Goal: Task Accomplishment & Management: Manage account settings

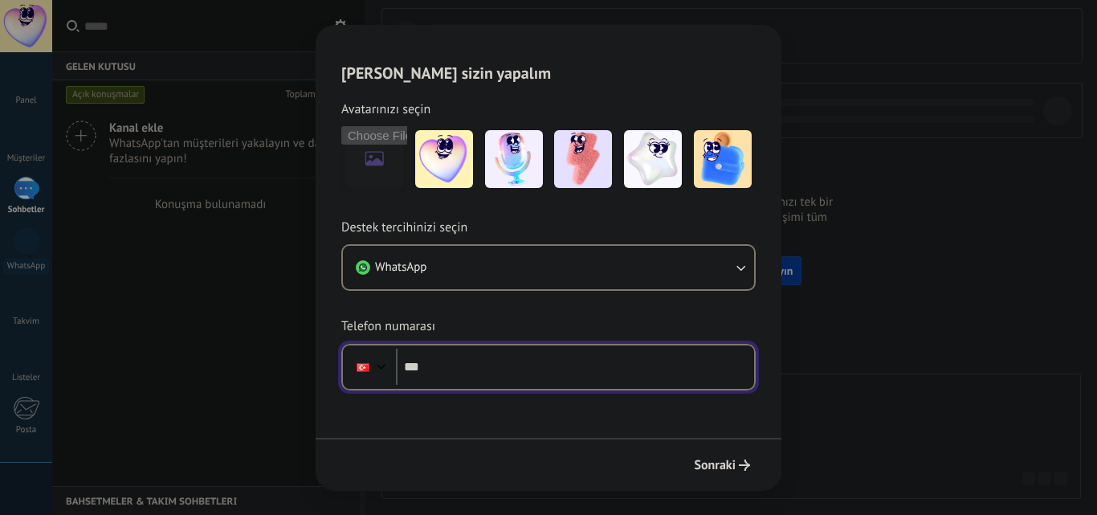
click at [572, 371] on input "***" at bounding box center [575, 366] width 358 height 37
click at [506, 376] on input "******" at bounding box center [575, 366] width 358 height 37
type input "**********"
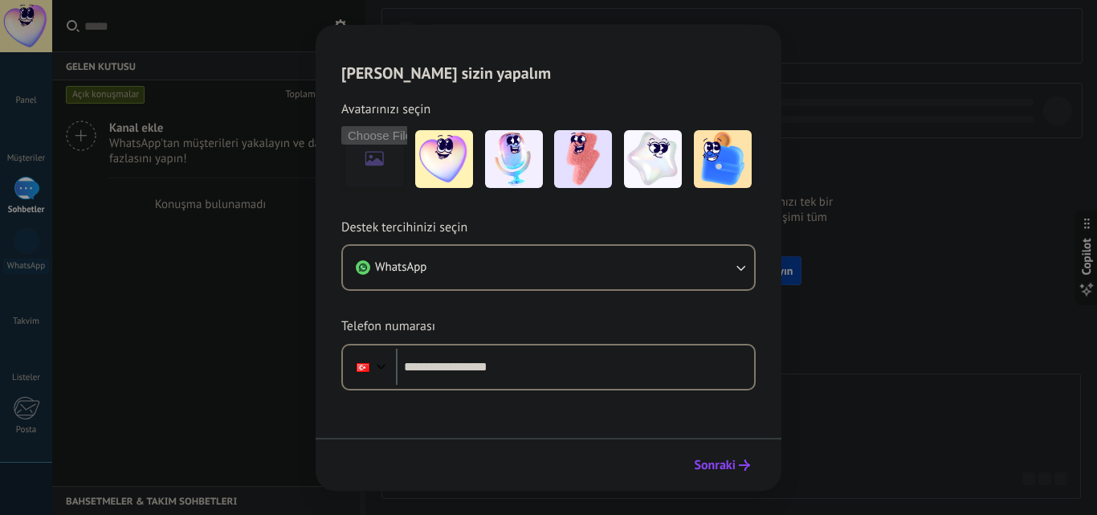
click at [721, 466] on span "Sonraki" at bounding box center [715, 464] width 42 height 11
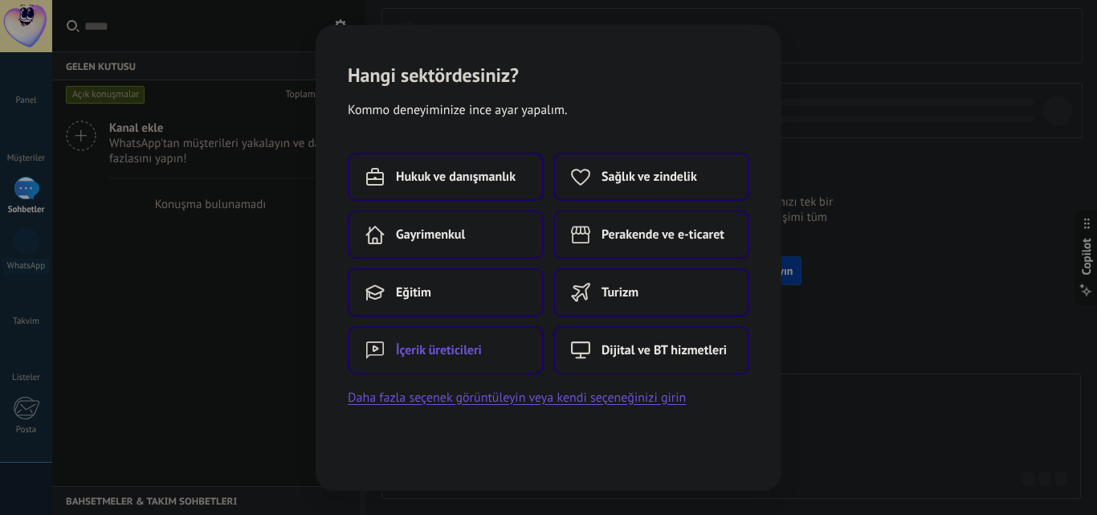
click at [446, 352] on span "İçerik üreticileri" at bounding box center [439, 350] width 86 height 16
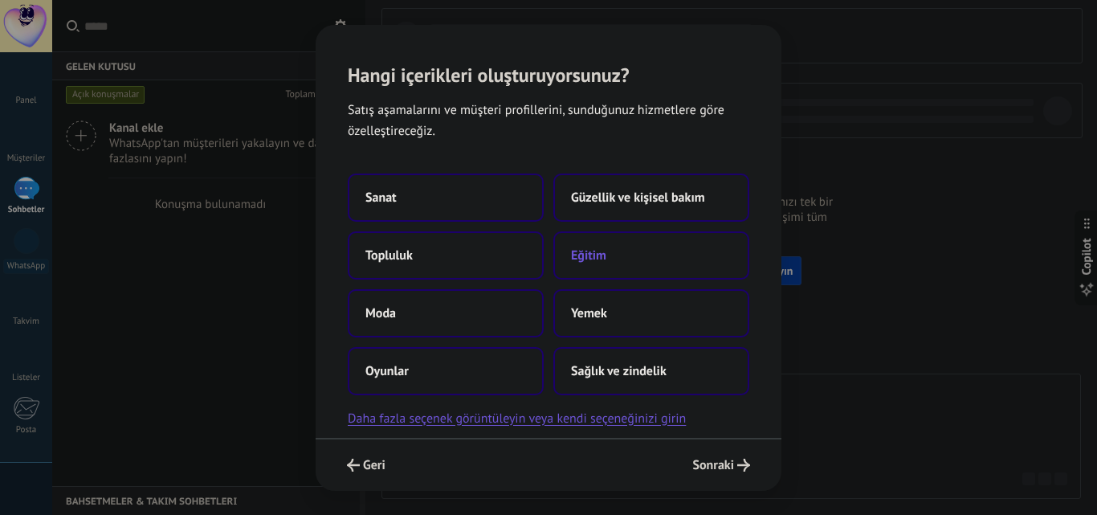
click at [637, 244] on button "Eğitim" at bounding box center [651, 255] width 196 height 48
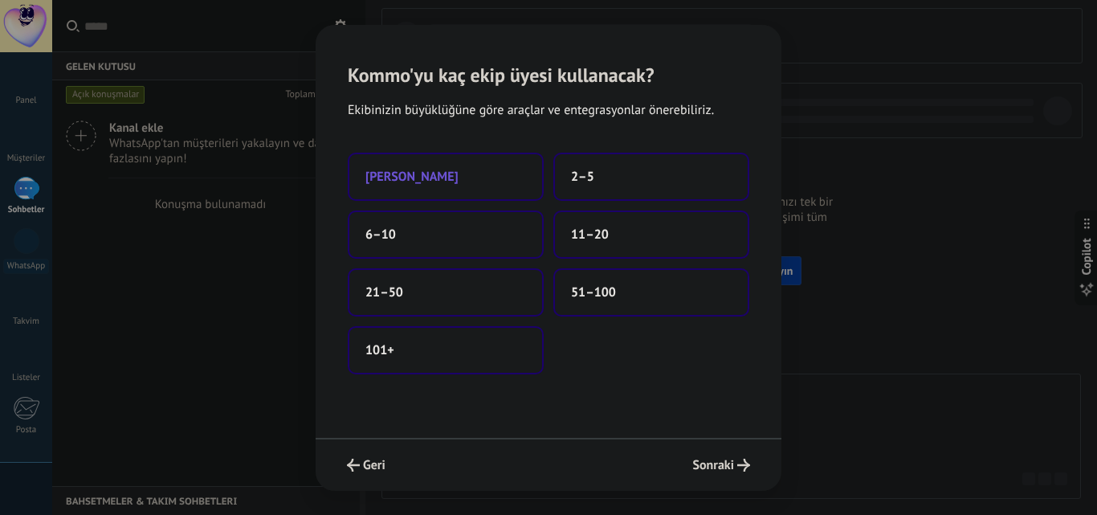
click at [473, 173] on button "Sadece ben" at bounding box center [446, 177] width 196 height 48
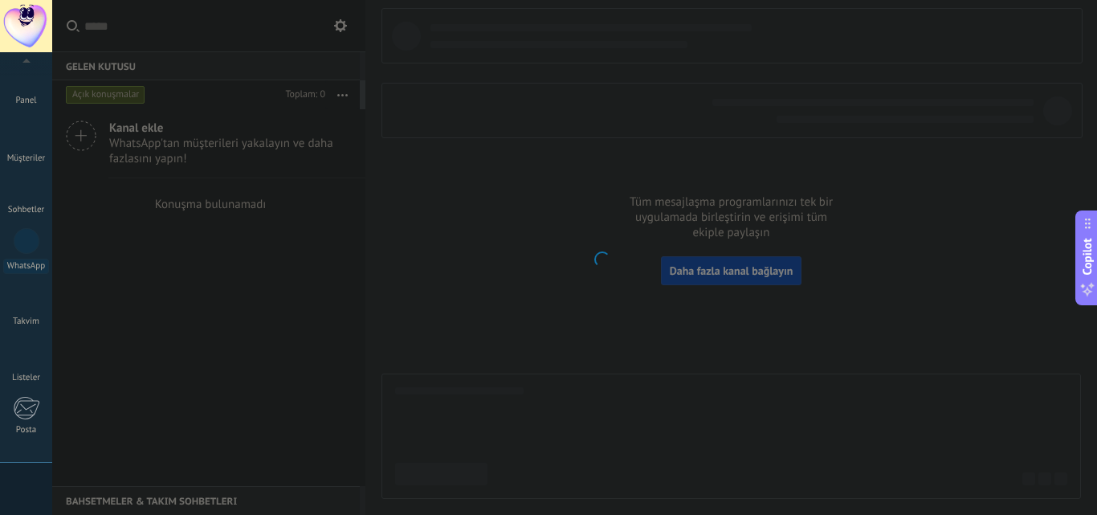
scroll to position [153, 0]
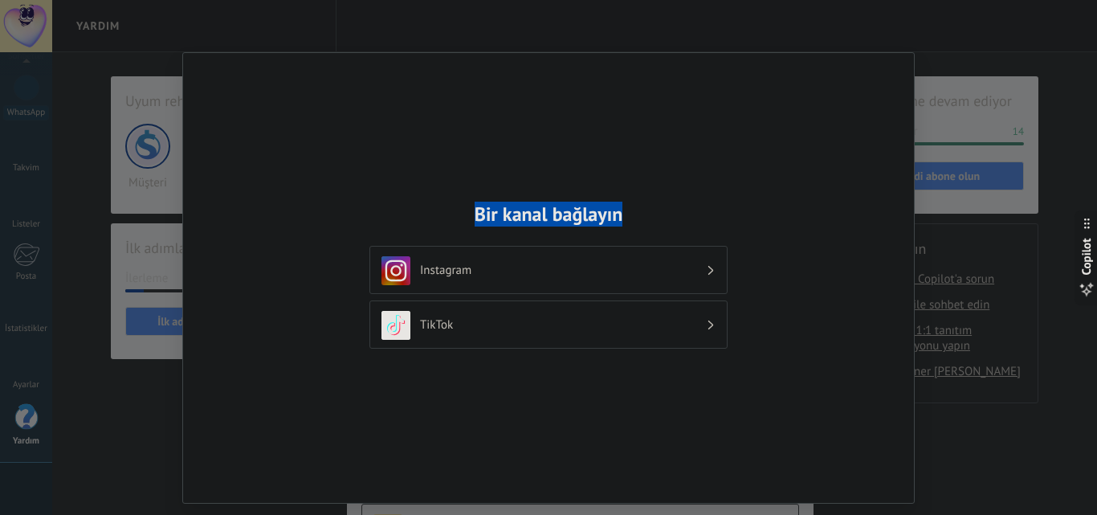
drag, startPoint x: 470, startPoint y: 214, endPoint x: 671, endPoint y: 218, distance: 200.7
click at [671, 218] on h2 "Bir kanal bağlayın" at bounding box center [548, 213] width 358 height 25
click at [649, 270] on h3 "Instagram" at bounding box center [563, 269] width 286 height 15
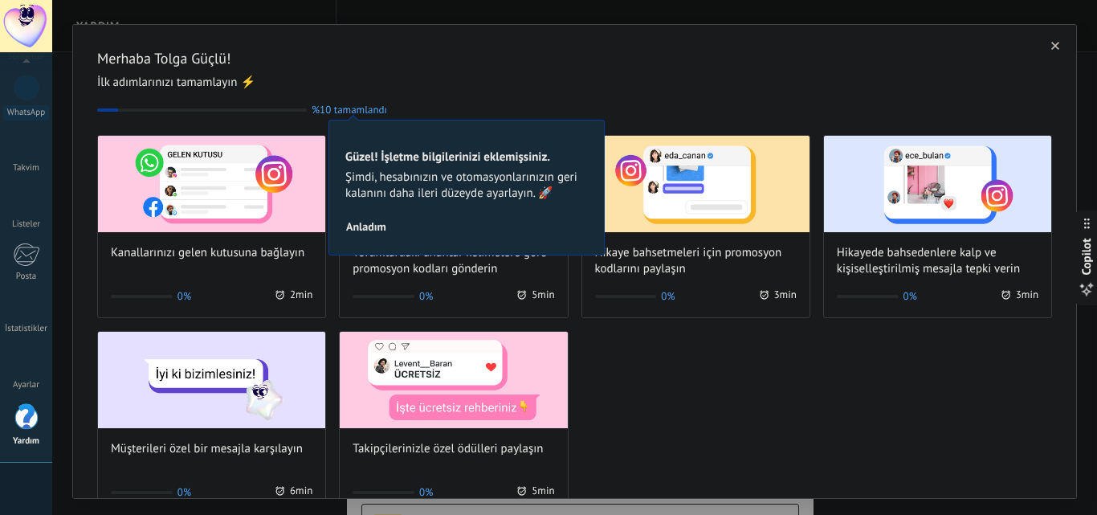
click at [478, 70] on div "Merhaba Tolga Güçlü! İlk adımlarınızı tamamlayın ⚡ %10 tamamlandı 10 Güzel! İşl…" at bounding box center [574, 82] width 954 height 67
click at [375, 223] on span "Anladım" at bounding box center [366, 226] width 40 height 11
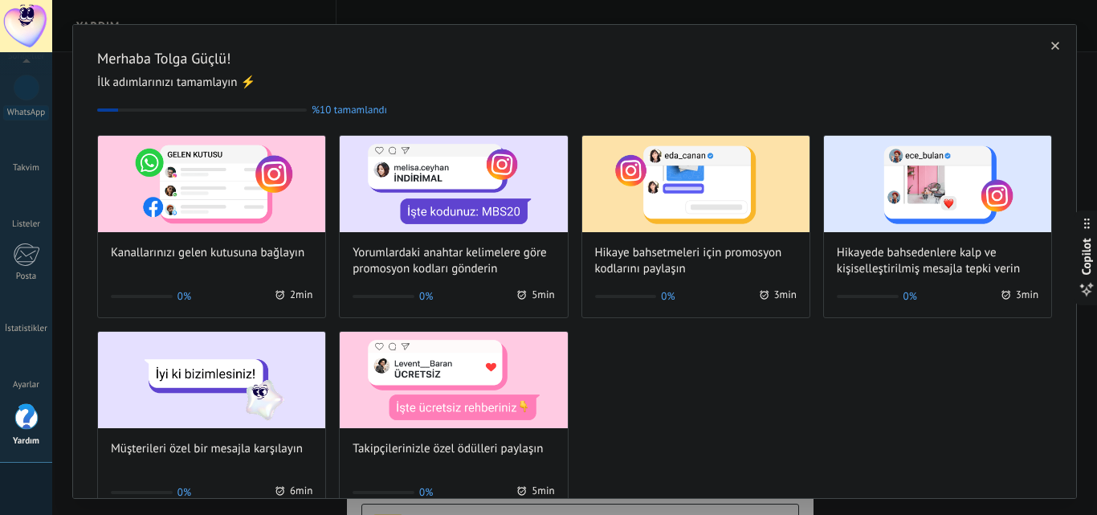
click at [777, 368] on div "Kanallarınızı gelen kutusuna bağlayın 0% 2 min Yorumlardaki anahtar kelimelere …" at bounding box center [574, 324] width 954 height 379
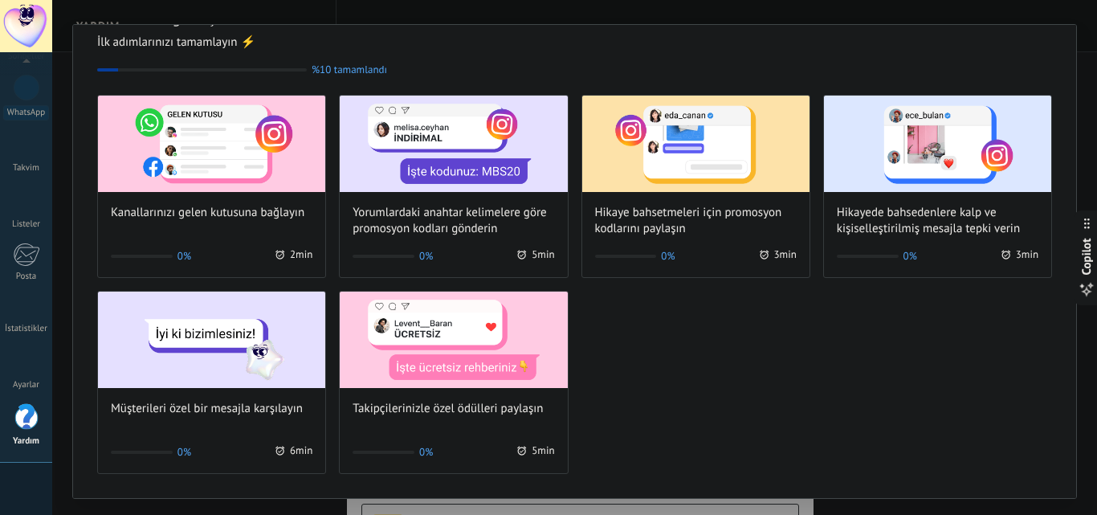
click at [778, 369] on div "Kanallarınızı gelen kutusuna bağlayın 0% 2 min Yorumlardaki anahtar kelimelere …" at bounding box center [574, 284] width 954 height 379
click at [779, 369] on div "Kanallarınızı gelen kutusuna bağlayın 0% 2 min Yorumlardaki anahtar kelimelere …" at bounding box center [574, 284] width 954 height 379
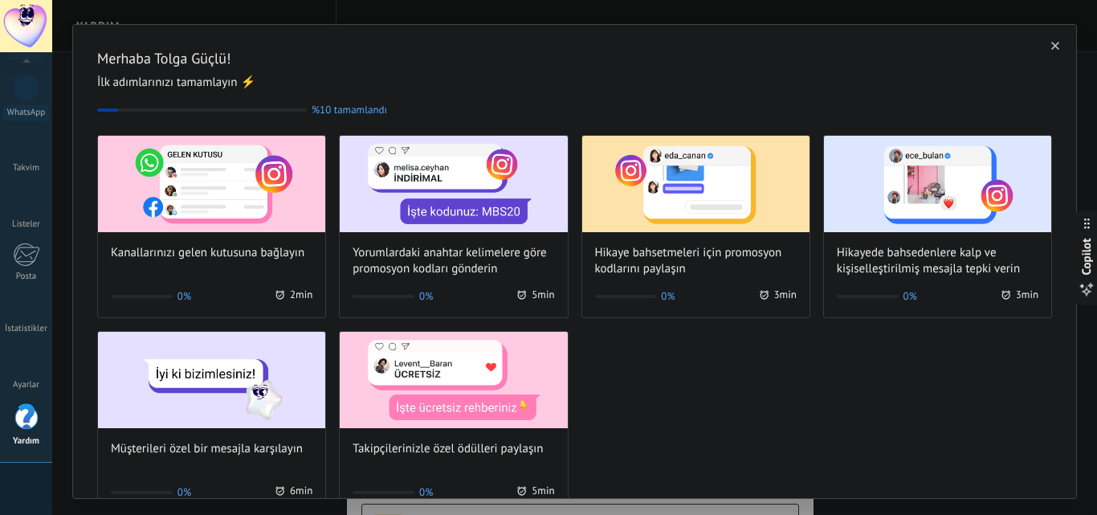
click at [770, 380] on div "Kanallarınızı gelen kutusuna bağlayın 0% 2 min Yorumlardaki anahtar kelimelere …" at bounding box center [574, 324] width 954 height 379
click at [756, 362] on div "Kanallarınızı gelen kutusuna bağlayın 0% 2 min Yorumlardaki anahtar kelimelere …" at bounding box center [574, 324] width 954 height 379
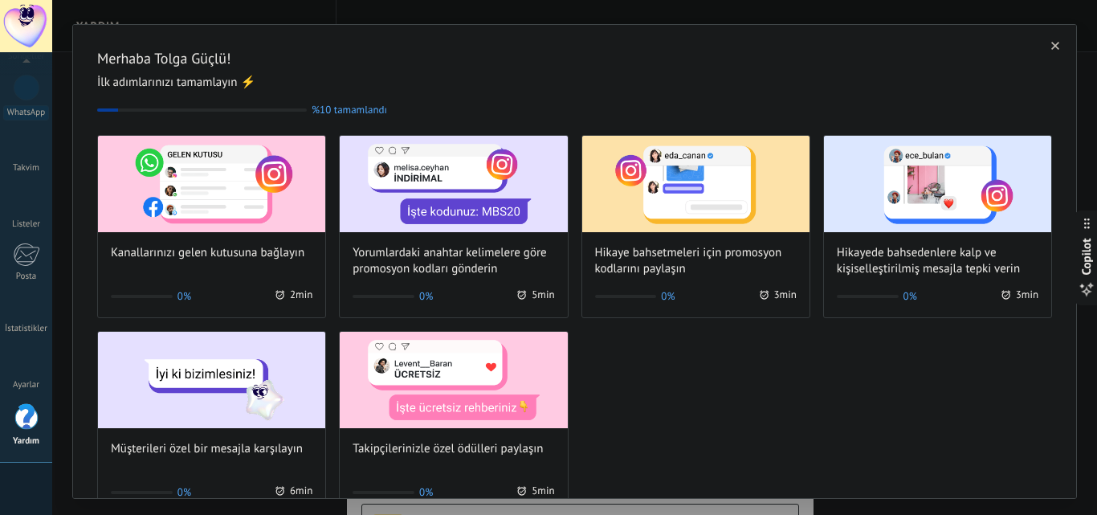
click at [756, 362] on div "Kanallarınızı gelen kutusuna bağlayın 0% 2 min Yorumlardaki anahtar kelimelere …" at bounding box center [574, 324] width 954 height 379
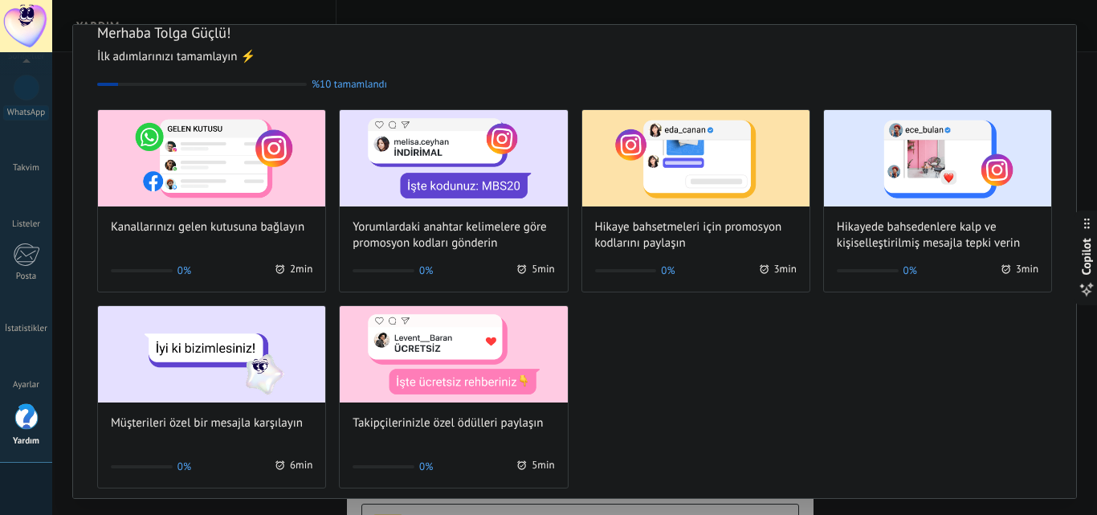
scroll to position [40, 0]
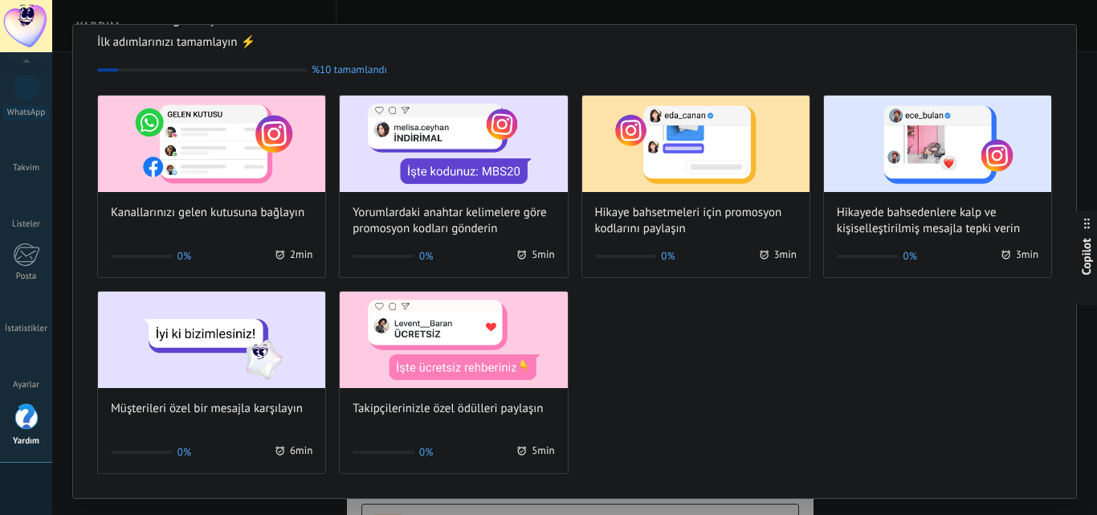
click at [756, 362] on div "Kanallarınızı gelen kutusuna bağlayın 0% 2 min Yorumlardaki anahtar kelimelere …" at bounding box center [574, 284] width 954 height 379
click at [664, 377] on div "Kanallarınızı gelen kutusuna bağlayın 0% 2 min Yorumlardaki anahtar kelimelere …" at bounding box center [574, 284] width 954 height 379
click at [202, 159] on img at bounding box center [211, 144] width 227 height 96
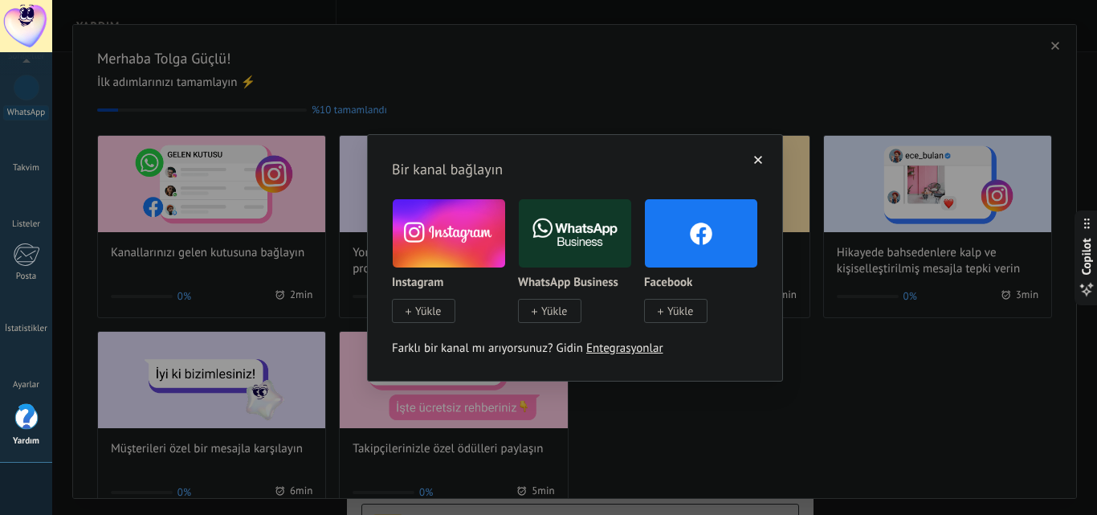
click at [428, 312] on span "Yükle" at bounding box center [428, 310] width 26 height 14
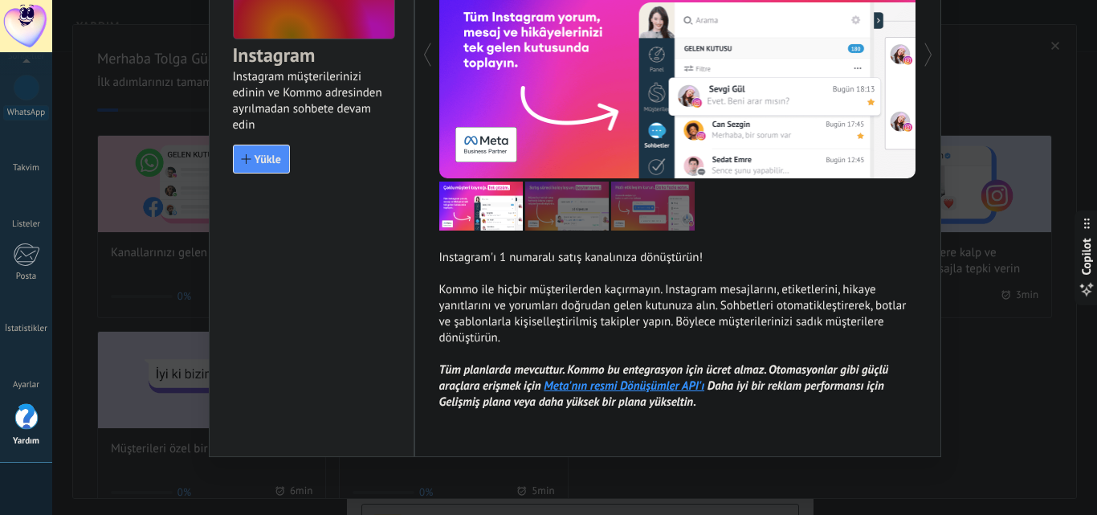
scroll to position [153, 0]
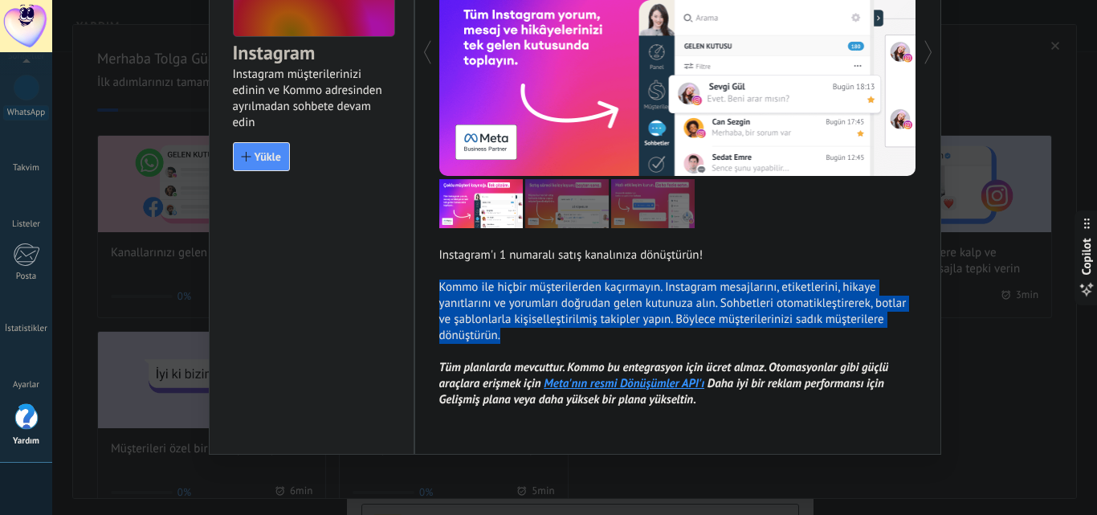
drag, startPoint x: 425, startPoint y: 284, endPoint x: 626, endPoint y: 333, distance: 207.3
click at [626, 333] on div "Instagram'ı 1 numaralı satış kanalınıza dönüştürün! Kommo ile hiçbir müşteriler…" at bounding box center [677, 177] width 527 height 555
click at [626, 333] on div "Instagram'ı 1 numaralı satış kanalınıza dönüştürün! Kommo ile hiçbir müşteriler…" at bounding box center [677, 327] width 477 height 161
drag, startPoint x: 787, startPoint y: 264, endPoint x: 834, endPoint y: 335, distance: 84.6
click at [834, 335] on div "Instagram'ı 1 numaralı satış kanalınıza dönüştürün! Kommo ile hiçbir müşteriler…" at bounding box center [677, 327] width 477 height 161
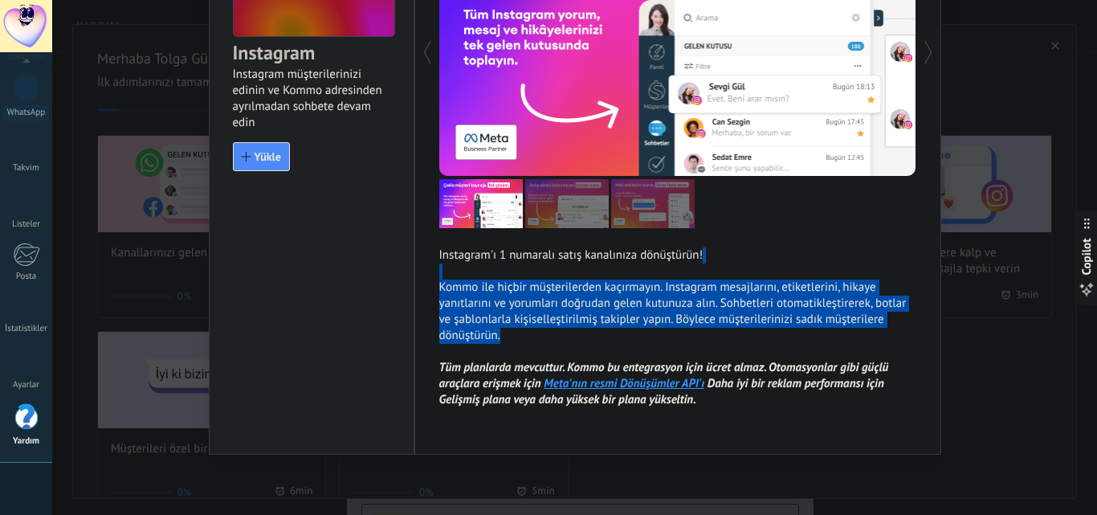
click at [834, 335] on div "Instagram'ı 1 numaralı satış kanalınıza dönüştürün! Kommo ile hiçbir müşteriler…" at bounding box center [677, 327] width 477 height 161
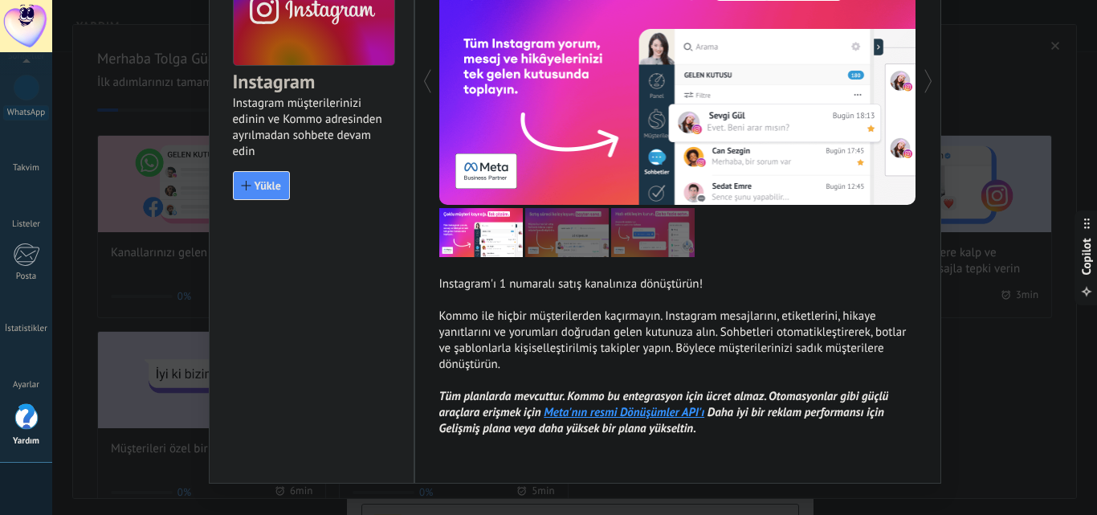
scroll to position [99, 0]
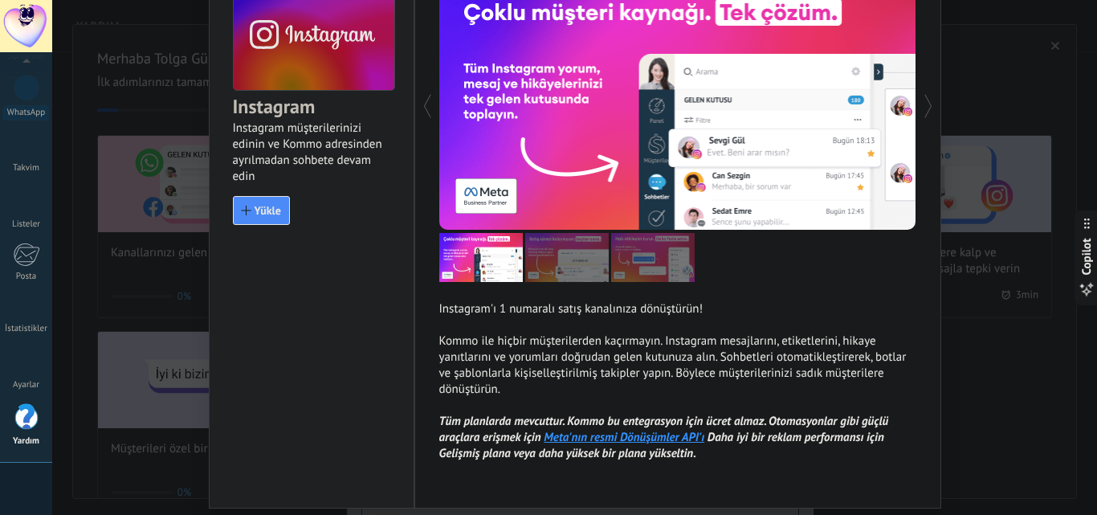
click at [869, 305] on div "Instagram'ı 1 numaralı satış kanalınıza dönüştürün! Kommo ile hiçbir müşteriler…" at bounding box center [677, 381] width 477 height 161
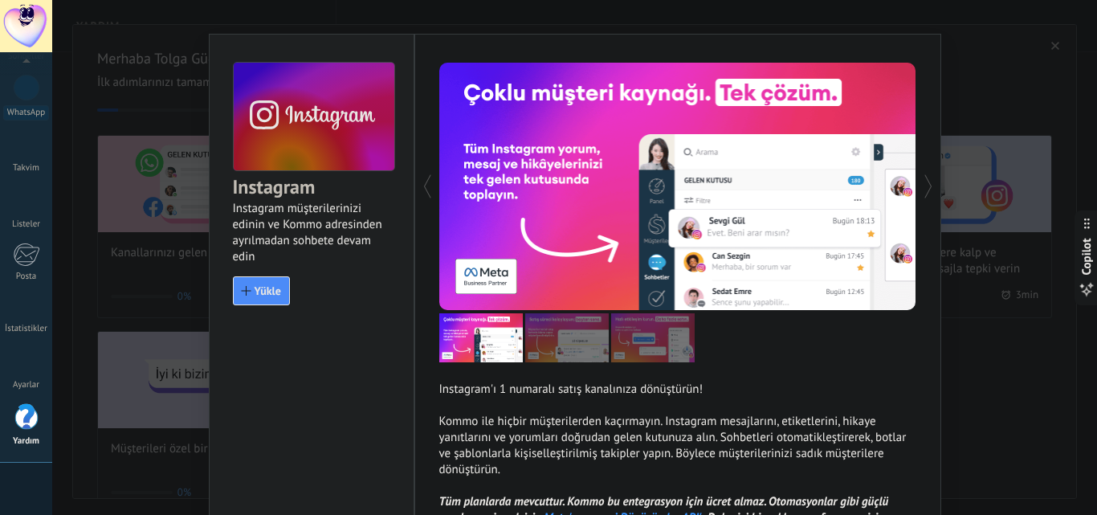
scroll to position [0, 0]
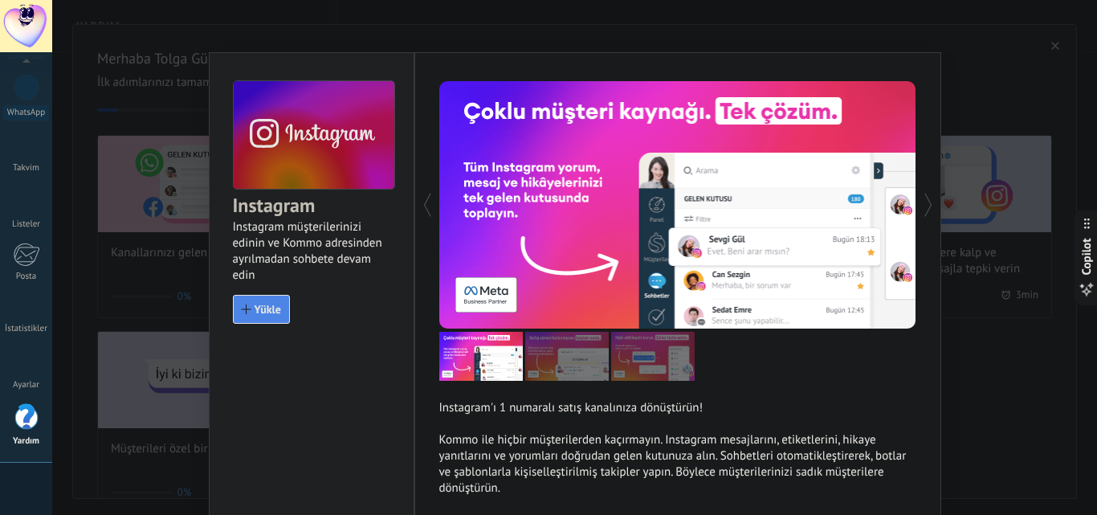
click at [254, 309] on span "Yükle" at bounding box center [267, 308] width 26 height 11
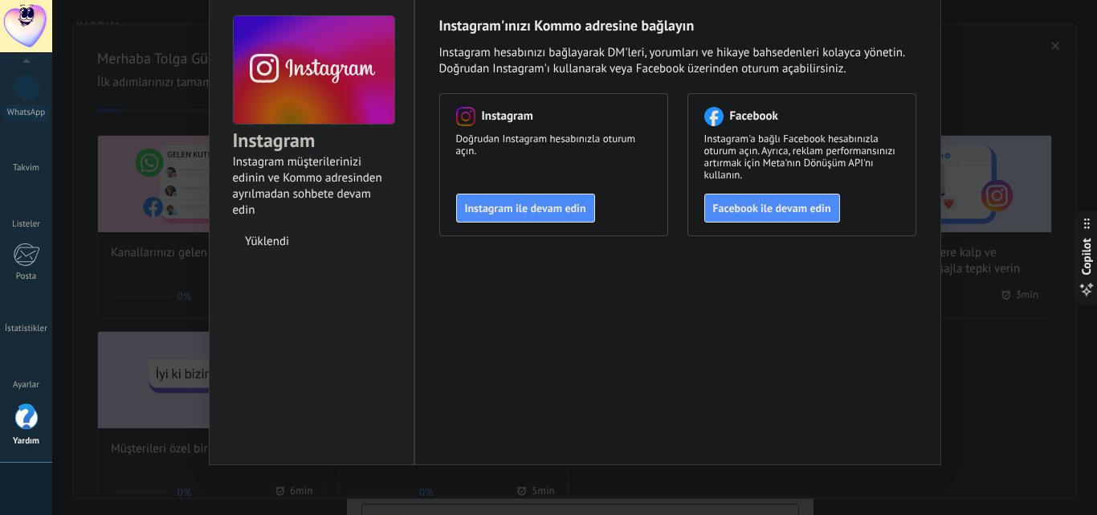
scroll to position [75, 0]
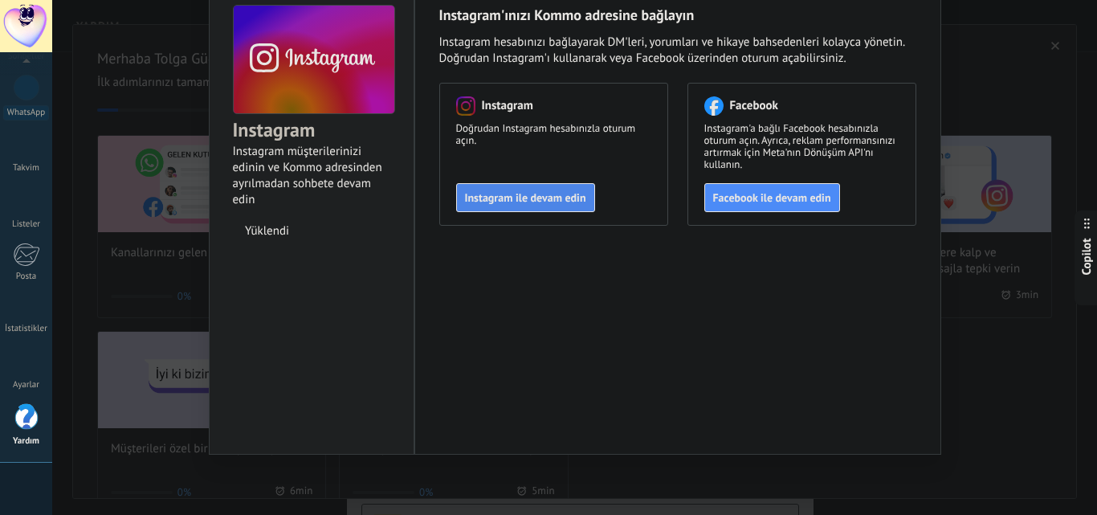
click at [546, 193] on span "Instagram ile devam edin" at bounding box center [525, 197] width 121 height 11
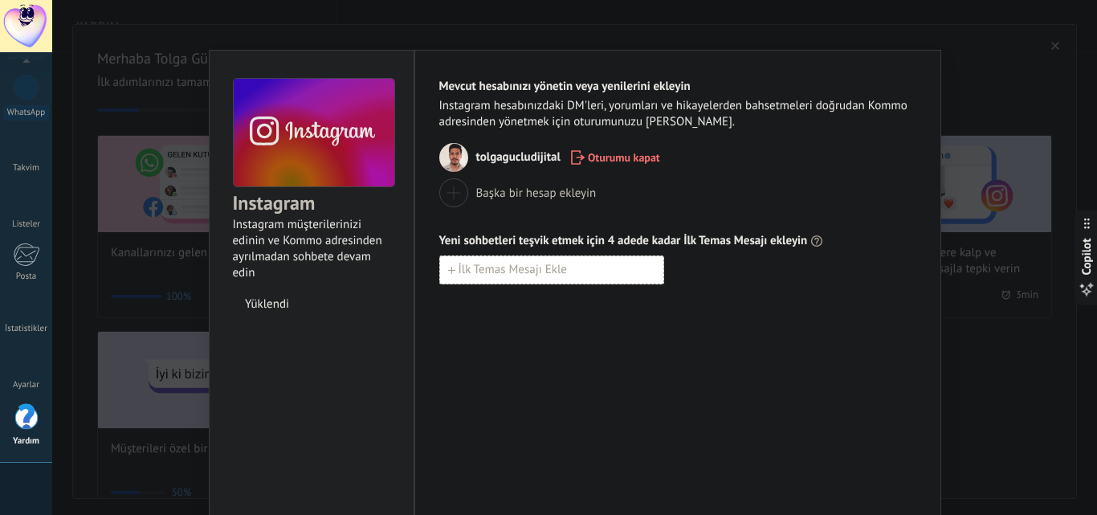
scroll to position [0, 0]
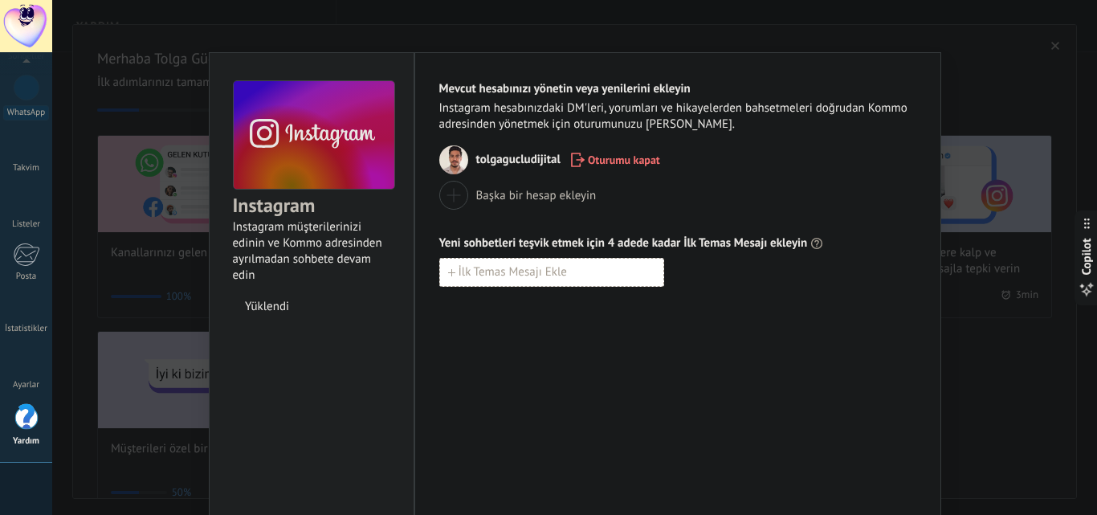
click at [971, 235] on div "Instagram Instagram müşterilerinizi edinin ve Kommo adresinden ayrılmadan sohbe…" at bounding box center [574, 257] width 1044 height 515
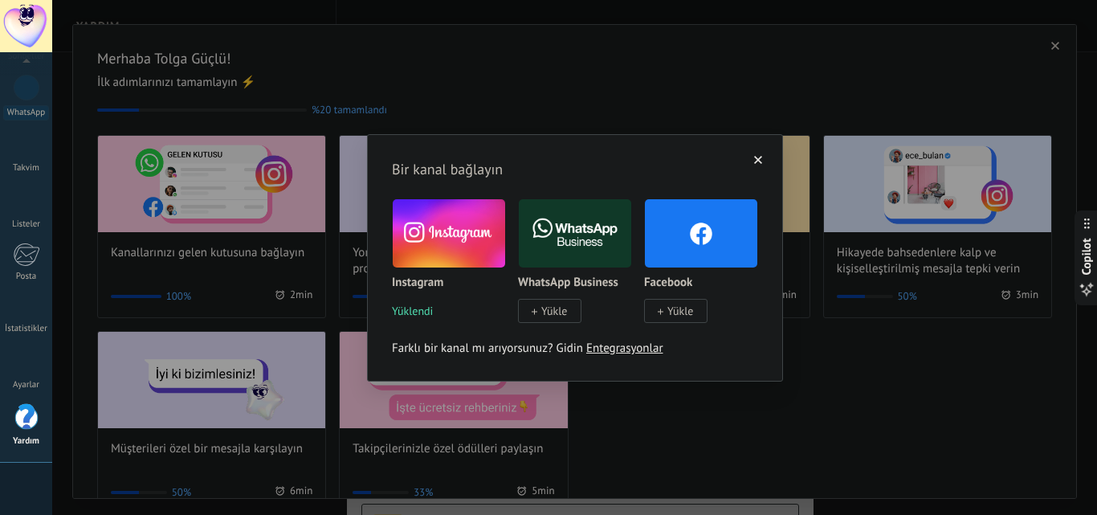
click at [759, 164] on span "button" at bounding box center [758, 159] width 8 height 11
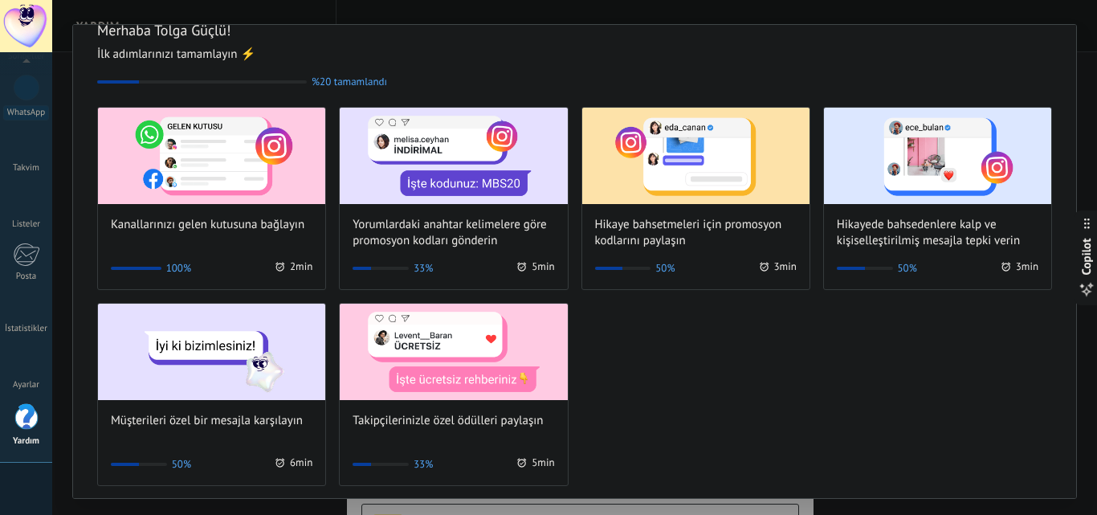
scroll to position [40, 0]
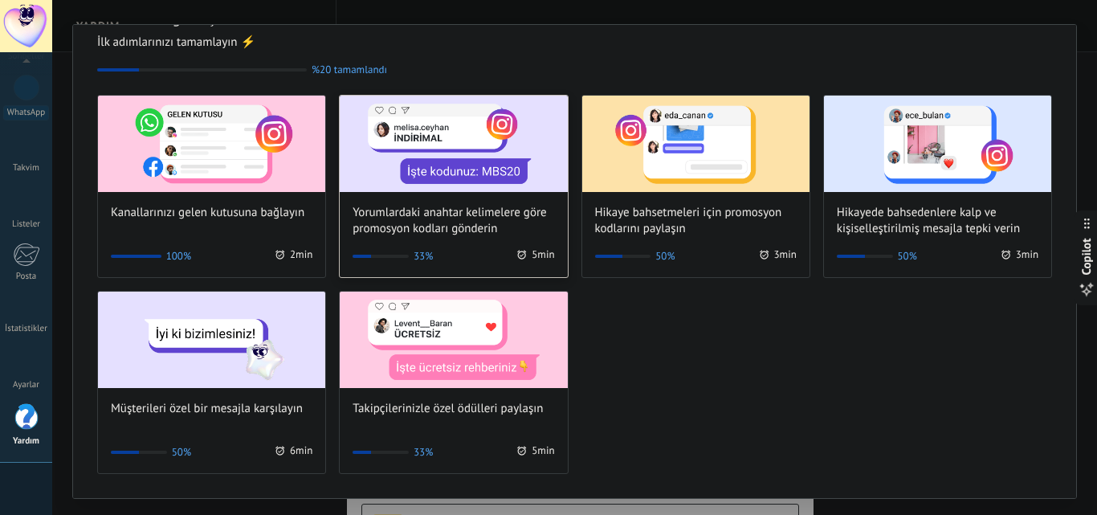
click at [445, 167] on img at bounding box center [453, 144] width 227 height 96
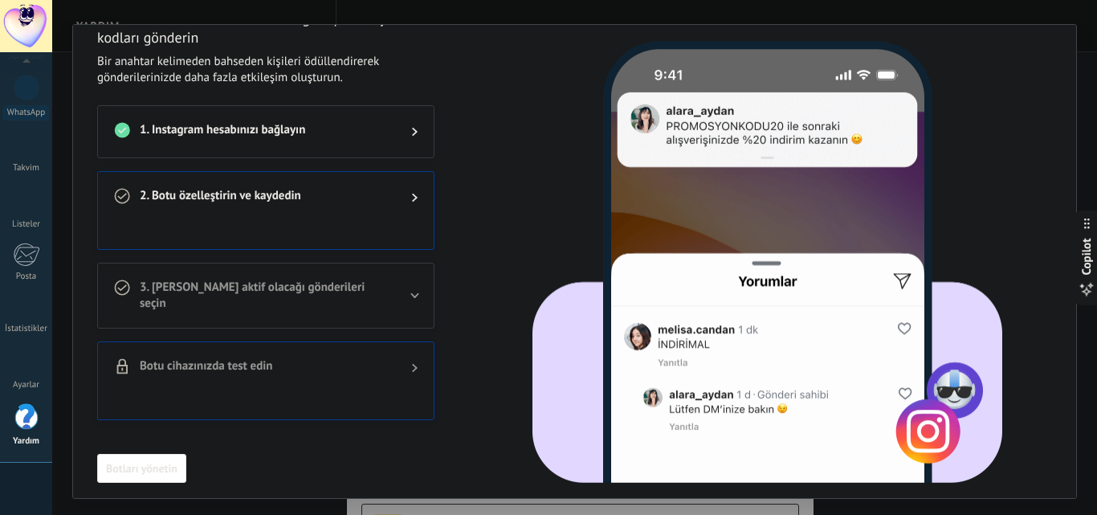
click at [356, 201] on span "2. Botu özelleştirin ve kaydedin" at bounding box center [263, 197] width 246 height 19
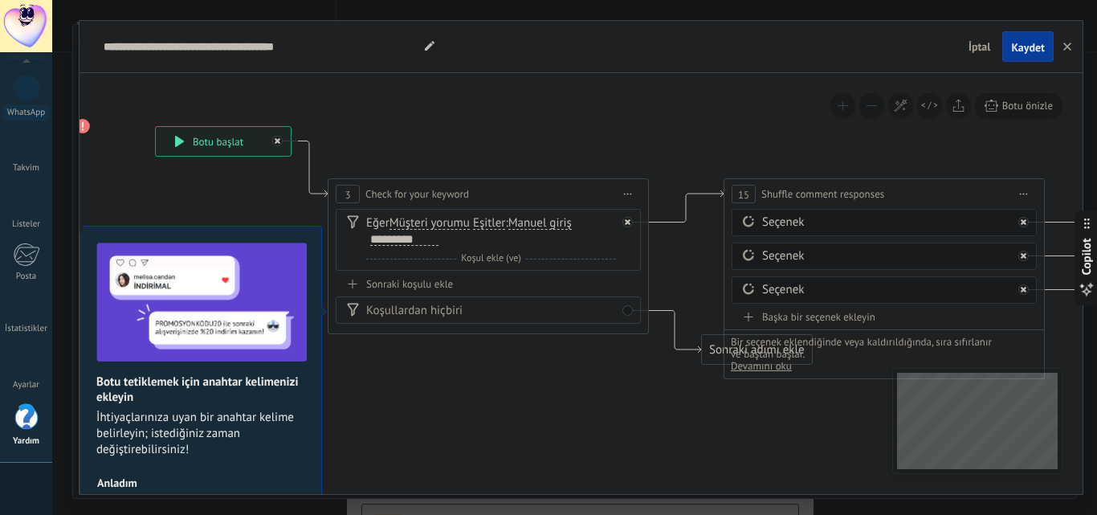
drag, startPoint x: 766, startPoint y: 210, endPoint x: 500, endPoint y: 142, distance: 274.1
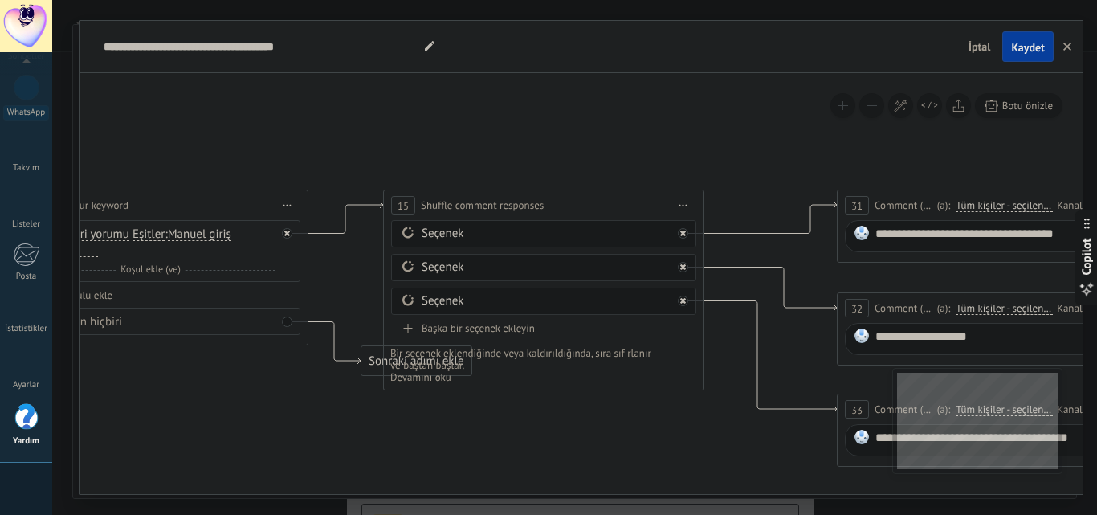
drag, startPoint x: 743, startPoint y: 137, endPoint x: 403, endPoint y: 149, distance: 340.5
click at [403, 149] on icon at bounding box center [1003, 302] width 3180 height 1132
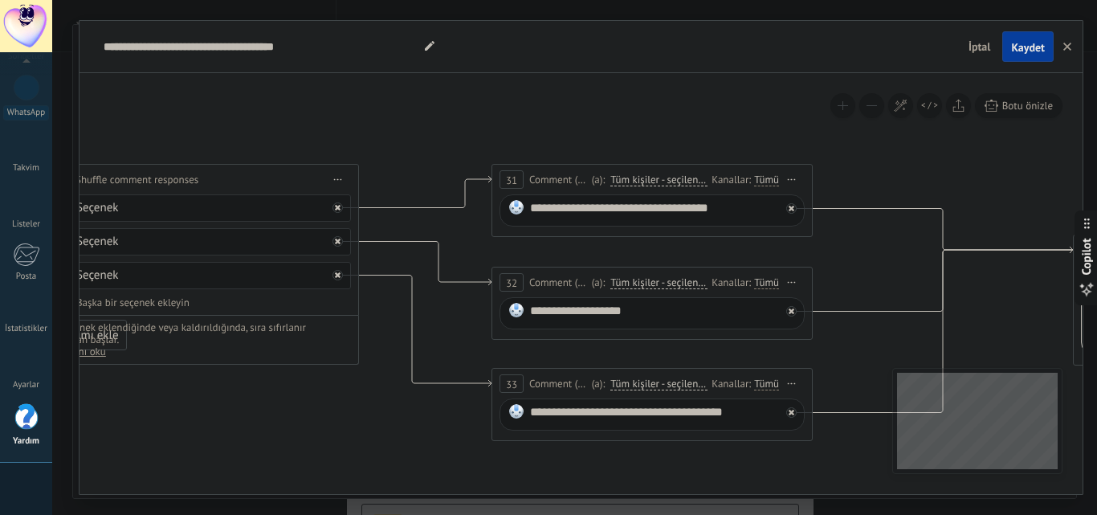
drag, startPoint x: 684, startPoint y: 154, endPoint x: 340, endPoint y: 129, distance: 345.3
click at [340, 128] on icon at bounding box center [658, 276] width 3180 height 1132
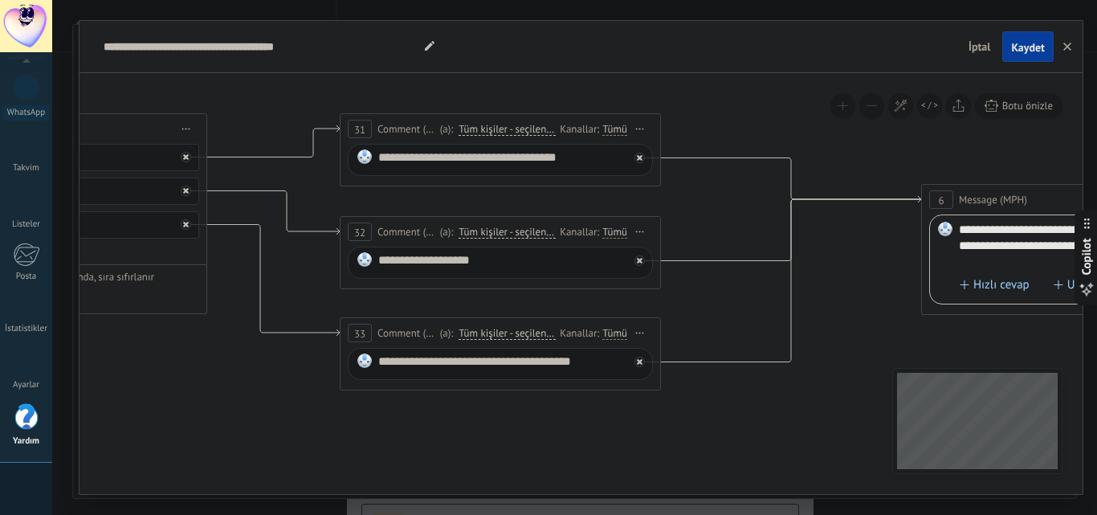
drag, startPoint x: 368, startPoint y: 170, endPoint x: 216, endPoint y: 81, distance: 176.6
click at [216, 81] on icon at bounding box center [506, 226] width 3180 height 1132
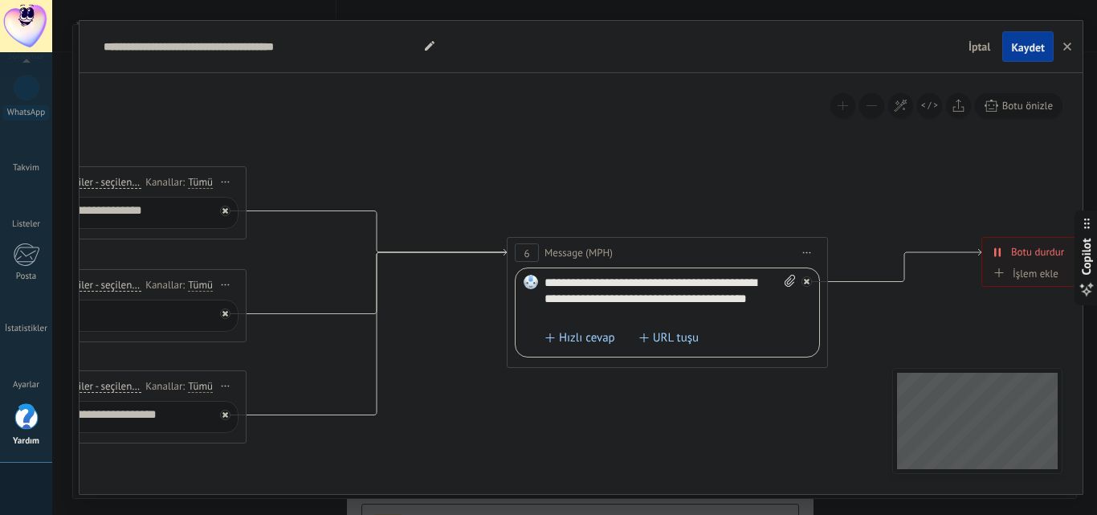
drag, startPoint x: 818, startPoint y: 128, endPoint x: 396, endPoint y: 181, distance: 425.5
click at [396, 181] on icon at bounding box center [92, 279] width 3180 height 1132
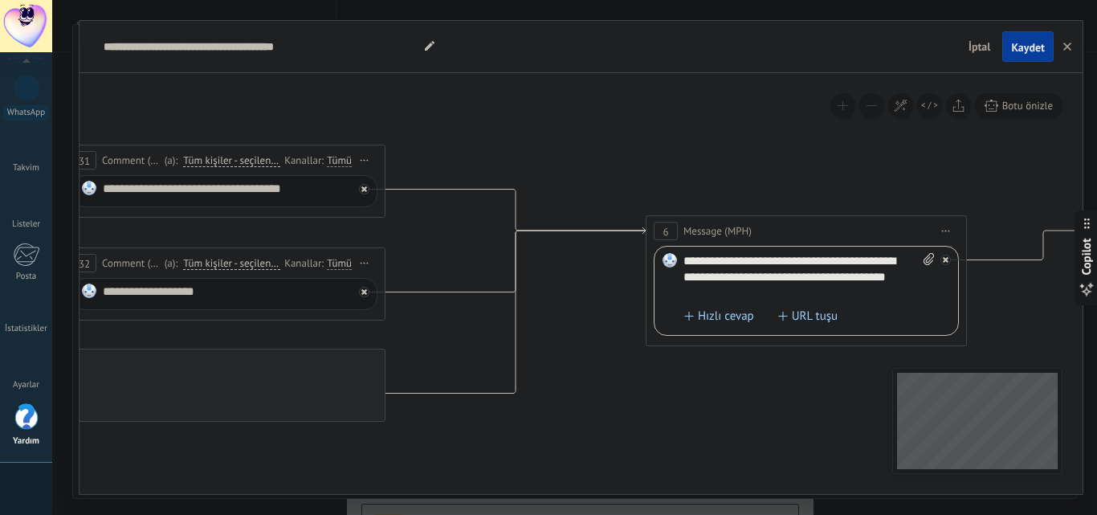
drag, startPoint x: 820, startPoint y: 205, endPoint x: 950, endPoint y: 183, distance: 131.8
click at [967, 183] on icon at bounding box center [231, 257] width 3180 height 1132
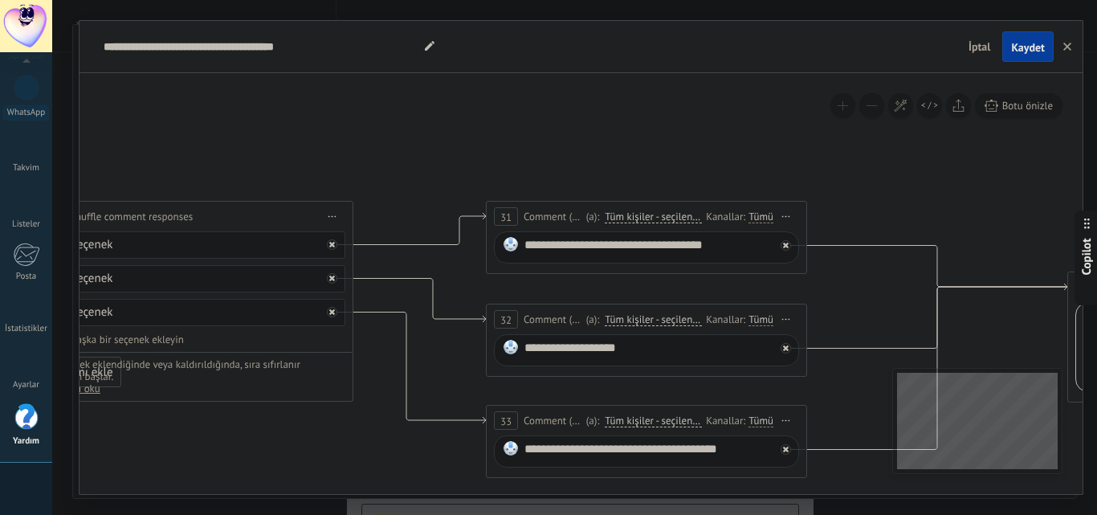
drag, startPoint x: 553, startPoint y: 145, endPoint x: 974, endPoint y: 201, distance: 424.4
click at [974, 201] on icon at bounding box center [652, 313] width 3180 height 1132
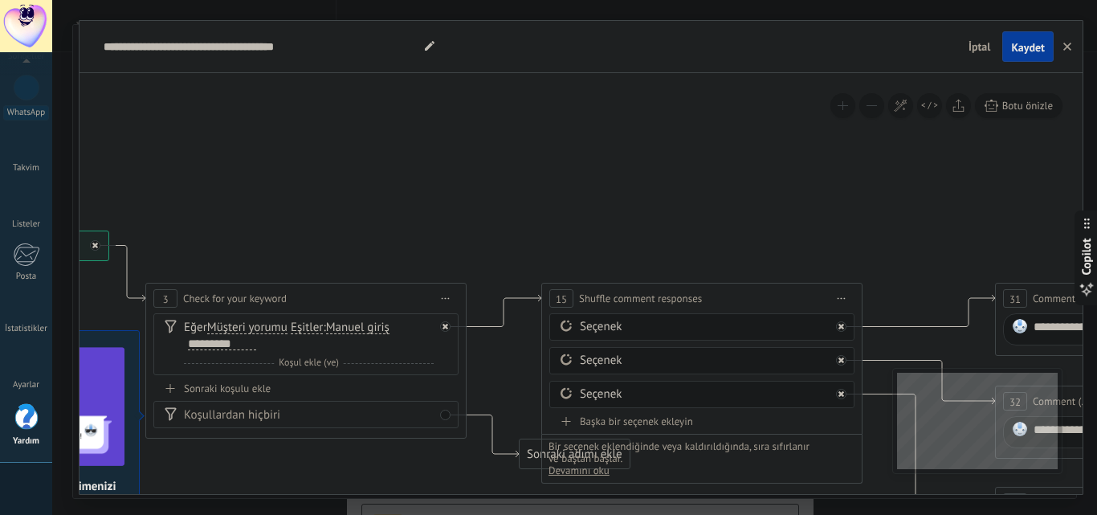
drag, startPoint x: 384, startPoint y: 141, endPoint x: 893, endPoint y: 223, distance: 515.5
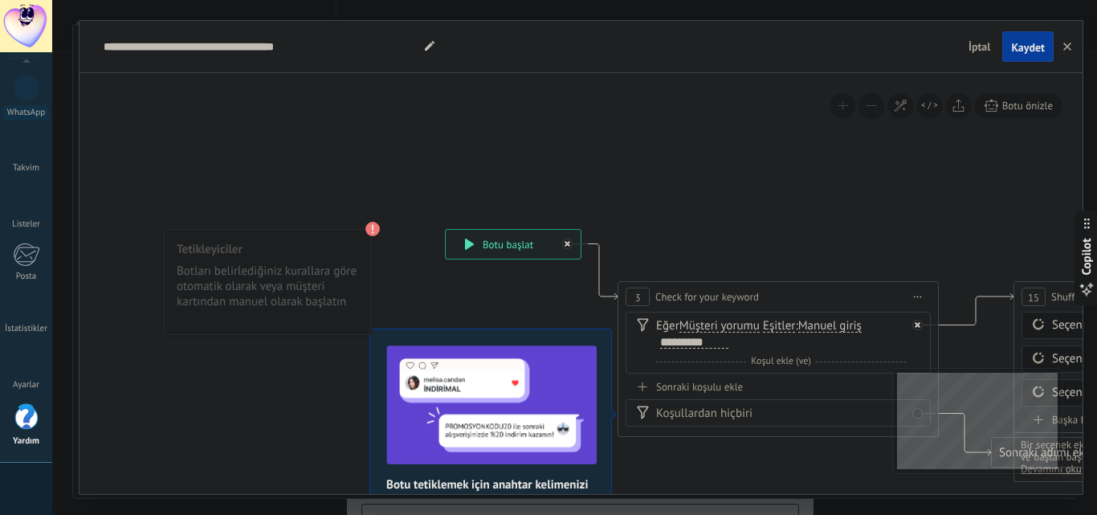
drag, startPoint x: 356, startPoint y: 230, endPoint x: 853, endPoint y: 218, distance: 497.8
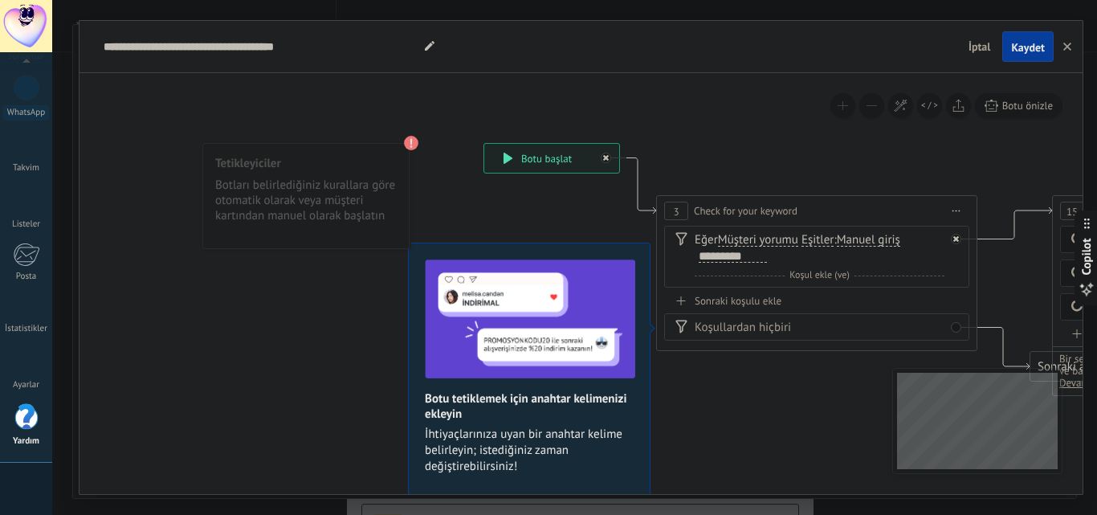
drag, startPoint x: 578, startPoint y: 197, endPoint x: 591, endPoint y: 121, distance: 76.5
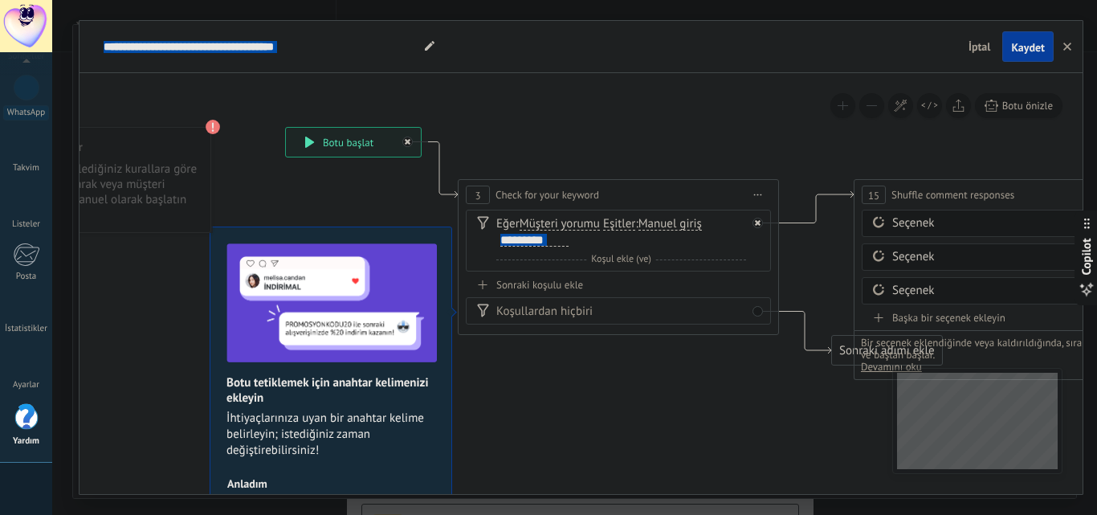
drag, startPoint x: 547, startPoint y: 238, endPoint x: 349, endPoint y: 222, distance: 198.9
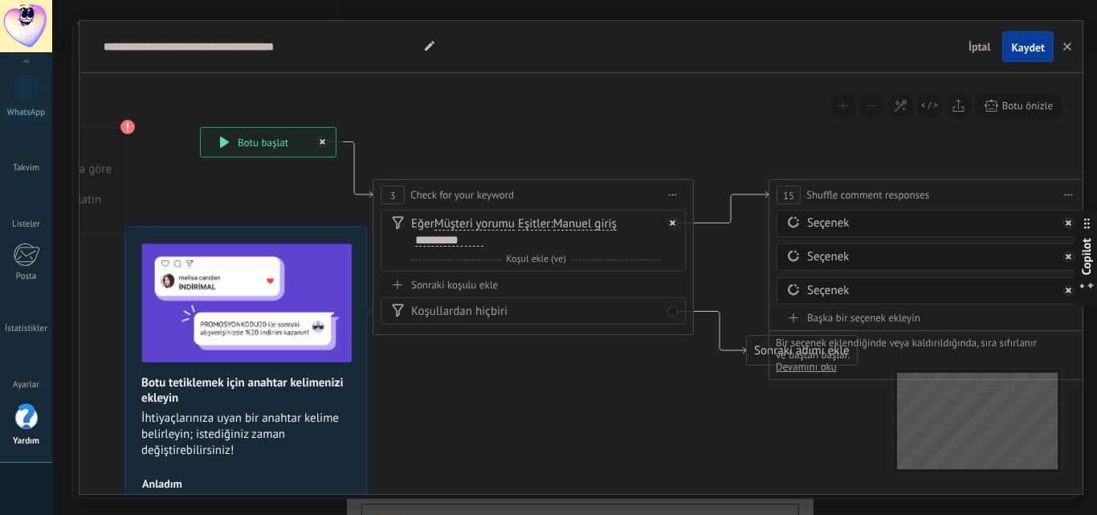
drag, startPoint x: 648, startPoint y: 162, endPoint x: 563, endPoint y: 162, distance: 85.1
click at [582, 230] on span "Manuel giriş" at bounding box center [584, 224] width 63 height 13
click at [582, 230] on button "Manuel giriş" at bounding box center [645, 224] width 201 height 29
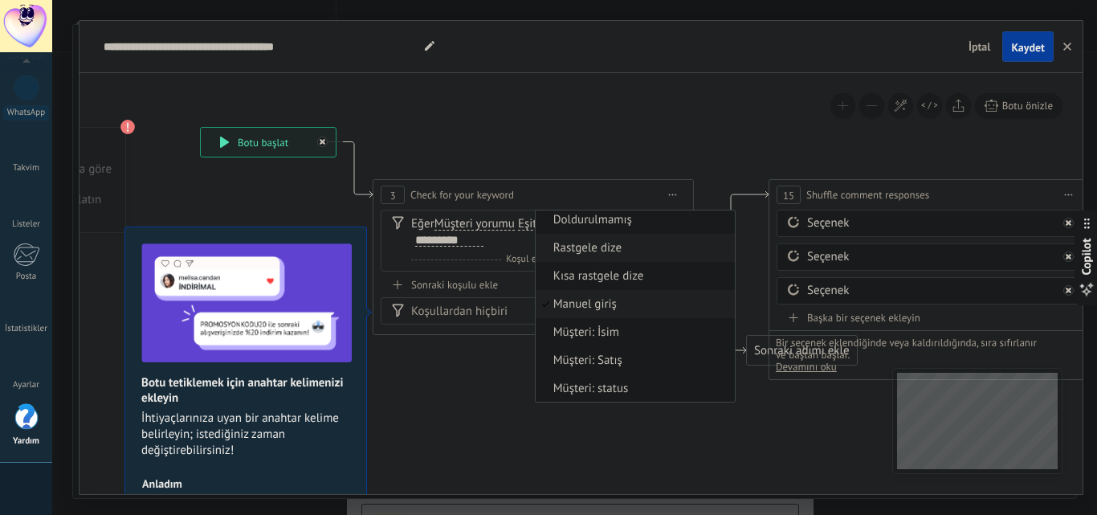
scroll to position [0, 0]
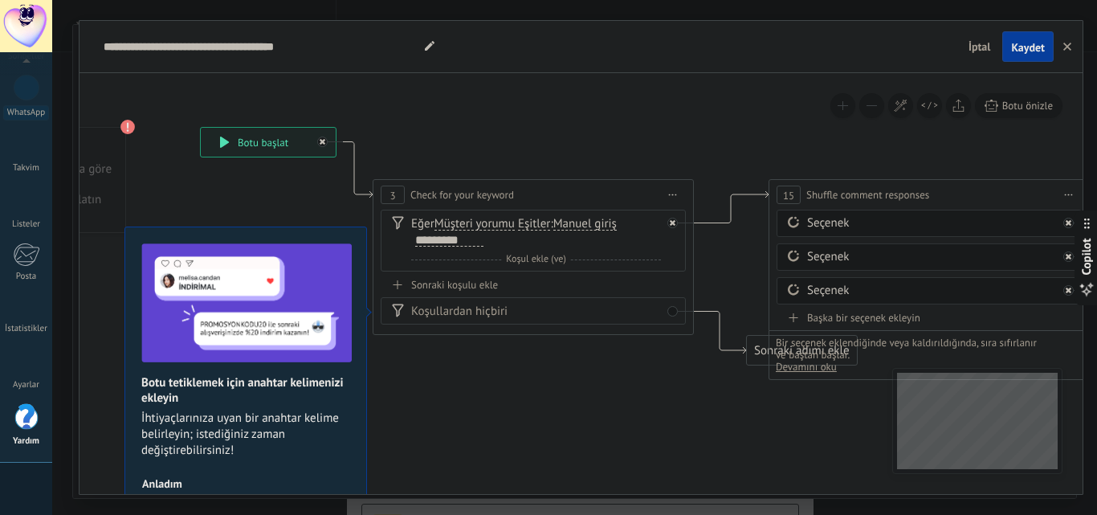
click at [570, 318] on div "Koşullardan hiçbiri" at bounding box center [536, 311] width 250 height 16
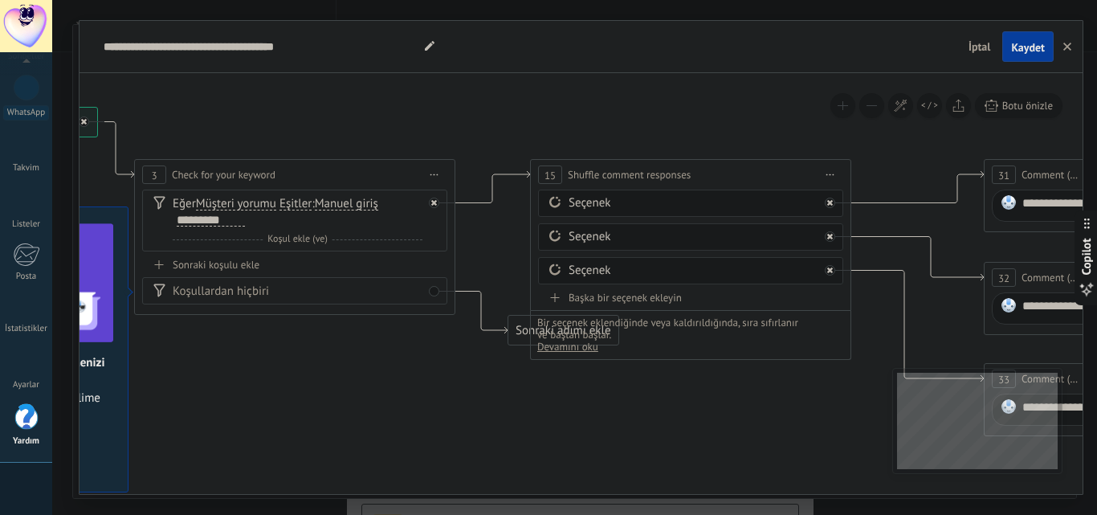
drag, startPoint x: 698, startPoint y: 389, endPoint x: 459, endPoint y: 368, distance: 239.3
click at [432, 291] on div "Koşullardan hiçbiri" at bounding box center [294, 290] width 305 height 27
click at [388, 293] on div "Koşullardan hiçbiri" at bounding box center [298, 291] width 250 height 16
click at [246, 292] on div "Koşullardan hiçbiri" at bounding box center [298, 291] width 250 height 16
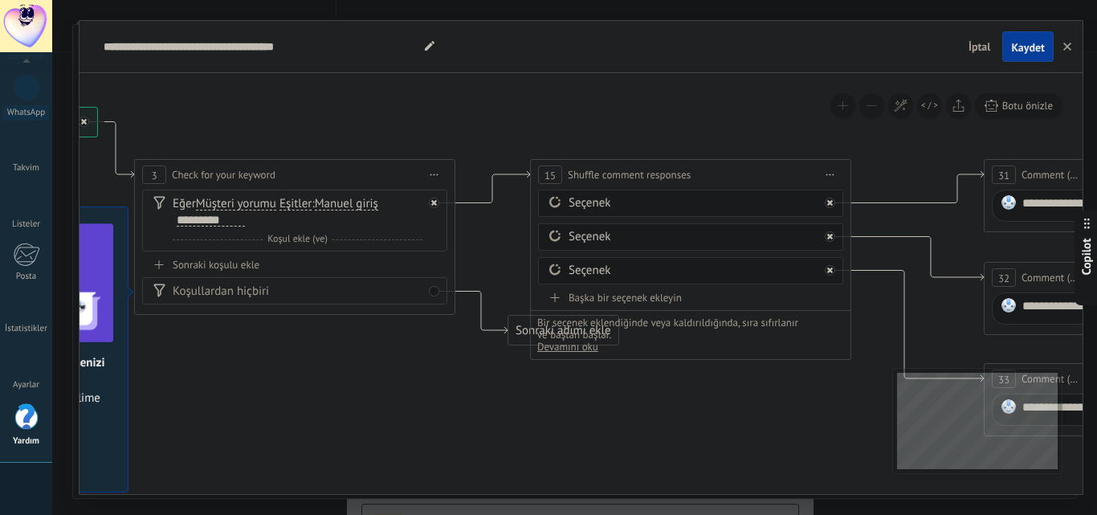
click at [232, 211] on div "Eğer Müşteri yorumu Müşteri mesajı Müşteri yorumu Müşteri Aktif sohbet kodu Akt…" at bounding box center [298, 212] width 250 height 32
click at [217, 204] on span "Müşteri yorumu" at bounding box center [236, 203] width 80 height 13
click at [217, 204] on button "Müşteri yorumu" at bounding box center [288, 203] width 201 height 29
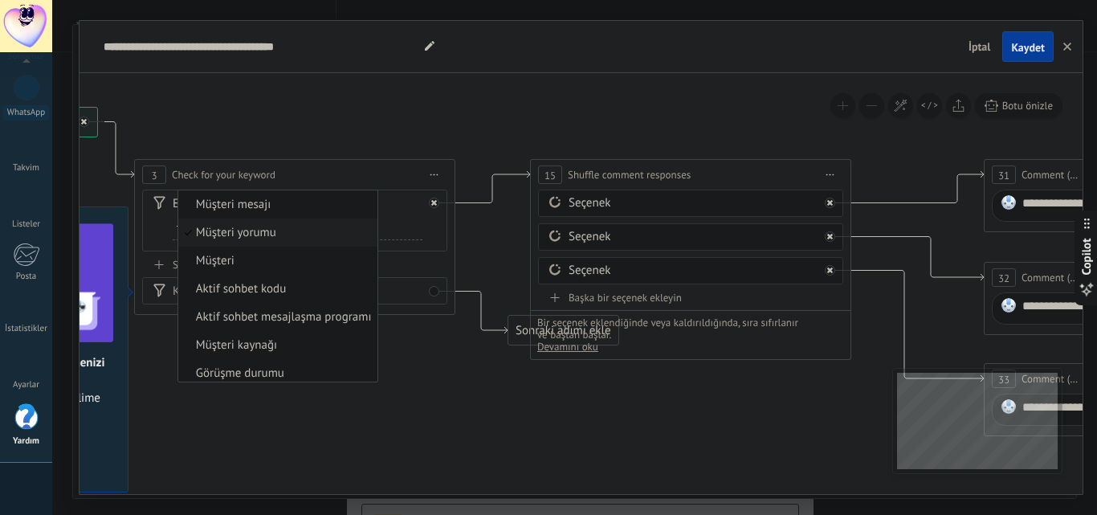
click at [250, 232] on span "Müşteri yorumu" at bounding box center [275, 233] width 194 height 16
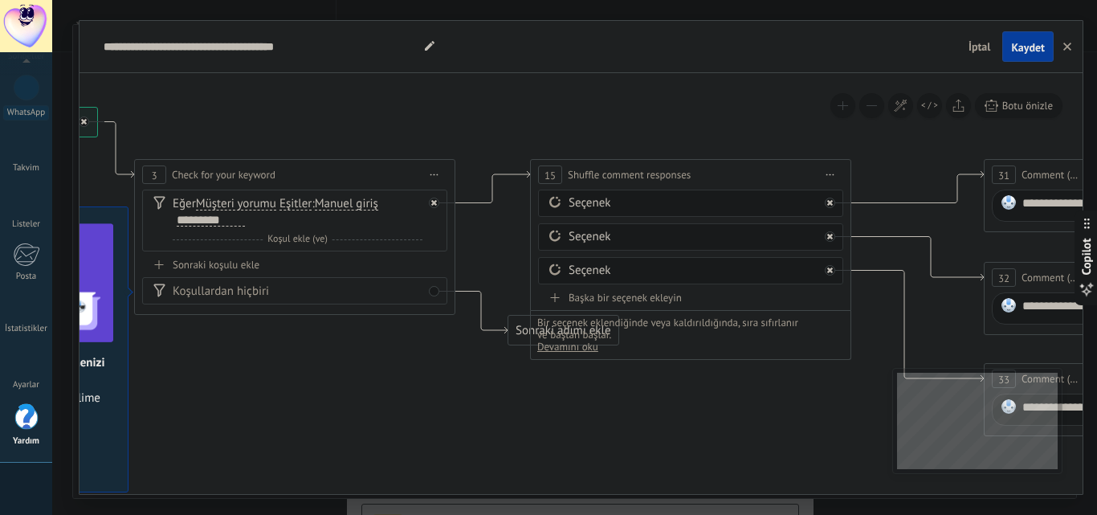
click at [350, 201] on span "Manuel giriş" at bounding box center [346, 203] width 63 height 13
click at [350, 201] on button "Manuel giriş" at bounding box center [407, 203] width 201 height 29
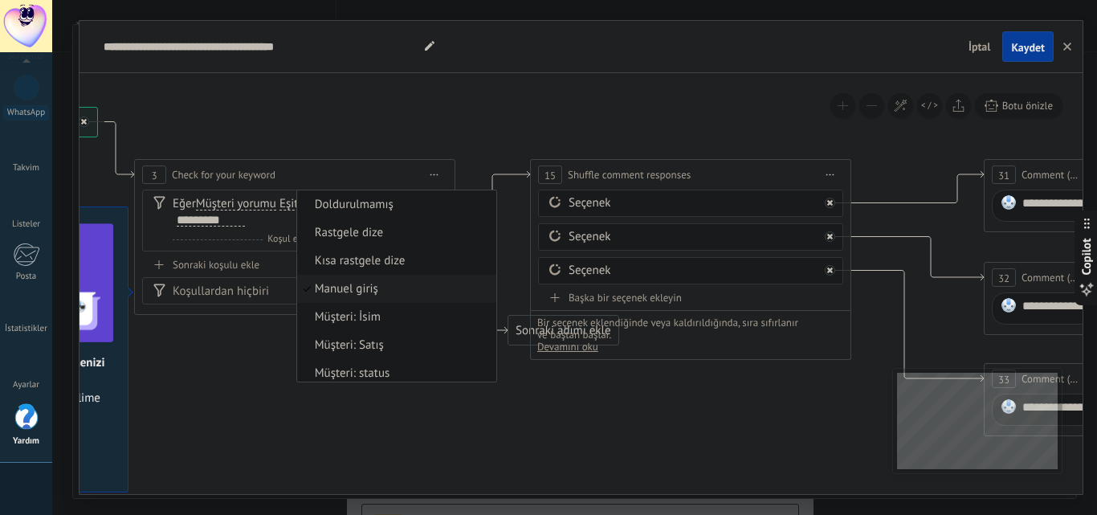
scroll to position [5, 0]
click at [393, 284] on span "Manuel giriş" at bounding box center [394, 284] width 194 height 16
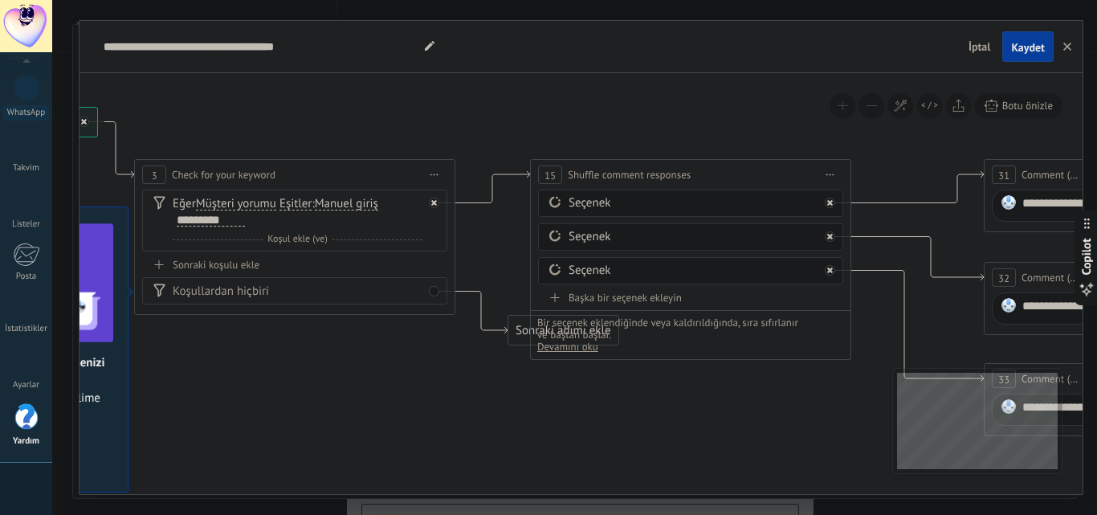
scroll to position [0, 0]
click at [313, 239] on span "Koşul ekle (ve)" at bounding box center [297, 239] width 68 height 12
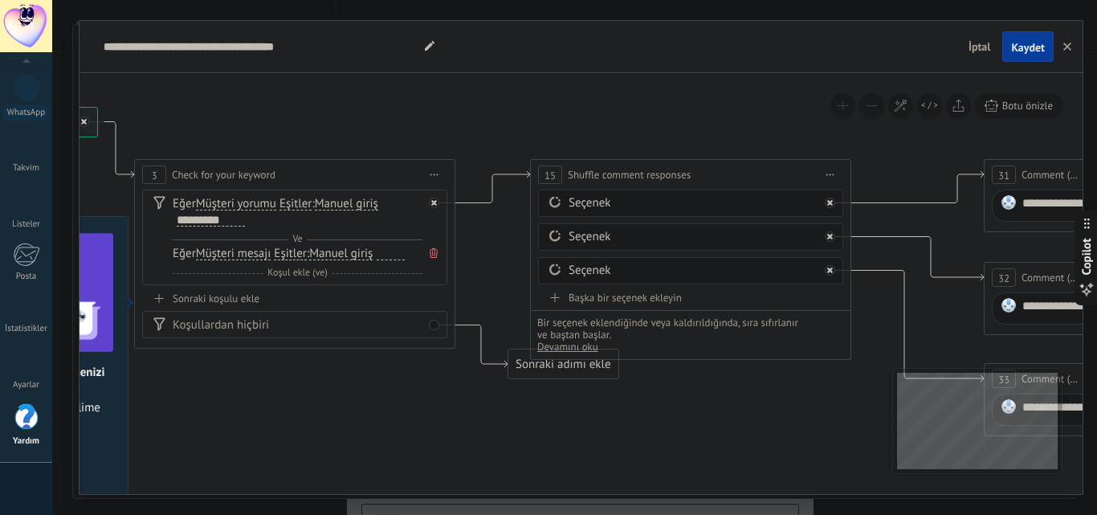
click at [431, 250] on icon at bounding box center [433, 253] width 8 height 10
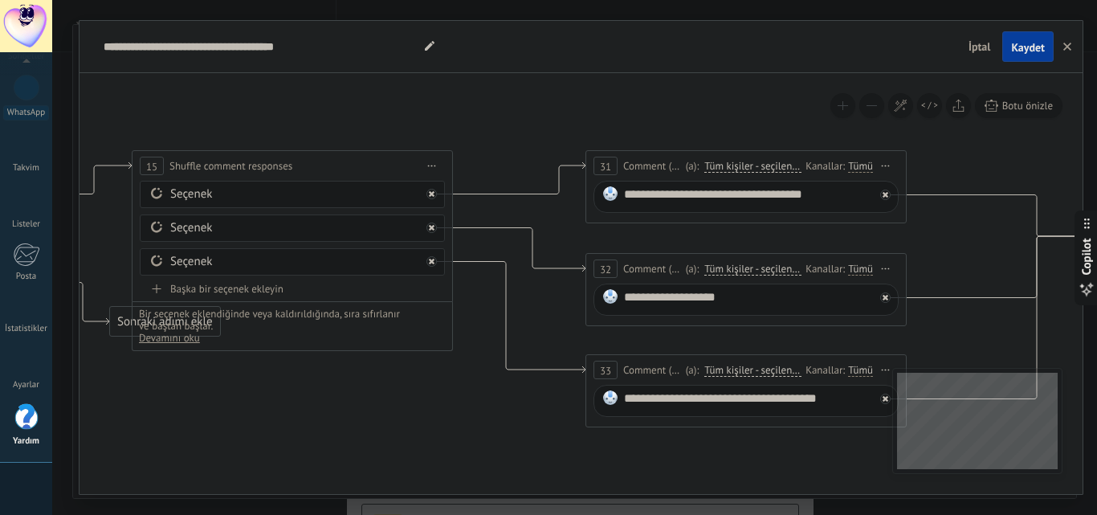
drag, startPoint x: 733, startPoint y: 134, endPoint x: 348, endPoint y: 134, distance: 384.5
click at [334, 125] on icon at bounding box center [752, 263] width 3180 height 1132
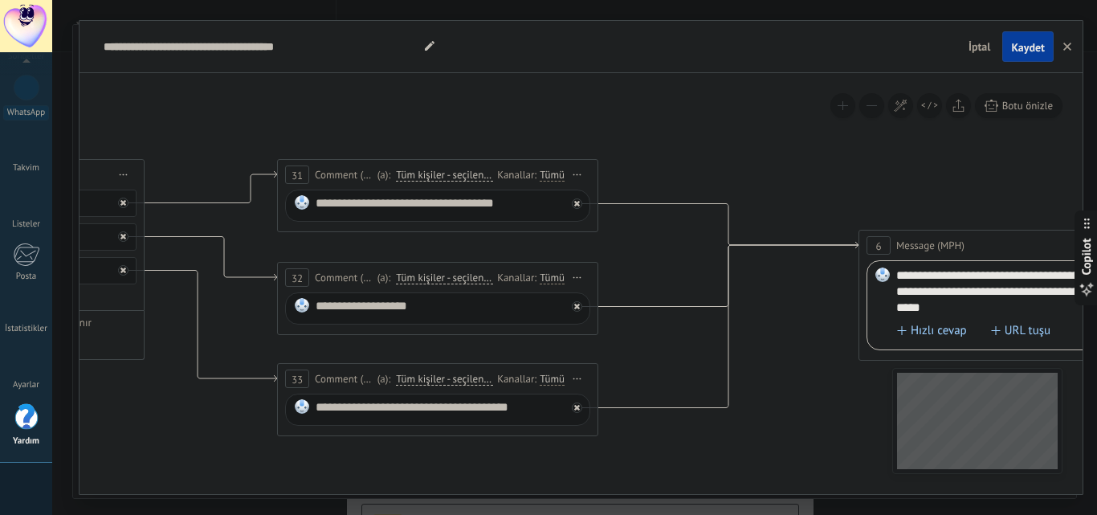
drag, startPoint x: 645, startPoint y: 124, endPoint x: 401, endPoint y: 130, distance: 243.3
click at [401, 130] on icon at bounding box center [444, 271] width 3180 height 1132
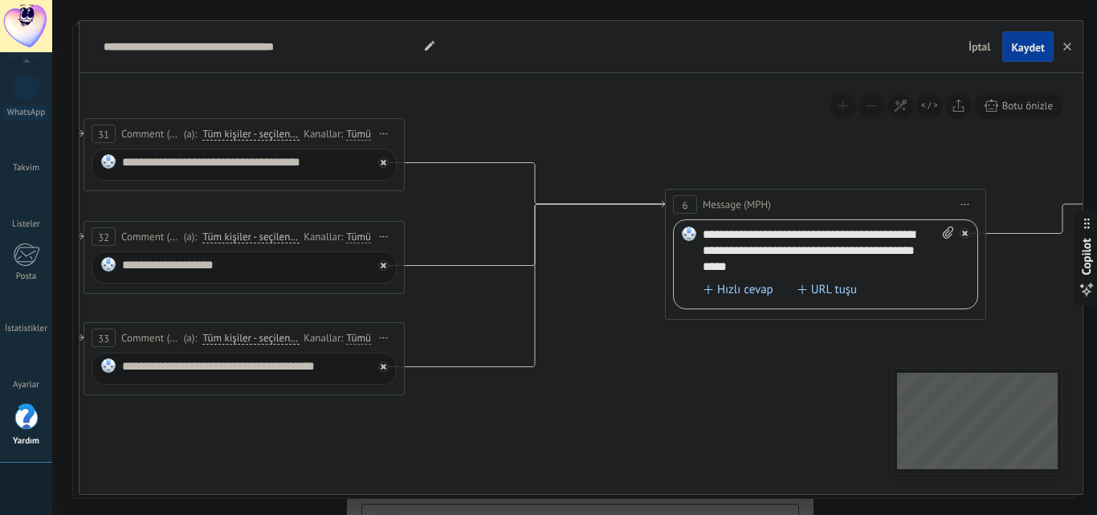
drag, startPoint x: 652, startPoint y: 261, endPoint x: 458, endPoint y: 220, distance: 197.7
click at [458, 220] on icon at bounding box center [250, 230] width 3180 height 1132
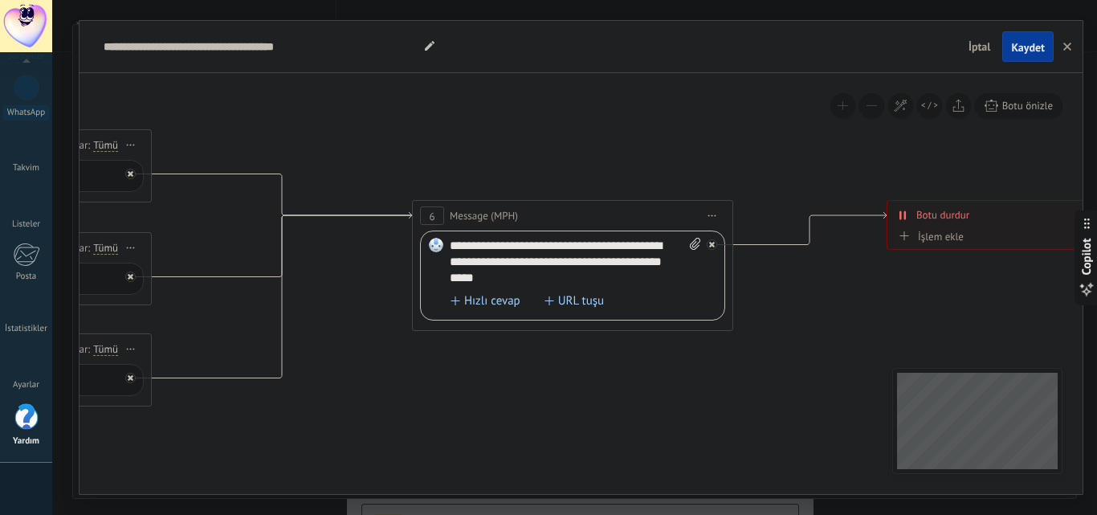
drag, startPoint x: 829, startPoint y: 140, endPoint x: 576, endPoint y: 151, distance: 253.1
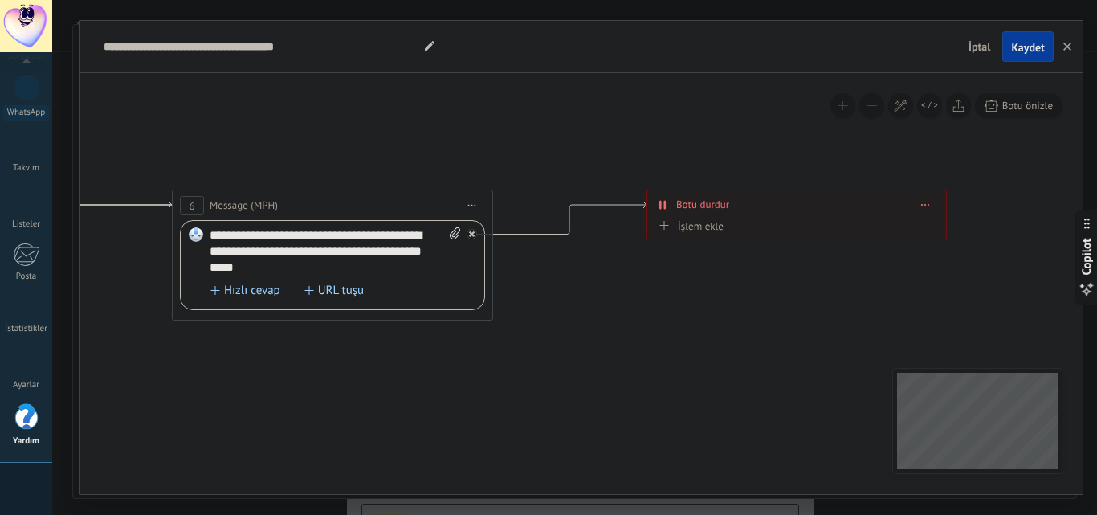
drag, startPoint x: 839, startPoint y: 166, endPoint x: 599, endPoint y: 156, distance: 240.2
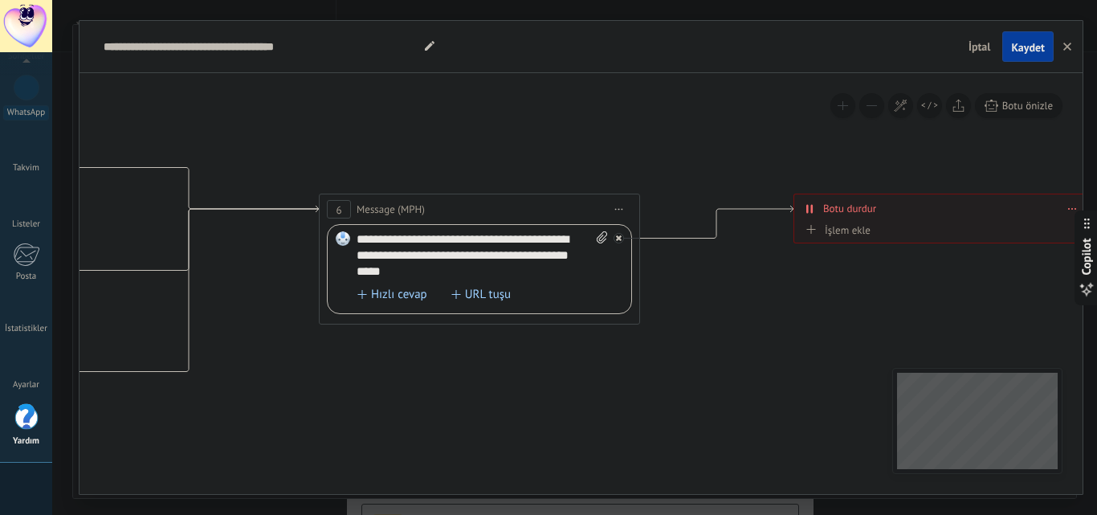
drag, startPoint x: 744, startPoint y: 162, endPoint x: 890, endPoint y: 167, distance: 146.2
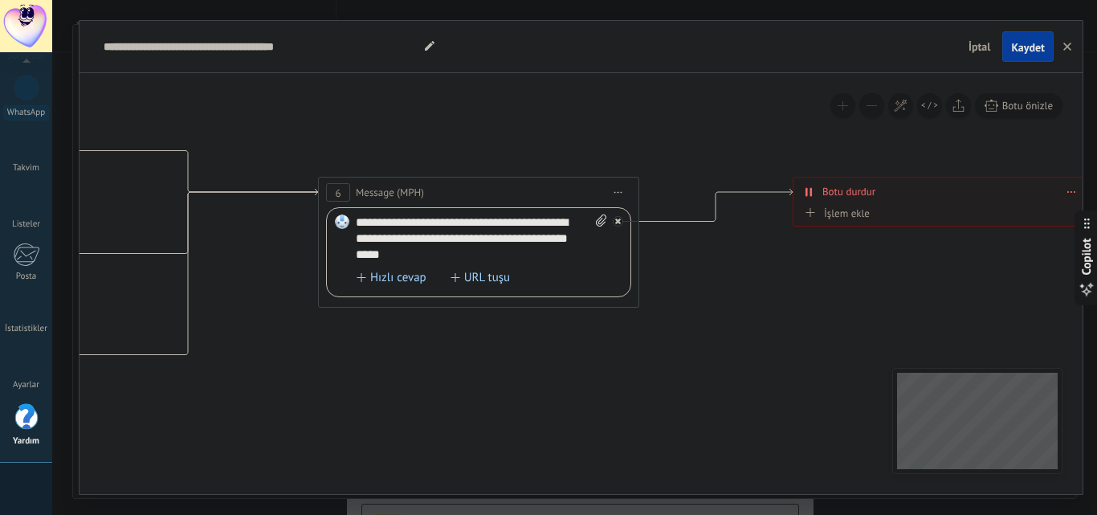
drag, startPoint x: 531, startPoint y: 159, endPoint x: 531, endPoint y: 142, distance: 16.9
click at [493, 279] on span "URL tuşu" at bounding box center [484, 277] width 69 height 13
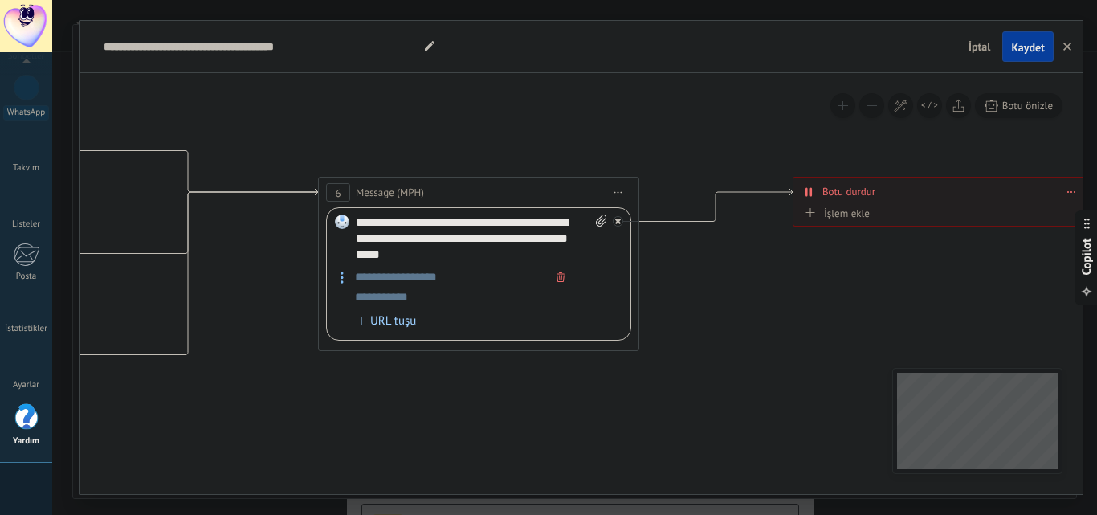
click at [557, 275] on icon "button" at bounding box center [560, 277] width 8 height 10
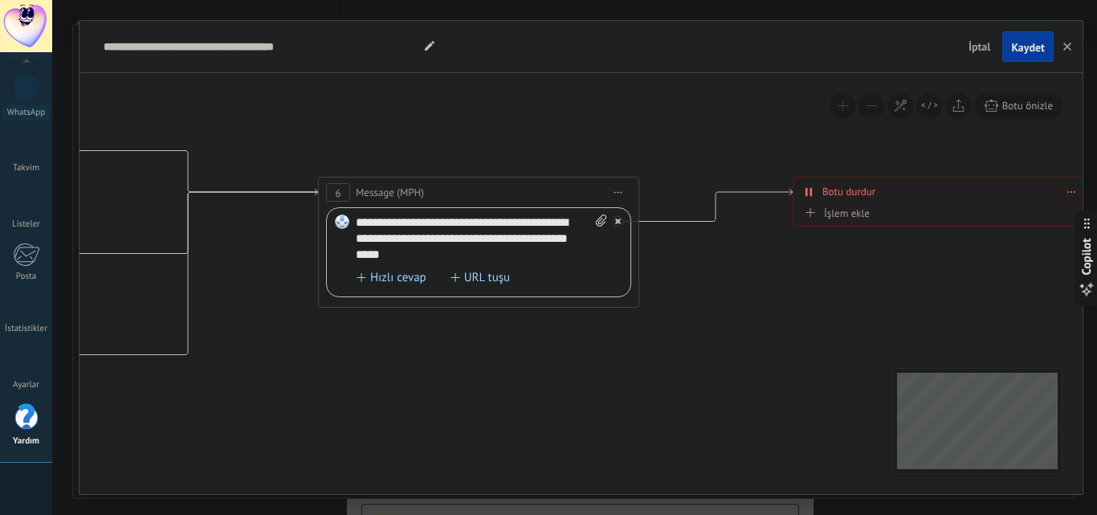
click at [420, 276] on span "Hızlı cevap" at bounding box center [391, 277] width 70 height 13
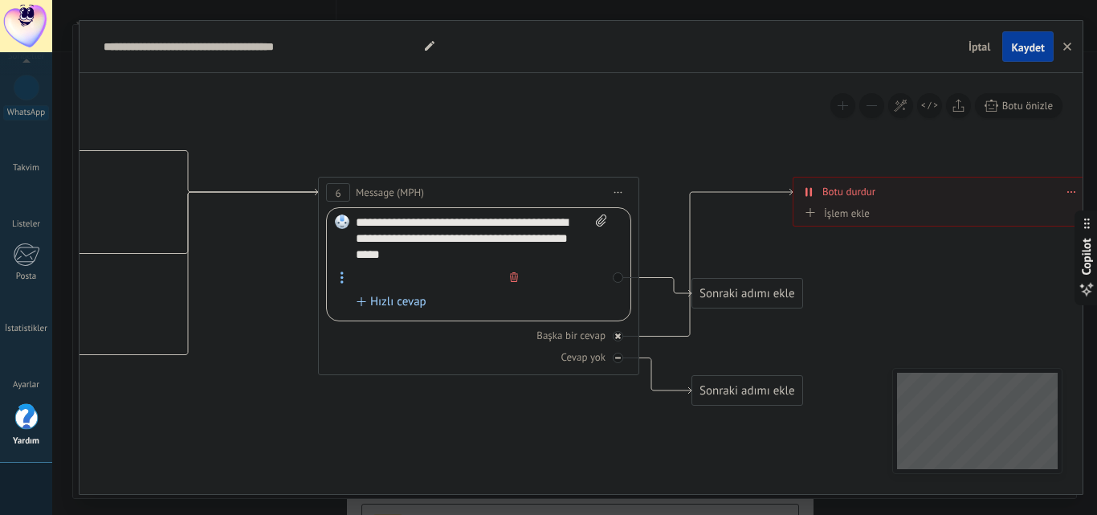
click at [451, 279] on input "text" at bounding box center [425, 277] width 157 height 20
click at [515, 276] on icon "button" at bounding box center [514, 277] width 8 height 10
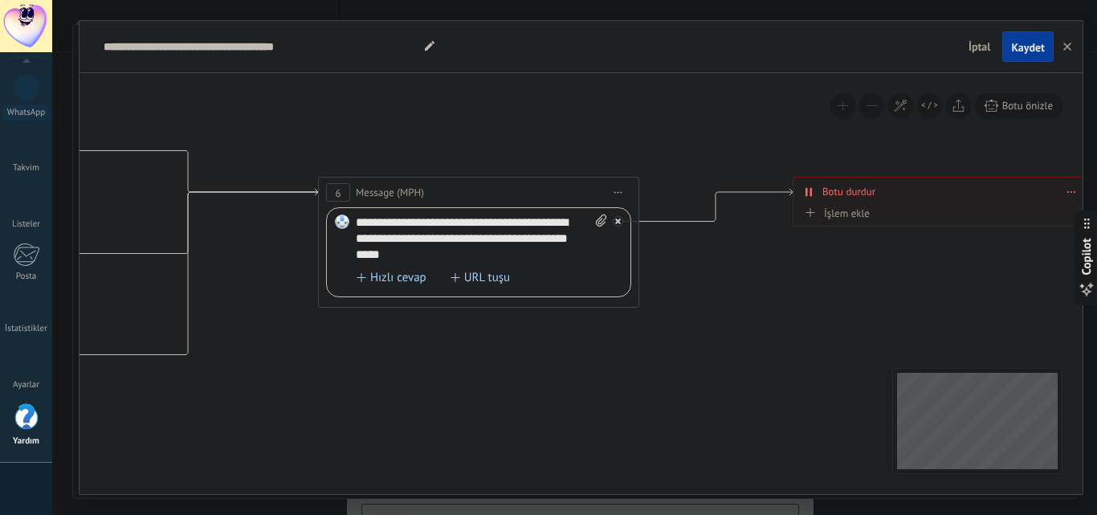
click at [1071, 51] on button "button" at bounding box center [1067, 46] width 24 height 31
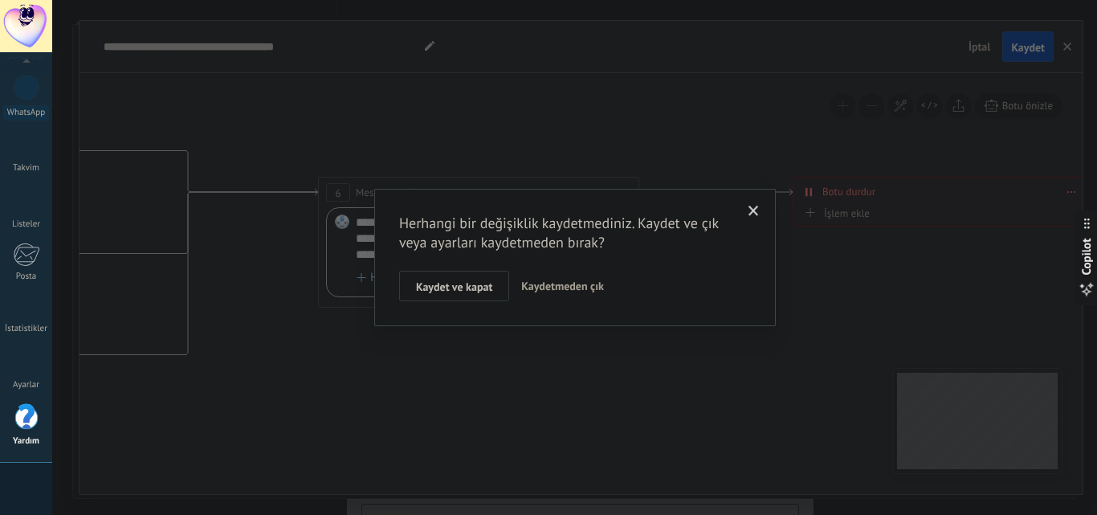
click at [565, 282] on span "Kaydetmeden çık" at bounding box center [562, 286] width 83 height 14
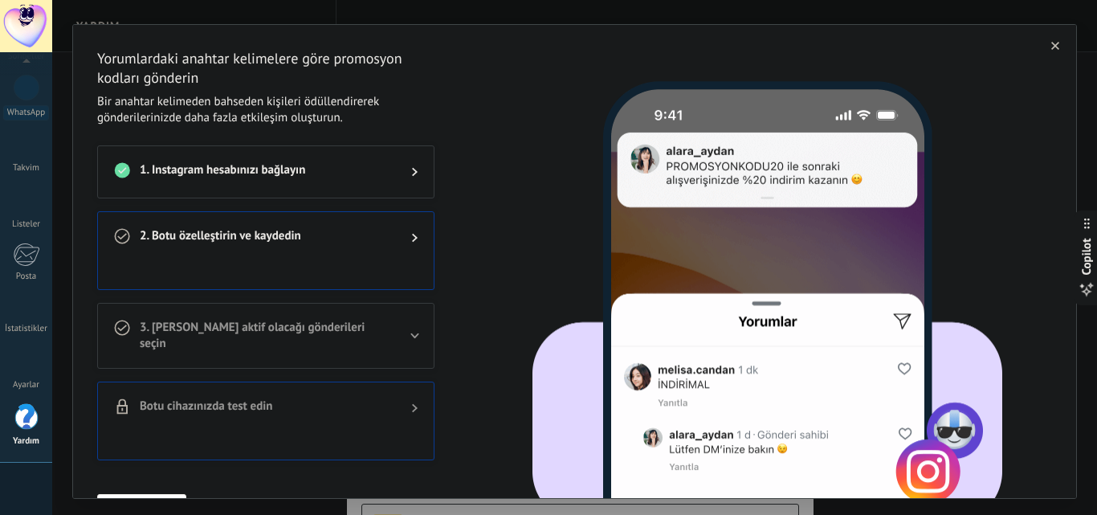
click at [1051, 49] on use "button" at bounding box center [1055, 46] width 8 height 8
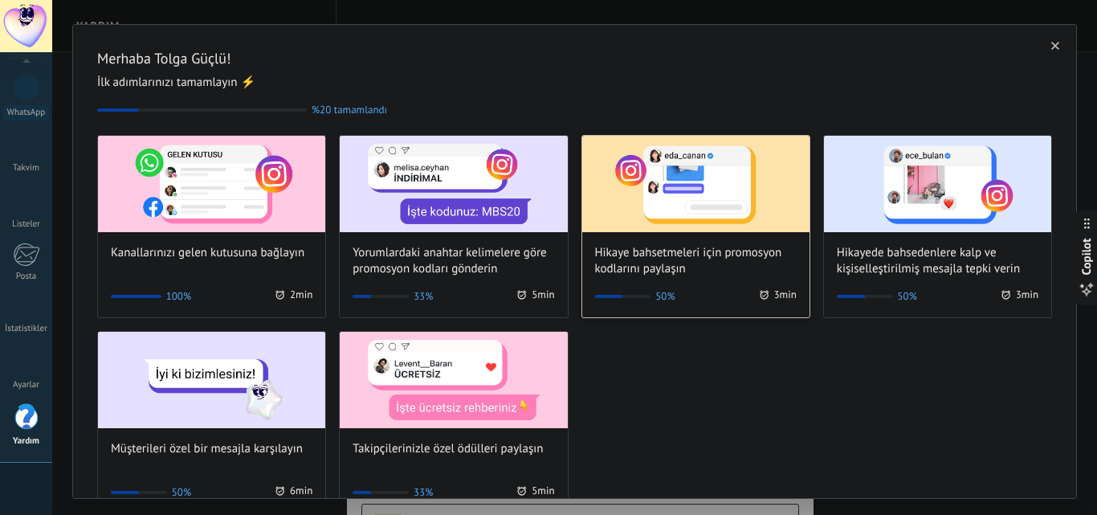
click at [675, 226] on img at bounding box center [695, 184] width 227 height 96
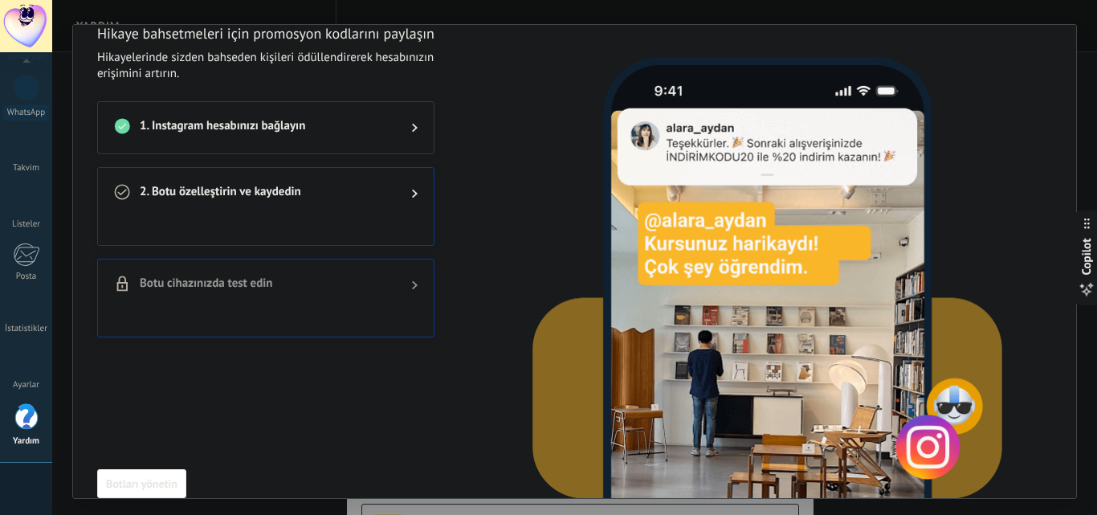
scroll to position [49, 0]
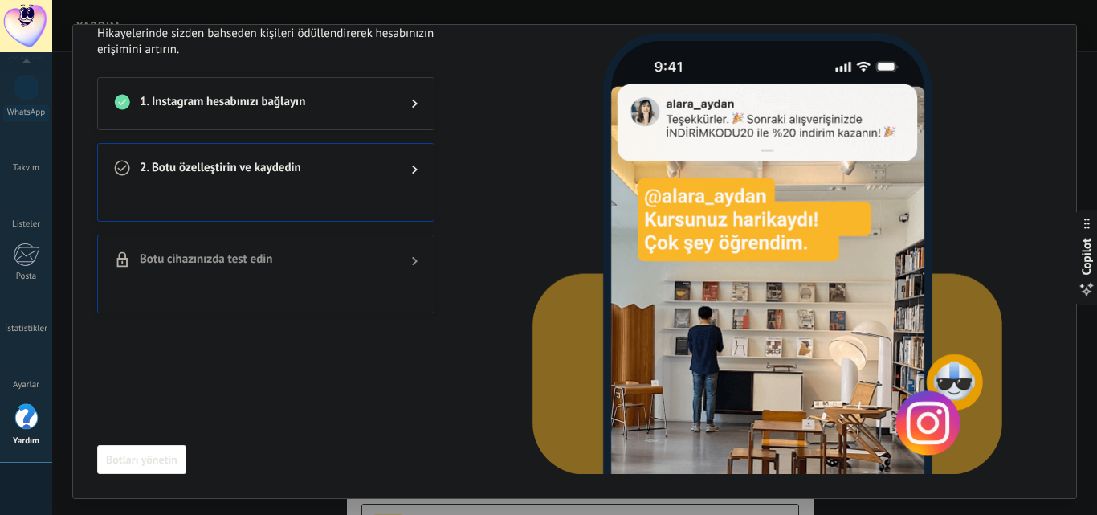
click at [346, 169] on span "2. Botu özelleştirin ve kaydedin" at bounding box center [263, 169] width 246 height 19
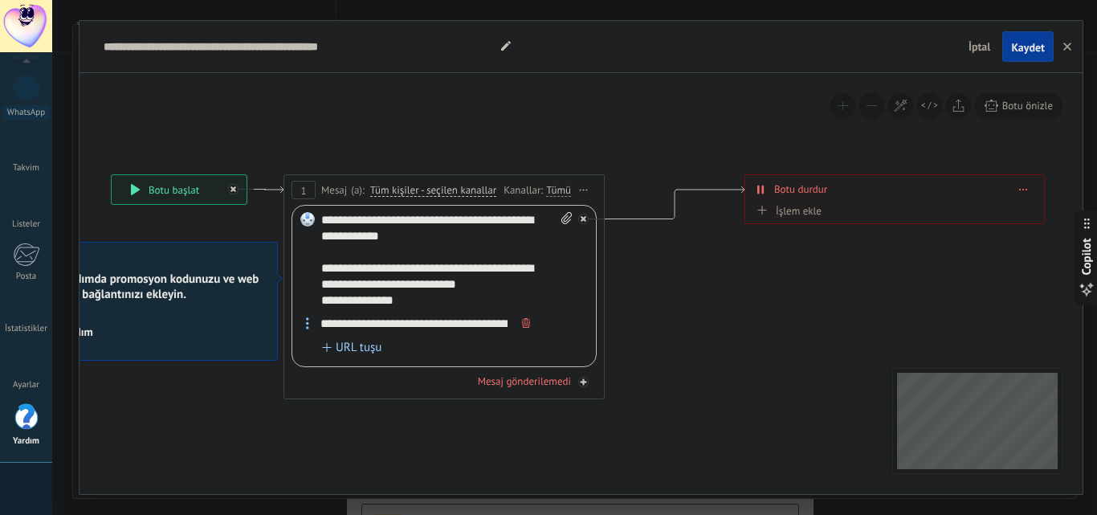
drag, startPoint x: 775, startPoint y: 135, endPoint x: 466, endPoint y: 116, distance: 310.5
click at [466, 116] on icon at bounding box center [577, 286] width 1736 height 1027
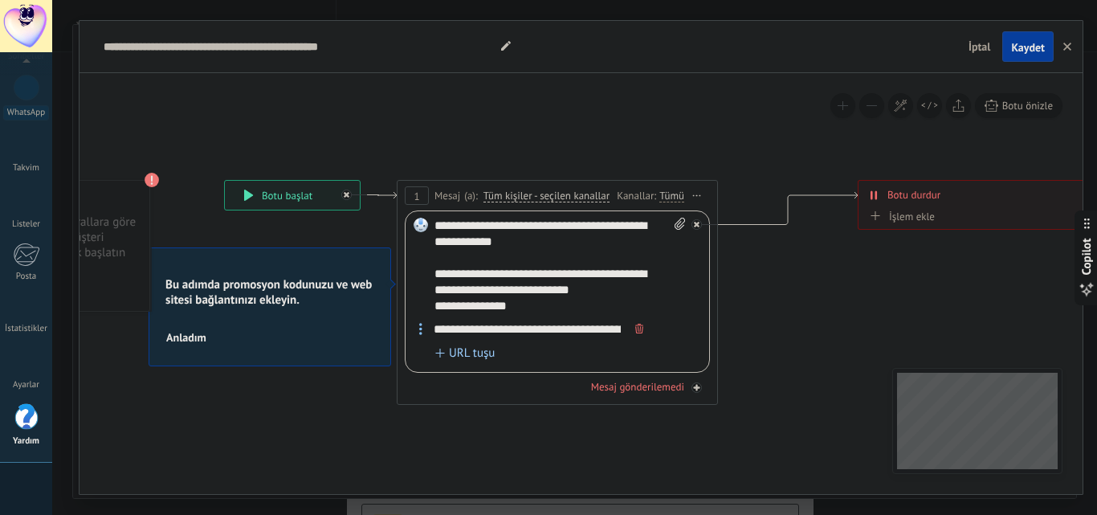
drag, startPoint x: 670, startPoint y: 135, endPoint x: 660, endPoint y: 140, distance: 11.9
click at [812, 140] on icon at bounding box center [691, 291] width 1736 height 1027
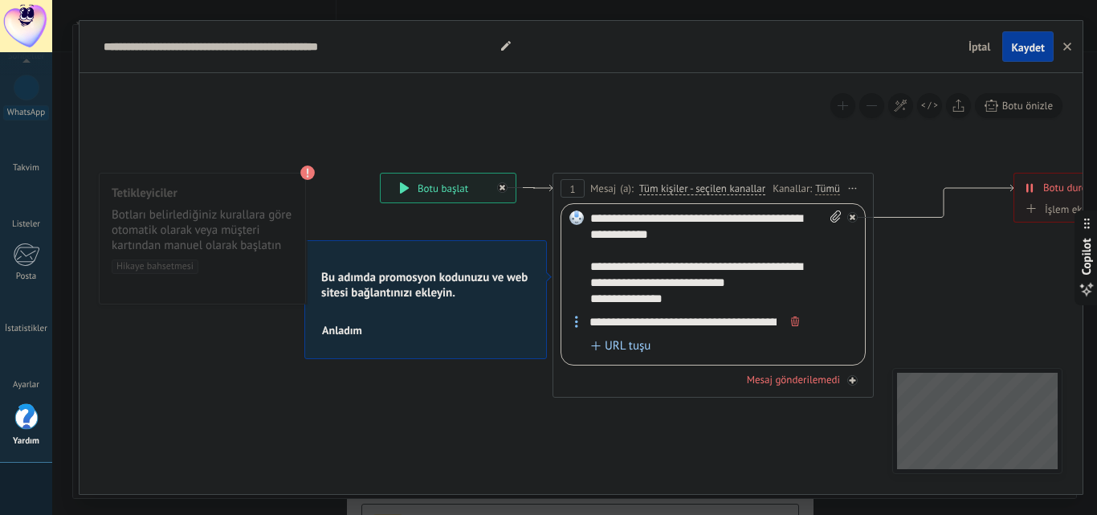
drag, startPoint x: 360, startPoint y: 149, endPoint x: 519, endPoint y: 141, distance: 158.3
click at [519, 141] on icon at bounding box center [846, 284] width 1736 height 1027
click at [1065, 49] on use "button" at bounding box center [1067, 47] width 8 height 8
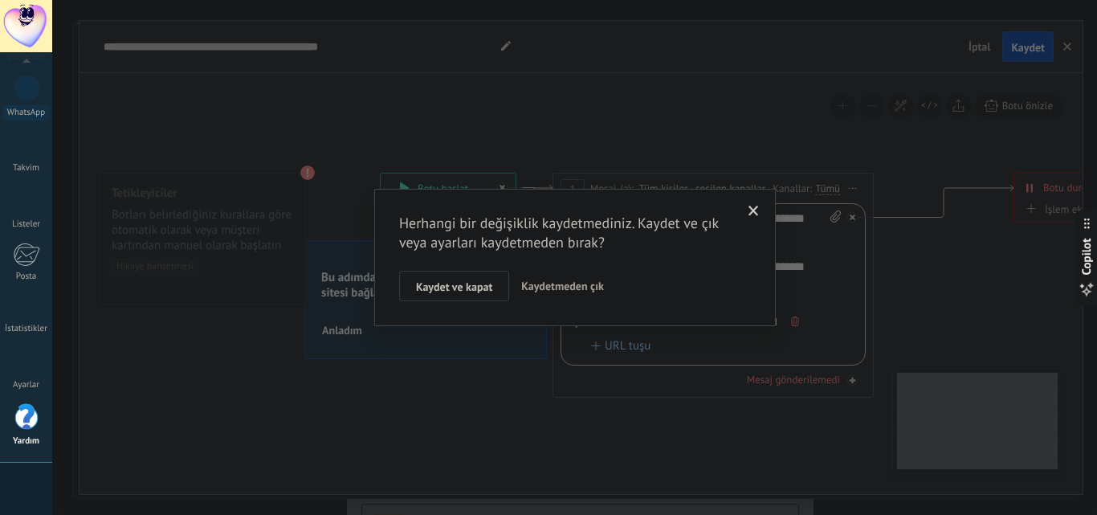
click at [564, 286] on span "Kaydetmeden çık" at bounding box center [562, 286] width 83 height 14
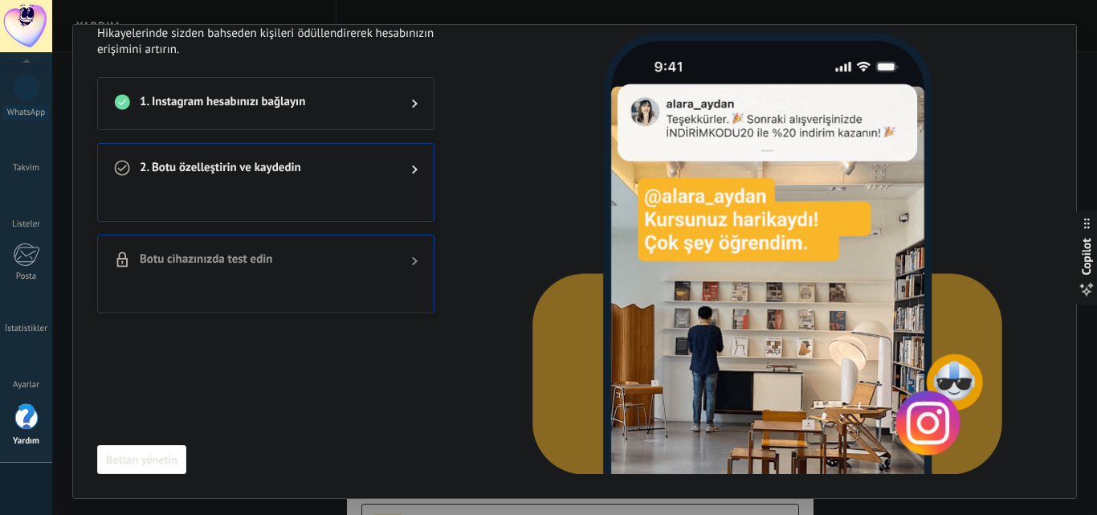
scroll to position [0, 0]
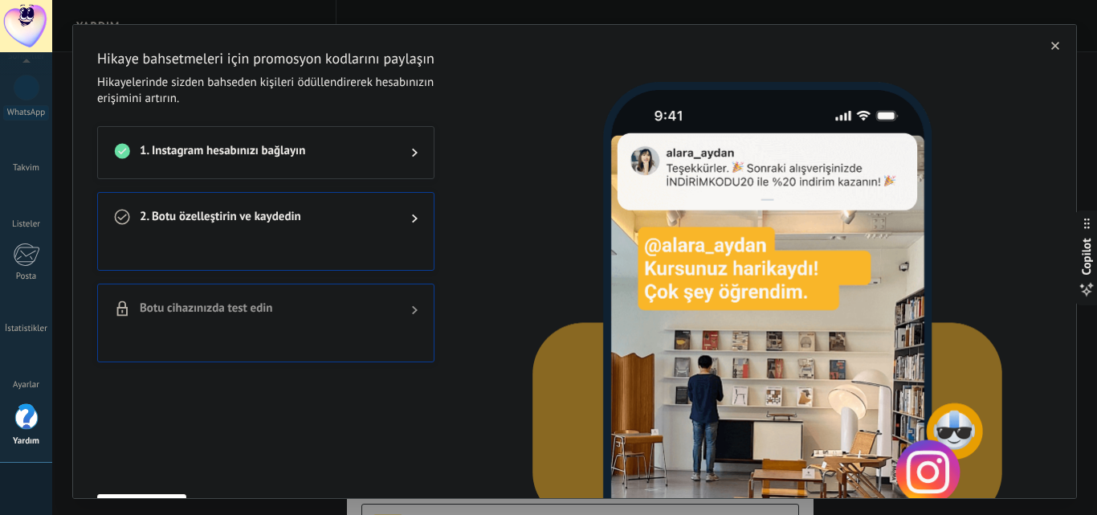
click at [1047, 49] on button "button" at bounding box center [1055, 46] width 16 height 16
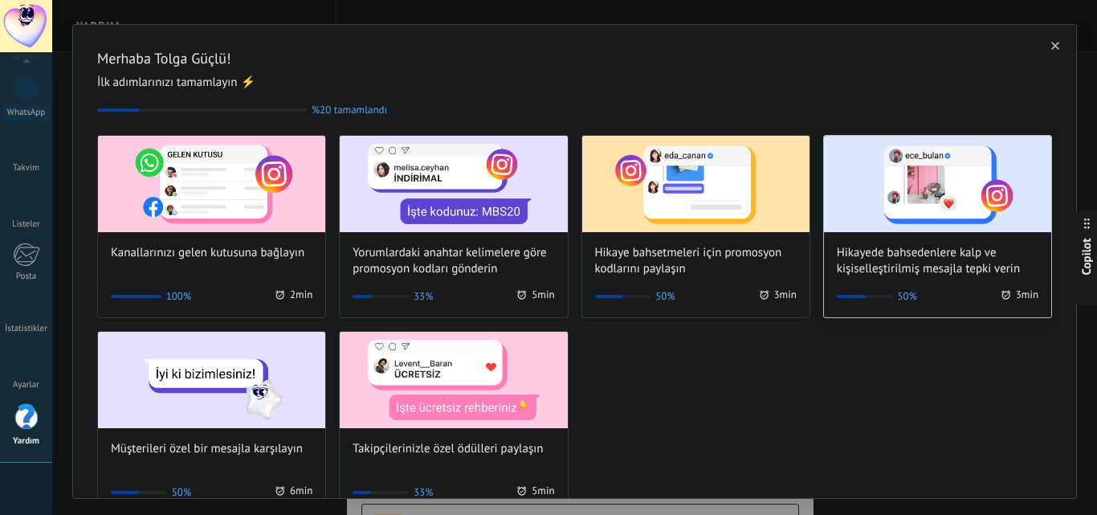
click at [913, 223] on img at bounding box center [937, 184] width 227 height 96
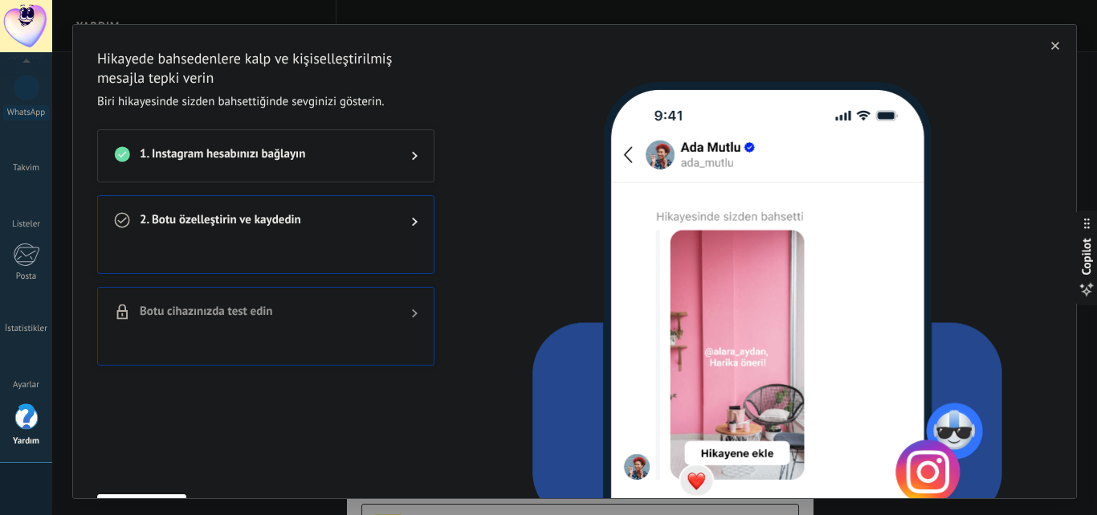
click at [318, 233] on div "2. Botu özelleştirin ve kaydedin" at bounding box center [266, 221] width 336 height 51
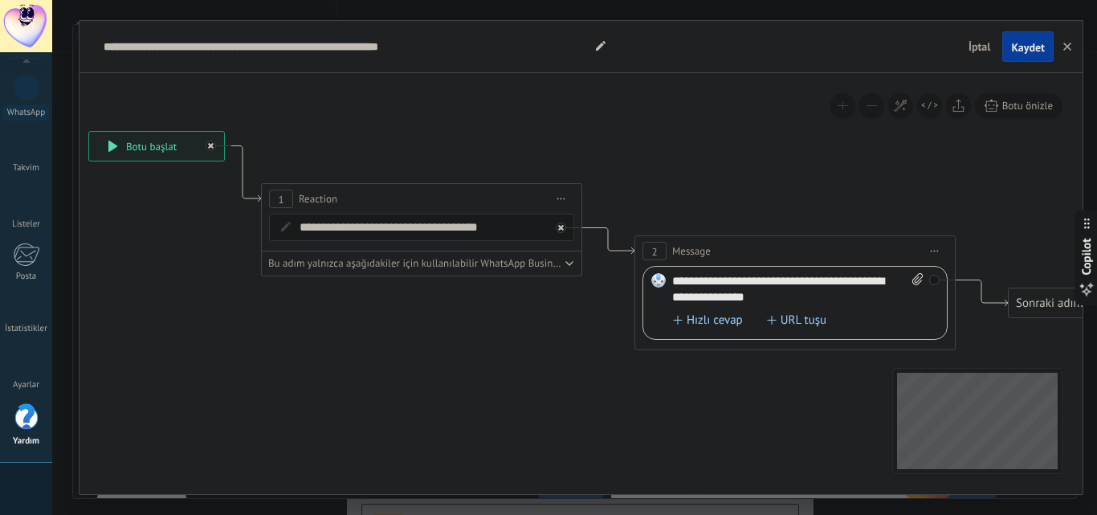
drag, startPoint x: 714, startPoint y: 366, endPoint x: 381, endPoint y: 303, distance: 338.2
click at [381, 303] on icon at bounding box center [591, 240] width 1809 height 1022
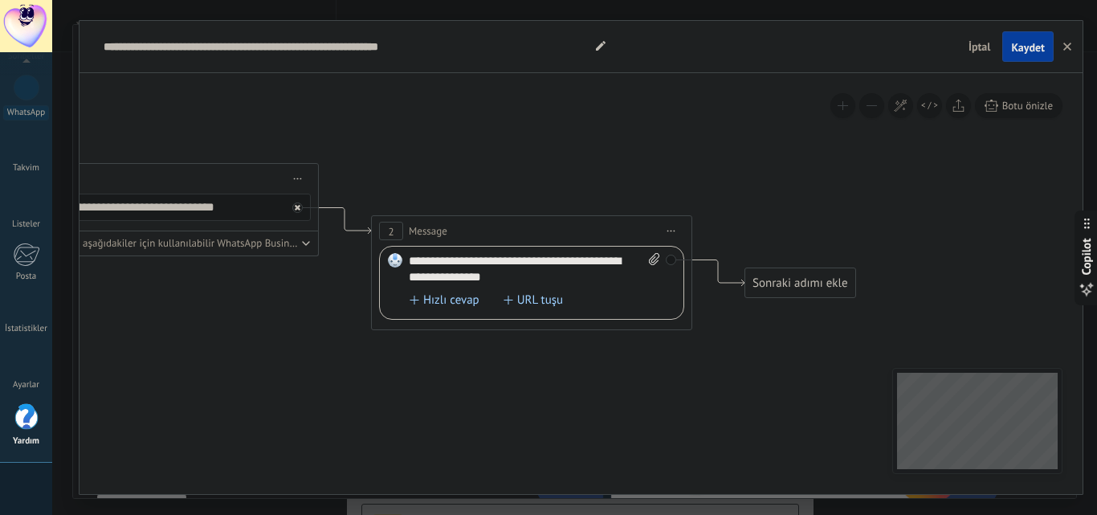
drag, startPoint x: 983, startPoint y: 195, endPoint x: 720, endPoint y: 175, distance: 264.1
click at [720, 175] on icon at bounding box center [328, 220] width 1809 height 1022
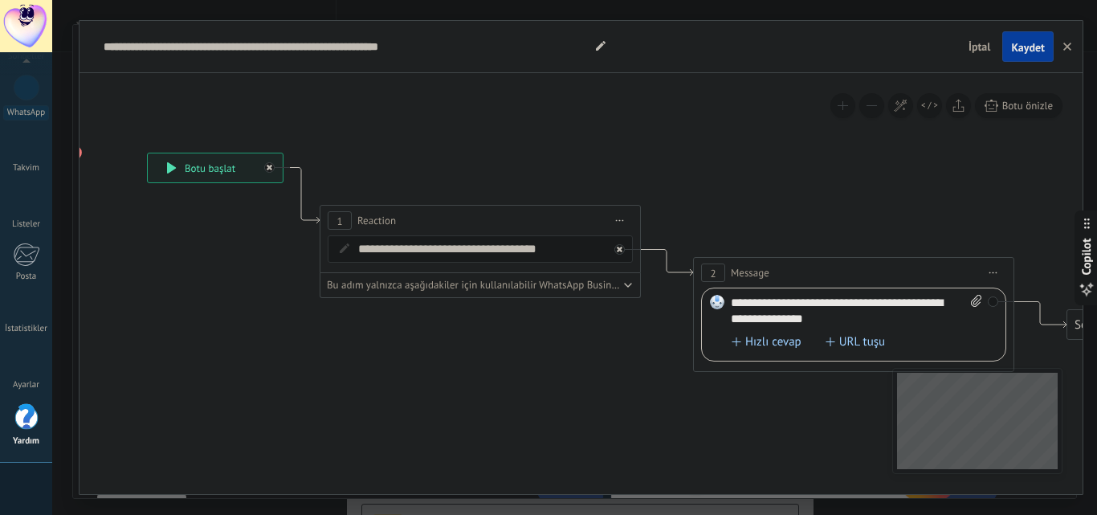
drag, startPoint x: 362, startPoint y: 144, endPoint x: 684, endPoint y: 186, distance: 324.6
click at [684, 186] on icon at bounding box center [650, 262] width 1809 height 1022
click at [1072, 52] on button "button" at bounding box center [1067, 46] width 24 height 31
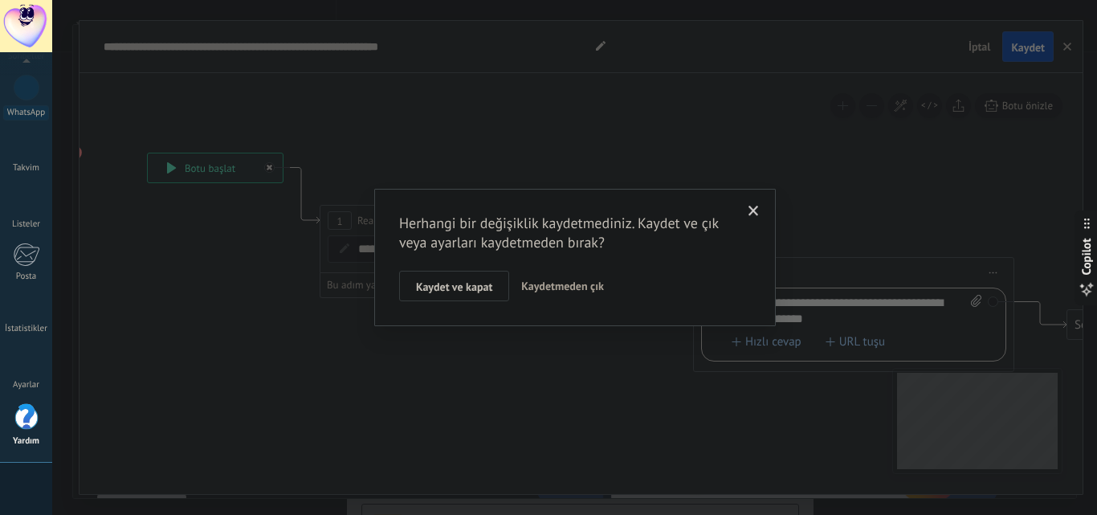
click at [571, 287] on span "Kaydetmeden çık" at bounding box center [562, 286] width 83 height 14
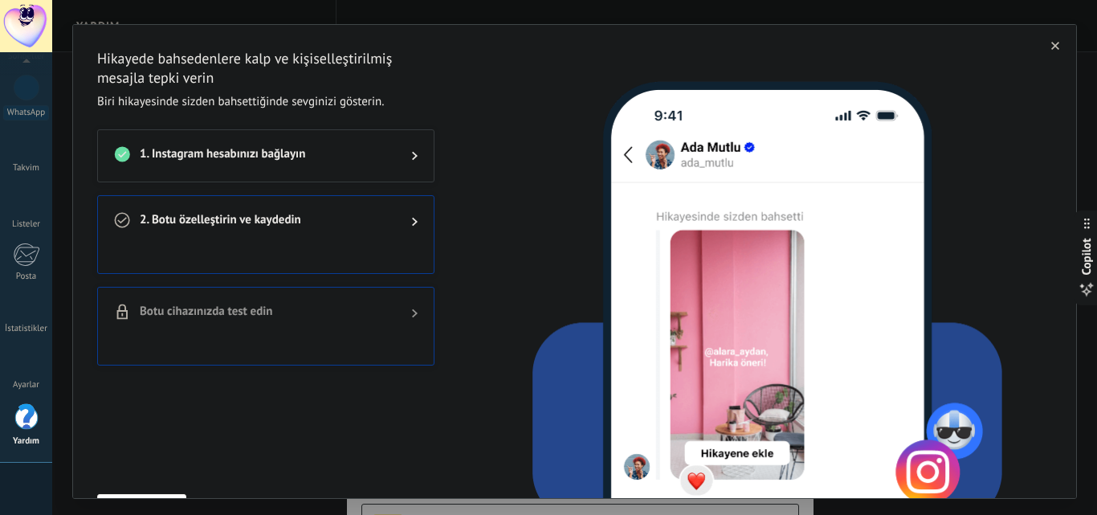
click at [1047, 49] on button "button" at bounding box center [1055, 46] width 16 height 16
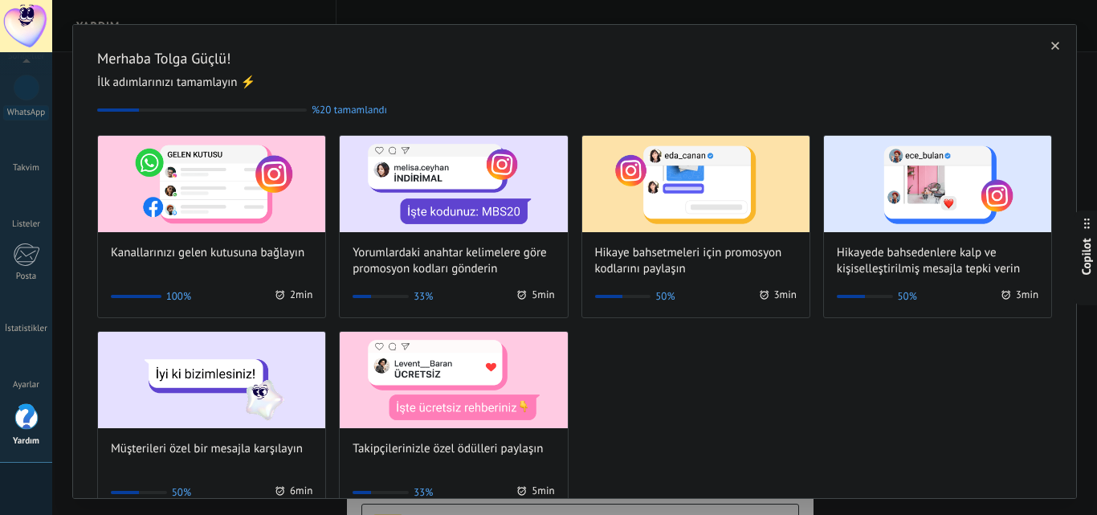
scroll to position [40, 0]
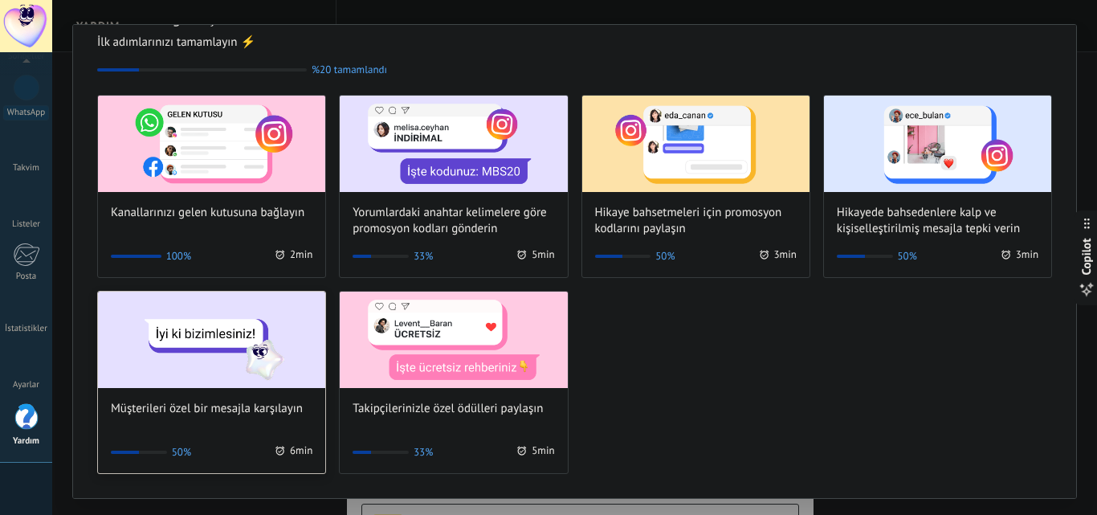
click at [251, 358] on img at bounding box center [211, 339] width 227 height 96
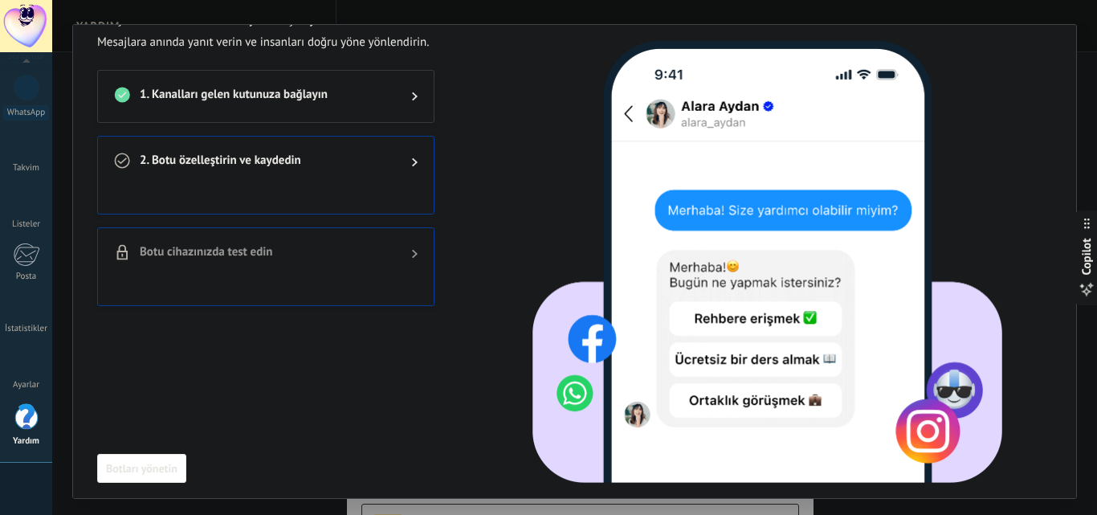
click at [356, 166] on span "2. Botu özelleştirin ve kaydedin" at bounding box center [263, 162] width 246 height 19
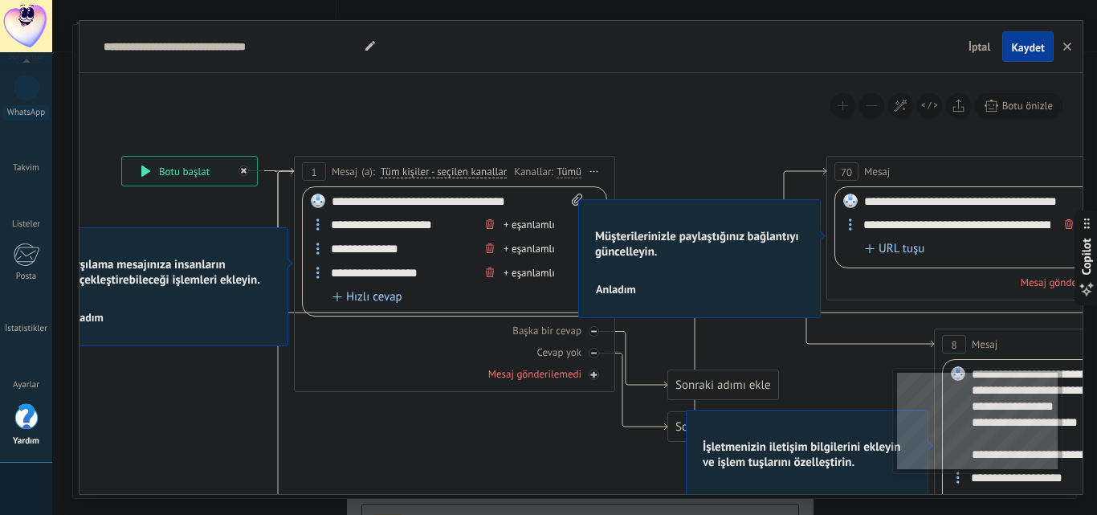
drag, startPoint x: 690, startPoint y: 144, endPoint x: 391, endPoint y: 107, distance: 301.8
click at [403, 224] on input "**********" at bounding box center [401, 224] width 157 height 20
click at [512, 222] on div "+ eşanlamlı" at bounding box center [528, 225] width 51 height 16
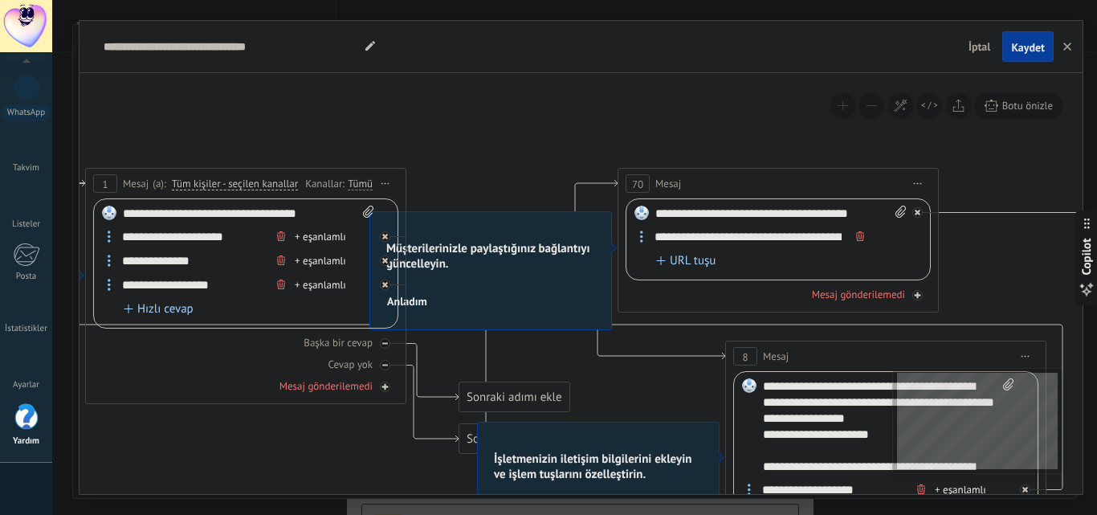
drag, startPoint x: 659, startPoint y: 139, endPoint x: 450, endPoint y: 151, distance: 209.1
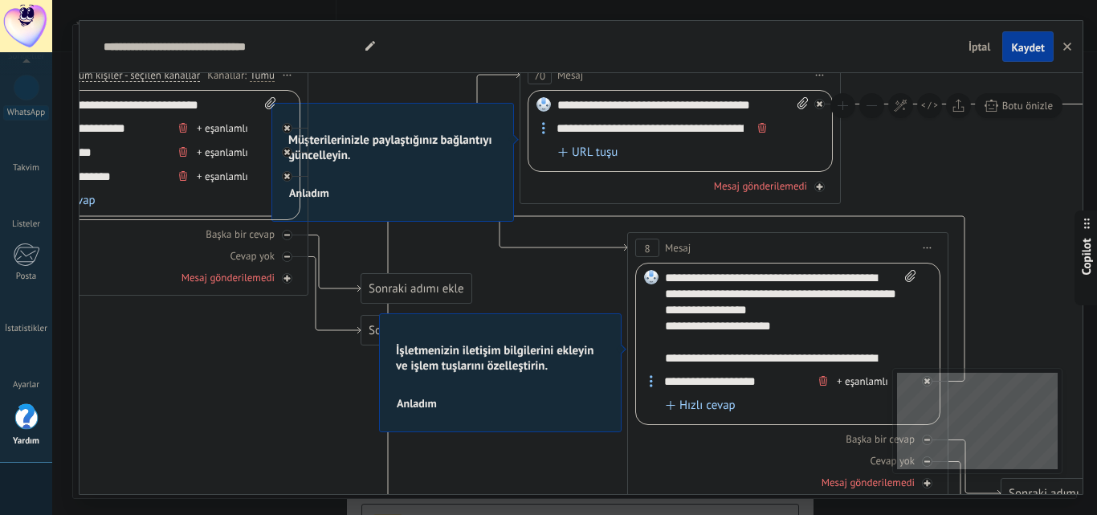
drag, startPoint x: 543, startPoint y: 157, endPoint x: 454, endPoint y: 55, distance: 134.9
click at [454, 55] on div "**********" at bounding box center [580, 257] width 1003 height 473
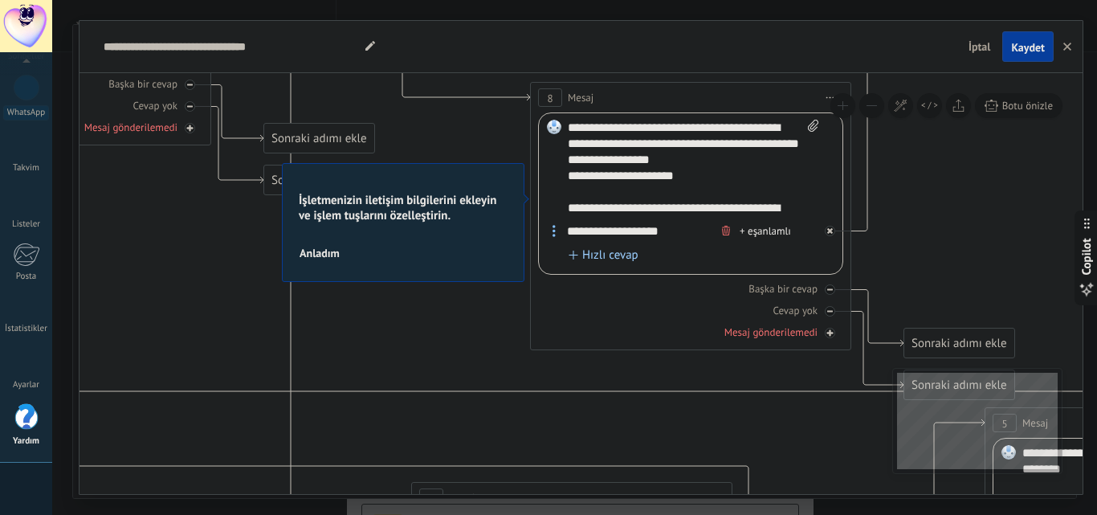
drag, startPoint x: 304, startPoint y: 407, endPoint x: 206, endPoint y: 263, distance: 173.9
click at [206, 263] on icon at bounding box center [630, 331] width 2629 height 1646
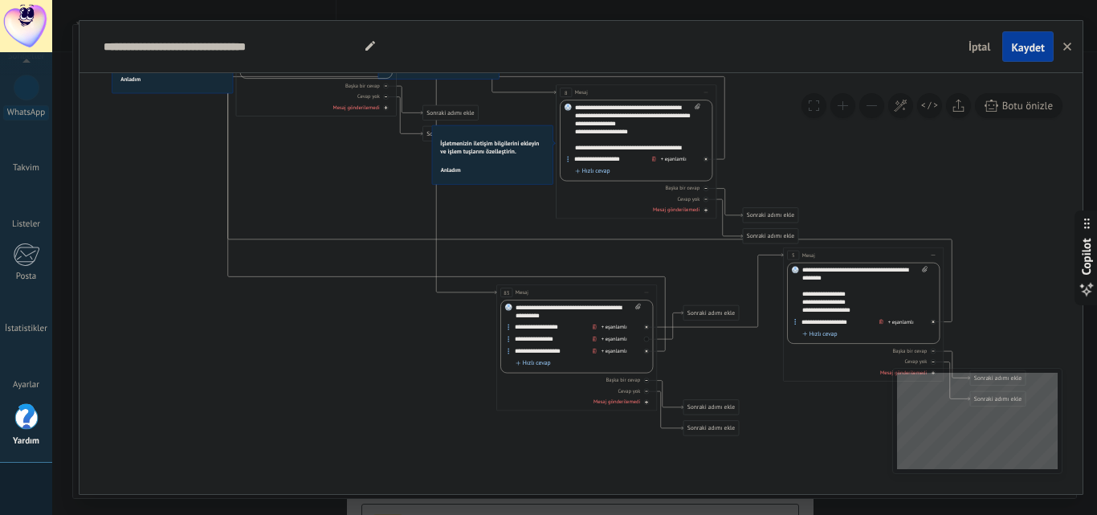
drag, startPoint x: 198, startPoint y: 307, endPoint x: 312, endPoint y: 207, distance: 151.9
click at [312, 207] on icon at bounding box center [606, 210] width 1315 height 824
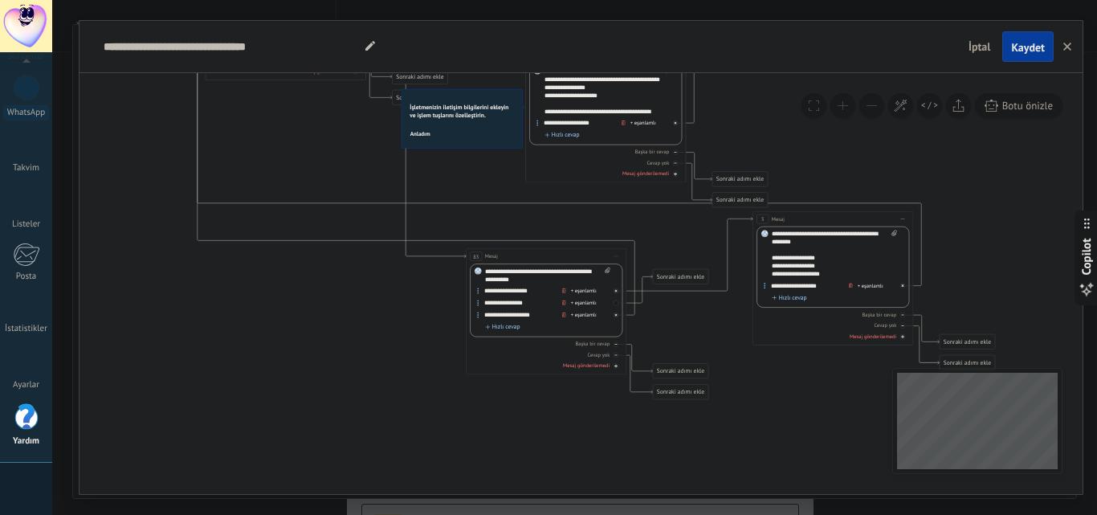
drag, startPoint x: 406, startPoint y: 348, endPoint x: 376, endPoint y: 312, distance: 47.3
click at [376, 312] on icon at bounding box center [575, 174] width 1315 height 824
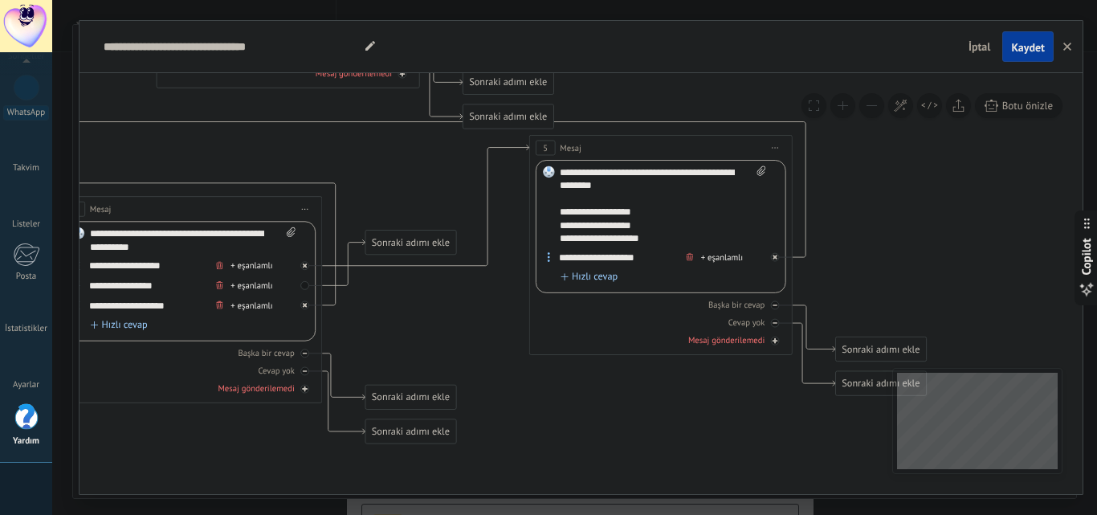
drag, startPoint x: 778, startPoint y: 319, endPoint x: 426, endPoint y: 312, distance: 351.7
click at [426, 312] on icon at bounding box center [239, 73] width 2156 height 1350
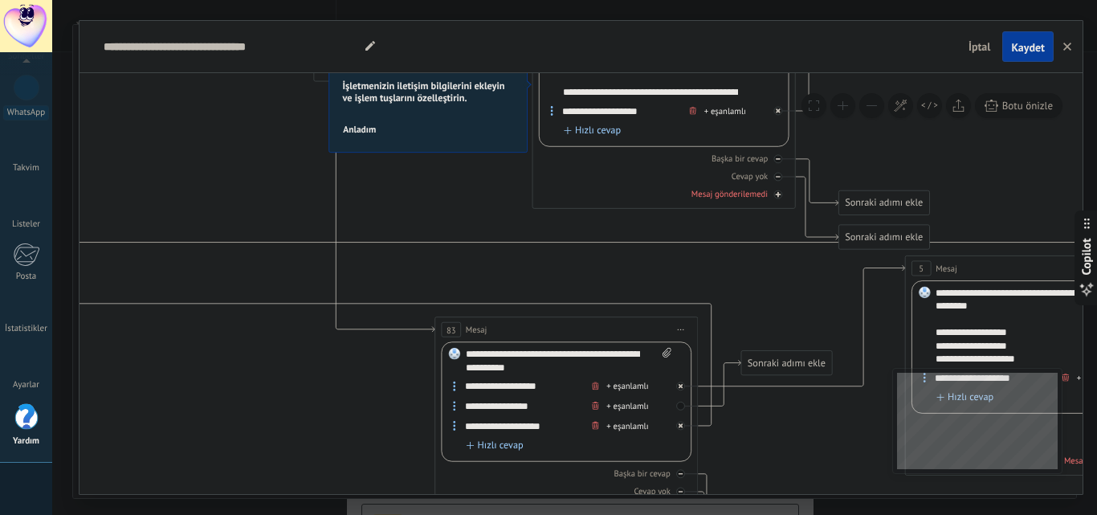
drag, startPoint x: 441, startPoint y: 293, endPoint x: 818, endPoint y: 407, distance: 394.1
click at [835, 419] on icon at bounding box center [615, 193] width 2156 height 1350
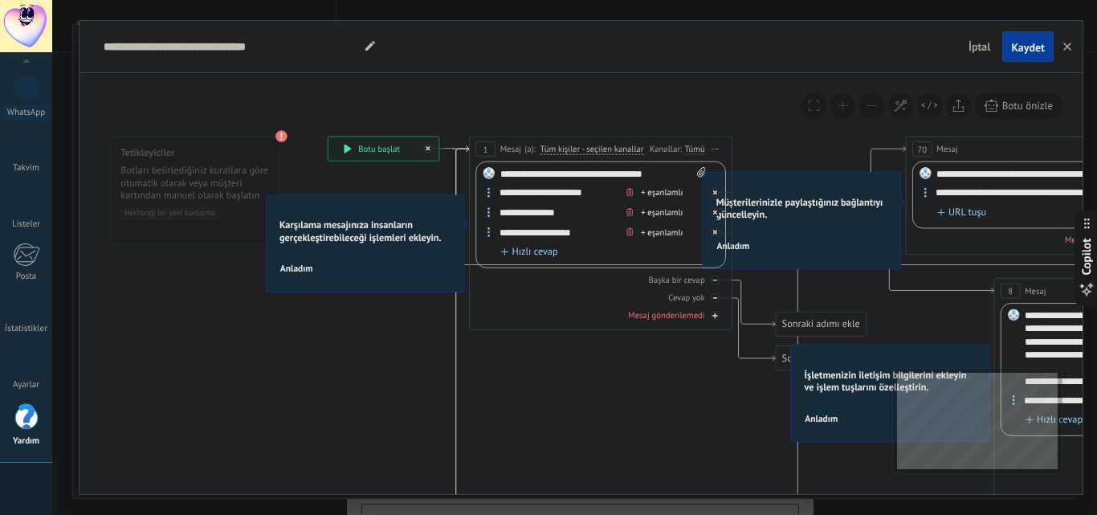
drag, startPoint x: 240, startPoint y: 157, endPoint x: 683, endPoint y: 440, distance: 526.0
click at [683, 440] on icon at bounding box center [1076, 482] width 2156 height 1350
click at [300, 271] on span "Anladım" at bounding box center [296, 267] width 33 height 9
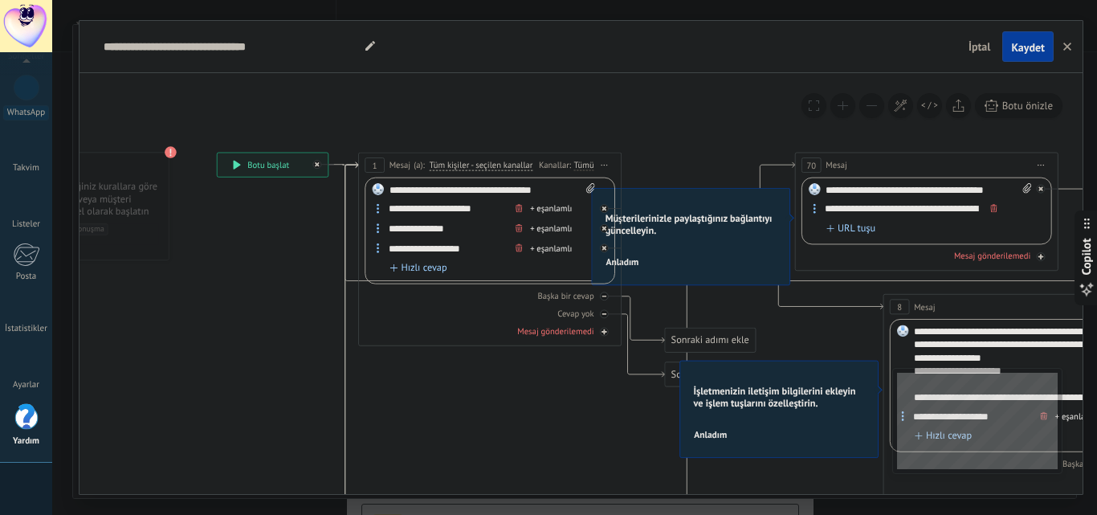
drag, startPoint x: 404, startPoint y: 264, endPoint x: 282, endPoint y: 280, distance: 123.1
click at [282, 280] on icon at bounding box center [966, 498] width 2156 height 1350
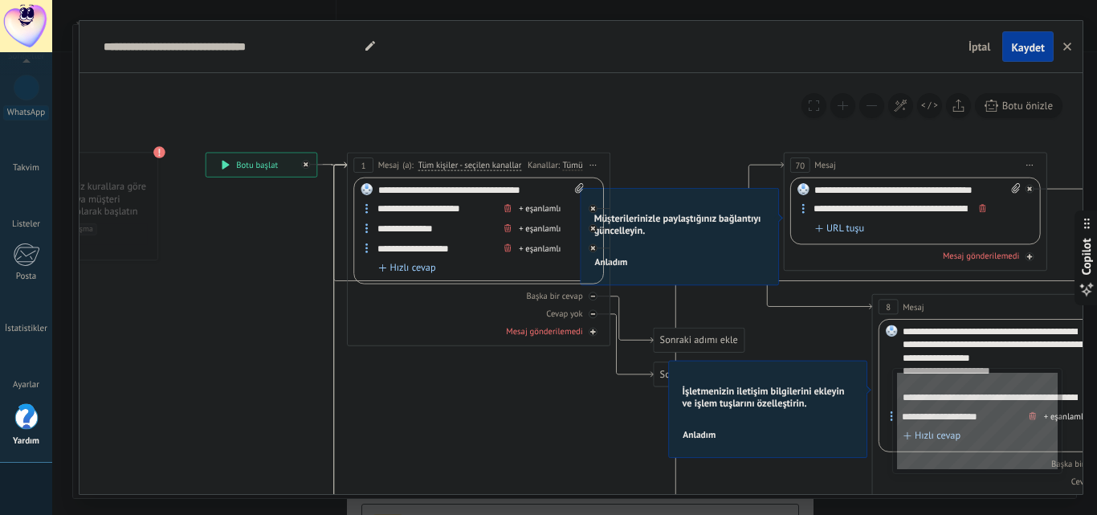
click at [423, 214] on input "**********" at bounding box center [435, 208] width 128 height 17
click at [367, 211] on circle at bounding box center [366, 212] width 2 height 2
drag, startPoint x: 661, startPoint y: 233, endPoint x: 661, endPoint y: 218, distance: 15.3
click at [661, 218] on h2 "Müşterilerinizle paylaştığınız bağlantıyı güncelleyin." at bounding box center [679, 225] width 171 height 25
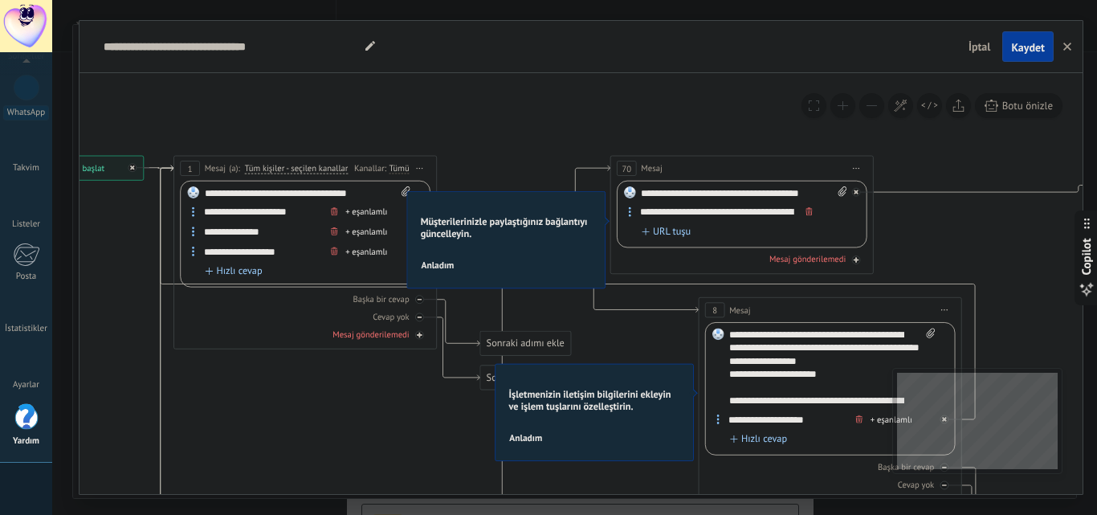
drag, startPoint x: 706, startPoint y: 142, endPoint x: 531, endPoint y: 145, distance: 174.2
click at [531, 145] on icon at bounding box center [781, 502] width 2156 height 1350
click at [440, 265] on span "Anladım" at bounding box center [436, 264] width 33 height 9
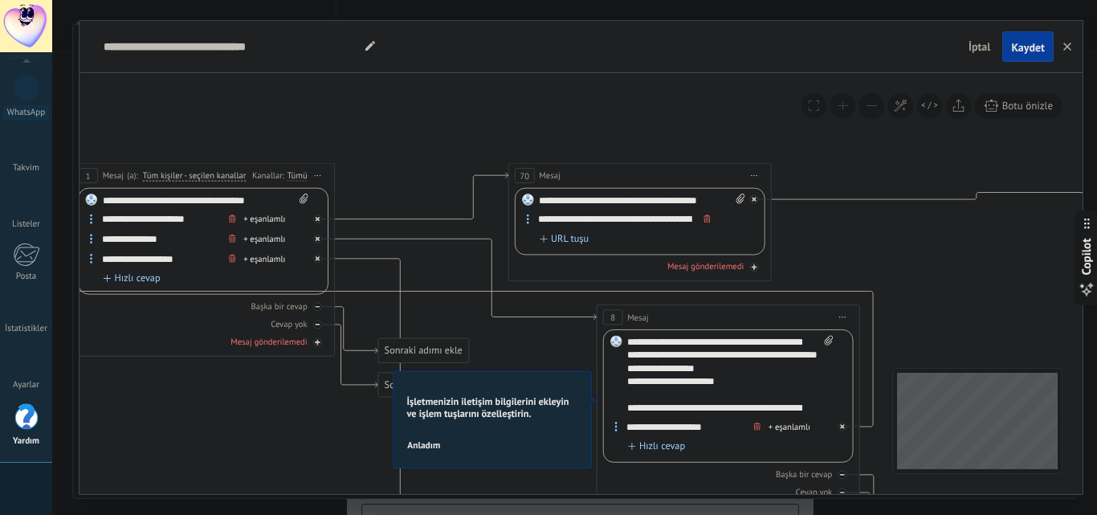
drag, startPoint x: 545, startPoint y: 147, endPoint x: 441, endPoint y: 155, distance: 103.9
click at [441, 155] on icon at bounding box center [679, 509] width 2156 height 1350
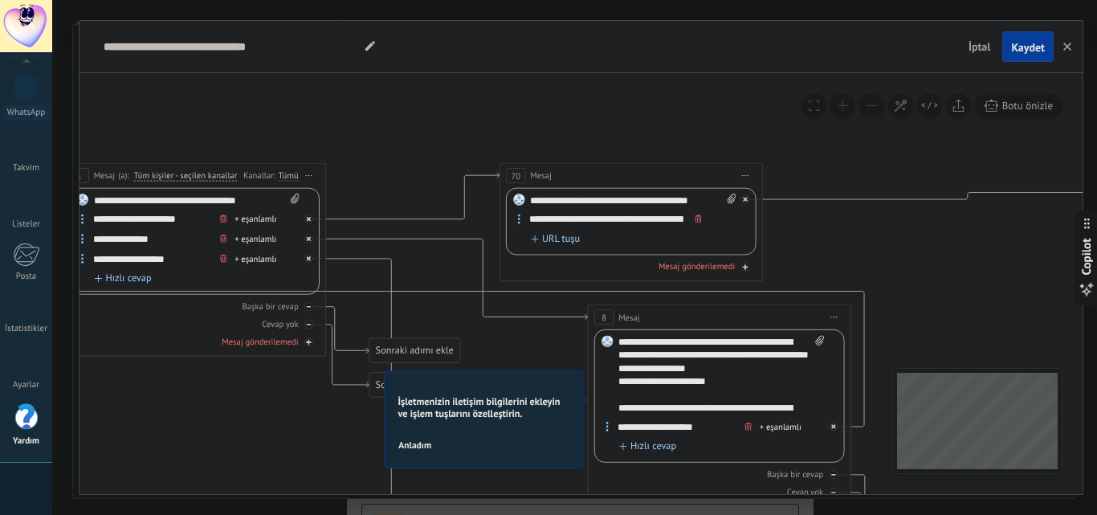
click at [564, 241] on span "URL tuşu" at bounding box center [559, 239] width 57 height 10
click at [702, 237] on button "button" at bounding box center [697, 238] width 14 height 17
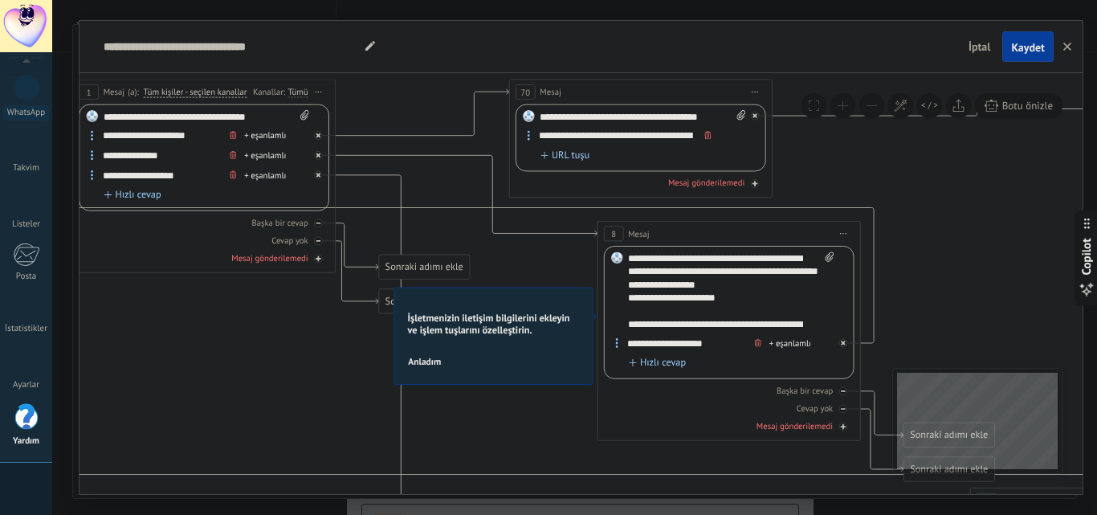
drag, startPoint x: 397, startPoint y: 171, endPoint x: 406, endPoint y: 87, distance: 84.0
click at [406, 87] on icon at bounding box center [680, 425] width 2156 height 1350
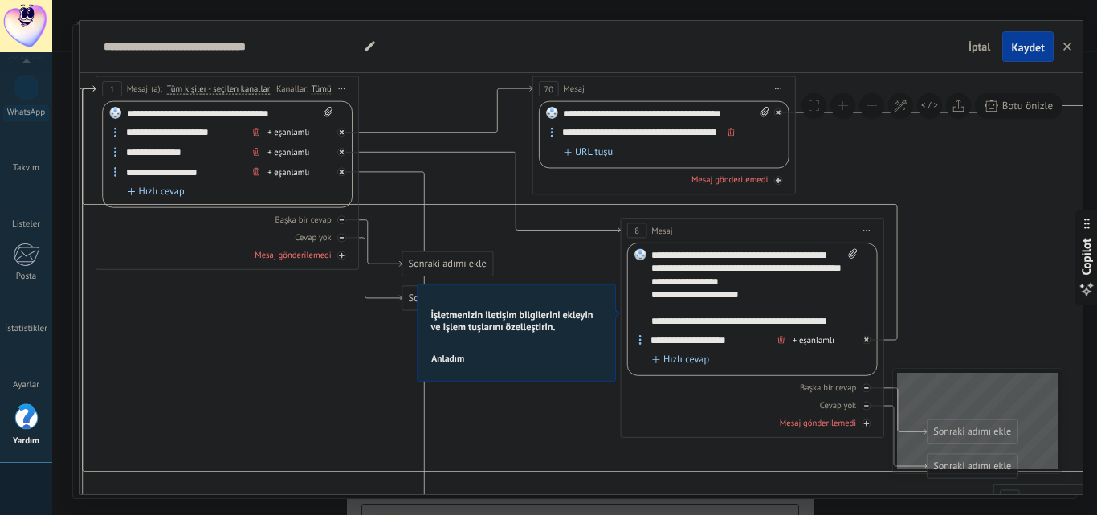
drag, startPoint x: 238, startPoint y: 340, endPoint x: 250, endPoint y: 334, distance: 13.3
click at [250, 334] on icon at bounding box center [703, 422] width 2156 height 1350
click at [458, 361] on span "Anladım" at bounding box center [447, 356] width 33 height 9
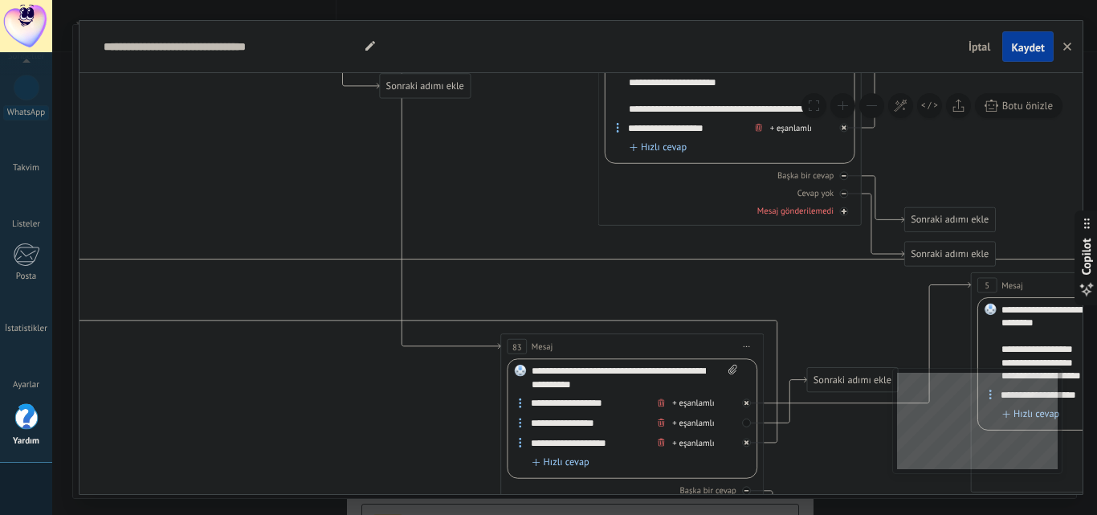
drag, startPoint x: 595, startPoint y: 419, endPoint x: 572, endPoint y: 207, distance: 213.1
click at [572, 207] on icon at bounding box center [681, 210] width 2156 height 1350
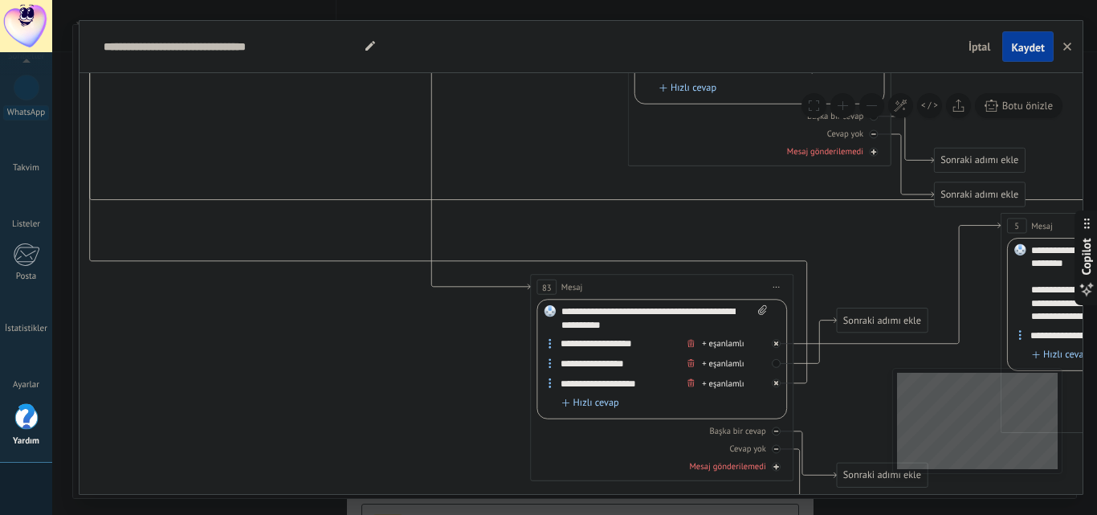
drag, startPoint x: 424, startPoint y: 433, endPoint x: 454, endPoint y: 373, distance: 66.4
click at [454, 373] on icon at bounding box center [710, 151] width 2156 height 1350
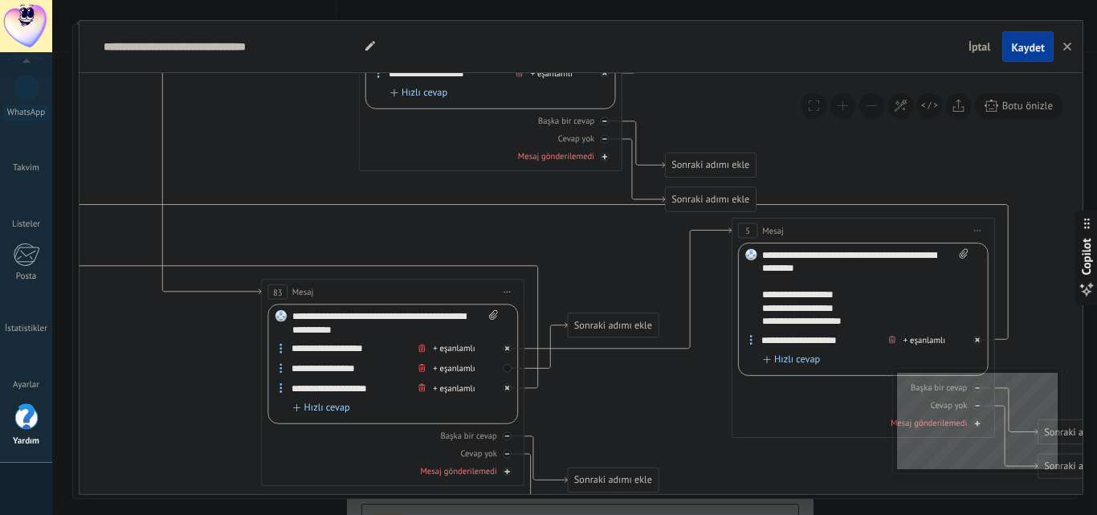
drag, startPoint x: 441, startPoint y: 377, endPoint x: 200, endPoint y: 411, distance: 244.0
click at [200, 411] on icon at bounding box center [441, 156] width 2156 height 1350
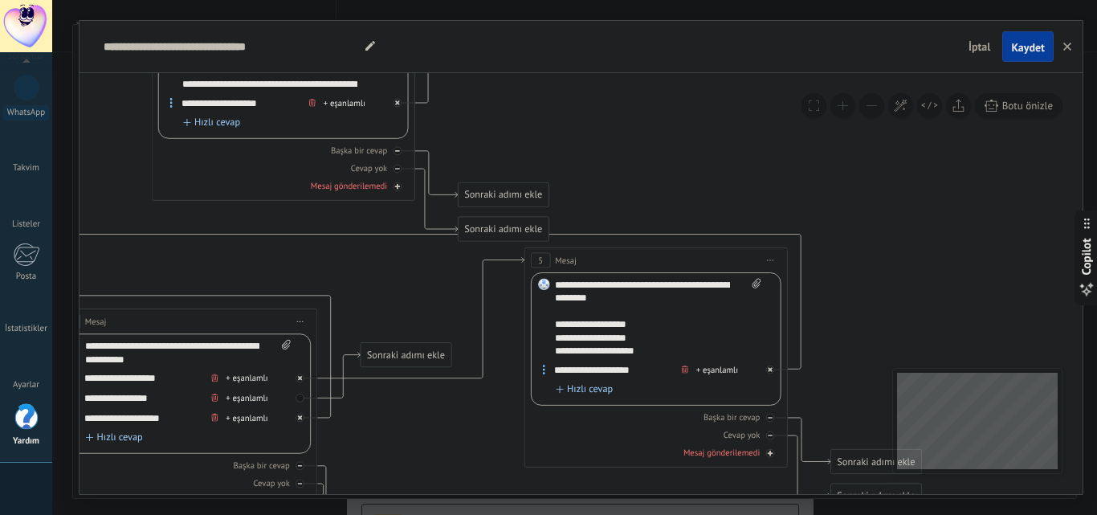
drag, startPoint x: 653, startPoint y: 416, endPoint x: 459, endPoint y: 425, distance: 193.7
click at [445, 446] on icon at bounding box center [234, 185] width 2156 height 1350
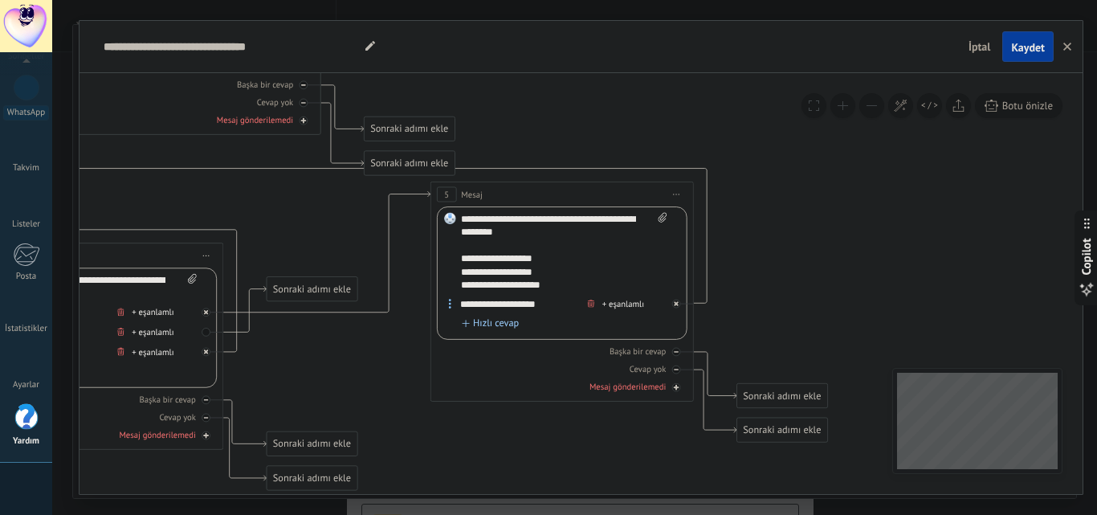
drag, startPoint x: 625, startPoint y: 175, endPoint x: 553, endPoint y: 123, distance: 88.5
click at [553, 123] on icon at bounding box center [140, 120] width 2156 height 1350
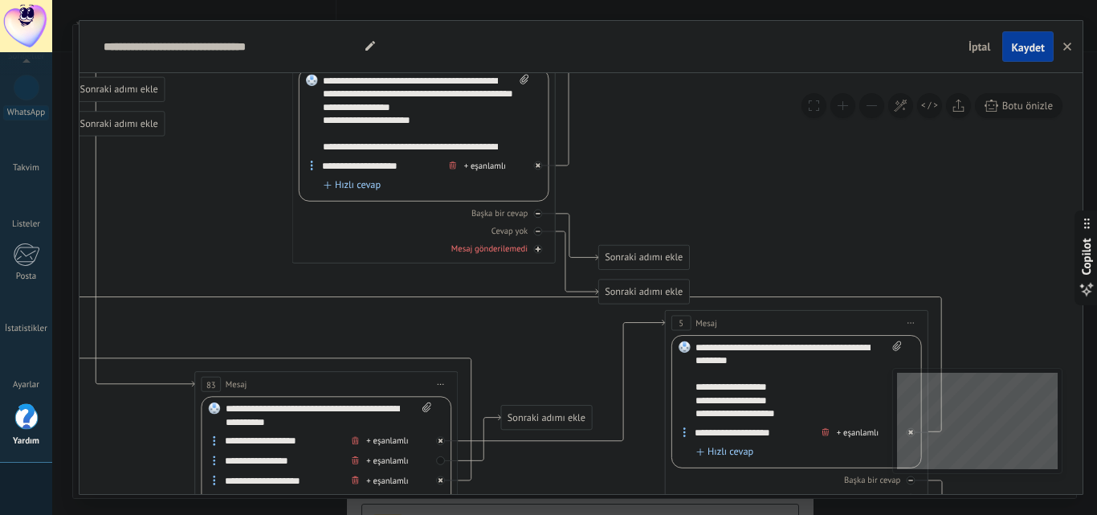
click at [1004, 404] on div "**********" at bounding box center [580, 283] width 1003 height 421
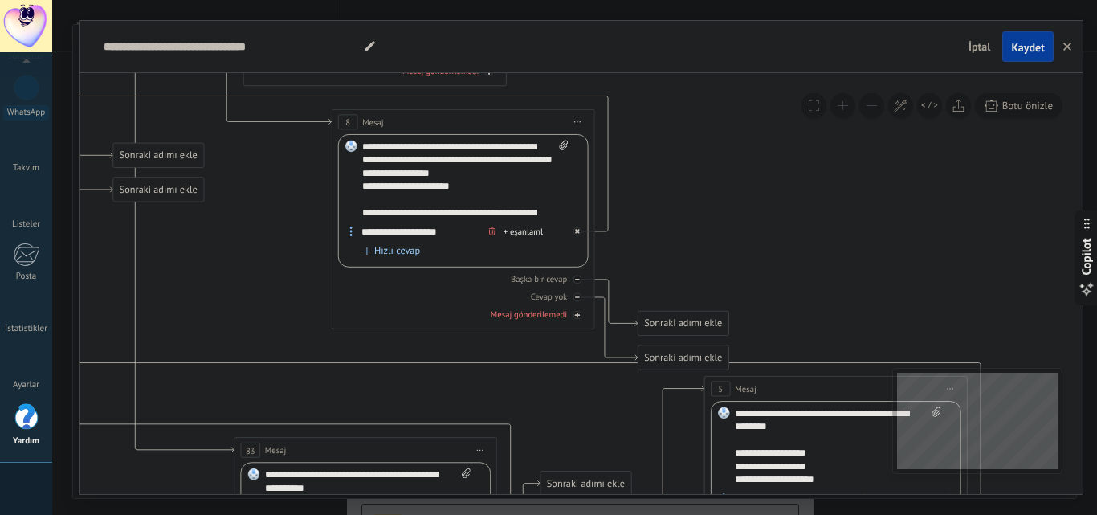
drag, startPoint x: 642, startPoint y: 303, endPoint x: 682, endPoint y: 176, distance: 132.8
click at [682, 176] on icon at bounding box center [414, 314] width 2156 height 1350
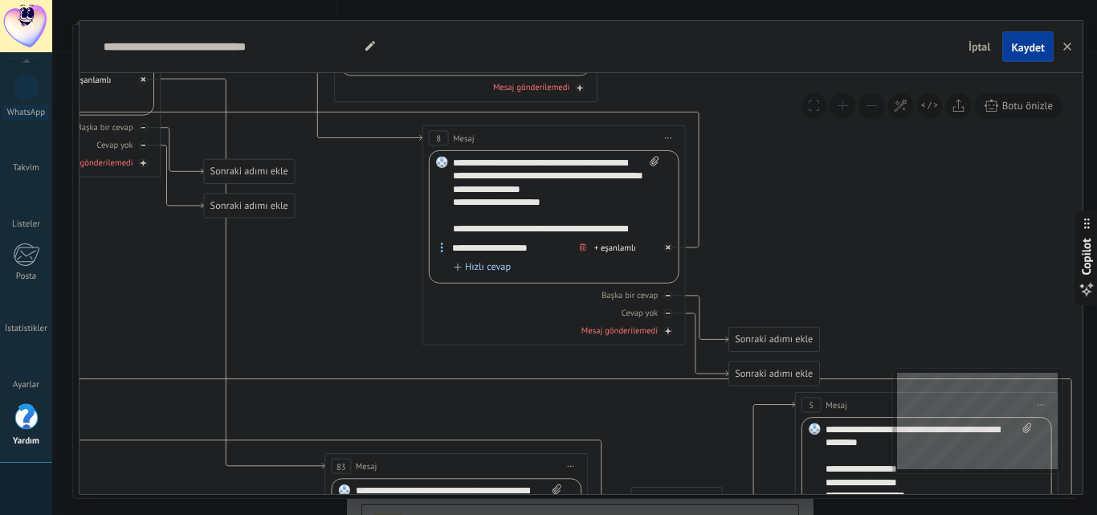
drag, startPoint x: 832, startPoint y: 258, endPoint x: 926, endPoint y: 274, distance: 96.1
click at [926, 274] on icon at bounding box center [505, 330] width 2156 height 1350
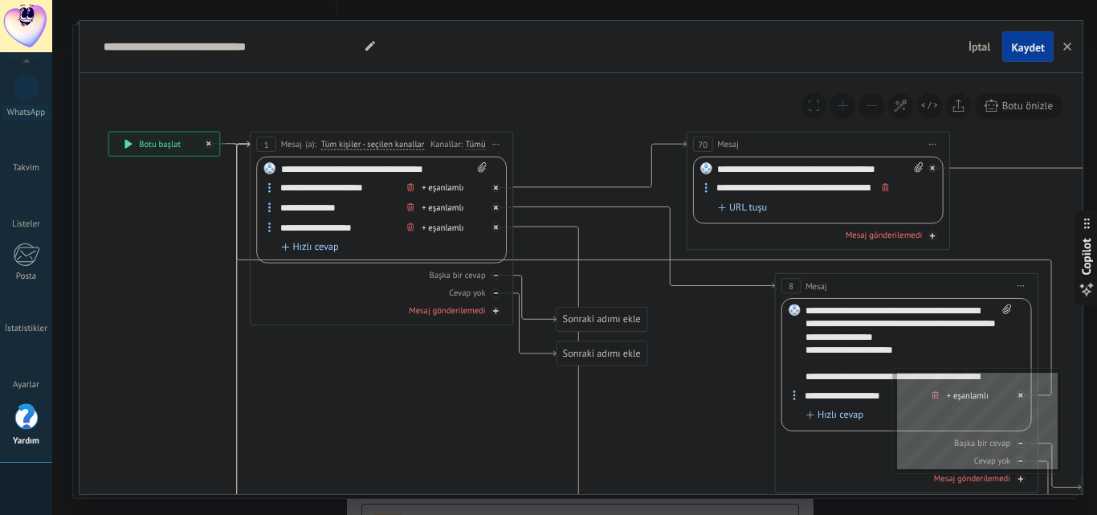
drag, startPoint x: 413, startPoint y: 285, endPoint x: 716, endPoint y: 404, distance: 325.1
click at [716, 404] on icon at bounding box center [857, 478] width 2156 height 1350
click at [1061, 51] on button "button" at bounding box center [1067, 46] width 24 height 31
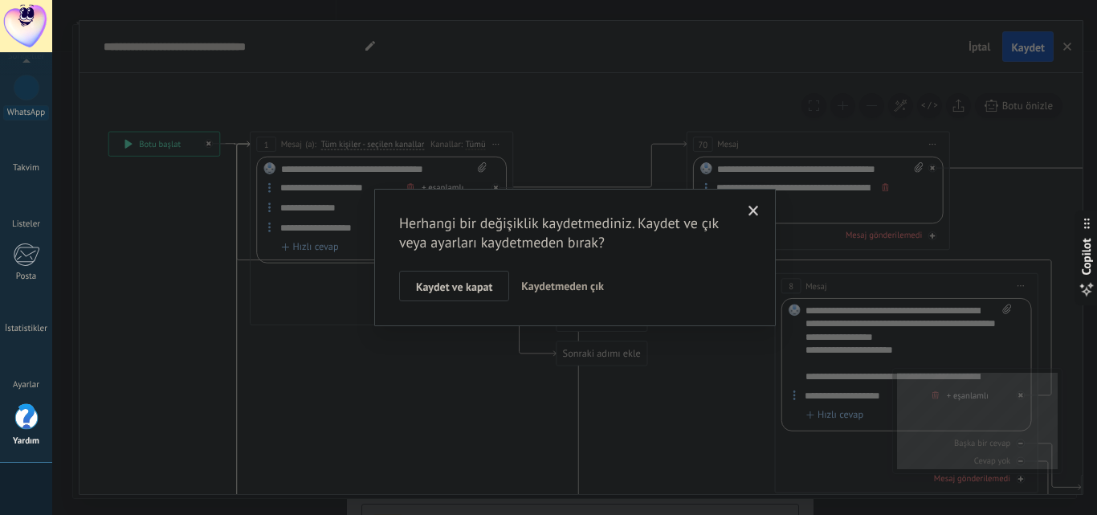
click at [559, 283] on span "Kaydetmeden çık" at bounding box center [562, 286] width 83 height 14
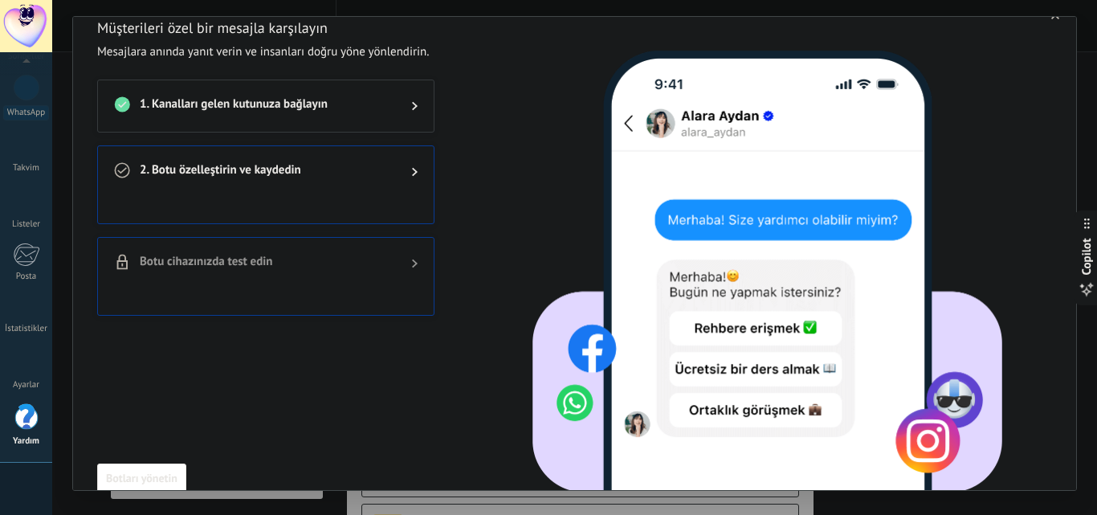
scroll to position [0, 0]
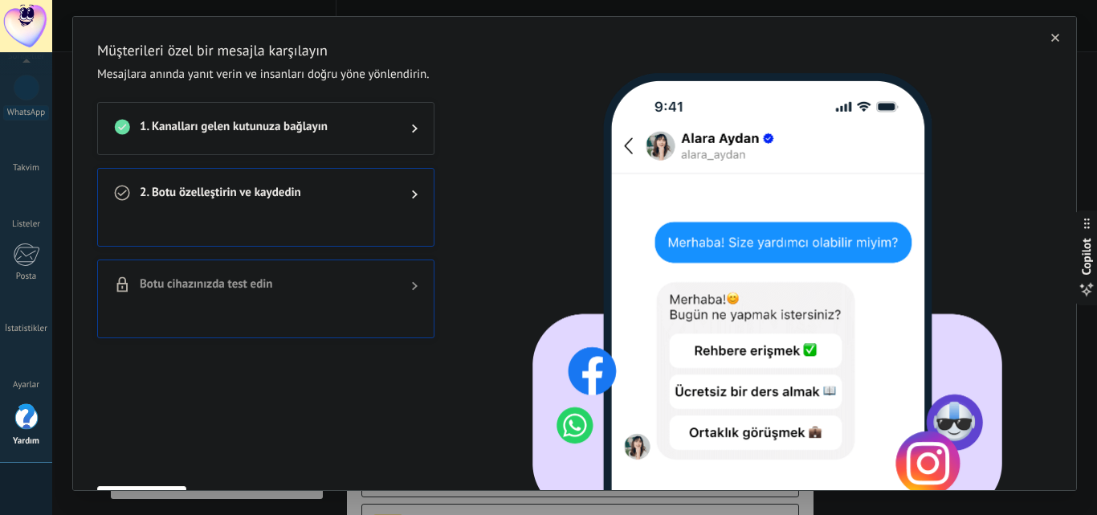
click at [1051, 40] on icon "button" at bounding box center [1055, 38] width 8 height 8
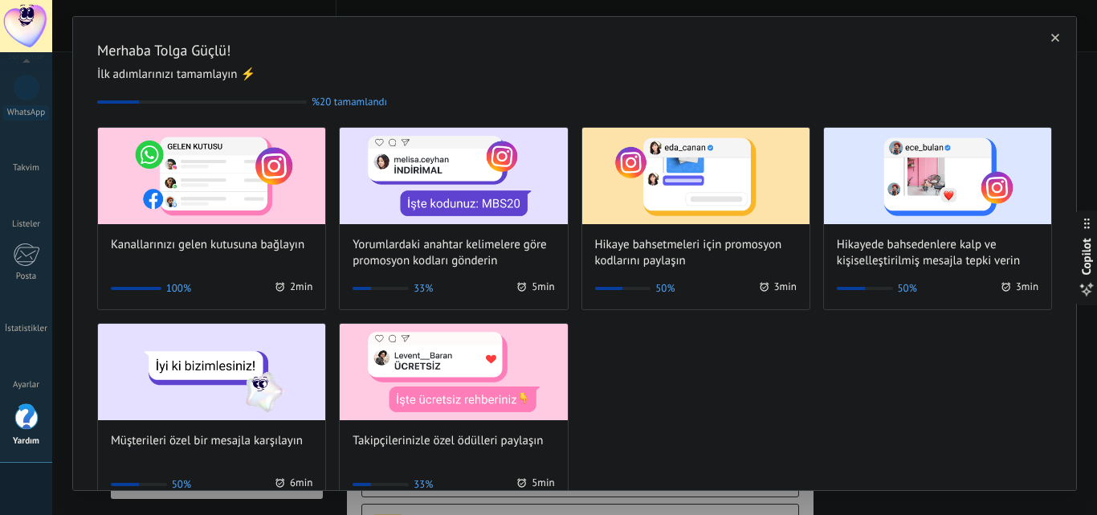
click at [647, 405] on div "Kanallarınızı gelen kutusuna bağlayın 100% 2 min Yorumlardaki anahtar kelimeler…" at bounding box center [574, 316] width 954 height 379
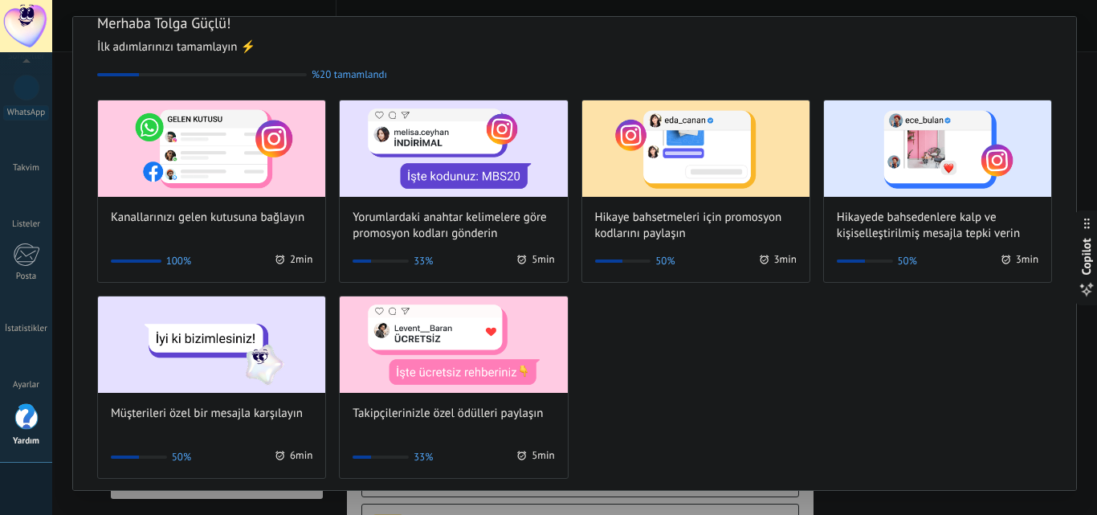
scroll to position [40, 0]
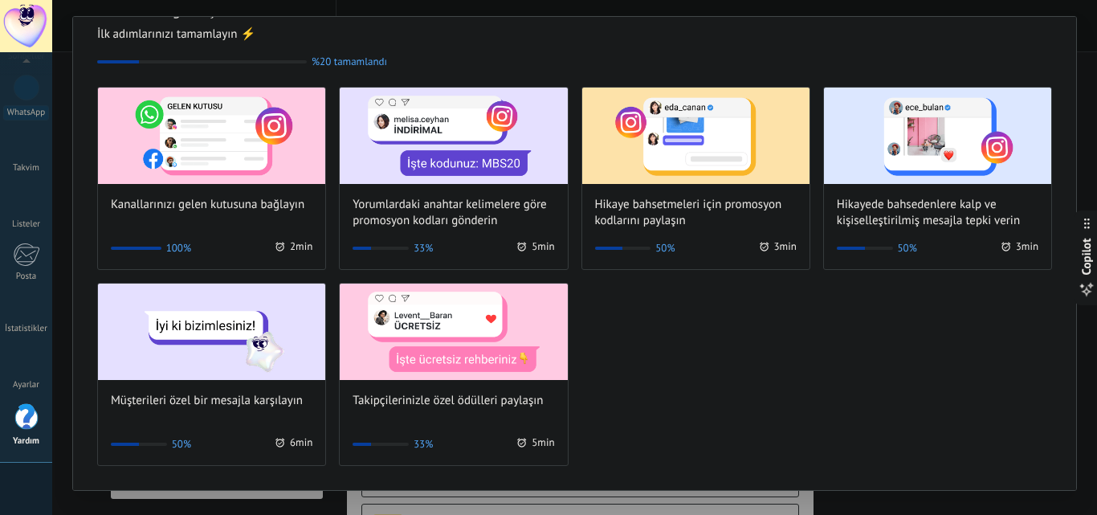
click at [635, 381] on div "Kanallarınızı gelen kutusuna bağlayın 100% 2 min Yorumlardaki anahtar kelimeler…" at bounding box center [574, 276] width 954 height 379
click at [621, 382] on div "Kanallarınızı gelen kutusuna bağlayın 100% 2 min Yorumlardaki anahtar kelimeler…" at bounding box center [574, 276] width 954 height 379
click at [616, 375] on div "Kanallarınızı gelen kutusuna bağlayın 100% 2 min Yorumlardaki anahtar kelimeler…" at bounding box center [574, 276] width 954 height 379
click at [420, 356] on img at bounding box center [453, 331] width 227 height 96
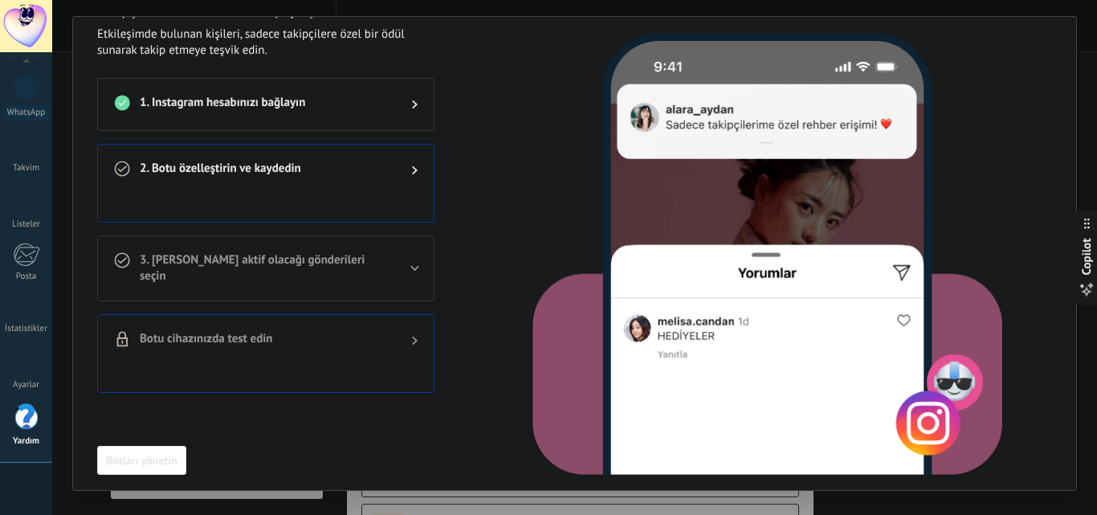
click at [362, 188] on div "2. Botu özelleştirin ve kaydedin" at bounding box center [266, 169] width 336 height 51
click at [392, 184] on body ".abecls-1,.abecls-2{fill-rule:evenodd}.abecls-2{fill:#fff} .abhcls-1{fill:none}…" at bounding box center [548, 257] width 1097 height 515
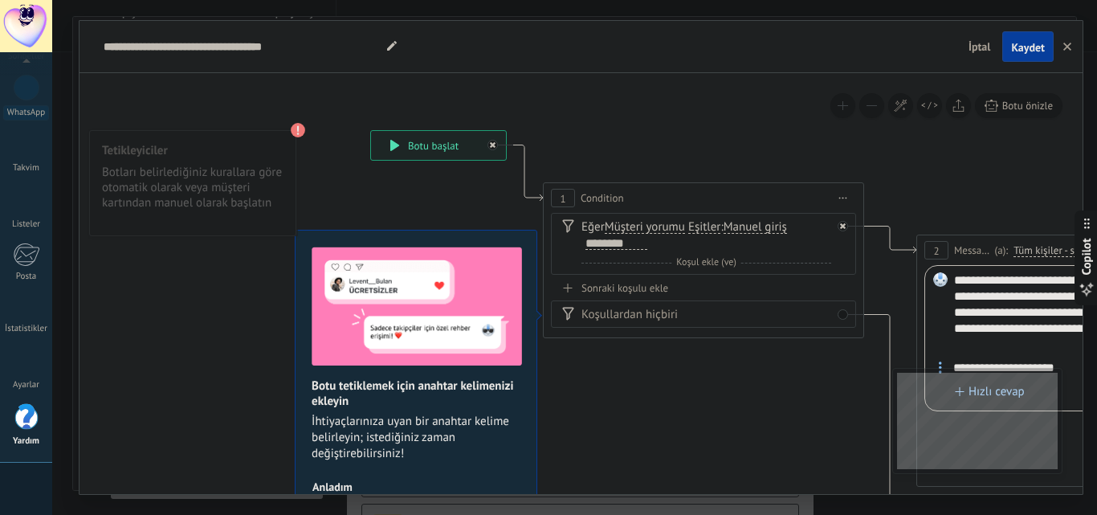
drag, startPoint x: 774, startPoint y: 200, endPoint x: 727, endPoint y: 138, distance: 77.4
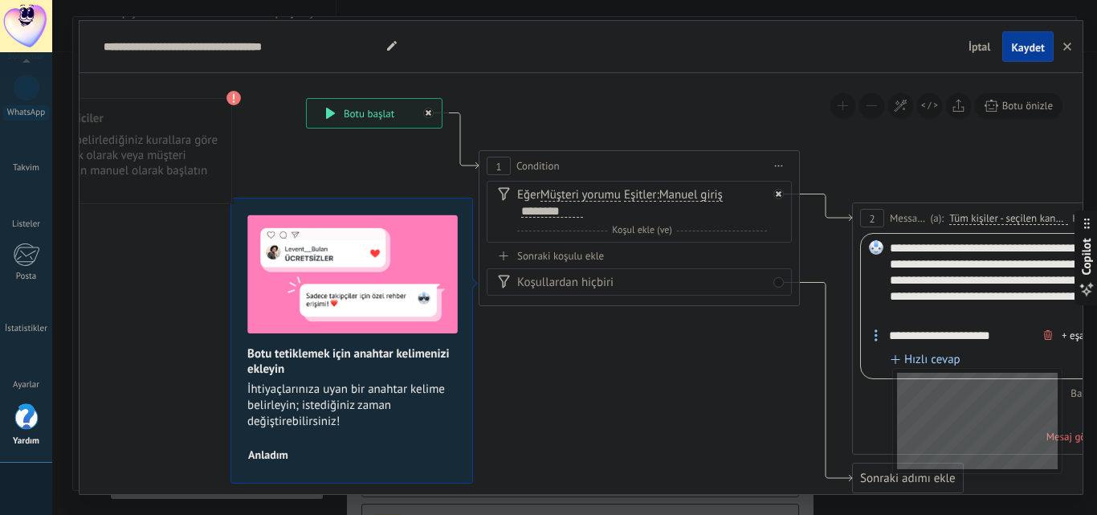
drag, startPoint x: 743, startPoint y: 411, endPoint x: 678, endPoint y: 379, distance: 71.8
click at [267, 458] on span "Anladım" at bounding box center [268, 454] width 40 height 11
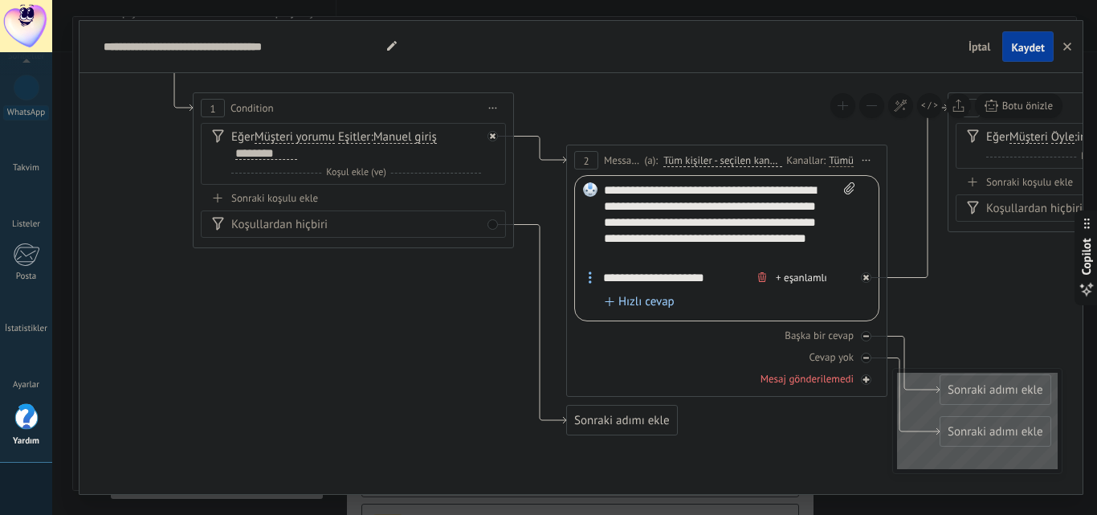
drag, startPoint x: 602, startPoint y: 397, endPoint x: 347, endPoint y: 358, distance: 258.3
click at [347, 358] on icon at bounding box center [1116, 243] width 2995 height 1209
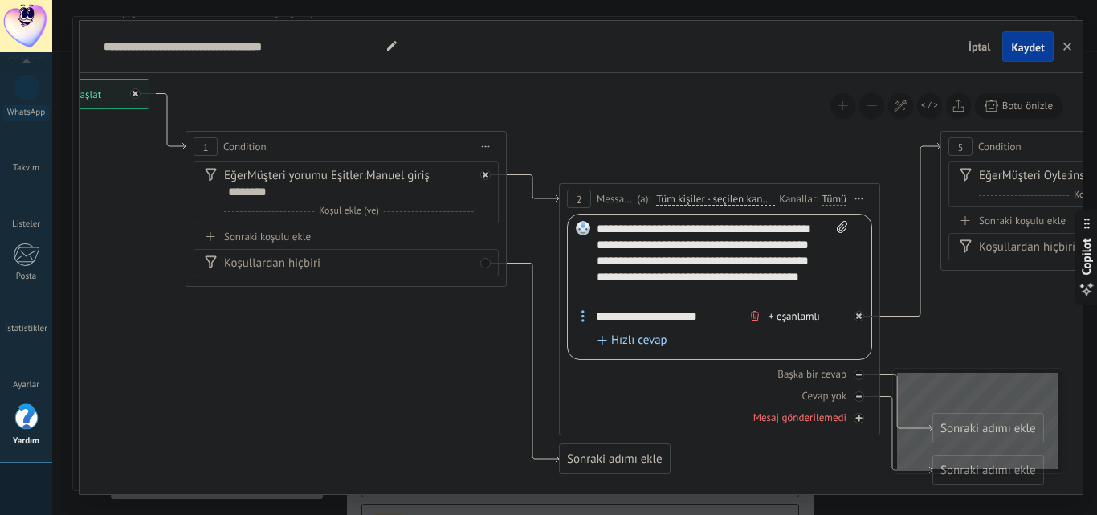
drag, startPoint x: 393, startPoint y: 310, endPoint x: 386, endPoint y: 348, distance: 39.2
click at [386, 348] on icon at bounding box center [1108, 281] width 2995 height 1209
click at [267, 197] on div "********" at bounding box center [259, 191] width 62 height 13
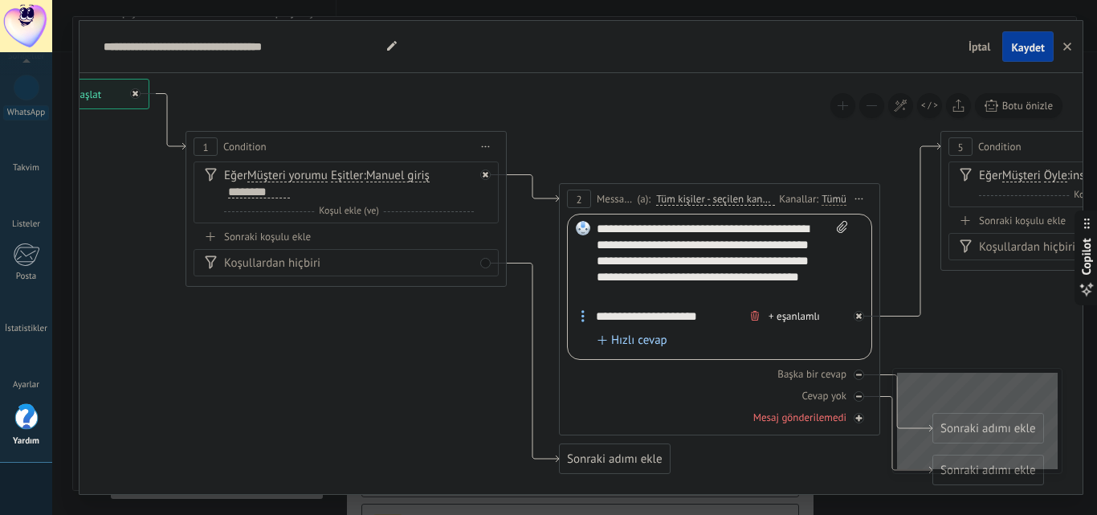
click at [374, 312] on icon at bounding box center [1108, 281] width 2995 height 1209
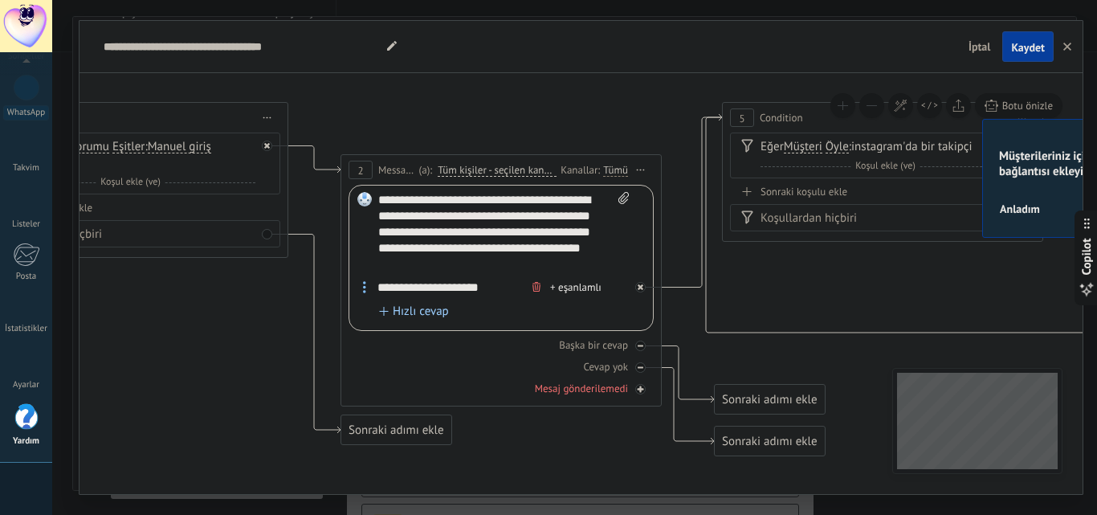
drag, startPoint x: 422, startPoint y: 357, endPoint x: 204, endPoint y: 328, distance: 220.2
click at [204, 328] on icon at bounding box center [890, 316] width 2995 height 1337
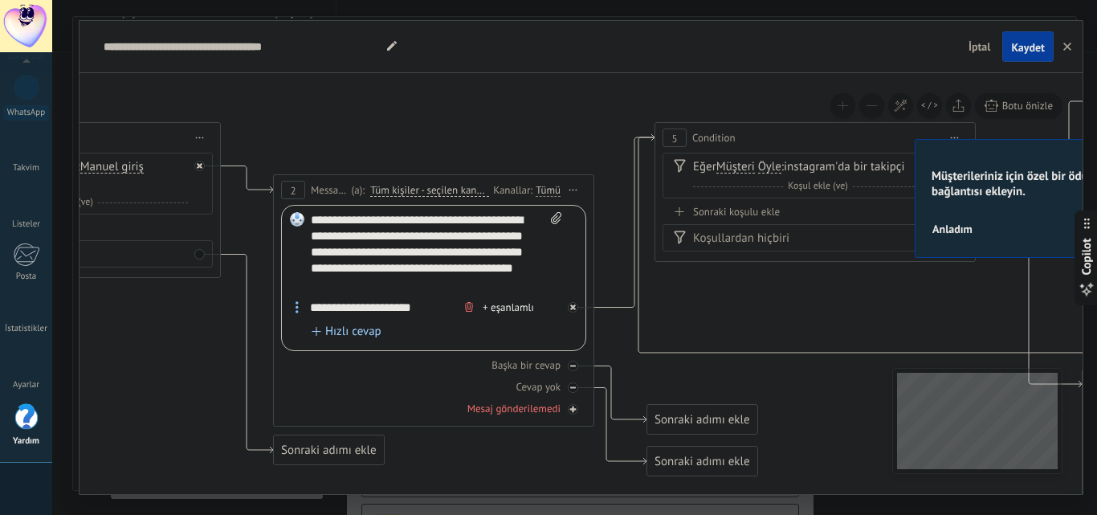
drag, startPoint x: 276, startPoint y: 323, endPoint x: 209, endPoint y: 343, distance: 70.4
click at [209, 343] on icon at bounding box center [823, 336] width 2995 height 1337
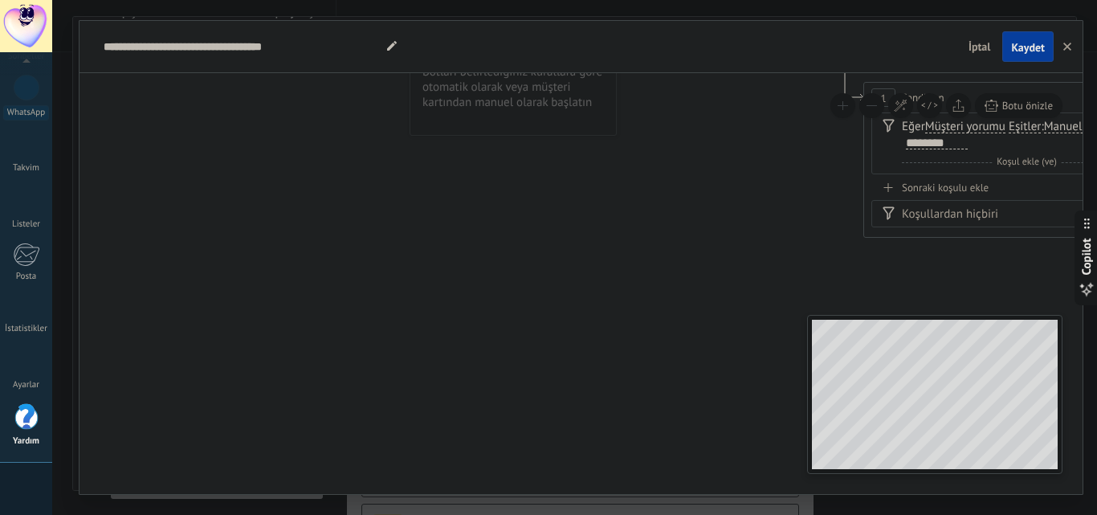
click at [801, 402] on div "**********" at bounding box center [580, 283] width 1003 height 421
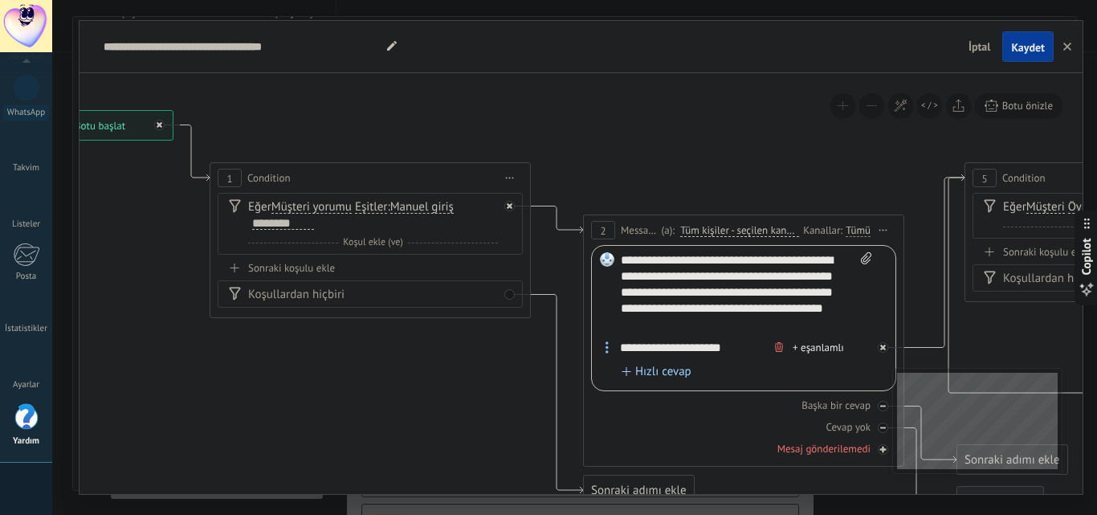
drag, startPoint x: 874, startPoint y: 311, endPoint x: 216, endPoint y: 392, distance: 663.1
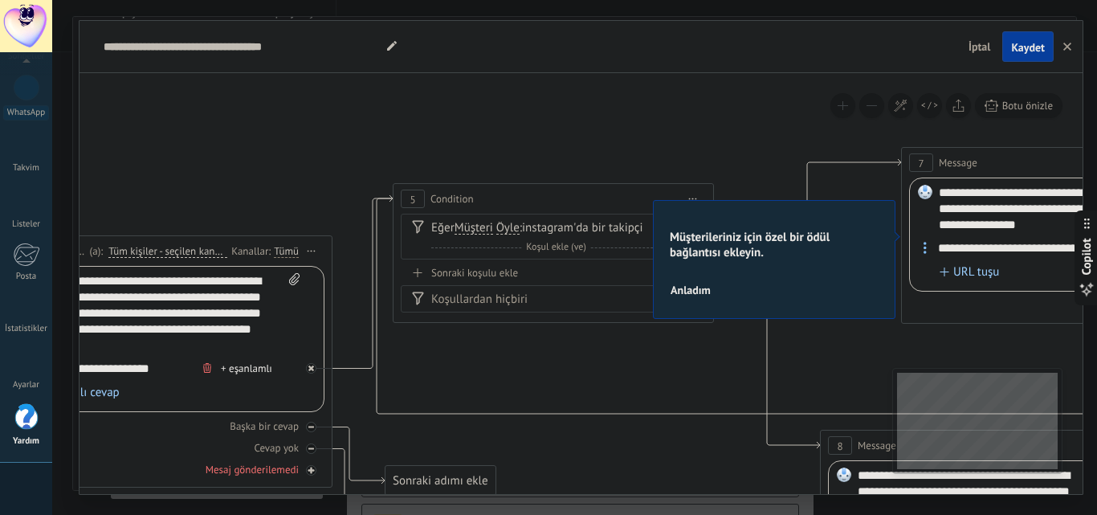
drag, startPoint x: 669, startPoint y: 137, endPoint x: 217, endPoint y: 171, distance: 454.0
click at [217, 171] on icon at bounding box center [561, 397] width 2995 height 1337
click at [693, 297] on button "Anladım" at bounding box center [690, 290] width 55 height 24
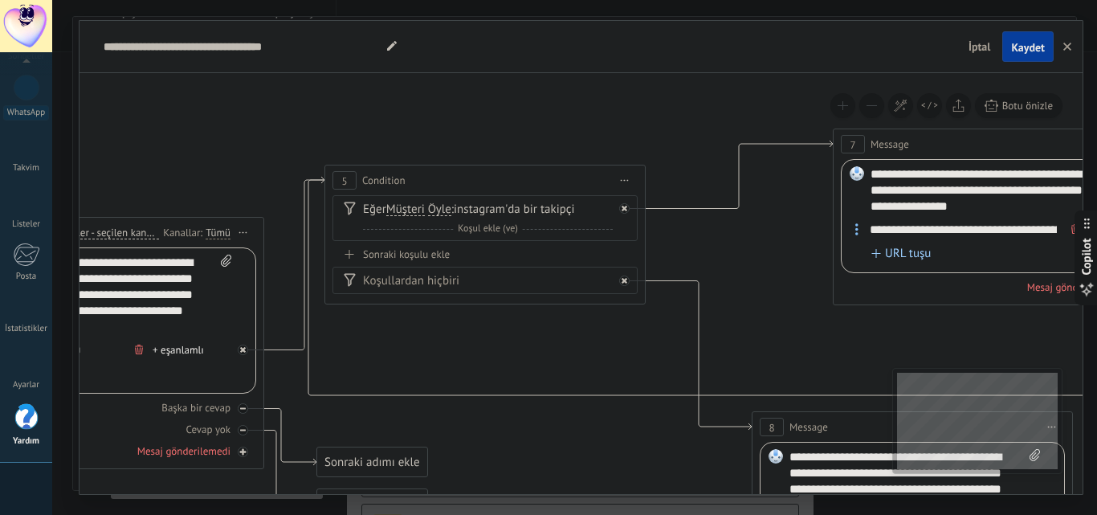
drag, startPoint x: 714, startPoint y: 348, endPoint x: 646, endPoint y: 329, distance: 70.7
click at [646, 329] on icon at bounding box center [493, 379] width 2995 height 1337
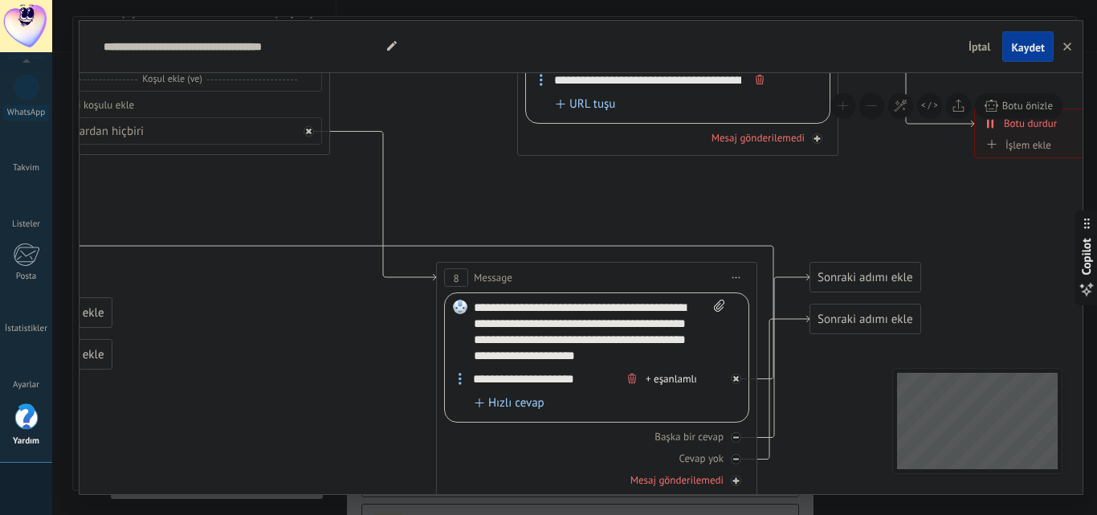
drag, startPoint x: 810, startPoint y: 327, endPoint x: 502, endPoint y: 180, distance: 341.5
click at [502, 180] on icon at bounding box center [177, 230] width 2995 height 1337
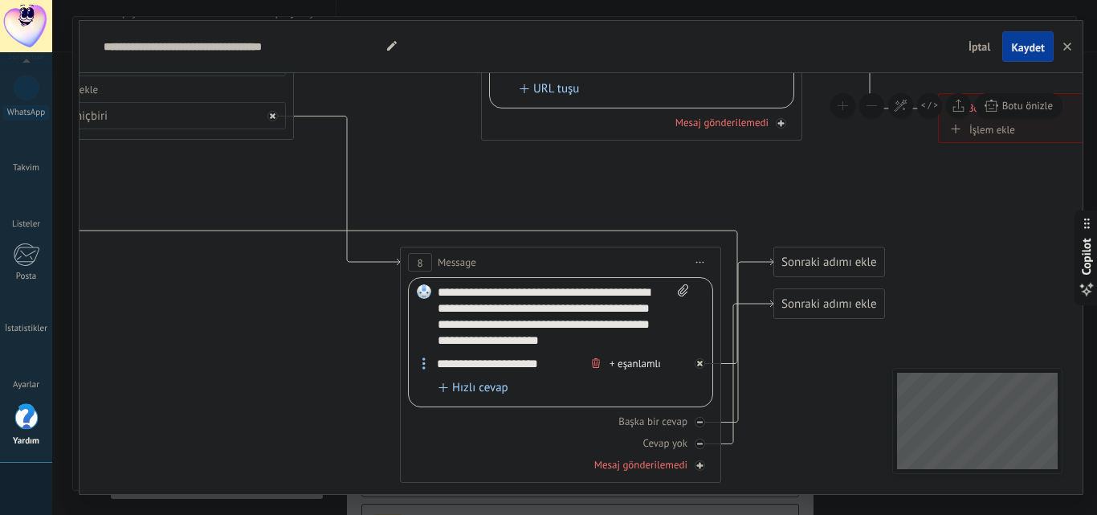
drag, startPoint x: 315, startPoint y: 351, endPoint x: 281, endPoint y: 346, distance: 34.9
click at [281, 346] on icon at bounding box center [141, 214] width 2995 height 1337
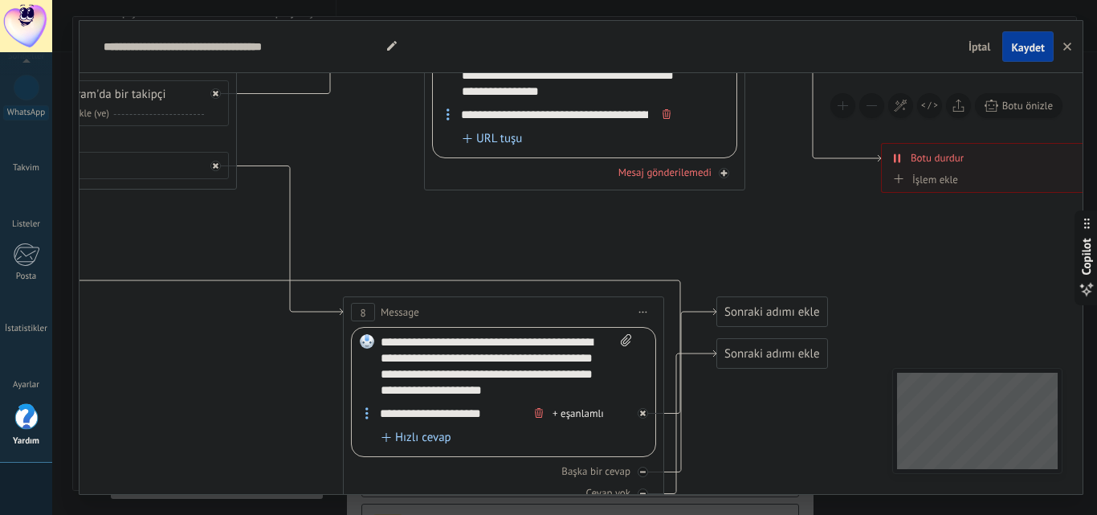
drag, startPoint x: 315, startPoint y: 334, endPoint x: 258, endPoint y: 384, distance: 75.7
click at [258, 384] on icon at bounding box center [84, 264] width 2995 height 1337
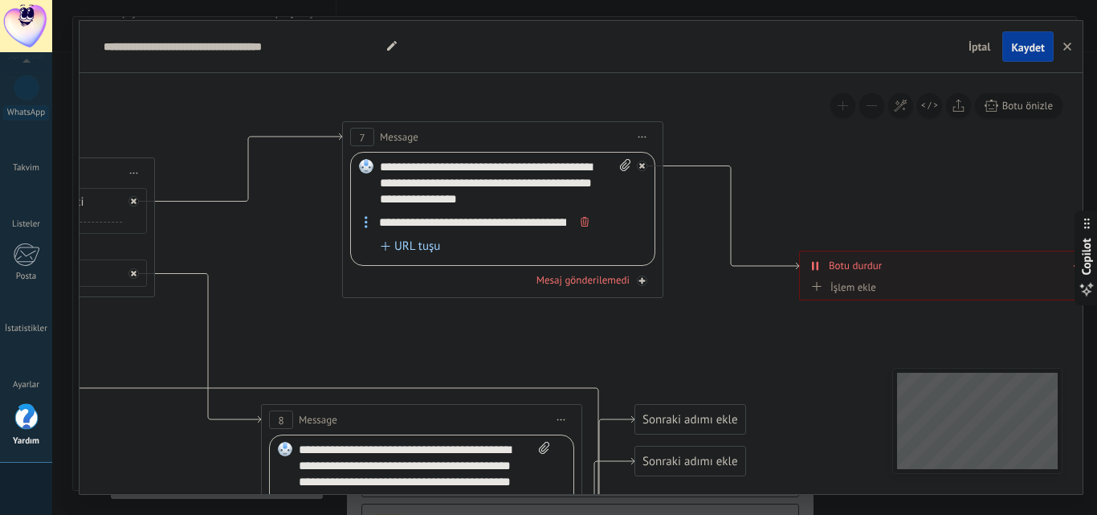
drag, startPoint x: 824, startPoint y: 207, endPoint x: 740, endPoint y: 315, distance: 136.8
click at [740, 315] on icon at bounding box center [2, 372] width 2995 height 1337
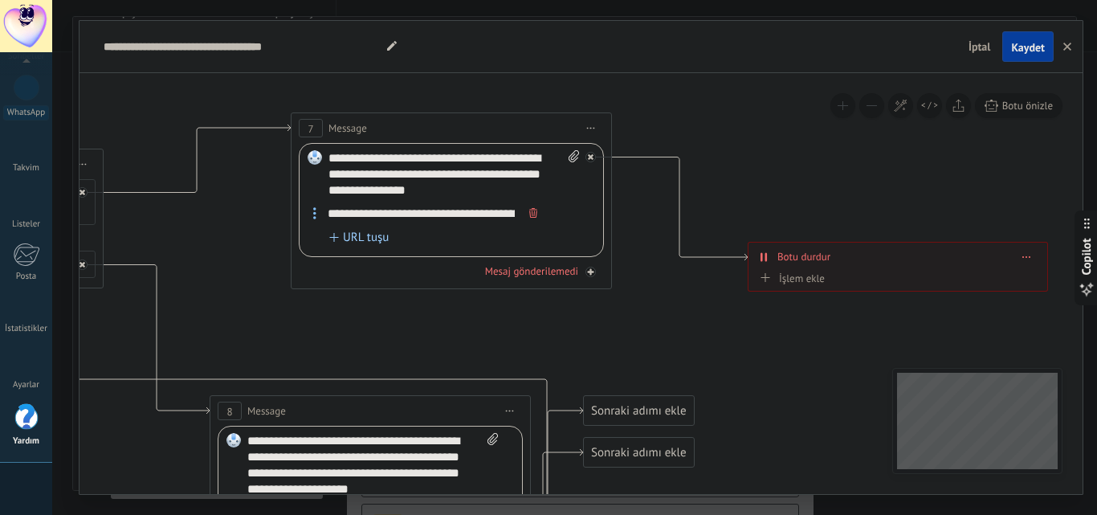
drag, startPoint x: 874, startPoint y: 186, endPoint x: 824, endPoint y: 177, distance: 50.7
click at [762, 256] on icon at bounding box center [761, 256] width 2 height 9
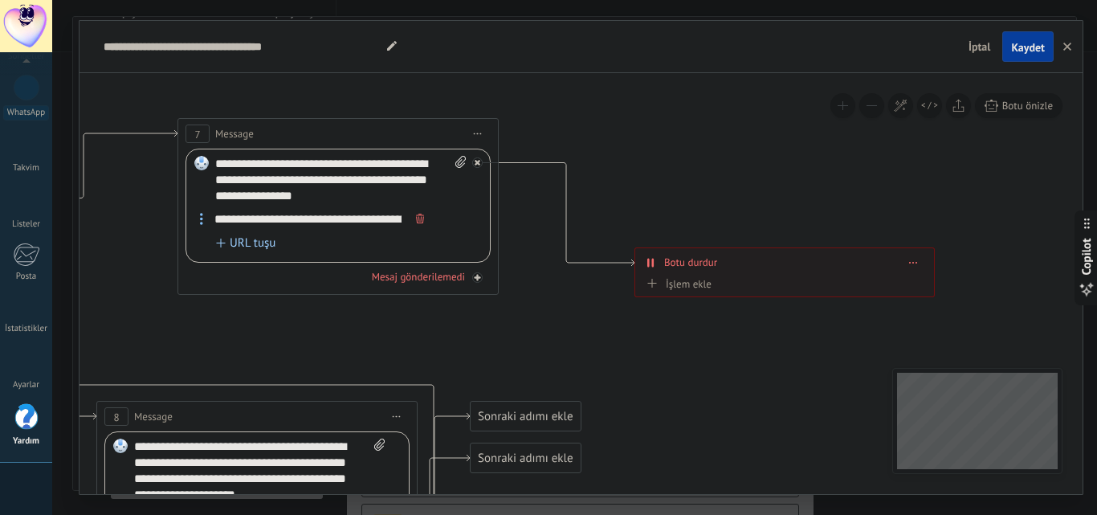
drag, startPoint x: 897, startPoint y: 187, endPoint x: 783, endPoint y: 193, distance: 113.3
click at [682, 283] on div "İşlem ekle" at bounding box center [676, 284] width 69 height 12
click at [682, 283] on button "Konuşmayı işaretle kapalı" at bounding box center [734, 284] width 201 height 29
click at [709, 312] on span "Botu başlat" at bounding box center [732, 311] width 194 height 15
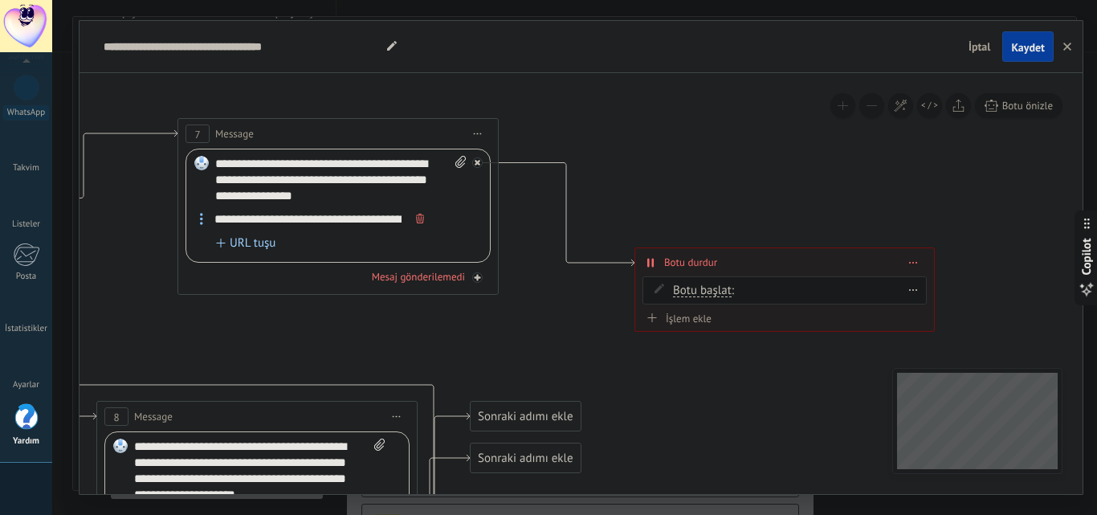
click at [743, 291] on div "Botu başlat Konuşmayı işaretle kapalı Botu başlat Botu başlat Konuşmayı işaretl…" at bounding box center [797, 290] width 249 height 17
click at [924, 291] on div "Sil" at bounding box center [913, 289] width 25 height 23
click at [723, 287] on span "Botu başlat" at bounding box center [702, 290] width 59 height 13
click at [723, 287] on button "Botu başlat" at bounding box center [765, 290] width 201 height 29
click at [715, 291] on span "Konuşmayı işaretle kapalı" at bounding box center [752, 291] width 194 height 16
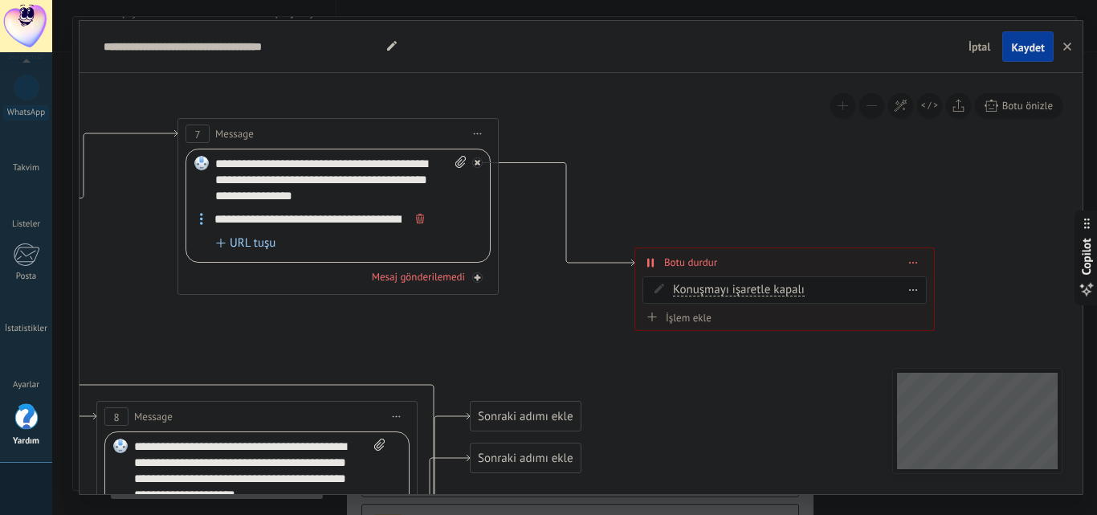
click at [715, 290] on span "Konuşmayı işaretle kapalı" at bounding box center [739, 289] width 132 height 13
click at [715, 290] on button "Konuşmayı işaretle kapalı" at bounding box center [765, 289] width 201 height 29
click at [715, 326] on span "Botu başlat" at bounding box center [752, 319] width 194 height 16
click at [657, 287] on icon at bounding box center [659, 288] width 10 height 10
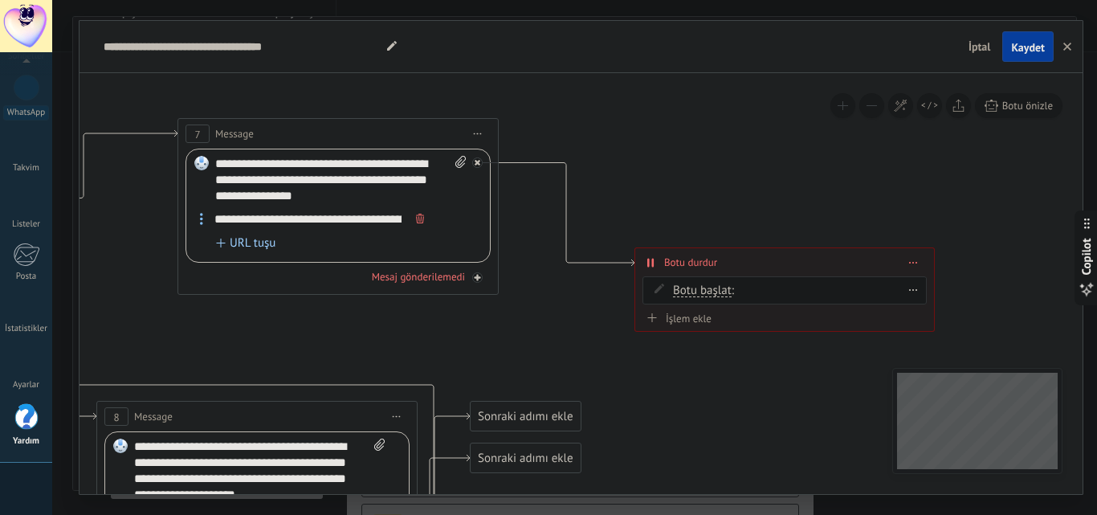
click at [661, 287] on icon at bounding box center [659, 288] width 10 height 10
click at [661, 315] on div "İşlem ekle" at bounding box center [676, 318] width 69 height 12
click at [661, 315] on button "Botu başlat" at bounding box center [734, 318] width 201 height 29
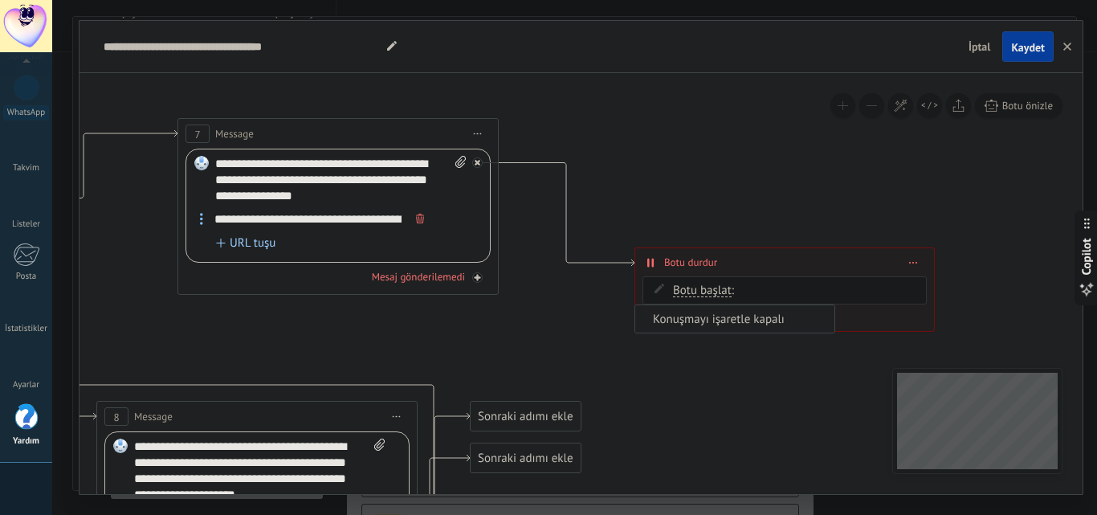
click at [654, 319] on span "Konuşmayı işaretle kapalı" at bounding box center [732, 318] width 194 height 15
click at [654, 319] on icon at bounding box center [659, 323] width 10 height 10
click at [723, 321] on span "Konuşmayı işaretle kapalı" at bounding box center [739, 324] width 132 height 13
click at [723, 321] on button "Konuşmayı işaretle kapalı" at bounding box center [765, 324] width 201 height 29
click at [723, 321] on span "Konuşmayı işaretle kapalı" at bounding box center [752, 325] width 194 height 16
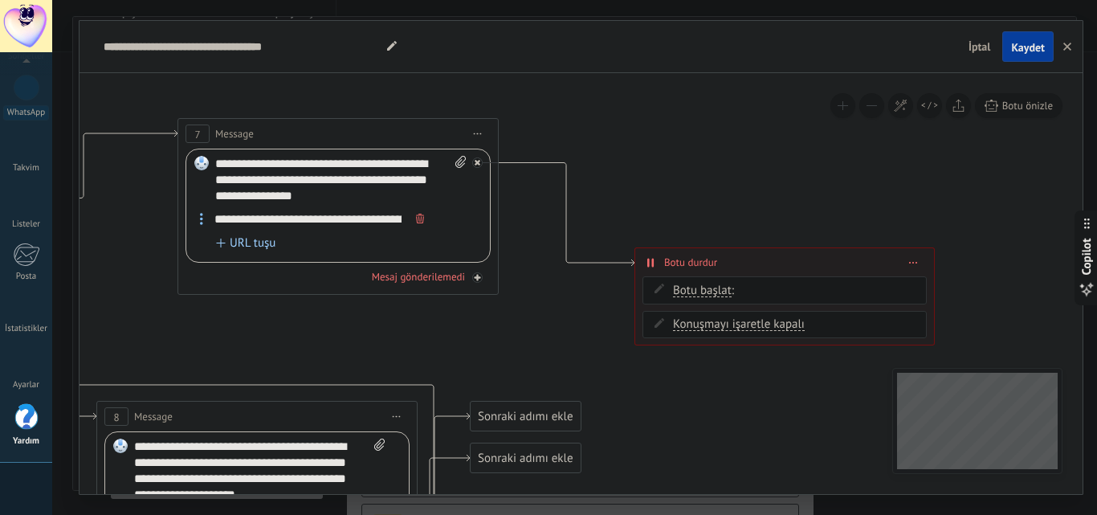
click at [913, 265] on span at bounding box center [912, 262] width 7 height 9
click at [936, 279] on div "Sil" at bounding box center [933, 284] width 52 height 27
click at [612, 191] on div "Sonraki adımı ekle" at bounding box center [606, 186] width 110 height 26
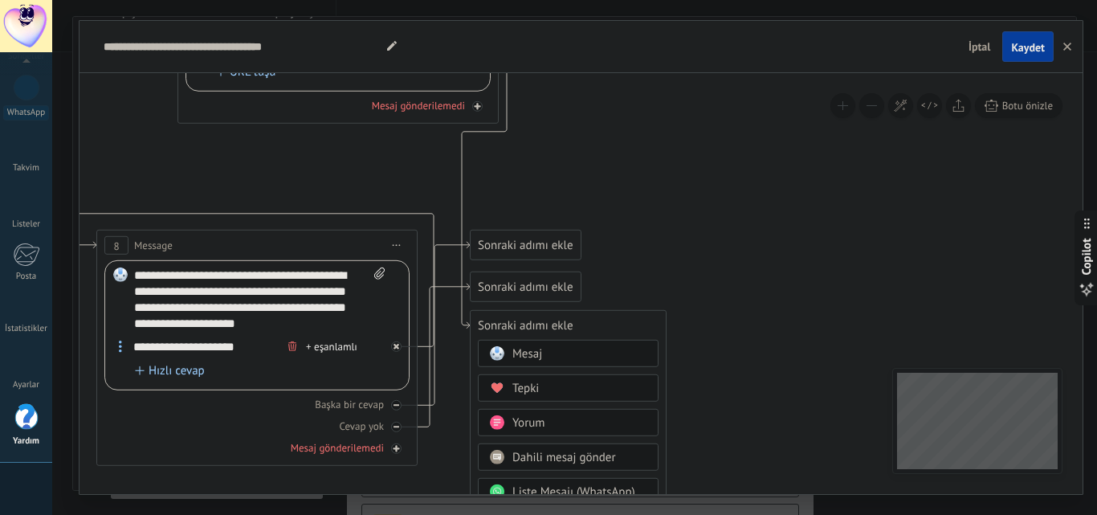
click at [1071, 44] on button "button" at bounding box center [1067, 46] width 24 height 31
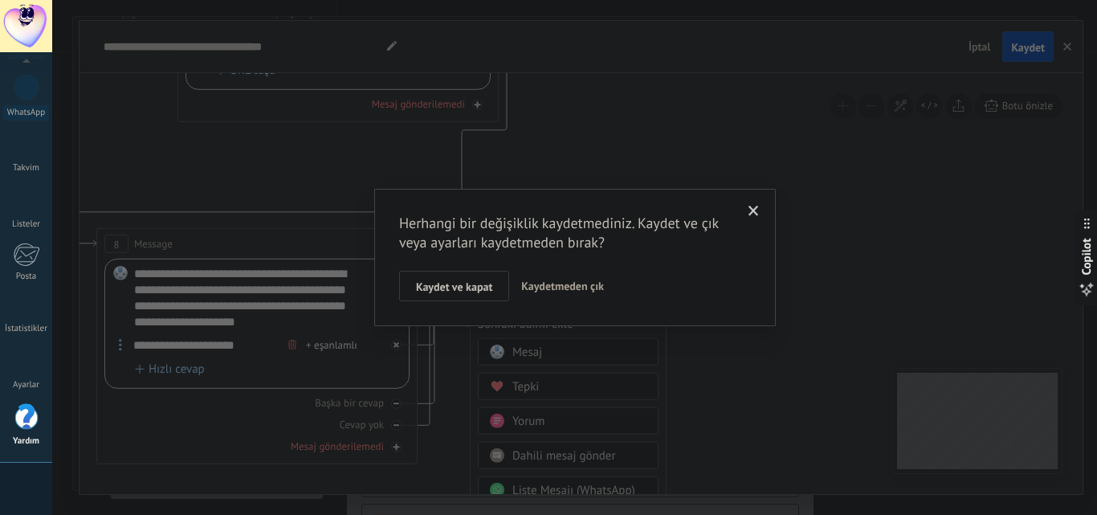
click at [543, 286] on span "Kaydetmeden çık" at bounding box center [562, 286] width 83 height 14
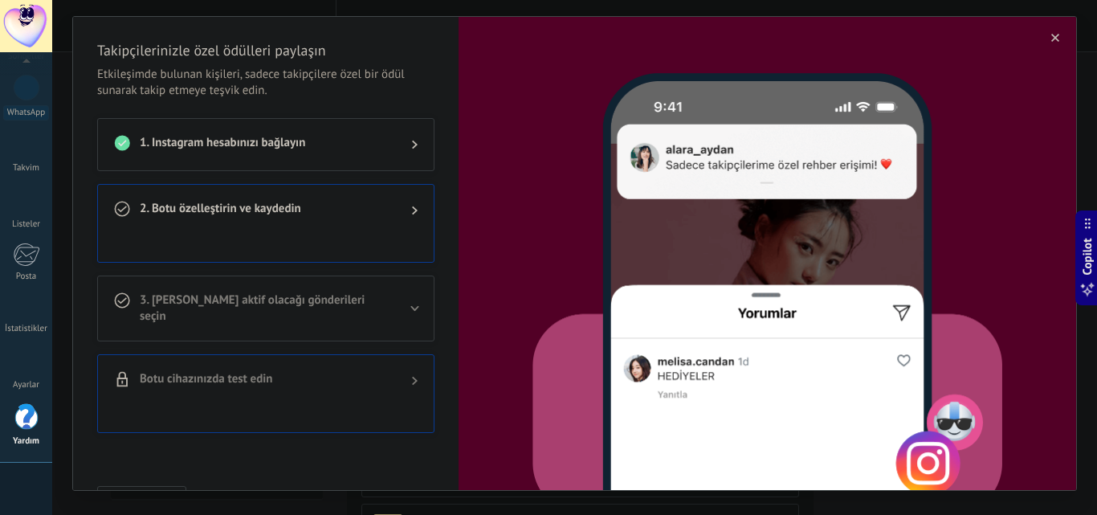
click at [1051, 43] on span "button" at bounding box center [1055, 37] width 8 height 11
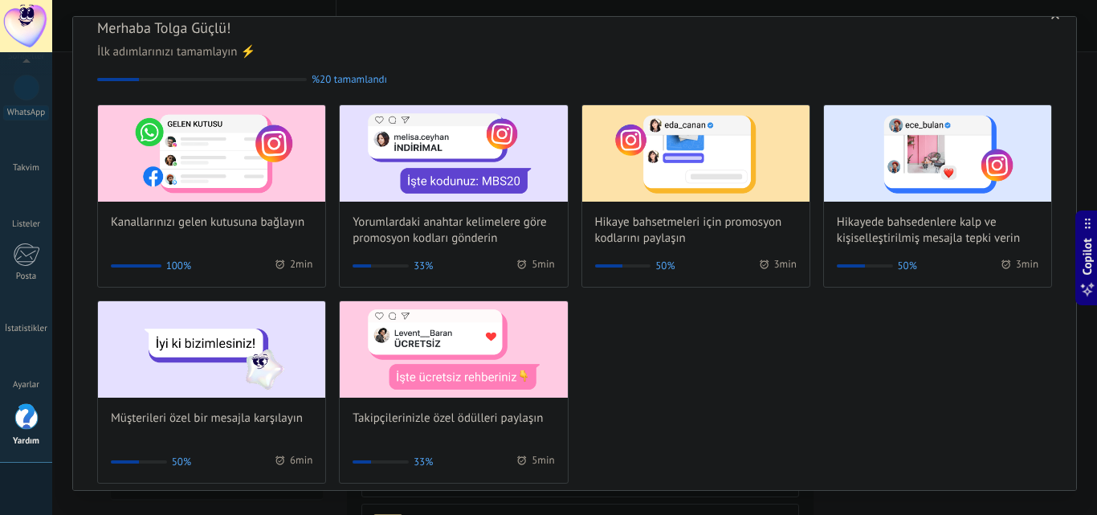
scroll to position [40, 0]
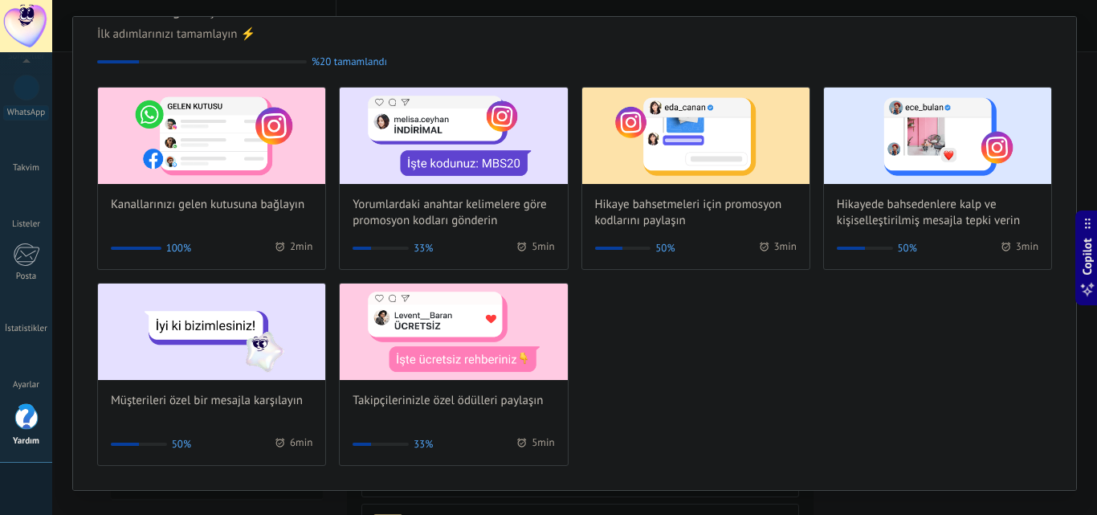
click at [631, 351] on div "Kanallarınızı gelen kutusuna bağlayın 100% 2 min Yorumlardaki anahtar kelimeler…" at bounding box center [574, 276] width 954 height 379
click at [632, 351] on div "Kanallarınızı gelen kutusuna bağlayın 100% 2 min Yorumlardaki anahtar kelimeler…" at bounding box center [574, 276] width 954 height 379
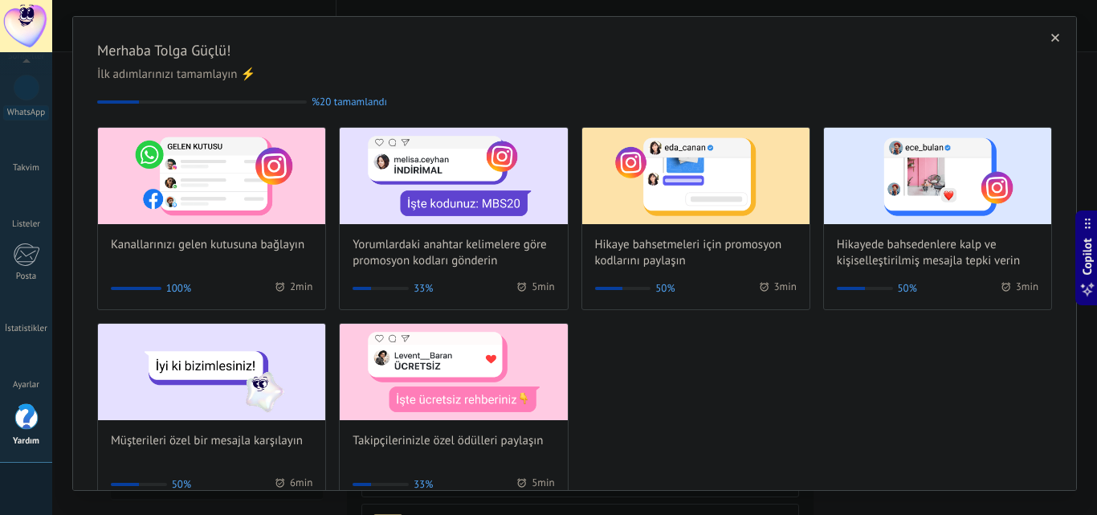
click at [1051, 37] on icon "button" at bounding box center [1055, 38] width 8 height 8
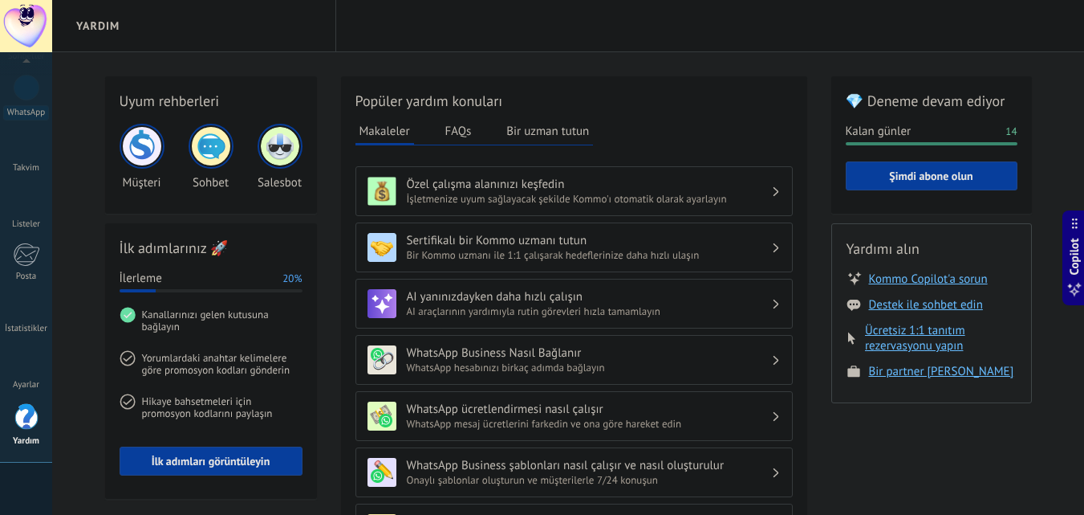
click at [746, 247] on h3 "Sertifikalı bir Kommo uzmanı tutun" at bounding box center [589, 240] width 364 height 15
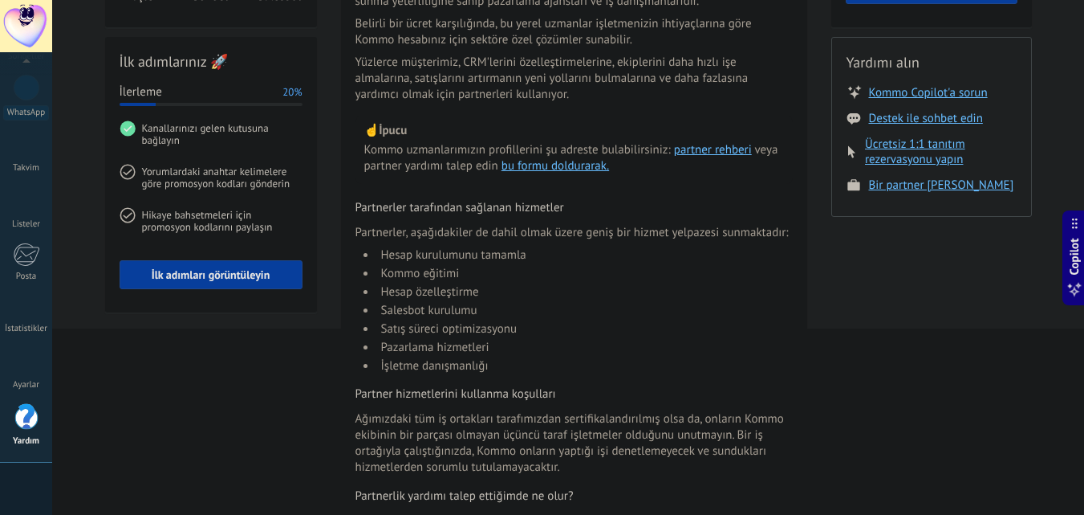
scroll to position [214, 0]
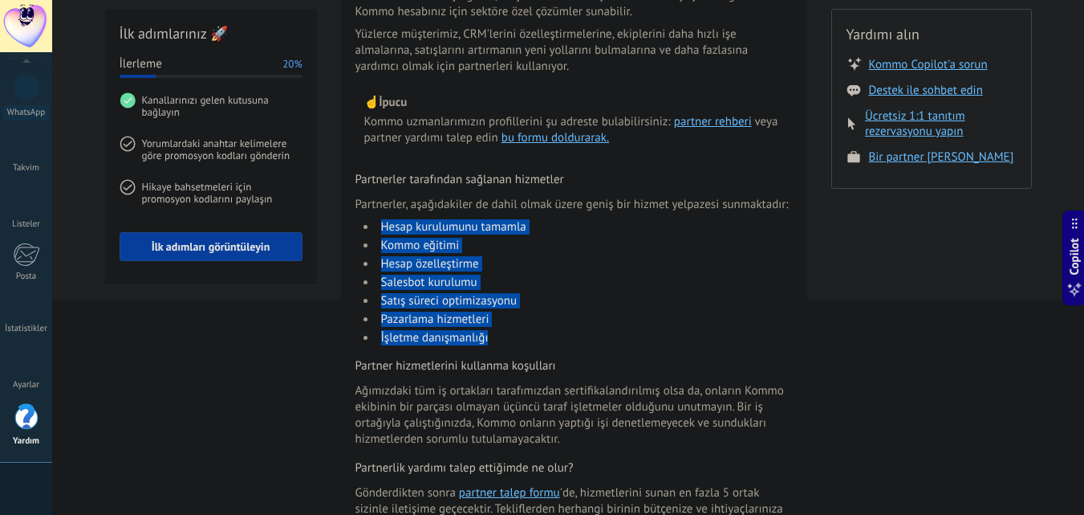
drag, startPoint x: 381, startPoint y: 228, endPoint x: 581, endPoint y: 336, distance: 227.4
click at [581, 336] on ul "Hesap kurulumunu tamamla Kommo eğitimi Hesap özelleştirme Salesbot kurulumu Sat…" at bounding box center [574, 282] width 437 height 126
click at [581, 336] on li "İşletme danışmanlığı" at bounding box center [584, 337] width 417 height 15
drag, startPoint x: 552, startPoint y: 336, endPoint x: 359, endPoint y: 226, distance: 222.5
click at [359, 226] on ul "Hesap kurulumunu tamamla Kommo eğitimi Hesap özelleştirme Salesbot kurulumu Sat…" at bounding box center [574, 282] width 437 height 126
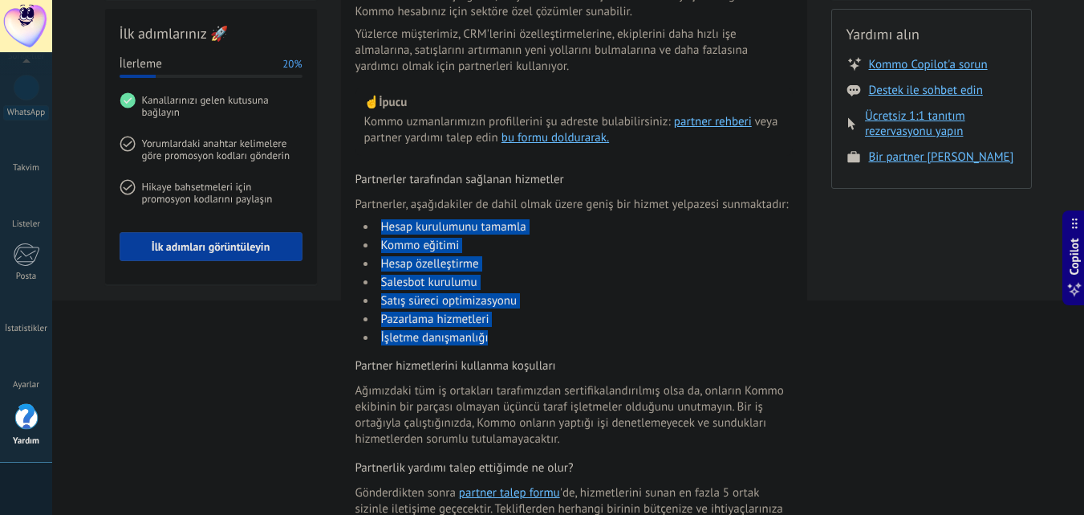
click at [359, 226] on ul "Hesap kurulumunu tamamla Kommo eğitimi Hesap özelleştirme Salesbot kurulumu Sat…" at bounding box center [574, 282] width 437 height 126
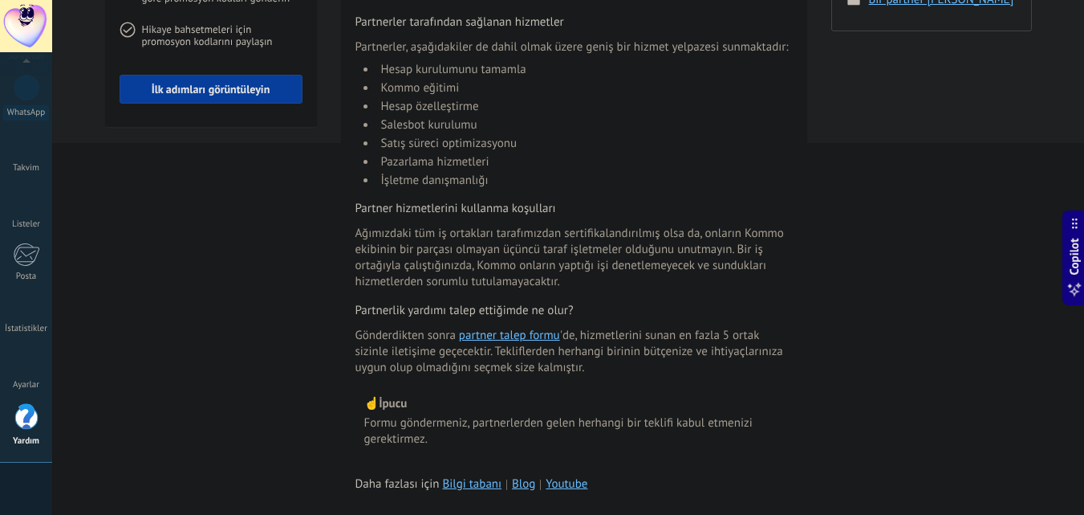
scroll to position [424, 0]
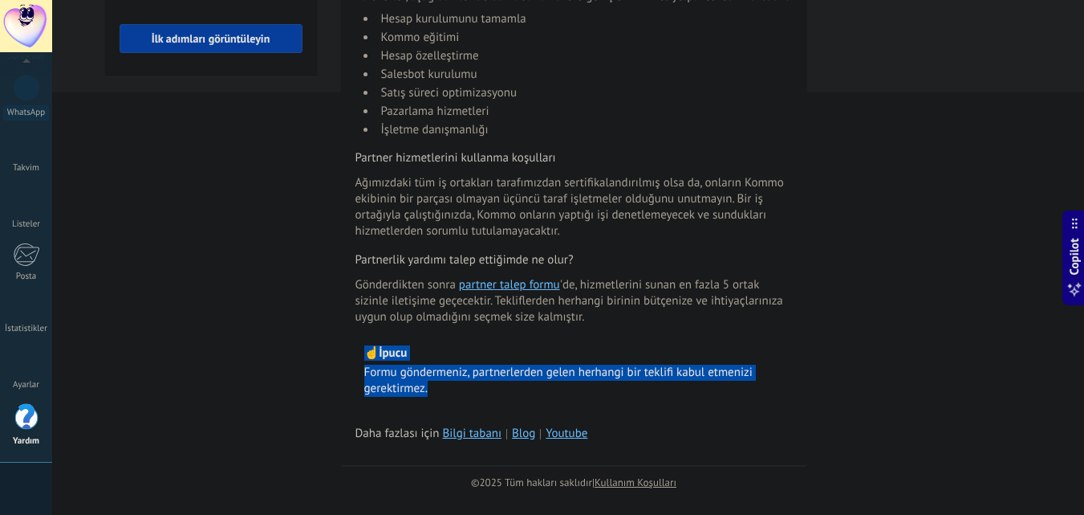
drag, startPoint x: 344, startPoint y: 355, endPoint x: 535, endPoint y: 385, distance: 193.5
click at [535, 385] on div "Geri Sertifikalı bir Kommo uzmanı tutun Kommo partnerleri, sertifikasyon süreci…" at bounding box center [574, 59] width 466 height 811
click at [535, 385] on span "Formu göndermeniz, partnerlerden gelen herhangi bir teklifi kabul etmenizi gere…" at bounding box center [574, 380] width 420 height 32
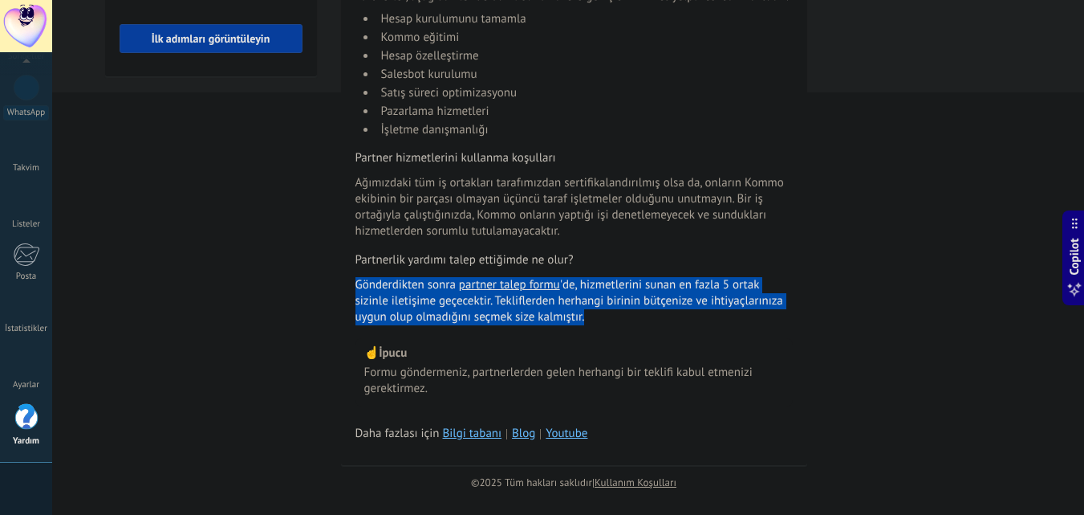
drag, startPoint x: 600, startPoint y: 311, endPoint x: 332, endPoint y: 285, distance: 269.4
click at [332, 285] on div "Uyum rehberleri Müşteri Sohbet Salesbot İlk adımlarınız 🚀 İlerleme 20% Kanallar…" at bounding box center [568, 72] width 927 height 836
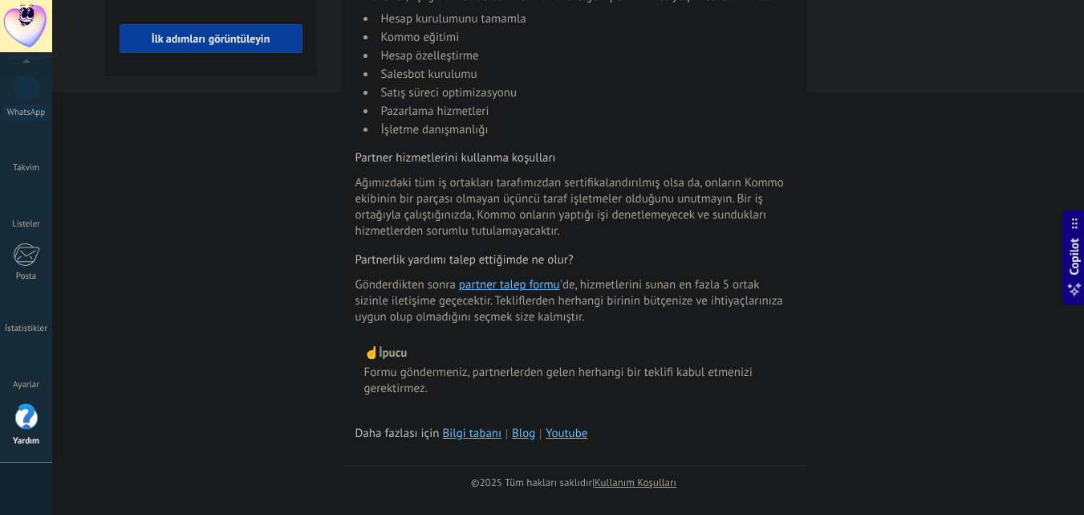
click at [318, 308] on div "Uyum rehberleri Müşteri Sohbet Salesbot İlk adımlarınız 🚀 İlerleme 20% Kanallar…" at bounding box center [568, 72] width 927 height 836
click at [317, 307] on div "Uyum rehberleri Müşteri Sohbet Salesbot İlk adımlarınız 🚀 İlerleme 20% Kanallar…" at bounding box center [568, 72] width 927 height 836
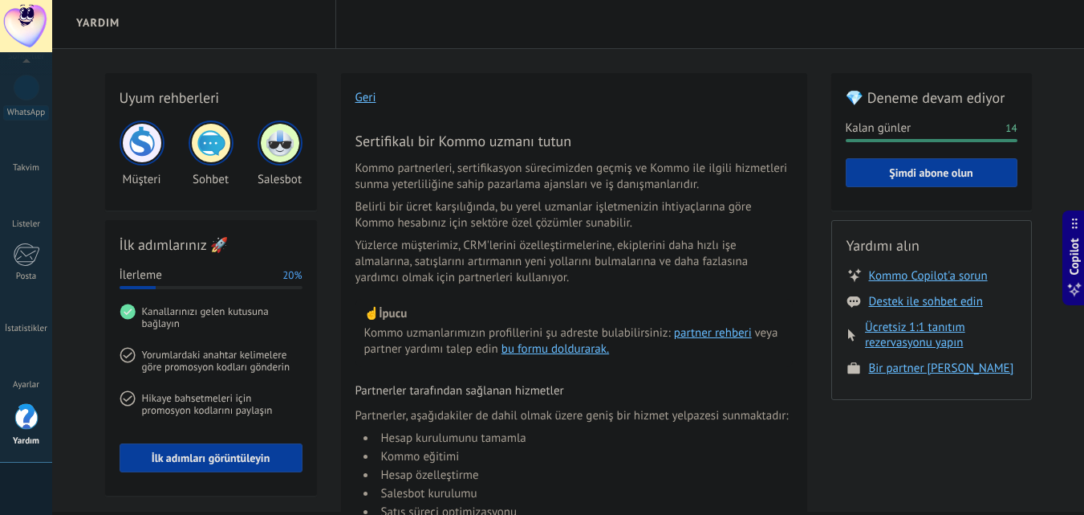
scroll to position [0, 0]
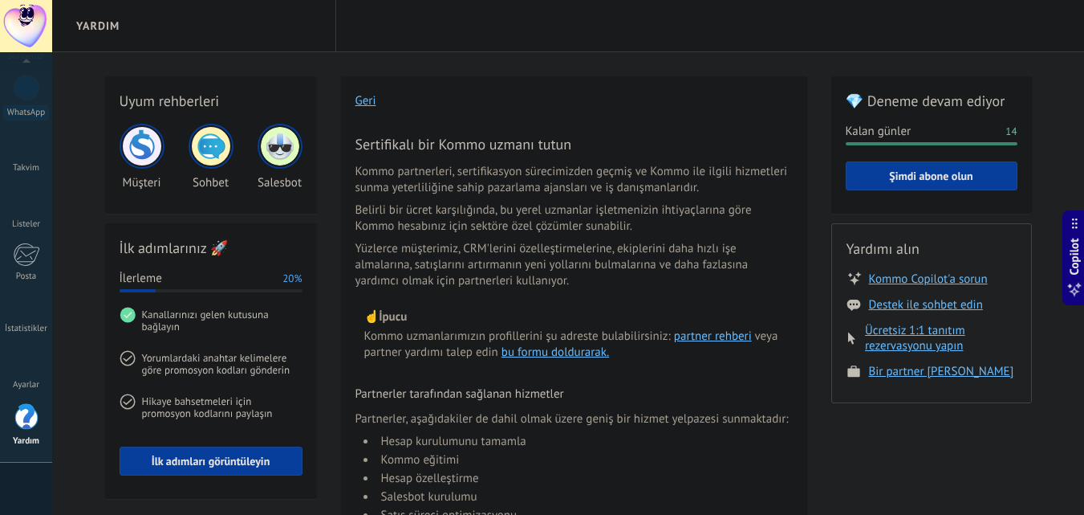
click at [140, 144] on img at bounding box center [142, 146] width 39 height 39
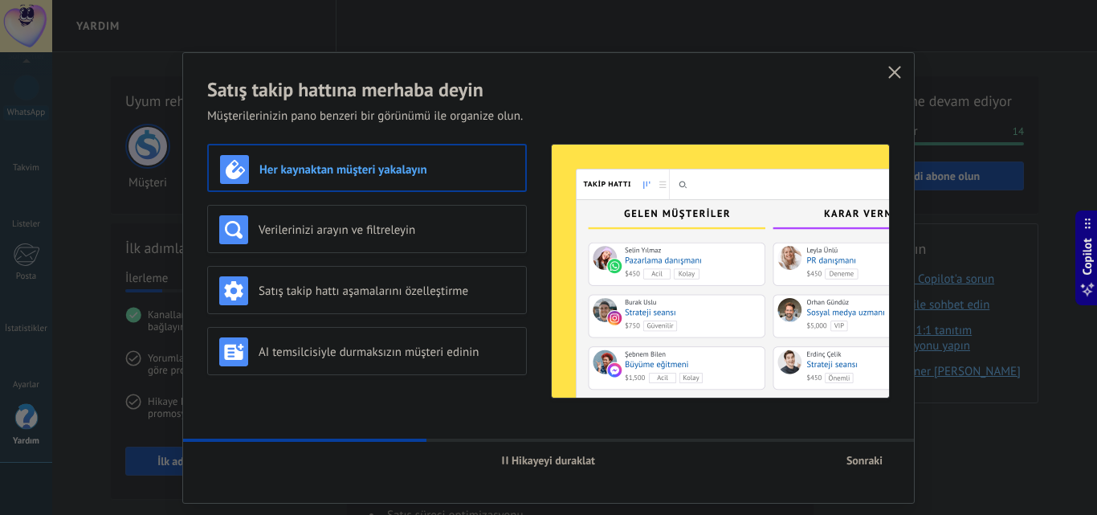
click at [511, 466] on span "Hikayeyi duraklat" at bounding box center [552, 459] width 83 height 11
click at [390, 165] on h3 "Her kaynaktan müşteri yakalayın" at bounding box center [386, 169] width 254 height 15
click at [433, 169] on h3 "Her kaynaktan müşteri yakalayın" at bounding box center [386, 169] width 254 height 15
click at [413, 220] on div "Verilerinizi arayın ve filtreleyin" at bounding box center [366, 229] width 295 height 29
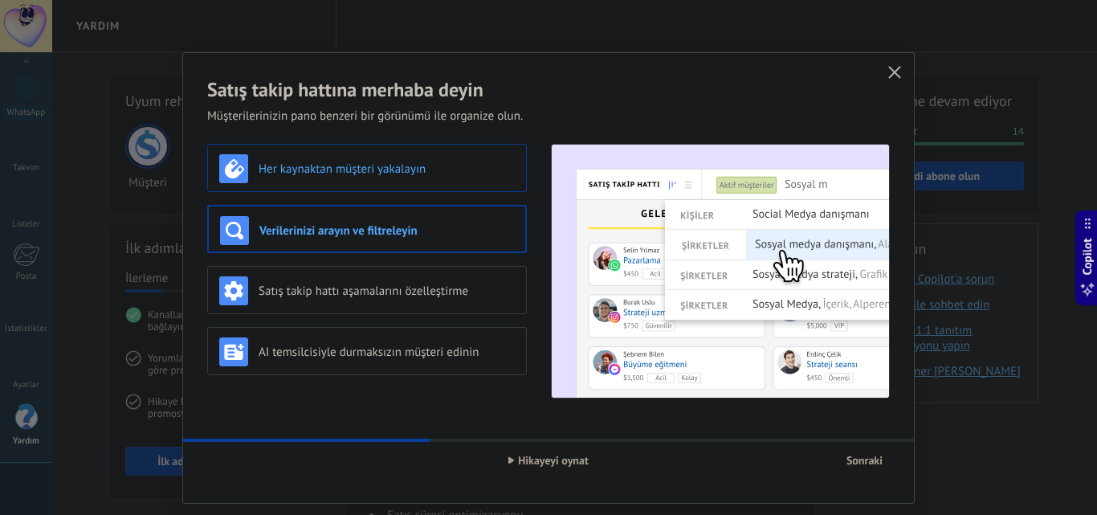
click at [410, 173] on h3 "Her kaynaktan müşteri yakalayın" at bounding box center [386, 168] width 256 height 15
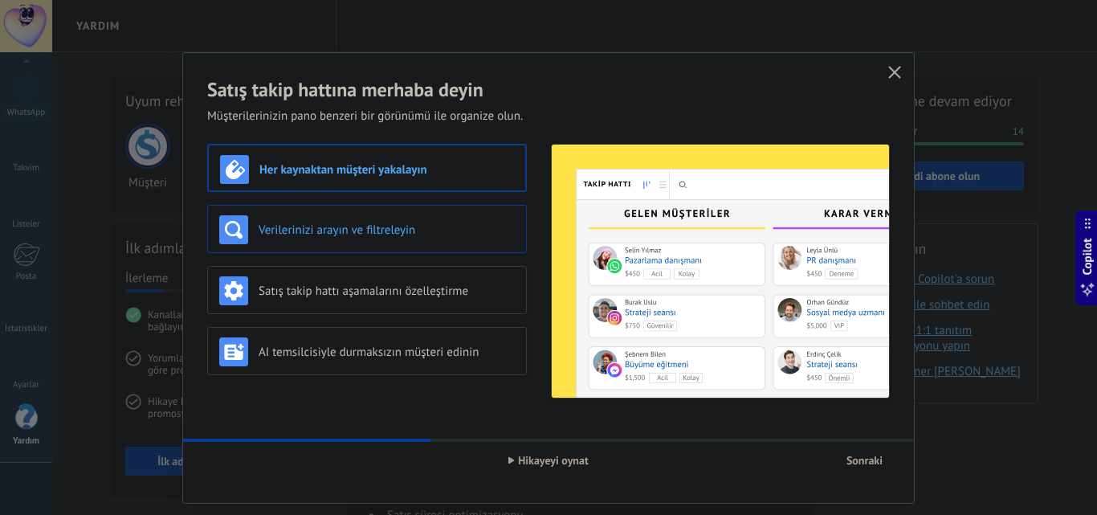
click at [335, 223] on h3 "Verilerinizi arayın ve filtreleyin" at bounding box center [386, 229] width 256 height 15
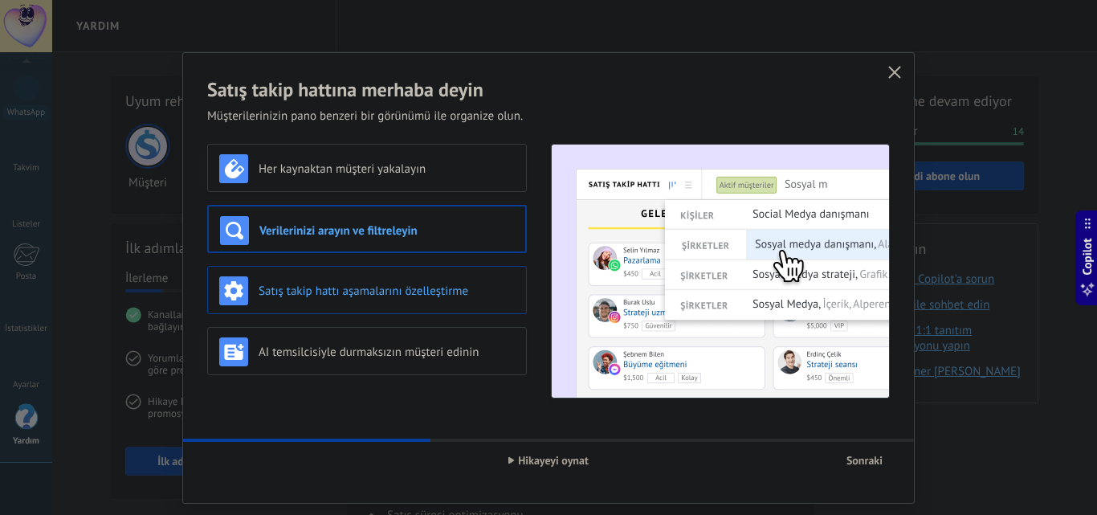
click at [464, 285] on h3 "Satış takip hattı aşamalarını özelleştirme" at bounding box center [386, 290] width 256 height 15
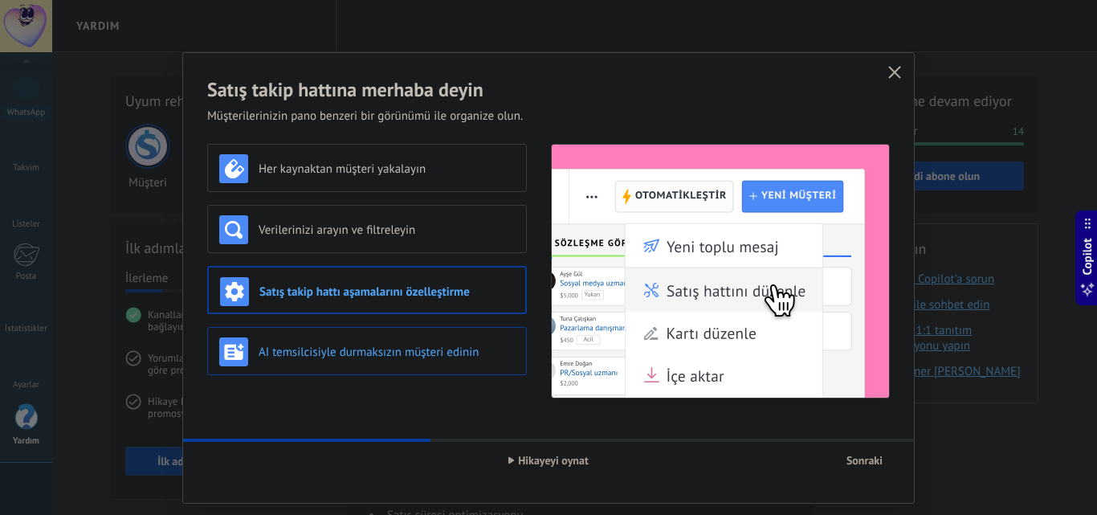
click at [383, 358] on h3 "AI temsilcisiyle durmaksızın müşteri edinin" at bounding box center [386, 351] width 256 height 15
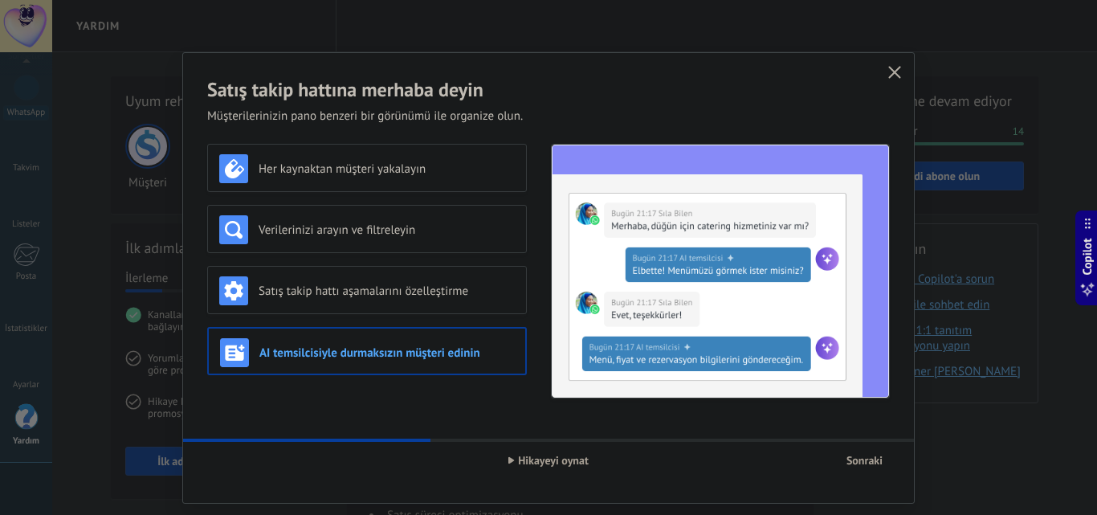
click at [407, 389] on div "Her kaynaktan müşteri yakalayın Verilerinizi arayın ve filtreleyin Satış takip …" at bounding box center [366, 271] width 319 height 254
click at [888, 72] on icon "button" at bounding box center [894, 72] width 13 height 13
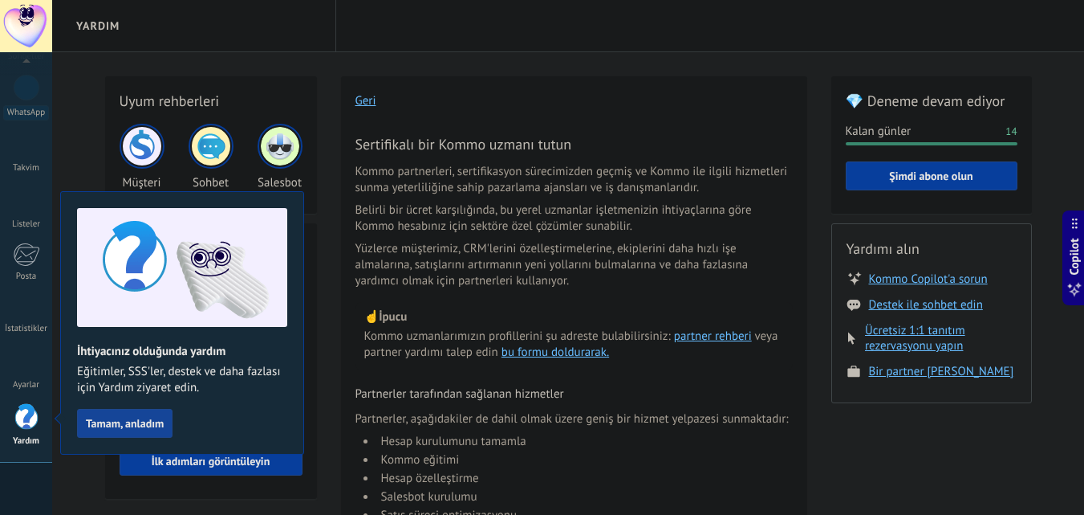
click at [140, 417] on span "Tamam, anladım" at bounding box center [125, 422] width 78 height 11
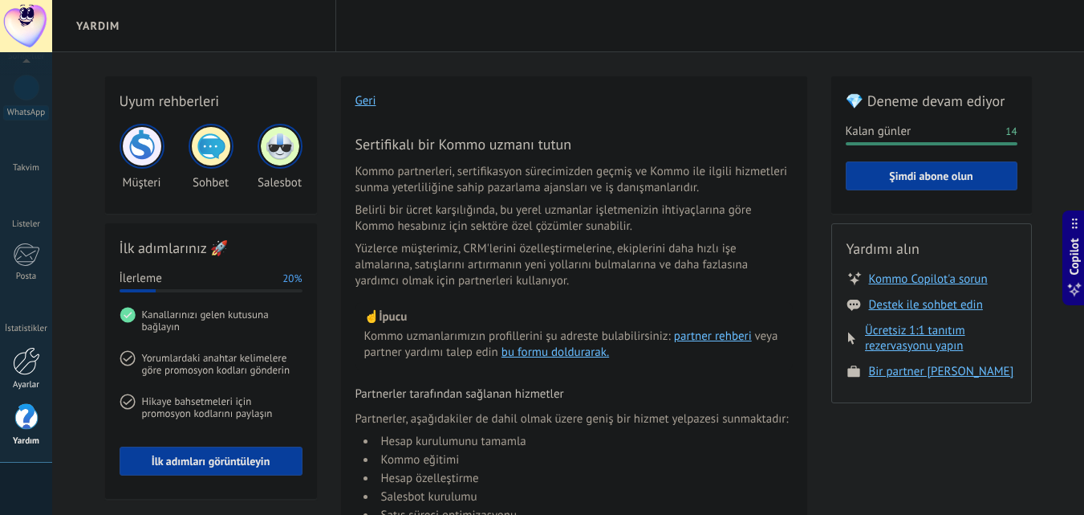
click at [19, 365] on div at bounding box center [26, 361] width 27 height 28
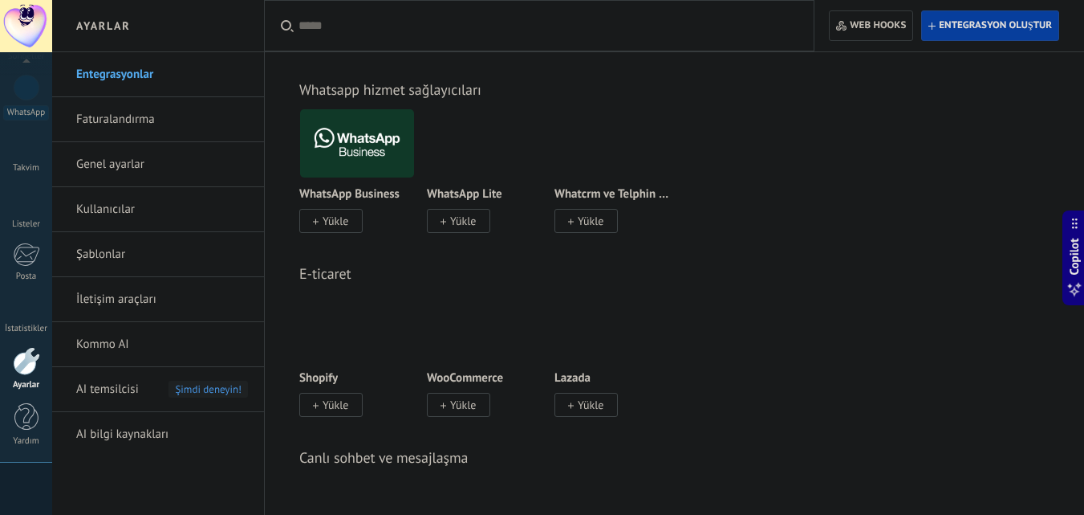
scroll to position [642, 0]
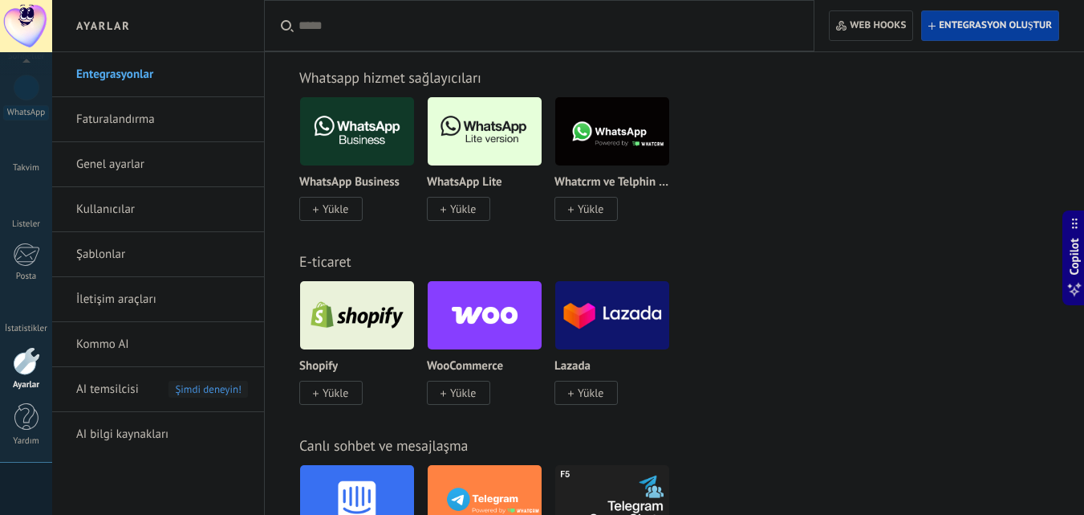
click at [759, 268] on div "E-ticaret" at bounding box center [674, 261] width 751 height 18
click at [759, 267] on div "E-ticaret" at bounding box center [674, 261] width 751 height 18
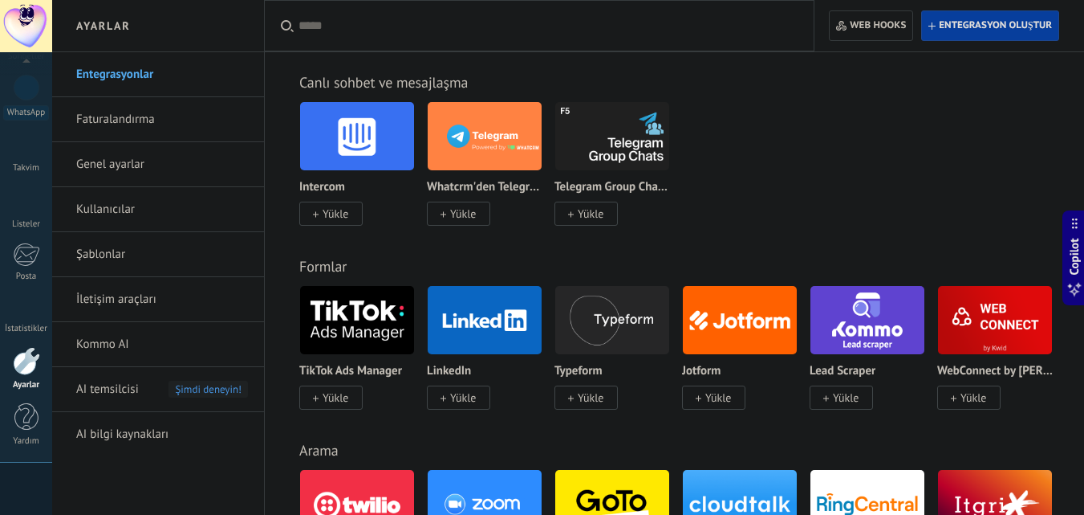
scroll to position [1017, 0]
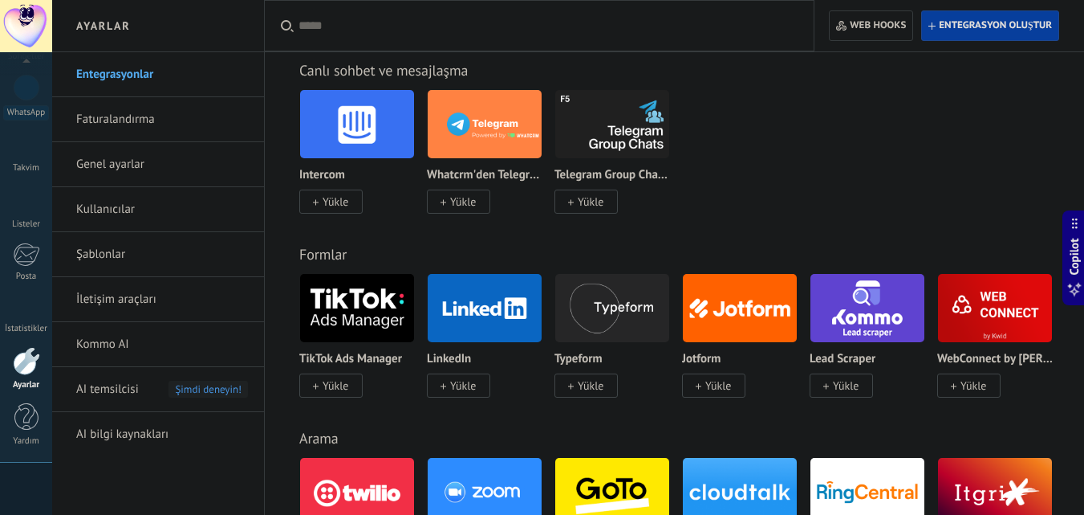
click at [738, 210] on div "Intercom Yükle Whatcrm'den Telegram Yükle Telegram Group Chats via Komanda F5 Y…" at bounding box center [682, 161] width 767 height 144
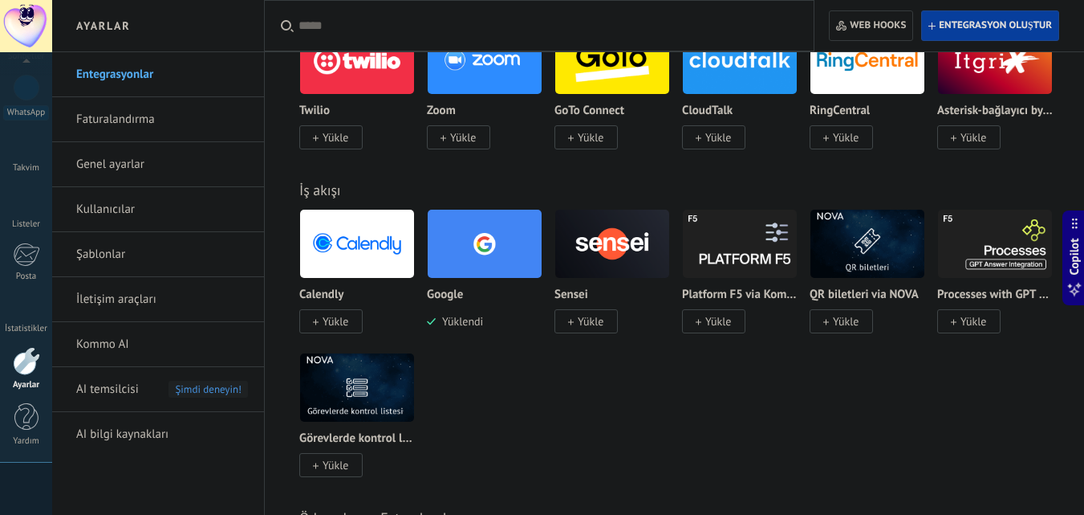
scroll to position [1499, 0]
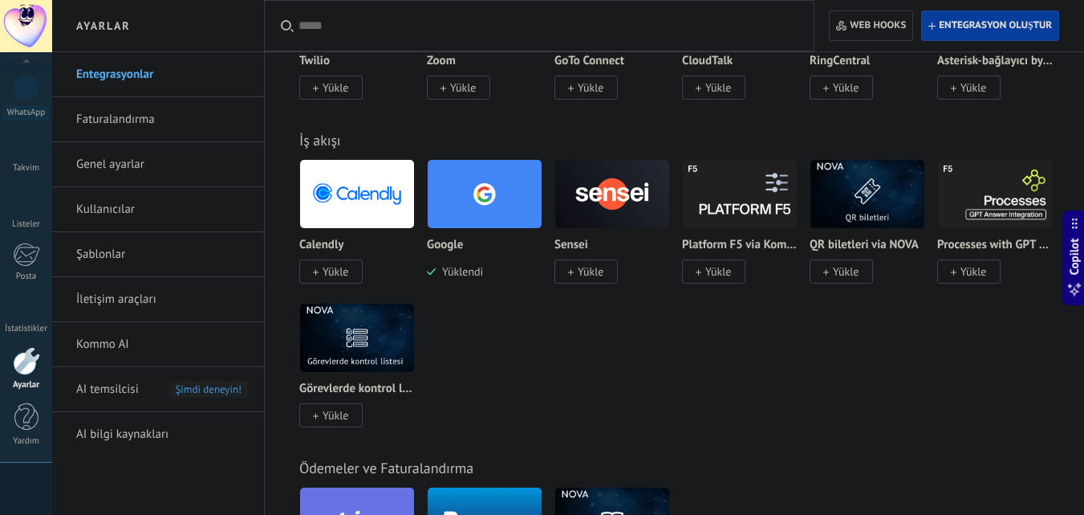
click at [821, 382] on div "Calendly Yükle Google Yüklendi Sensei Yükle Platform F5 via Komanda F5 Yükle QR…" at bounding box center [682, 302] width 767 height 287
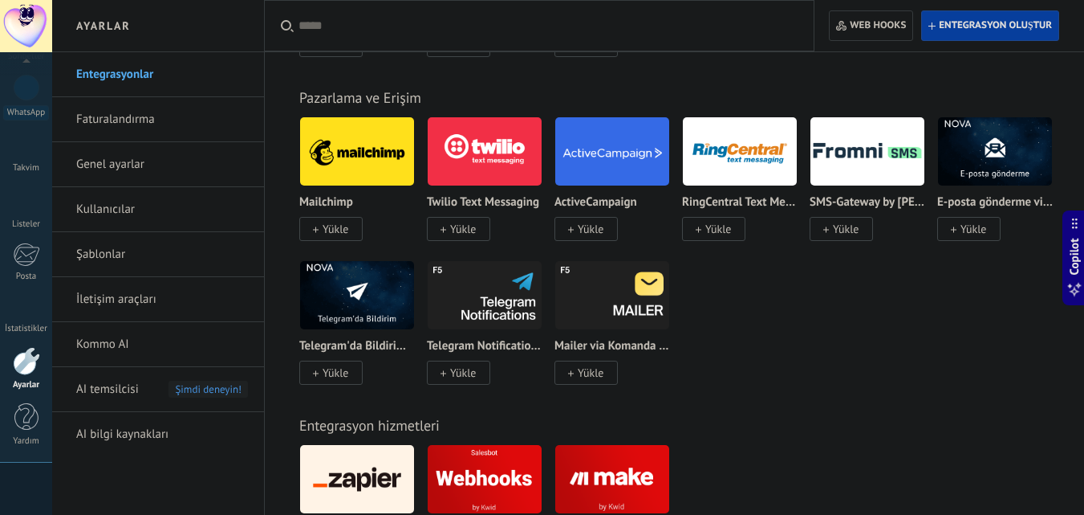
scroll to position [2033, 0]
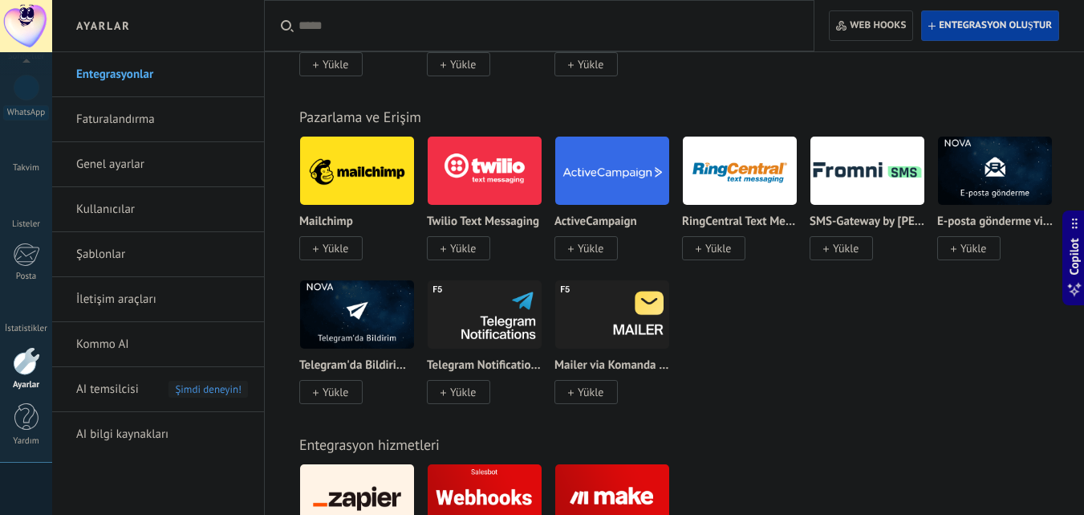
click at [817, 356] on div "Mailchimp Yükle Twilio Text Messaging Yükle ActiveCampaign Yükle RingCentral Te…" at bounding box center [682, 279] width 767 height 287
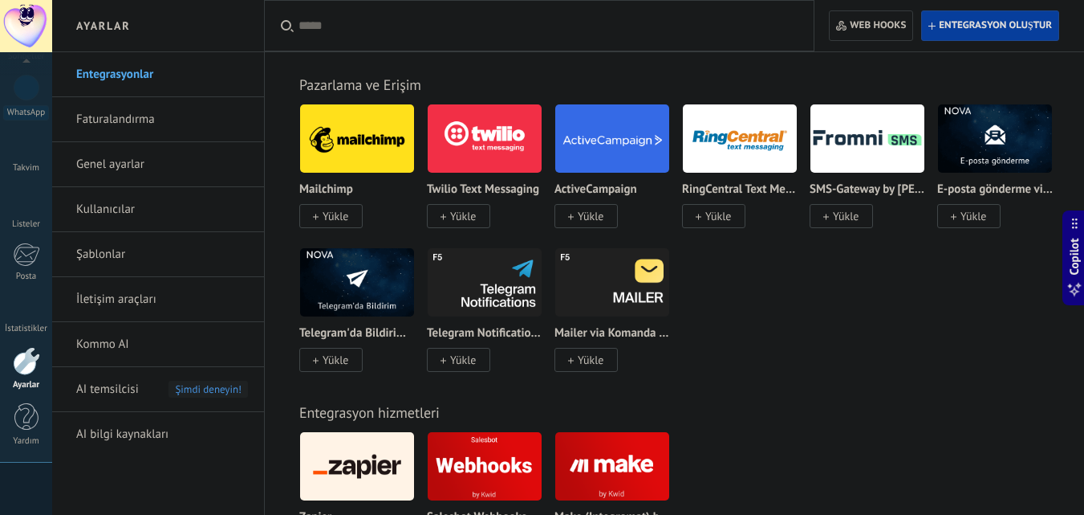
click at [817, 356] on div "Mailchimp Yükle Twilio Text Messaging Yükle ActiveCampaign Yükle RingCentral Te…" at bounding box center [682, 247] width 767 height 287
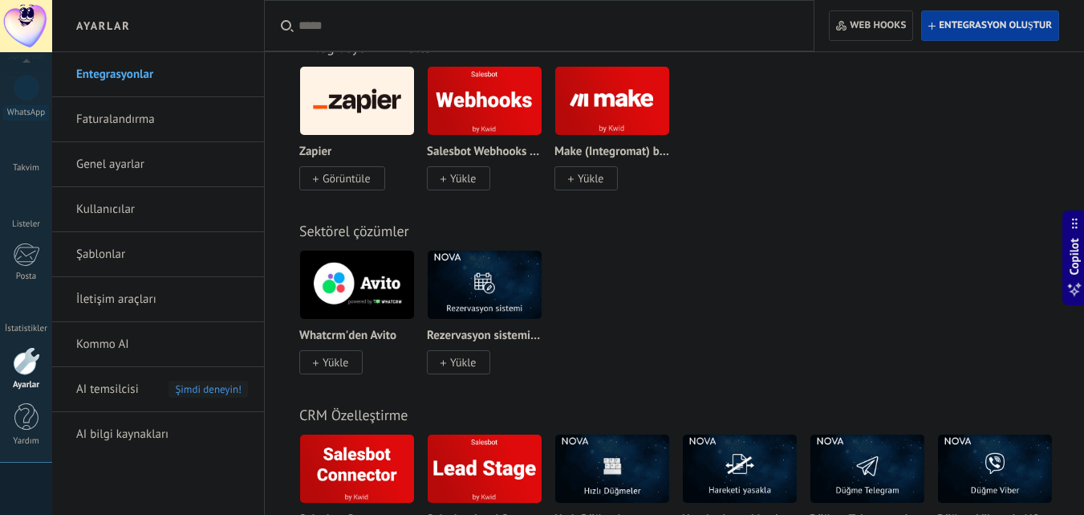
scroll to position [2440, 0]
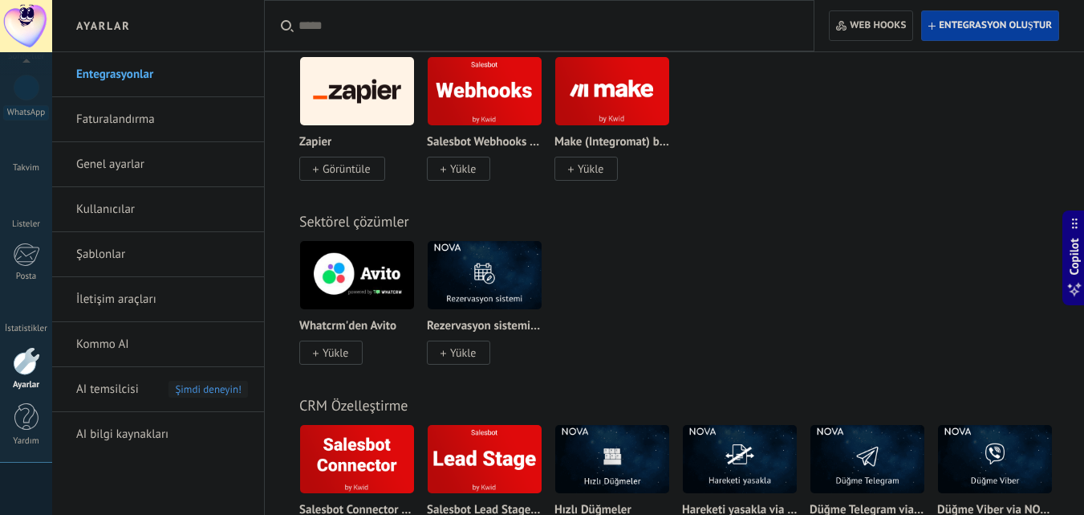
click at [817, 356] on div "Whatcrm'den Avito Yükle Rezervasyon sistemi via NOVA Yükle" at bounding box center [682, 312] width 767 height 144
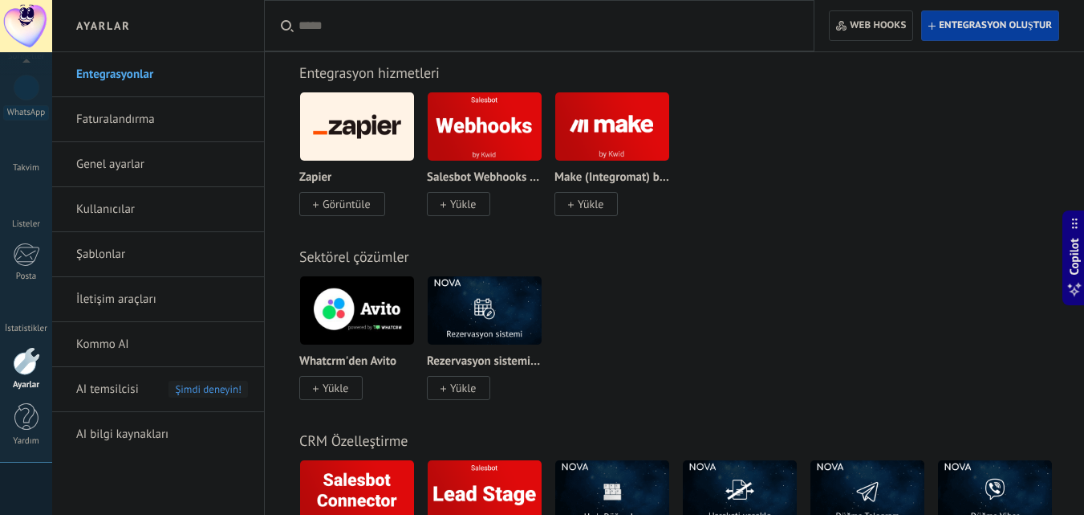
scroll to position [2387, 0]
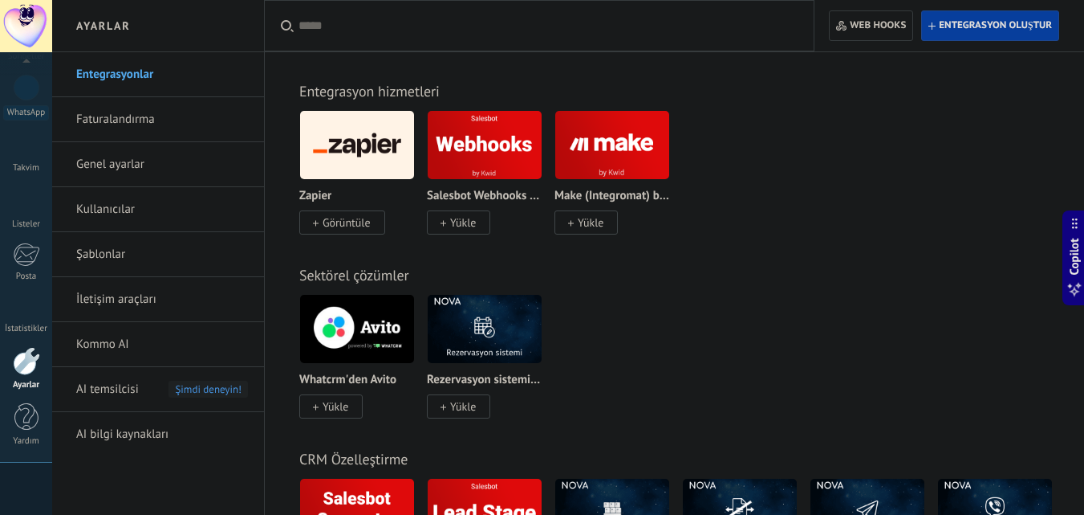
click at [711, 249] on div "Sektörel çözümler Whatcrm'den Avito Yükle Rezervasyon sistemi via NOVA Yükle" at bounding box center [674, 326] width 787 height 184
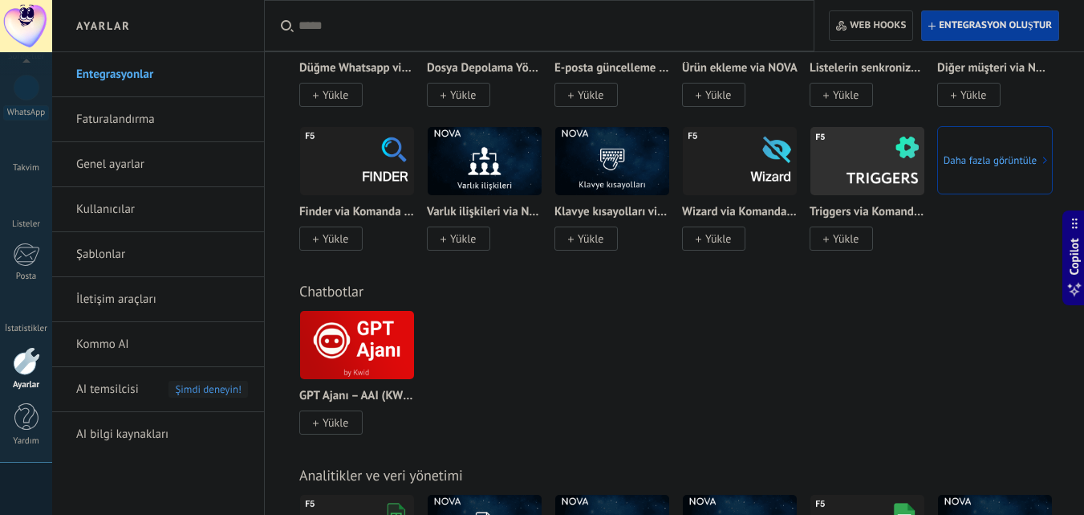
scroll to position [3029, 0]
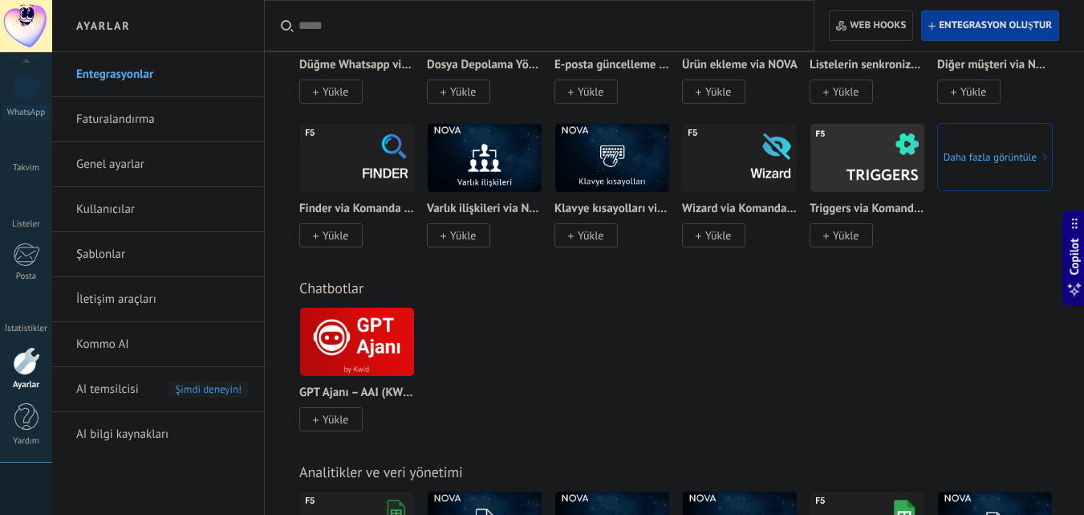
click at [590, 348] on div "GPT Ajanı – AAI (KWID) Yükle" at bounding box center [682, 379] width 767 height 144
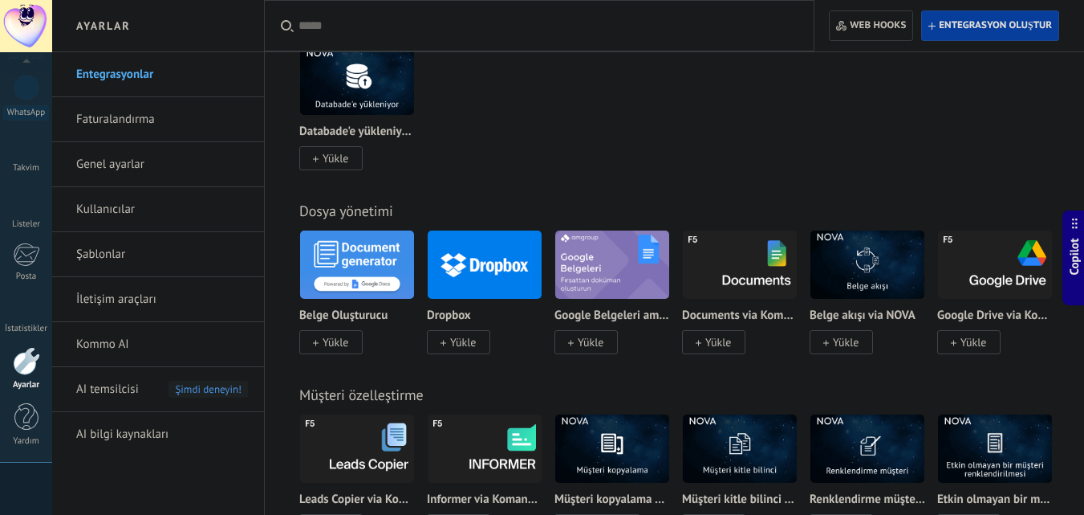
scroll to position [3564, 0]
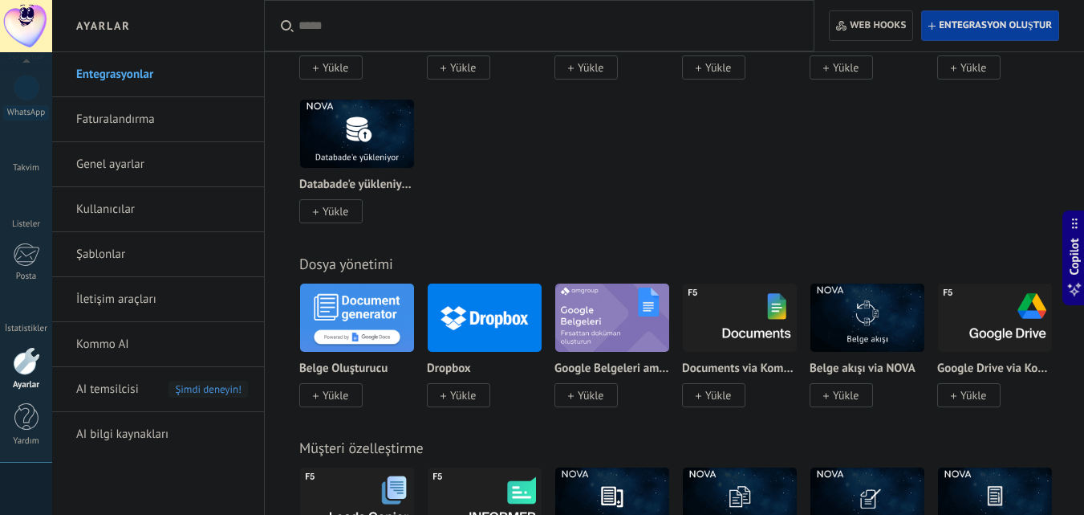
click at [576, 180] on div "Google Sheets Lite via Komanda F5 Yükle Google Sheets yükleme via NOVA Yükle Ve…" at bounding box center [682, 98] width 767 height 287
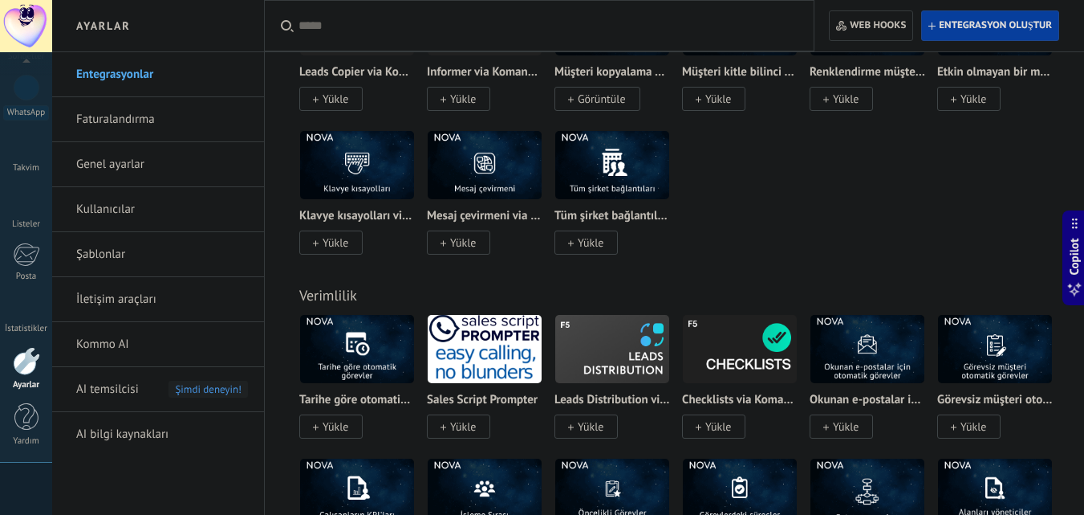
scroll to position [4046, 0]
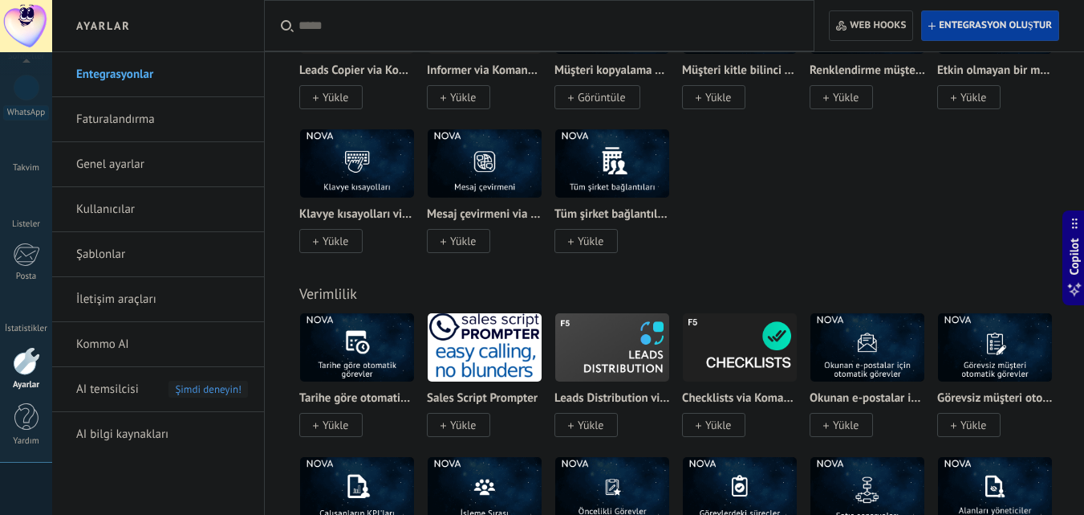
click at [733, 207] on div "Leads Copier via Komanda F5 Yükle Informer via Komanda F5 Yükle Müşteri kopyala…" at bounding box center [682, 128] width 767 height 287
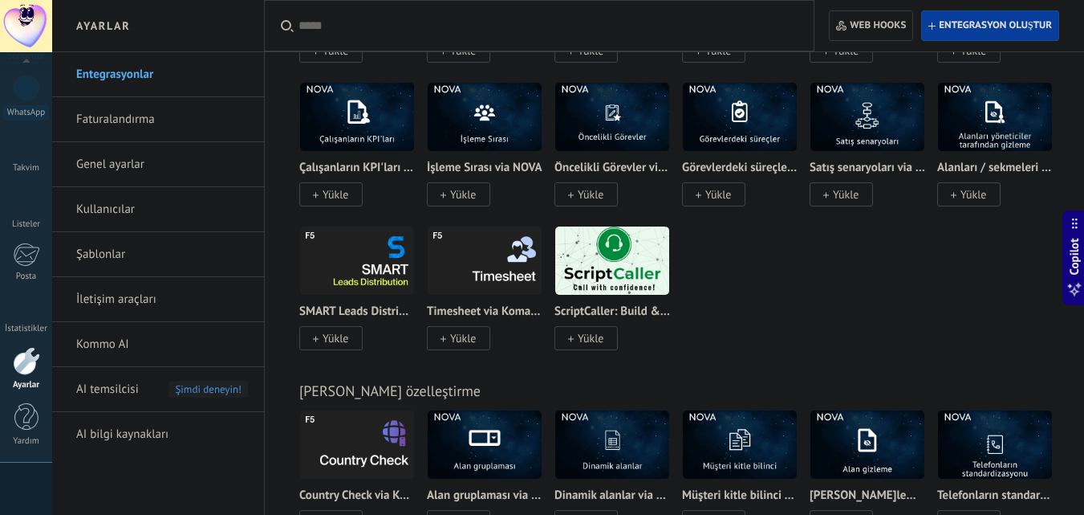
click at [779, 279] on div "Tarihe göre otomatik görevler via NOVA Yükle Sales Script Prompter Yükle Leads …" at bounding box center [682, 153] width 767 height 431
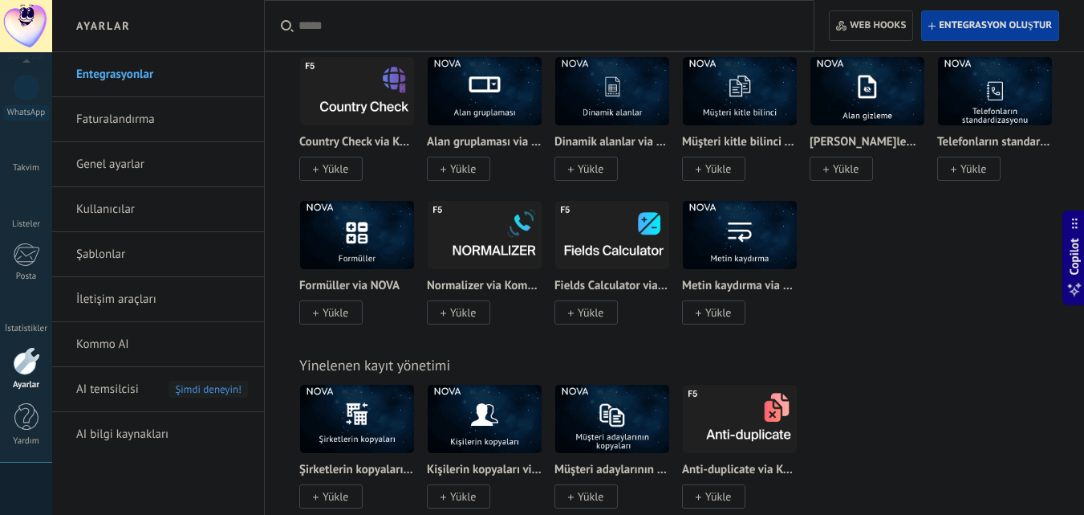
scroll to position [4806, 0]
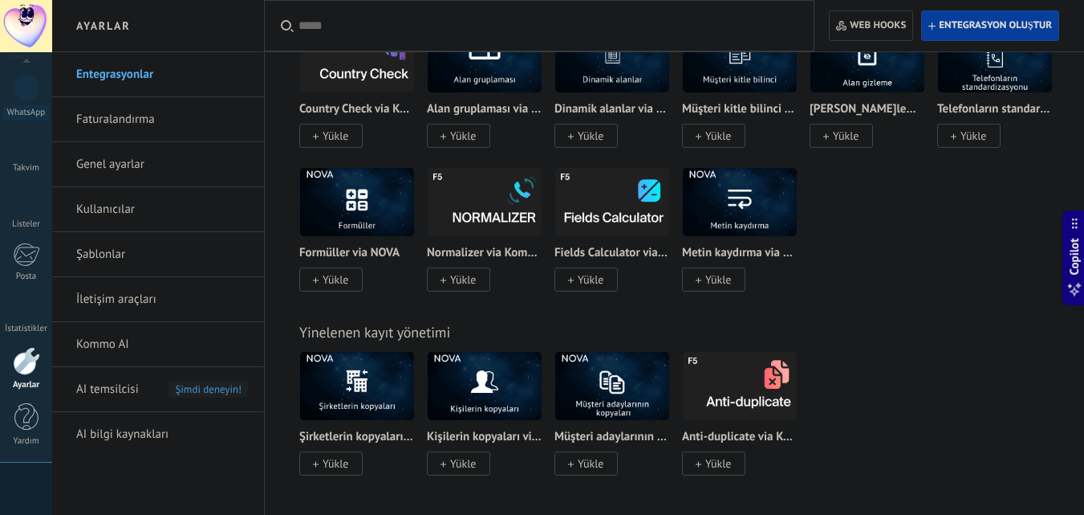
click at [844, 309] on div "Yinelenen kayıt yönetimi Şirketlerin kopyaları via NOVA Yükle Kişilerin kopyala…" at bounding box center [674, 383] width 787 height 184
click at [127, 124] on link "Faturalandırma" at bounding box center [162, 119] width 172 height 45
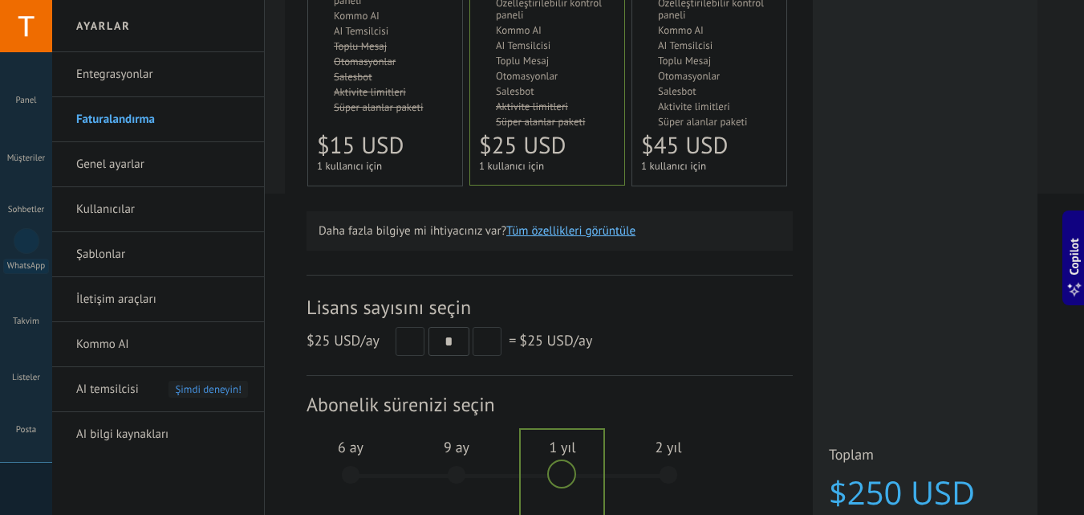
click at [391, 207] on div "Temel Для увеличения продаж в малом бизнесе For small businesses that want to b…" at bounding box center [550, 13] width 486 height 395
click at [402, 149] on span "$15 USD" at bounding box center [360, 145] width 87 height 31
click at [513, 161] on span "1 kullanıcı için" at bounding box center [511, 166] width 65 height 14
click at [378, 161] on span "1 kullanıcı için" at bounding box center [349, 166] width 65 height 14
click at [375, 234] on p "Daha fazla bilgiye mi ihtiyacınız var? Tüm özellikleri görüntüle" at bounding box center [550, 230] width 462 height 15
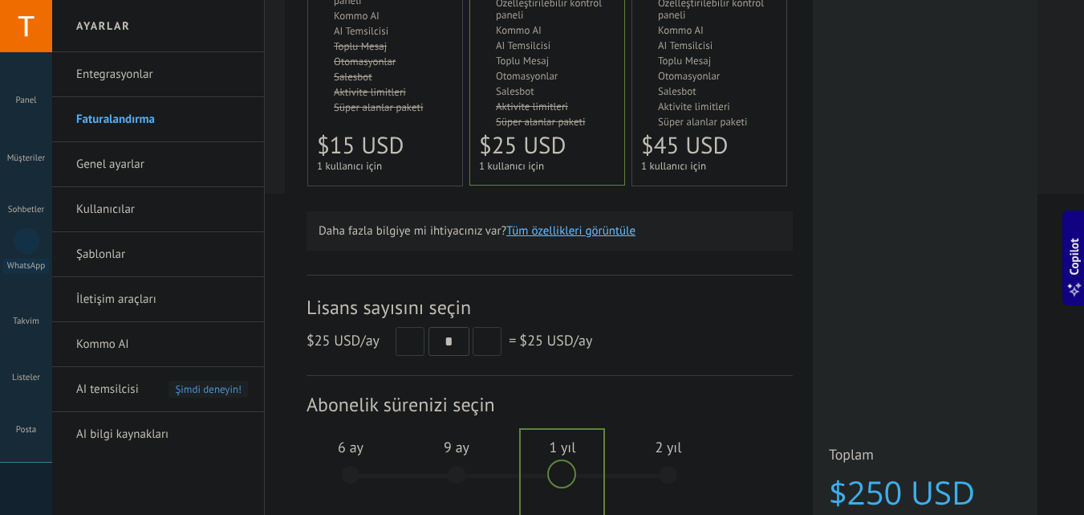
click at [393, 251] on div "Plan detayları Sınırsız lisans ve 10GB depolama alanı içeren ücretsiz deneme sü…" at bounding box center [550, 168] width 486 height 845
click at [346, 286] on div "Lisans sayısını seçin $25 USD /ay * = $25 USD /ay" at bounding box center [550, 325] width 486 height 101
click at [349, 356] on div "Lisans sayısını seçin $25 USD /ay * = $25 USD /ay" at bounding box center [550, 325] width 486 height 101
click at [349, 267] on div "Plan detayları Sınırsız lisans ve 10GB depolama alanı içeren ücretsiz deneme sü…" at bounding box center [550, 168] width 486 height 845
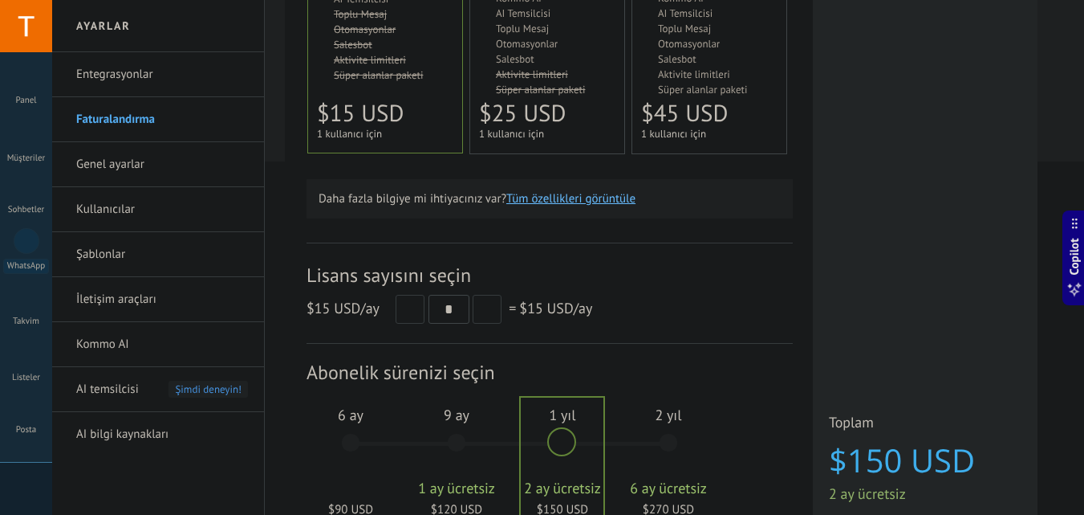
scroll to position [514, 0]
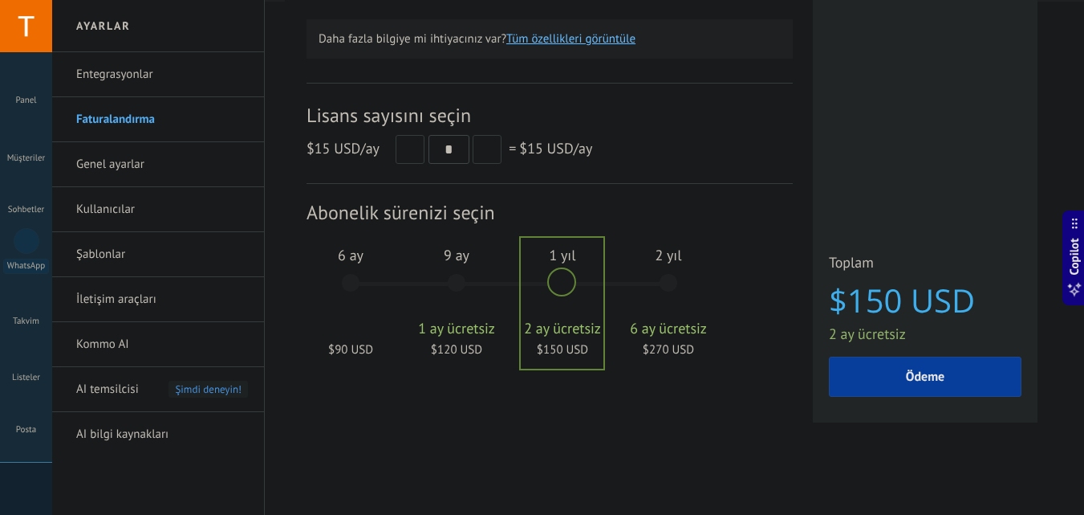
click at [352, 279] on div "6 ay $90 USD" at bounding box center [350, 290] width 87 height 113
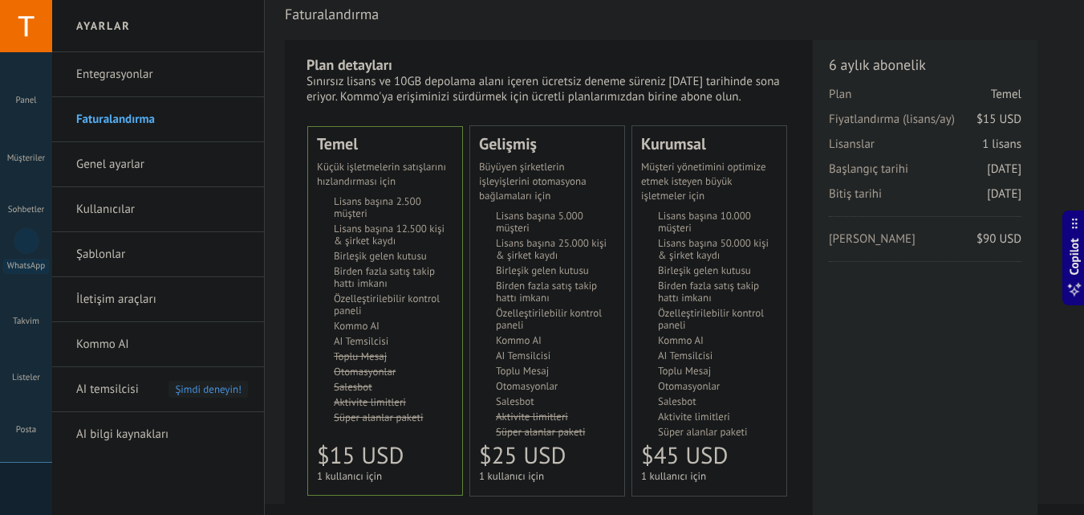
scroll to position [0, 0]
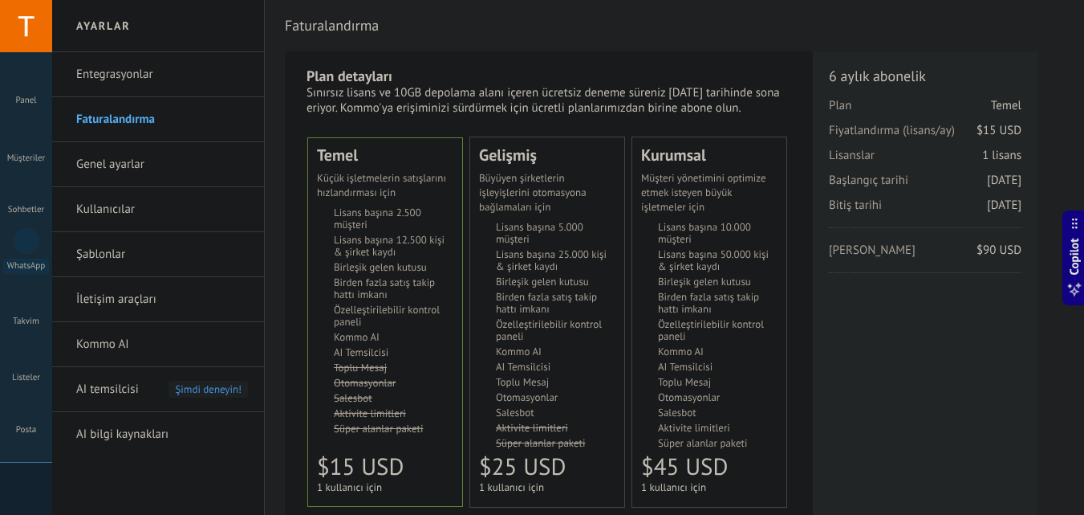
click at [588, 351] on li "Kommo AI Kommo AI Kommo IA Kommo AI Kommo IA Kommo AI Kommo AI" at bounding box center [549, 351] width 134 height 12
click at [796, 279] on div "Plan detayları Sınırsız lisans ve 10GB depolama alanı içeren ücretsiz deneme sü…" at bounding box center [549, 493] width 528 height 884
click at [777, 394] on div "Kurumsal Для оптимизации процессов в крупной корпорации For large businesses th…" at bounding box center [710, 321] width 154 height 369
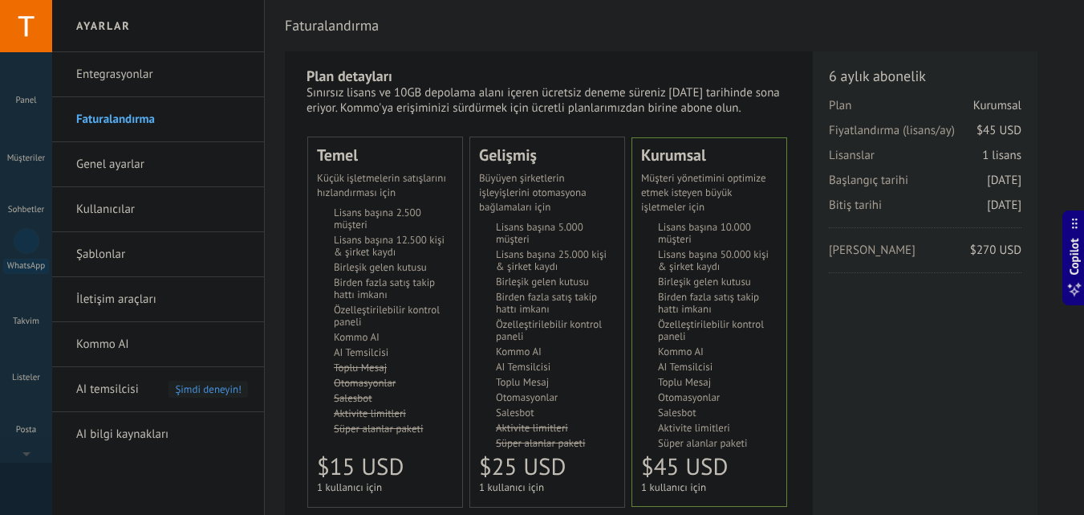
scroll to position [153, 0]
click at [28, 311] on div at bounding box center [26, 307] width 32 height 24
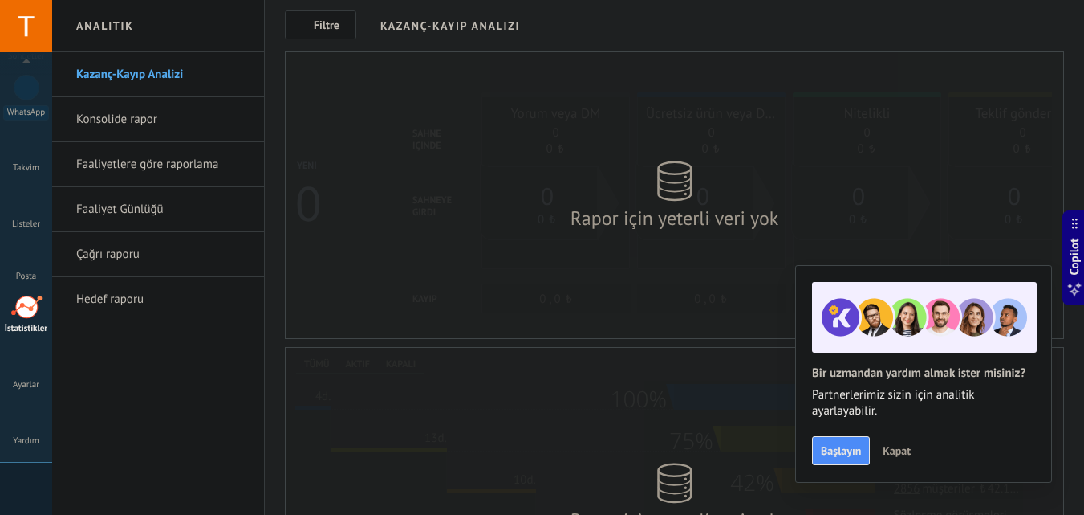
click at [900, 451] on span "Kapat" at bounding box center [897, 450] width 28 height 11
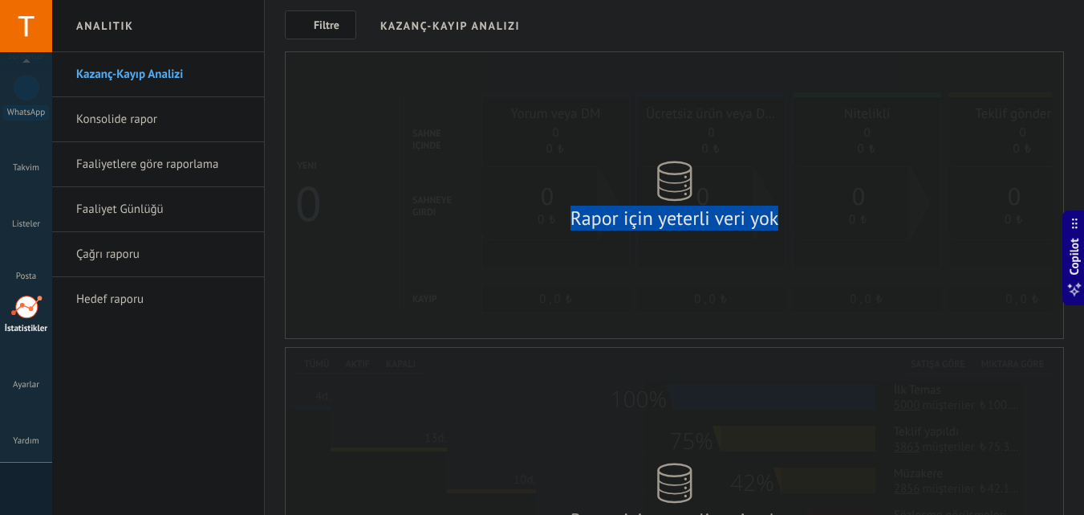
drag, startPoint x: 561, startPoint y: 209, endPoint x: 838, endPoint y: 246, distance: 279.4
click at [838, 246] on div "Rapor için yeterli veri yok" at bounding box center [675, 195] width 778 height 286
click at [812, 250] on div "Rapor için yeterli veri yok" at bounding box center [675, 195] width 778 height 286
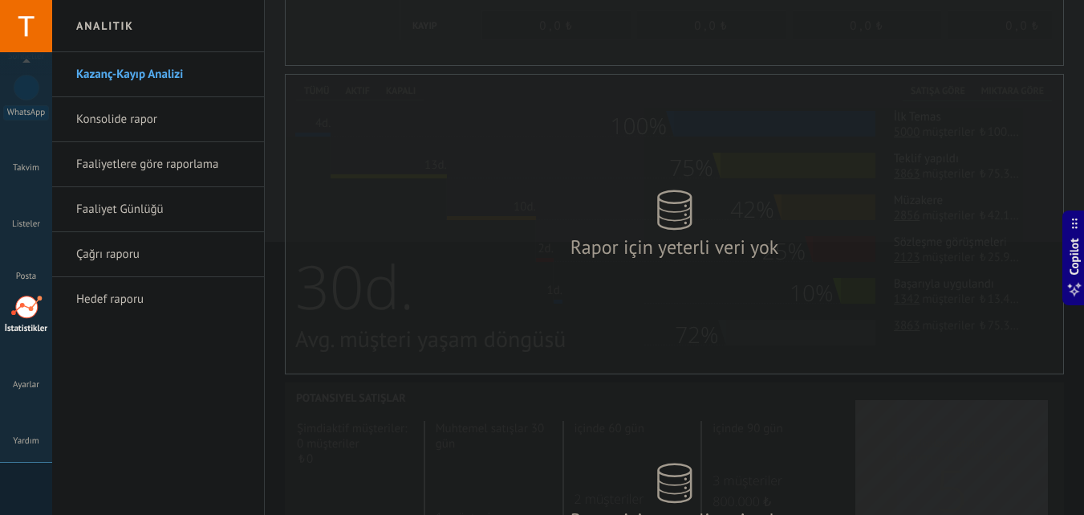
scroll to position [321, 0]
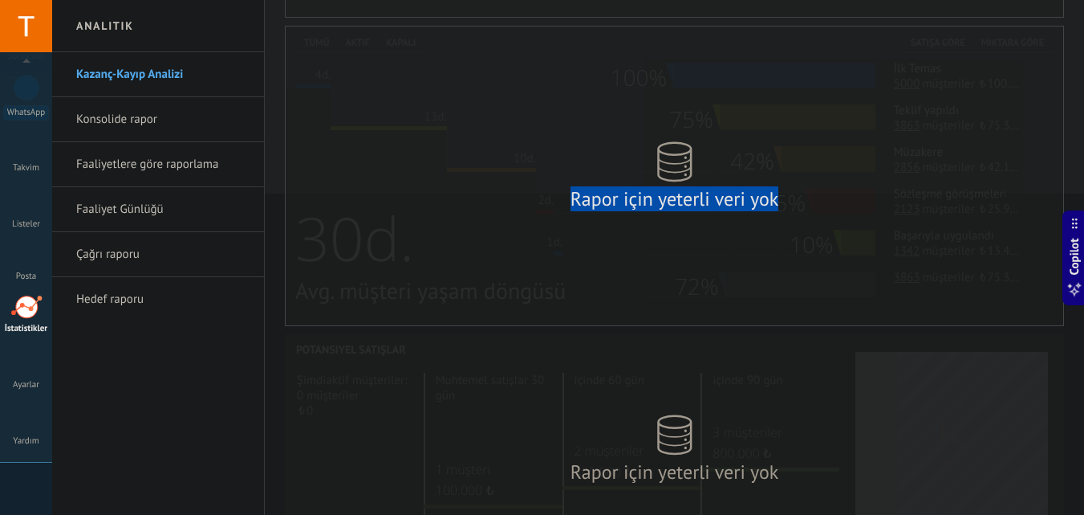
drag, startPoint x: 520, startPoint y: 199, endPoint x: 868, endPoint y: 241, distance: 350.1
click at [868, 241] on div "Rapor için yeterli veri yok" at bounding box center [675, 175] width 778 height 299
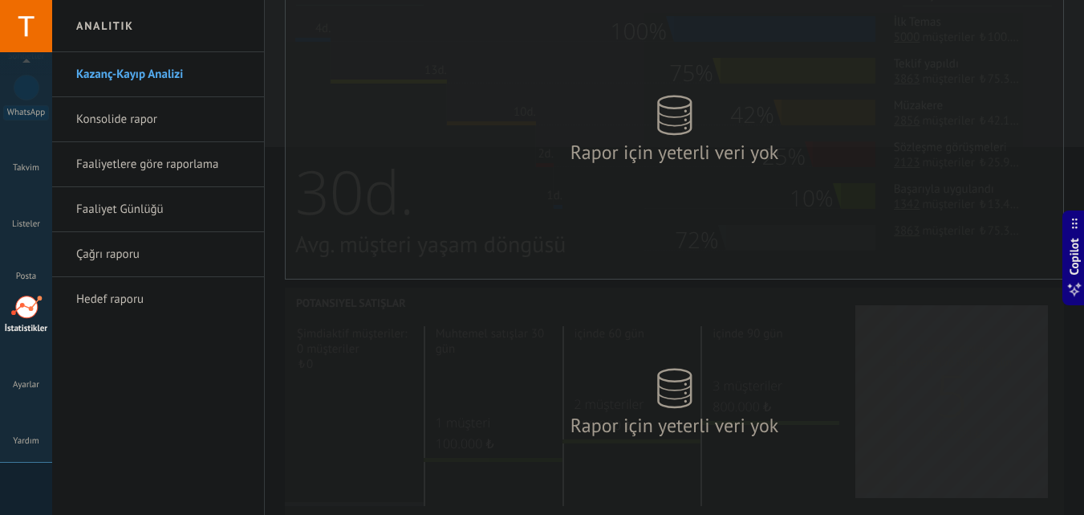
scroll to position [423, 0]
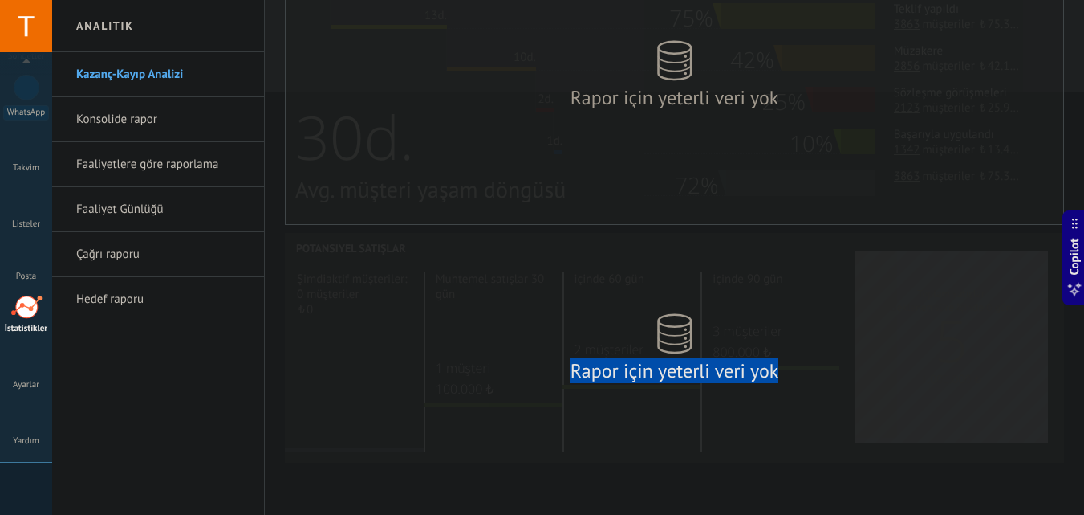
drag, startPoint x: 551, startPoint y: 340, endPoint x: 858, endPoint y: 396, distance: 312.4
click at [858, 396] on div "Rapor için yeterli veri yok" at bounding box center [674, 348] width 779 height 230
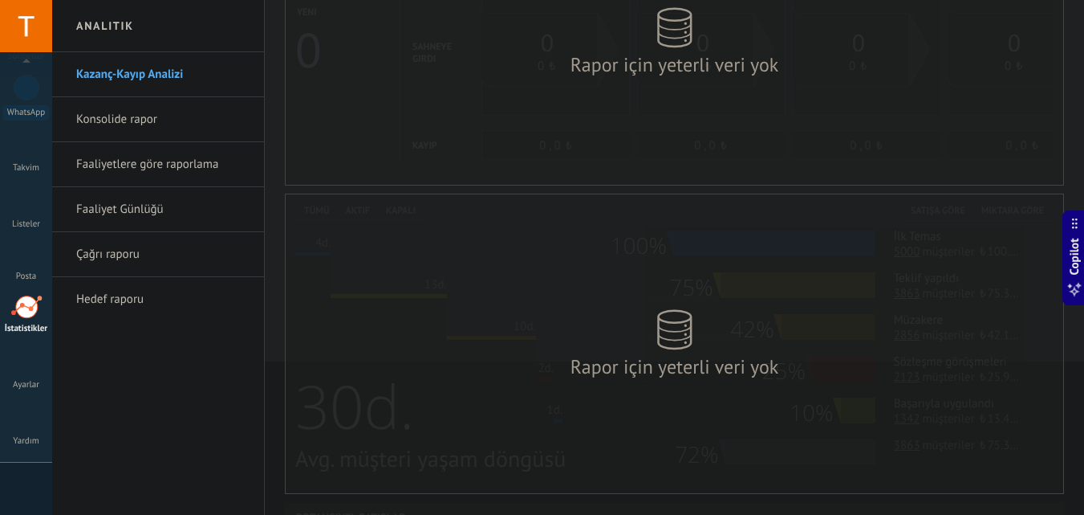
scroll to position [214, 0]
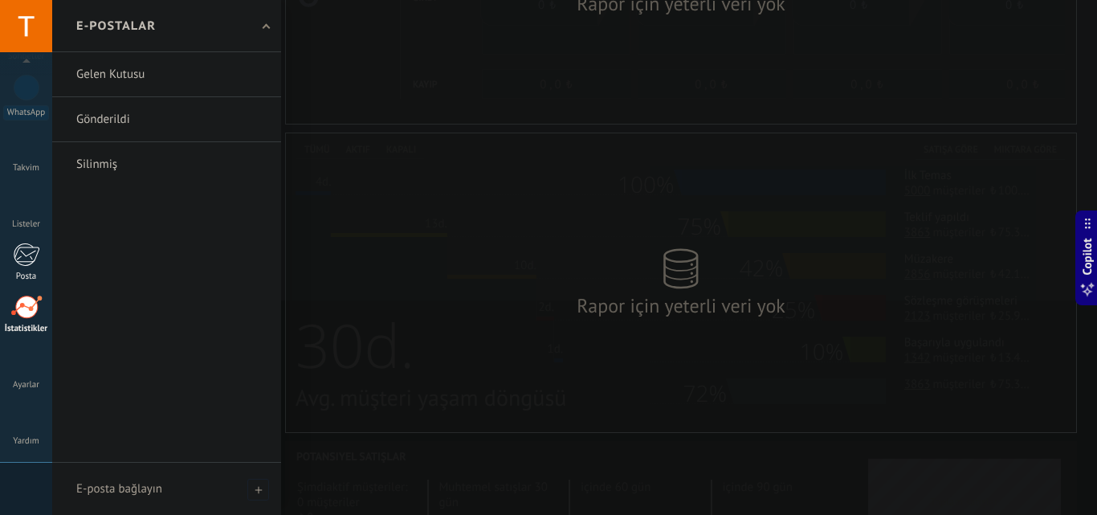
click at [19, 263] on div at bounding box center [26, 254] width 26 height 24
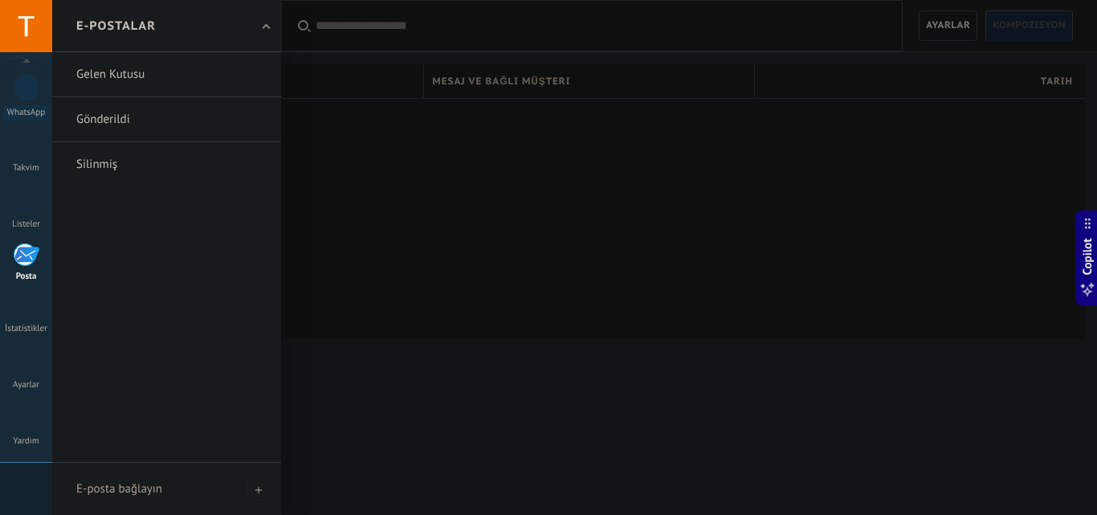
click at [132, 80] on link at bounding box center [166, 74] width 229 height 44
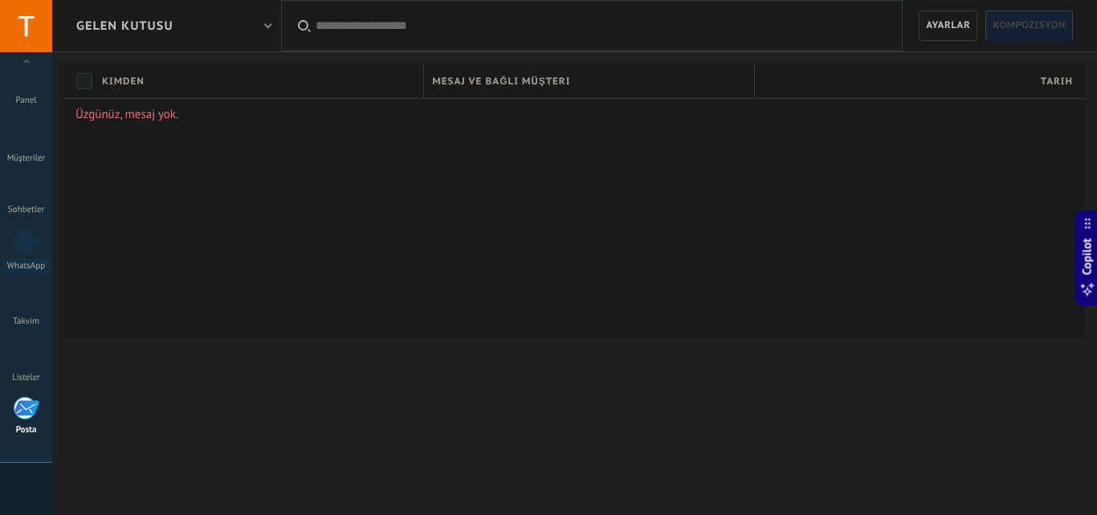
scroll to position [153, 0]
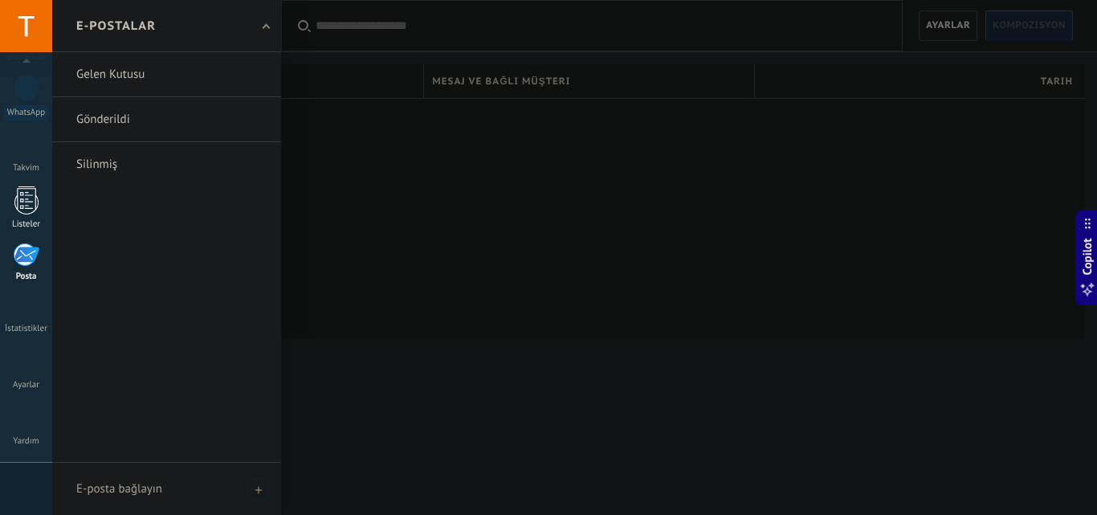
click at [26, 210] on div at bounding box center [26, 200] width 24 height 28
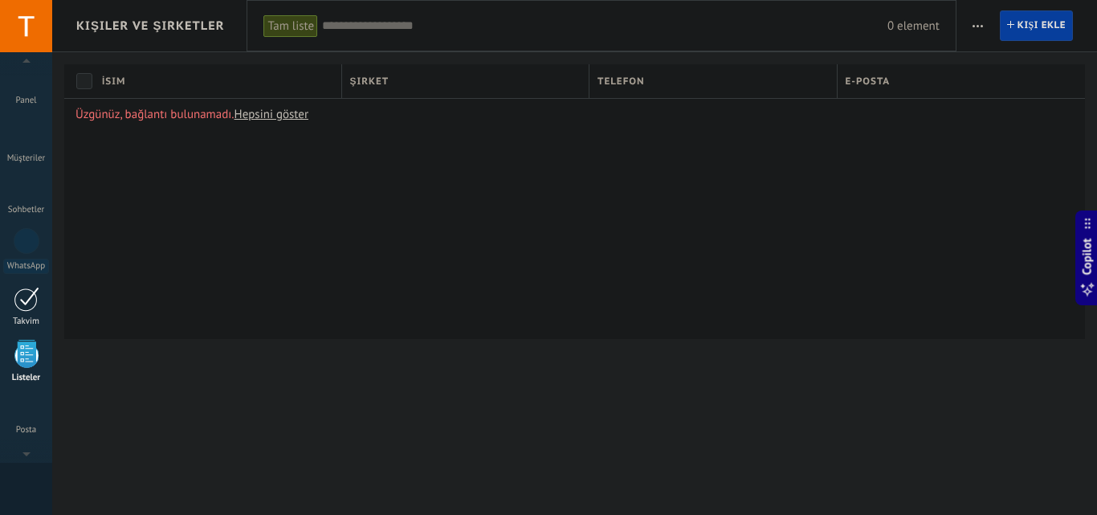
click at [29, 311] on div at bounding box center [27, 299] width 26 height 25
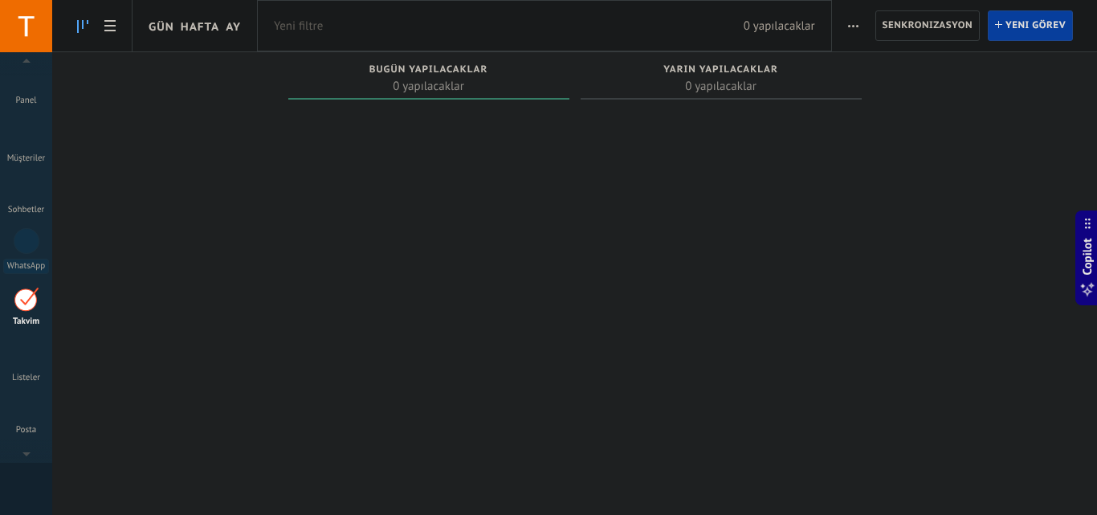
scroll to position [47, 0]
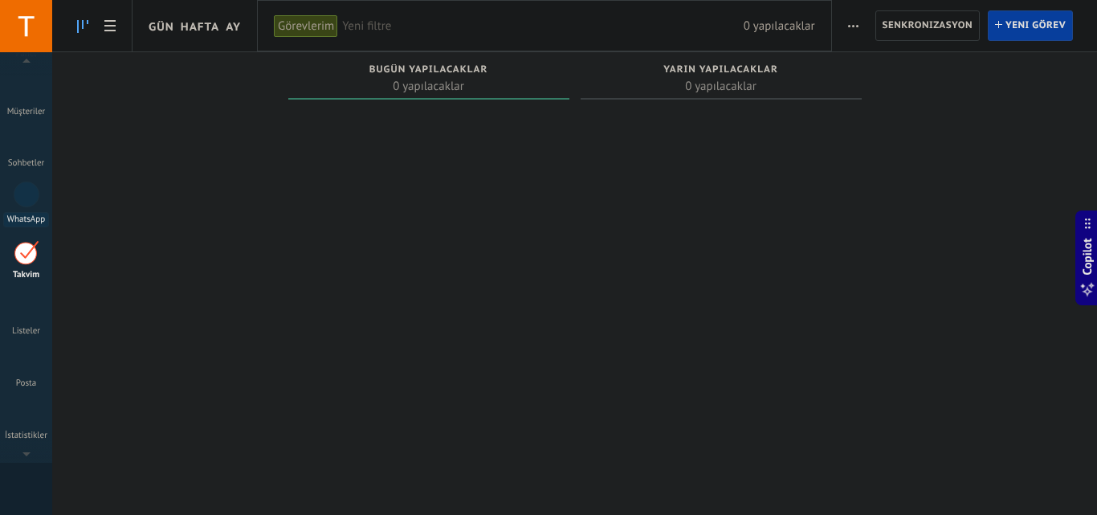
click at [31, 207] on link "WhatsApp" at bounding box center [26, 204] width 52 height 46
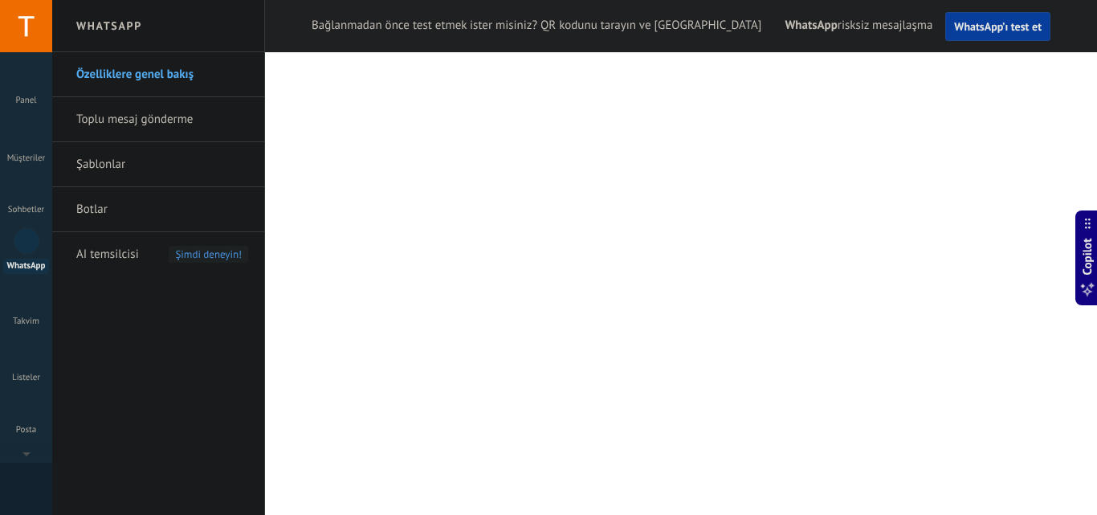
click at [221, 416] on div "Özelliklere genel bakış Toplu mesaj gönderme Şablonlar Botlar AI temsilcisi Şim…" at bounding box center [158, 283] width 212 height 462
click at [220, 417] on div "Özelliklere genel bakış Toplu mesaj gönderme Şablonlar Botlar AI temsilcisi Şim…" at bounding box center [158, 283] width 212 height 462
click at [173, 125] on link "Toplu mesaj gönderme" at bounding box center [162, 119] width 172 height 45
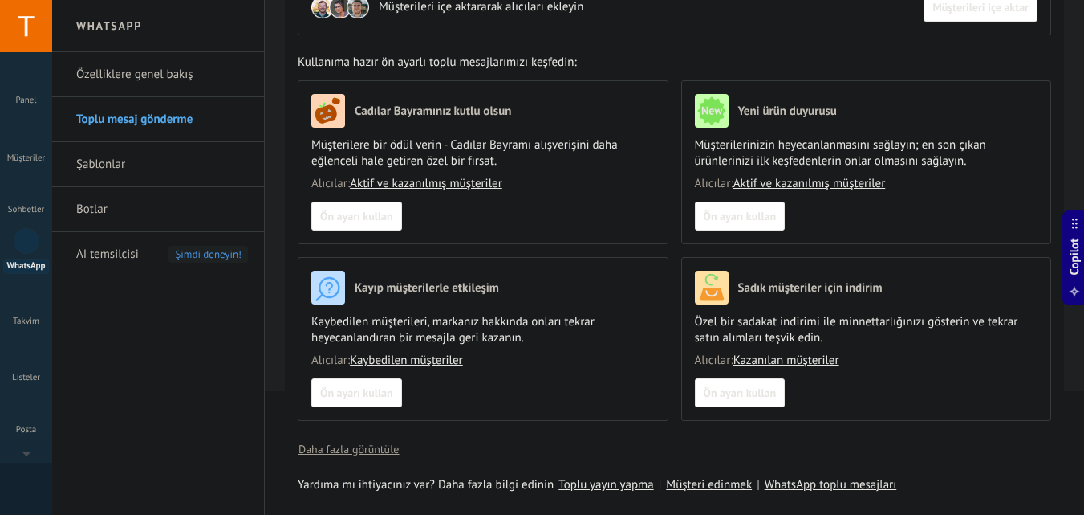
scroll to position [161, 0]
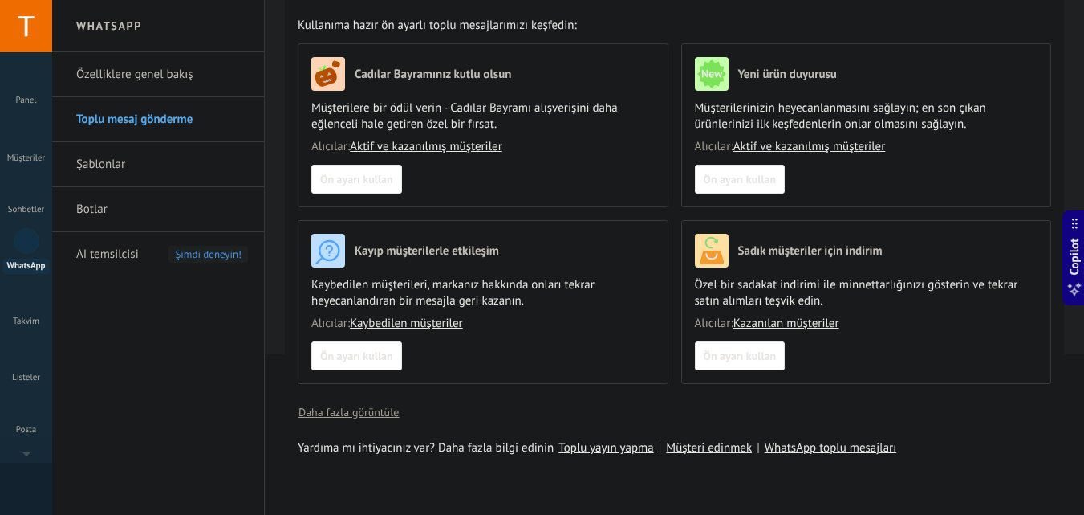
click at [669, 303] on div "Cadılar Bayramınız kutlu olsun Müşterilere bir ödül verin - Cadılar Bayramı alı…" at bounding box center [681, 219] width 767 height 353
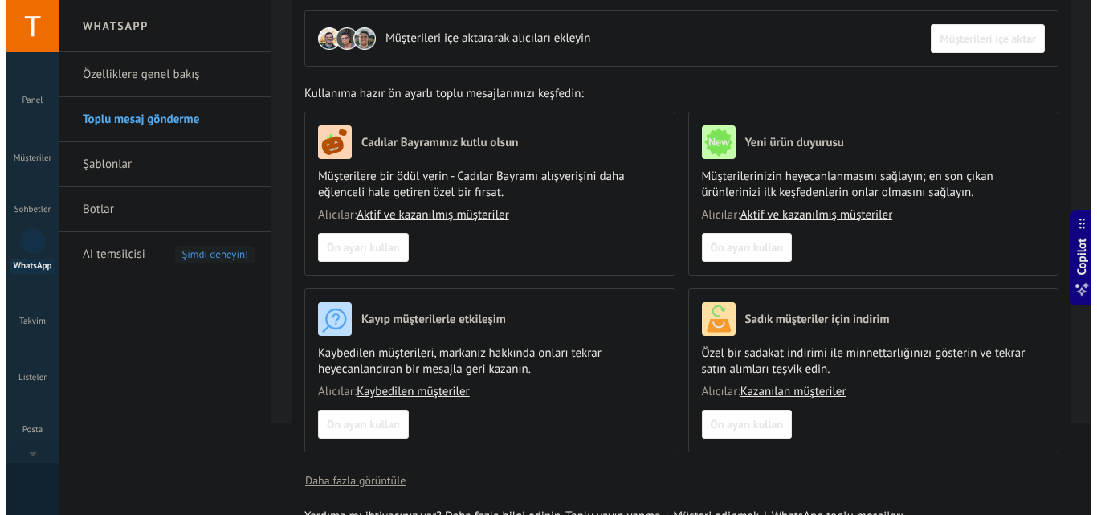
scroll to position [45, 0]
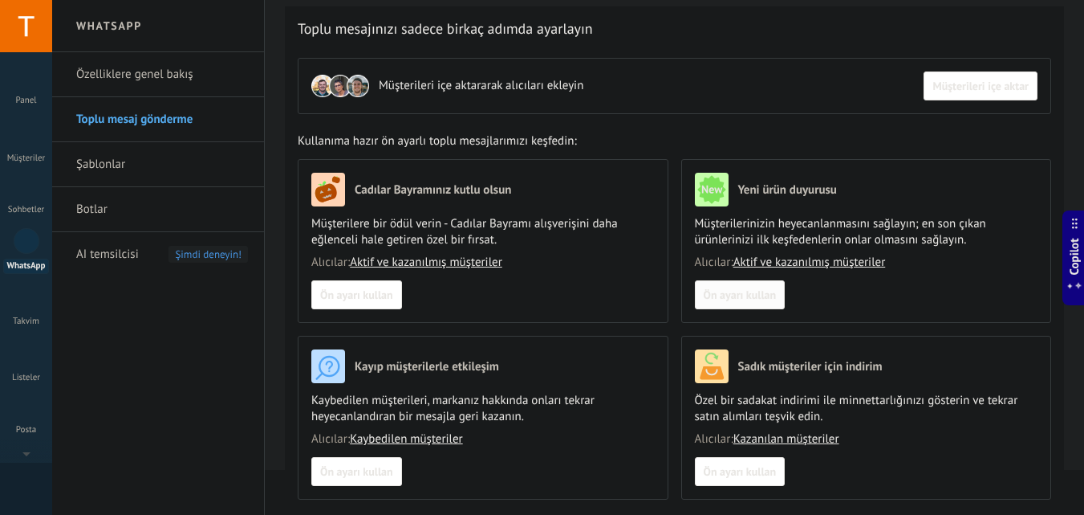
click at [738, 291] on span "Ön ayarı kullan" at bounding box center [740, 294] width 73 height 11
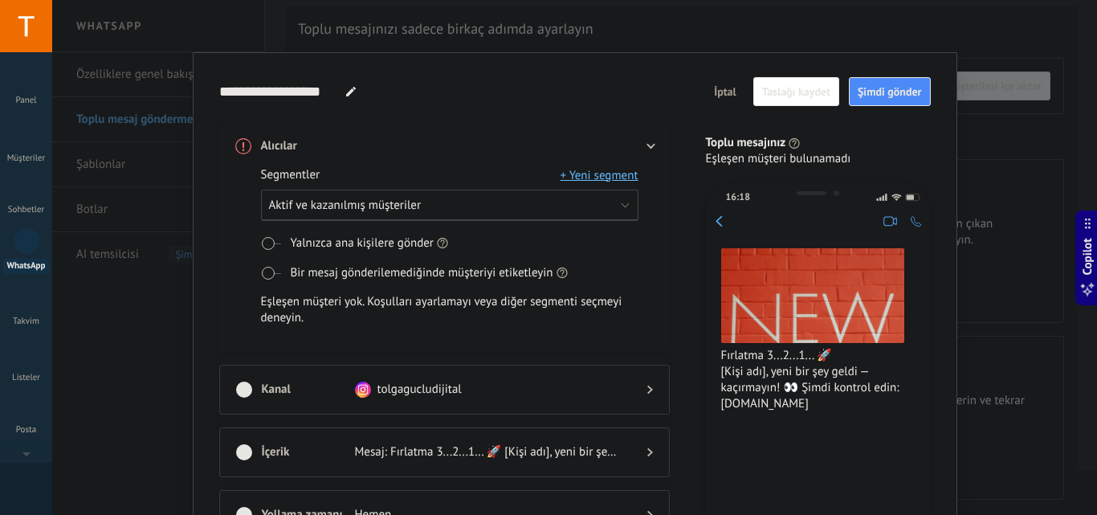
click at [560, 214] on button "Aktif ve kazanılmış müşteriler" at bounding box center [449, 204] width 377 height 31
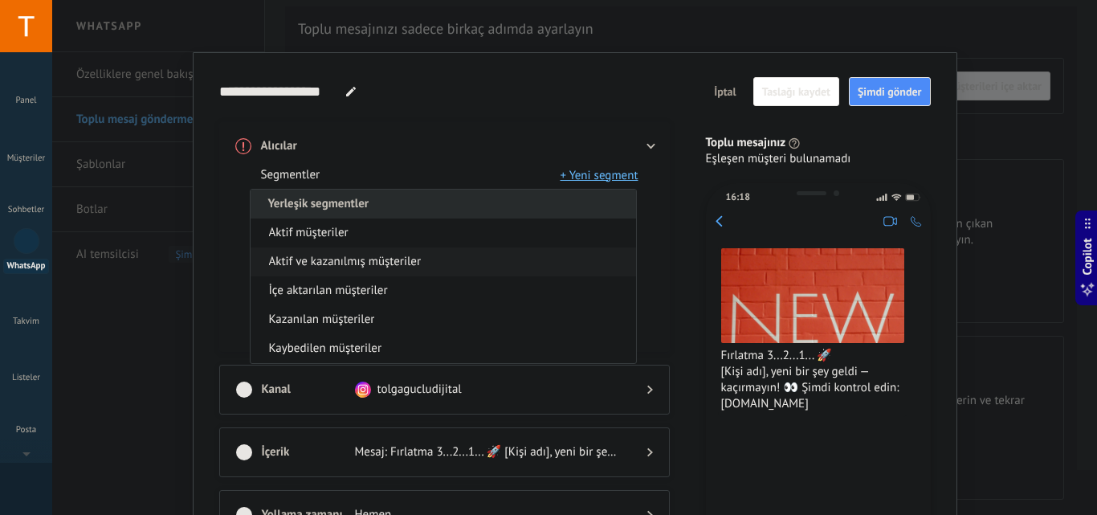
click at [541, 208] on li "Yerleşik segmentler" at bounding box center [442, 203] width 385 height 29
click at [604, 204] on li "Yerleşik segmentler" at bounding box center [442, 203] width 385 height 29
click at [666, 230] on div "Alıcılar Segmentler + Yeni segment Yerleşik segmentler Aktif müşteriler Aktif v…" at bounding box center [454, 379] width 470 height 515
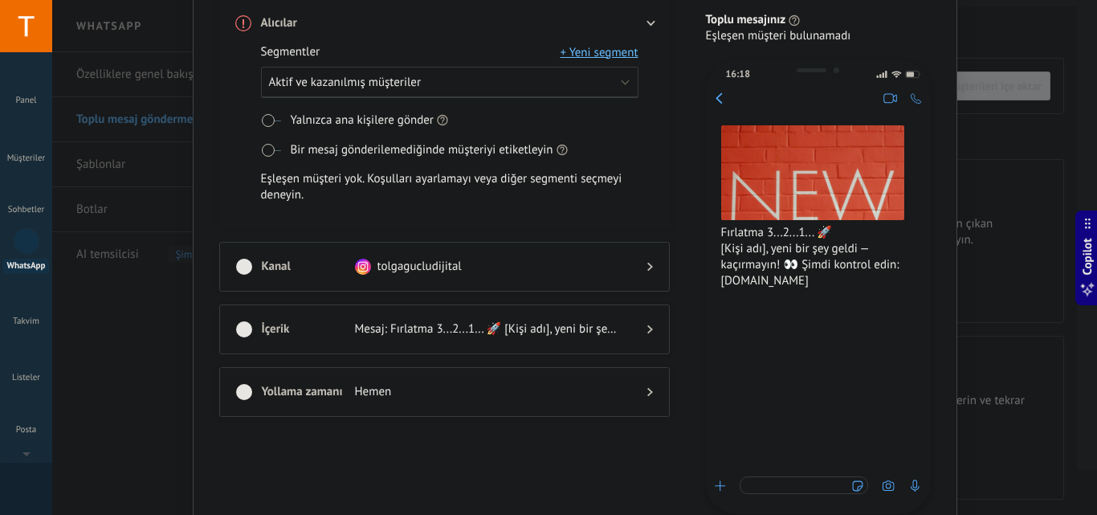
scroll to position [161, 0]
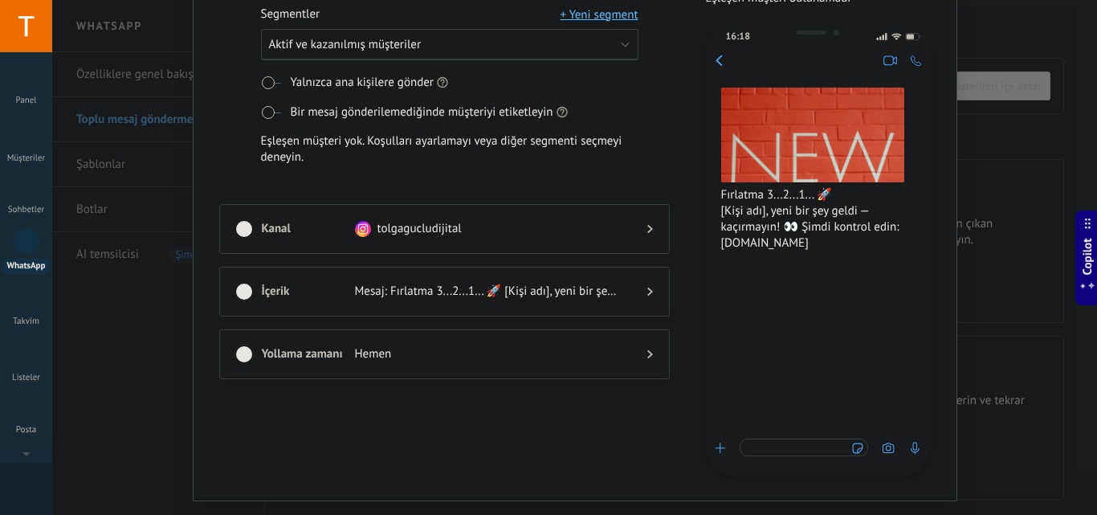
click at [503, 291] on span "Mesaj: Fırlatma 3...2...1... 🚀 [Kişi adı], yeni bir şey geldi — kaçırmayın! 👀 Ş…" at bounding box center [488, 291] width 266 height 16
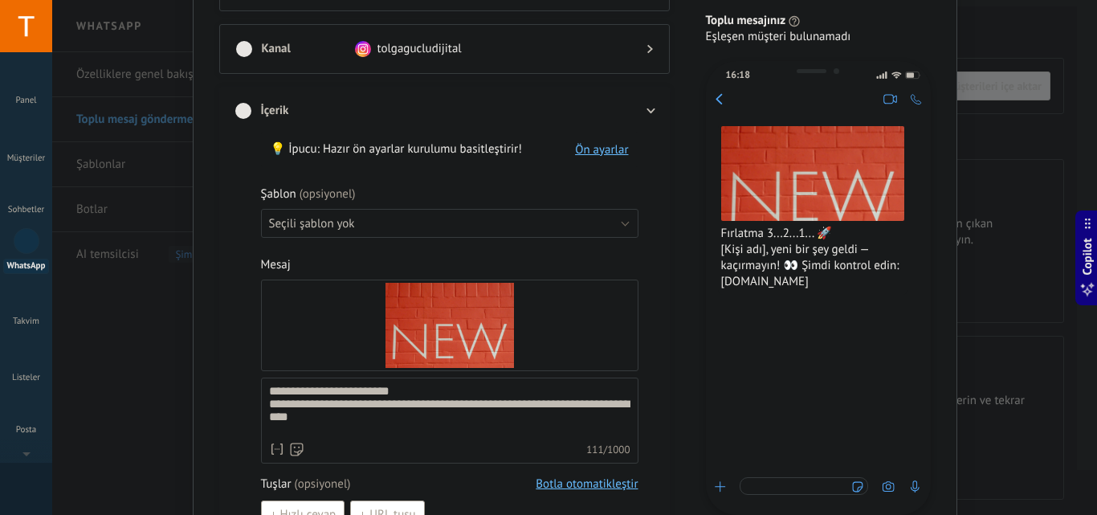
click at [503, 291] on div "Değiştir Sil" at bounding box center [450, 325] width 376 height 90
click at [0, 0] on input "Değiştir Sil" at bounding box center [0, 0] width 0 height 0
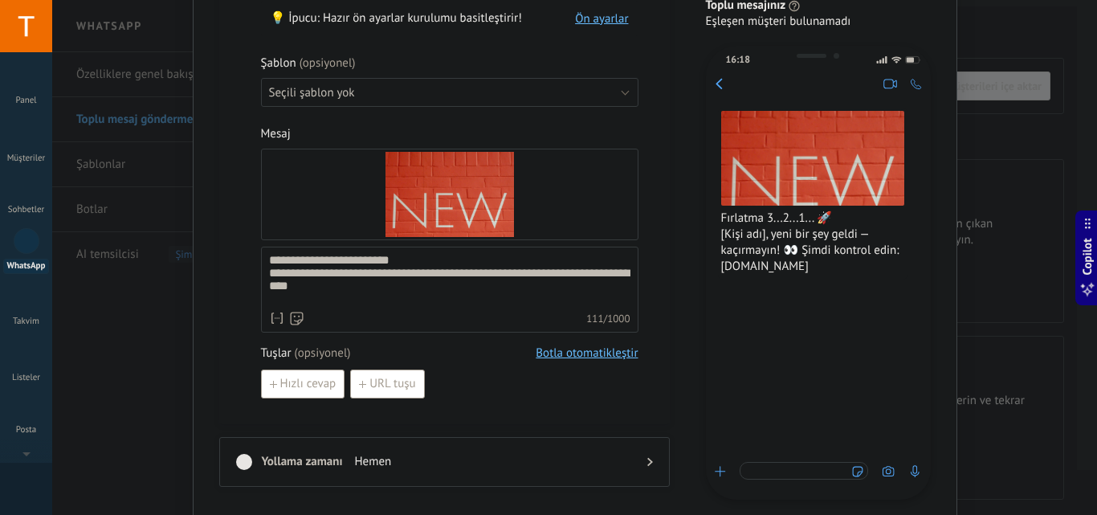
scroll to position [321, 0]
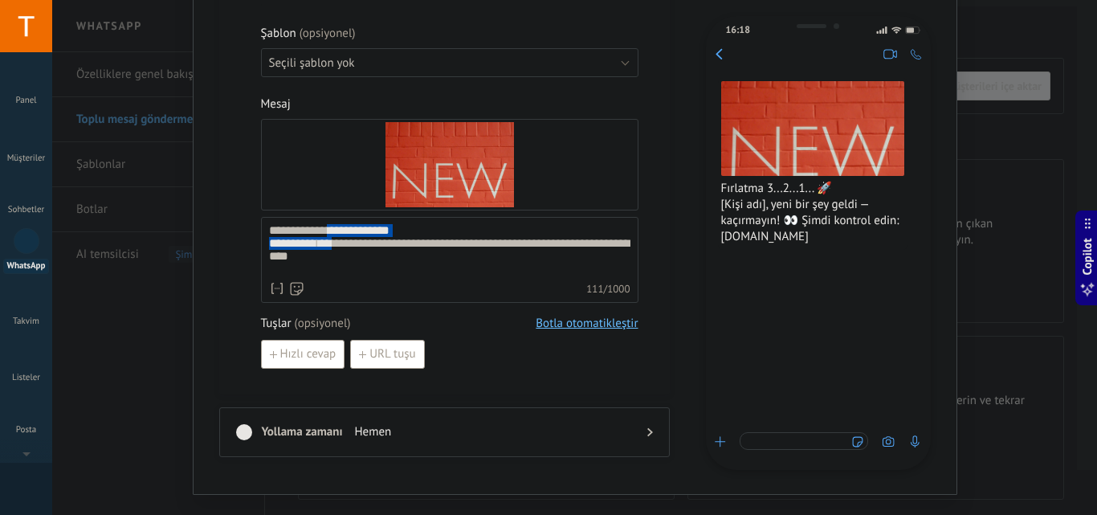
click at [321, 240] on div "**********" at bounding box center [449, 249] width 361 height 50
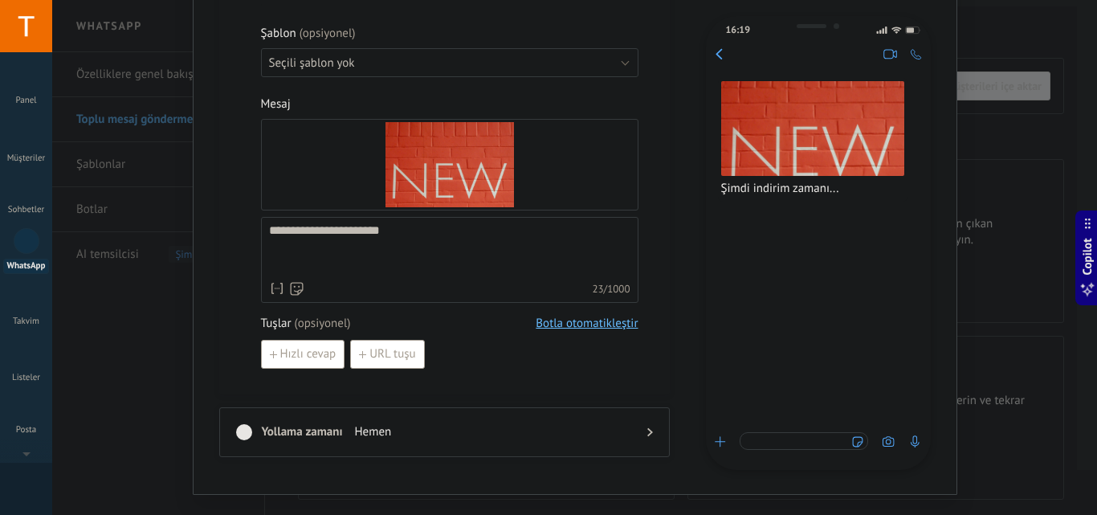
click at [647, 431] on icon at bounding box center [650, 432] width 6 height 10
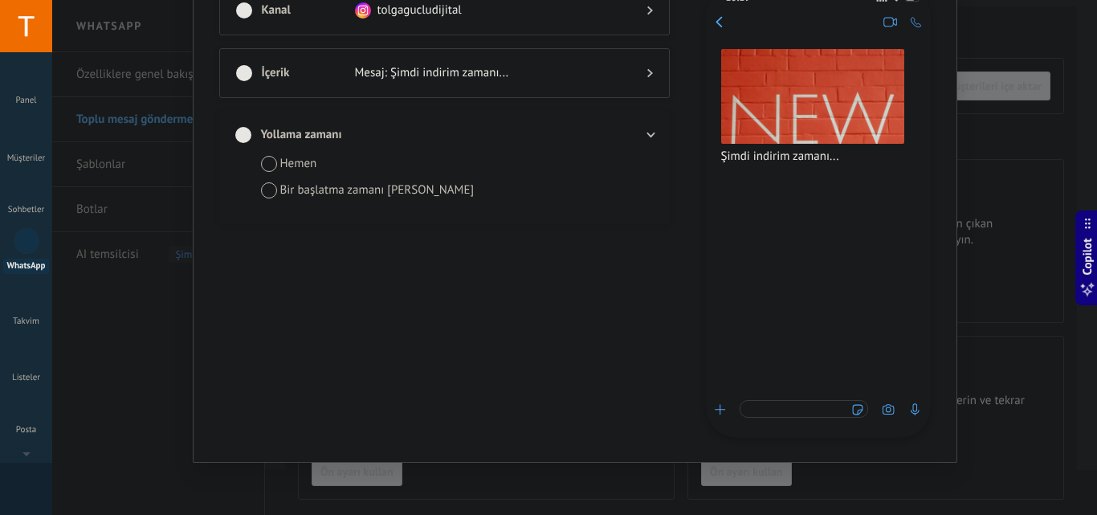
scroll to position [199, 0]
click at [311, 187] on div "Bir başlatma zamanı seçin" at bounding box center [377, 190] width 194 height 16
click at [391, 222] on input "*****" at bounding box center [419, 223] width 88 height 29
type input "*****"
click at [555, 211] on div "**********" at bounding box center [449, 223] width 377 height 29
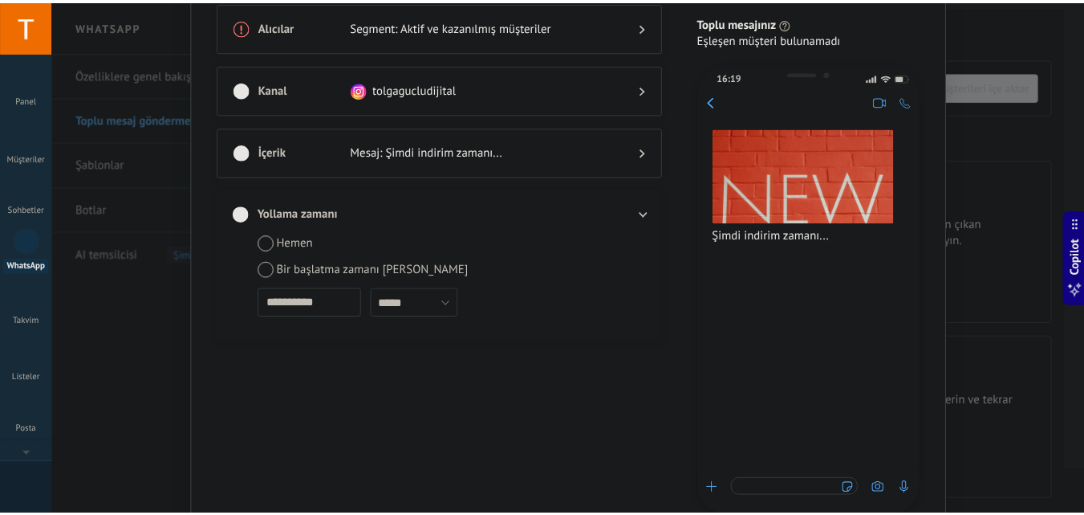
scroll to position [0, 0]
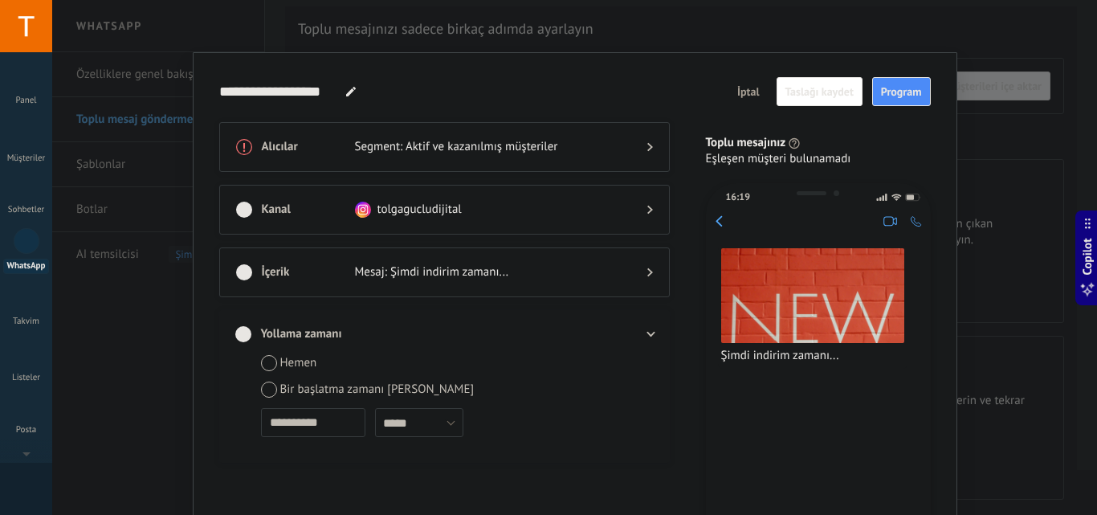
click at [1034, 120] on div "**********" at bounding box center [574, 257] width 1044 height 515
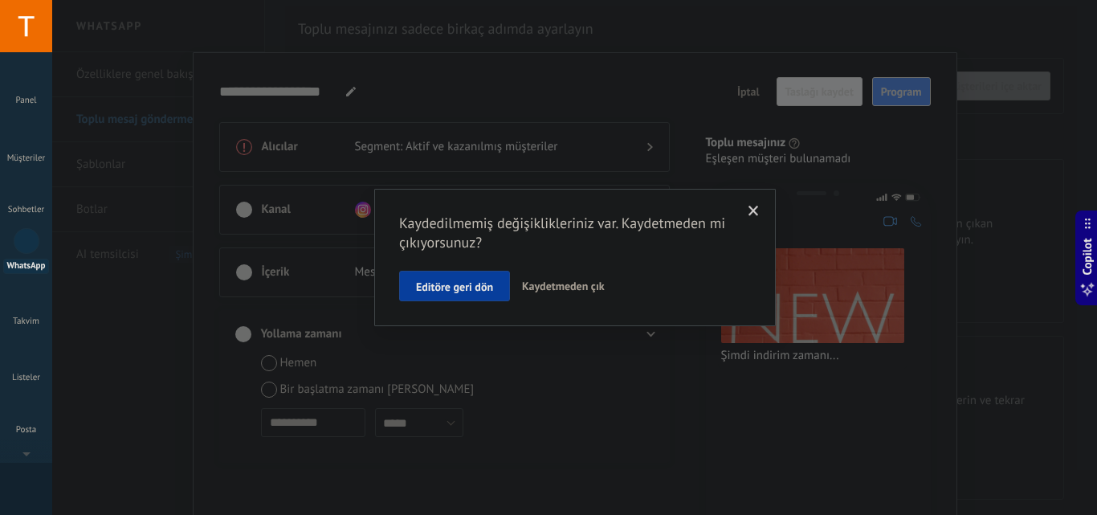
click at [543, 290] on span "Kaydetmeden çık" at bounding box center [563, 286] width 83 height 14
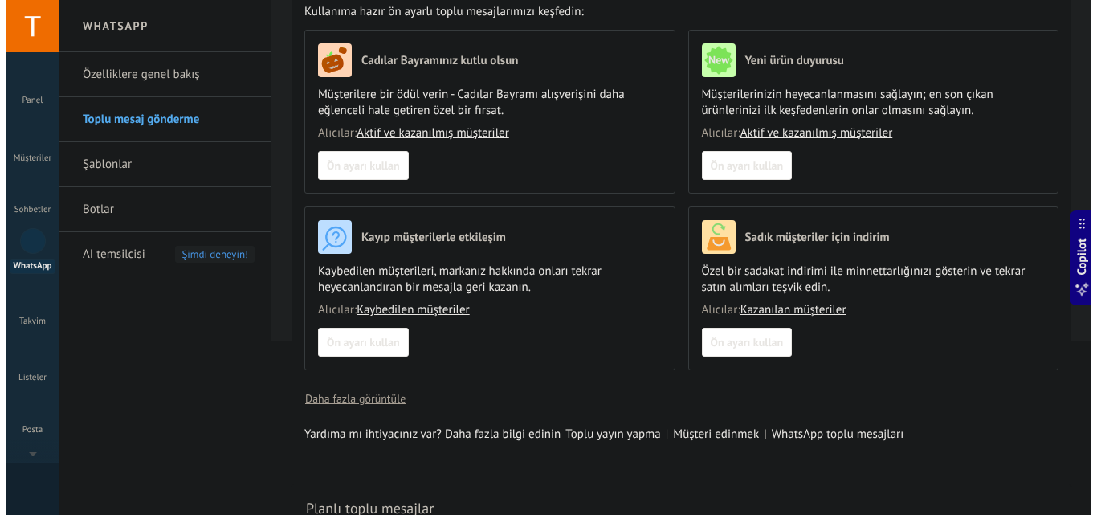
scroll to position [205, 0]
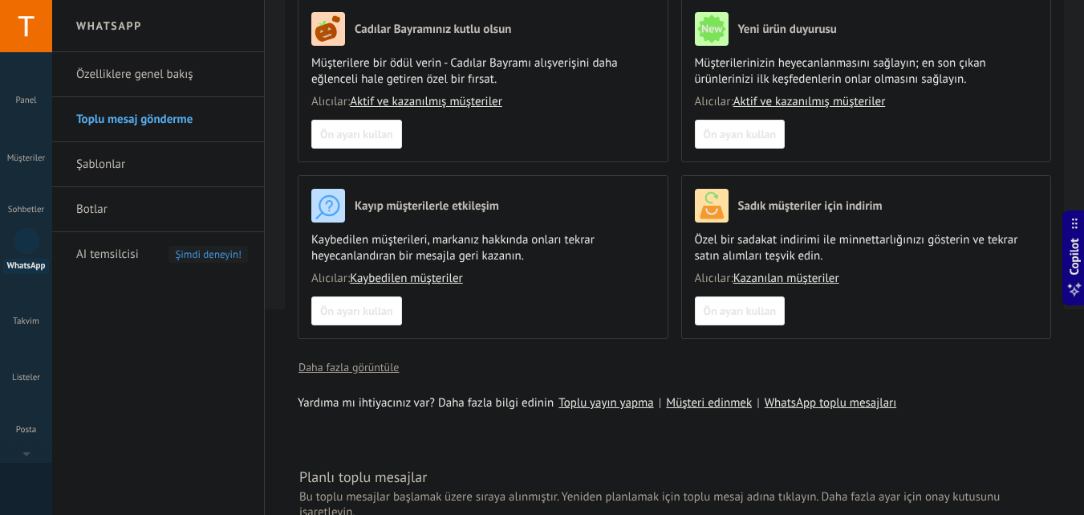
click at [418, 283] on link "Kaybedilen müşteriler" at bounding box center [406, 278] width 113 height 15
click at [380, 306] on span "Ön ayarı kullan" at bounding box center [356, 310] width 73 height 11
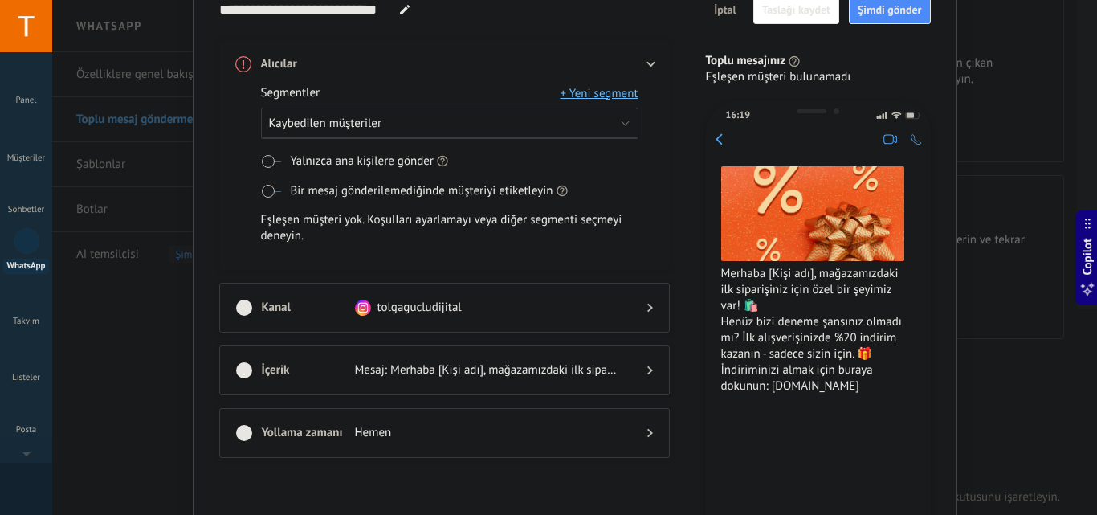
scroll to position [107, 0]
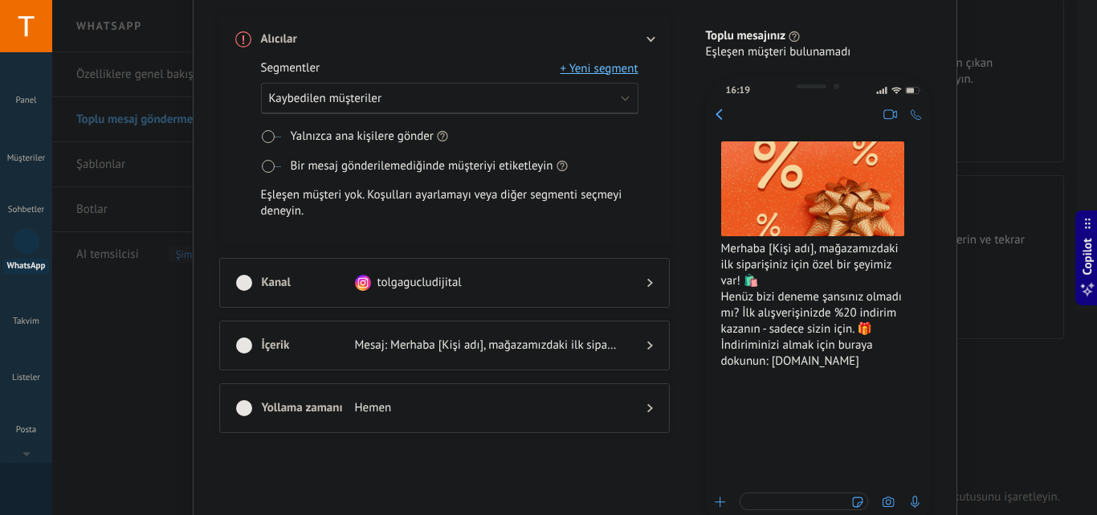
click at [681, 341] on div "Alıcılar Segmentler + Yeni segment Kaybedilen müşteriler Yalnızca ana kişilere …" at bounding box center [454, 272] width 470 height 515
click at [617, 292] on div at bounding box center [444, 299] width 417 height 16
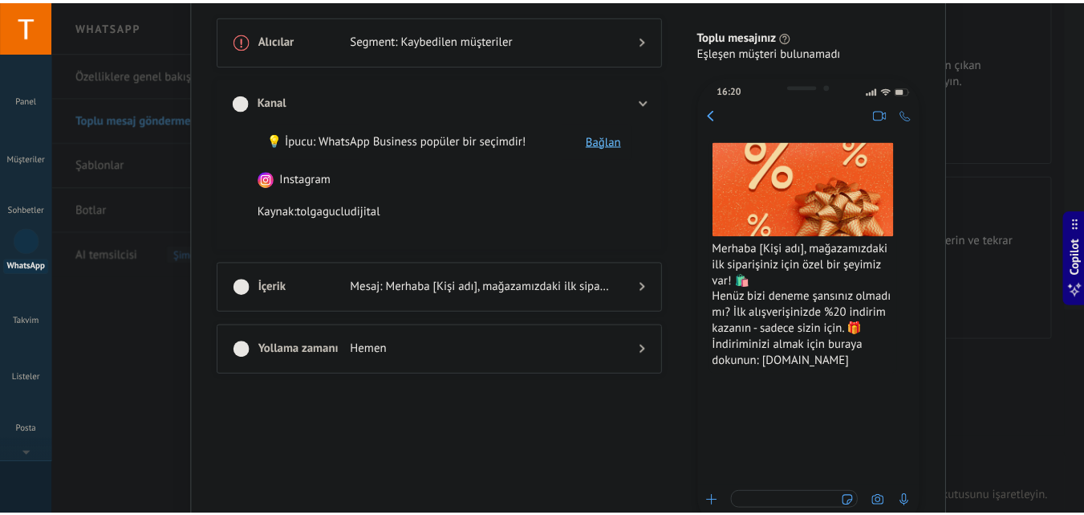
scroll to position [0, 0]
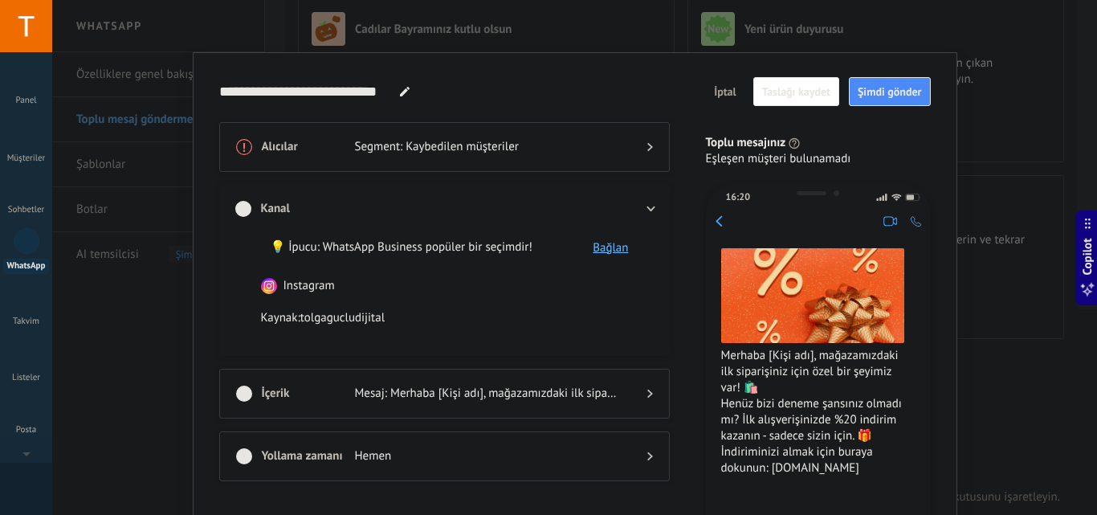
click at [638, 203] on div at bounding box center [637, 209] width 32 height 16
click at [645, 207] on icon at bounding box center [650, 209] width 10 height 6
click at [978, 233] on div "**********" at bounding box center [574, 257] width 1044 height 515
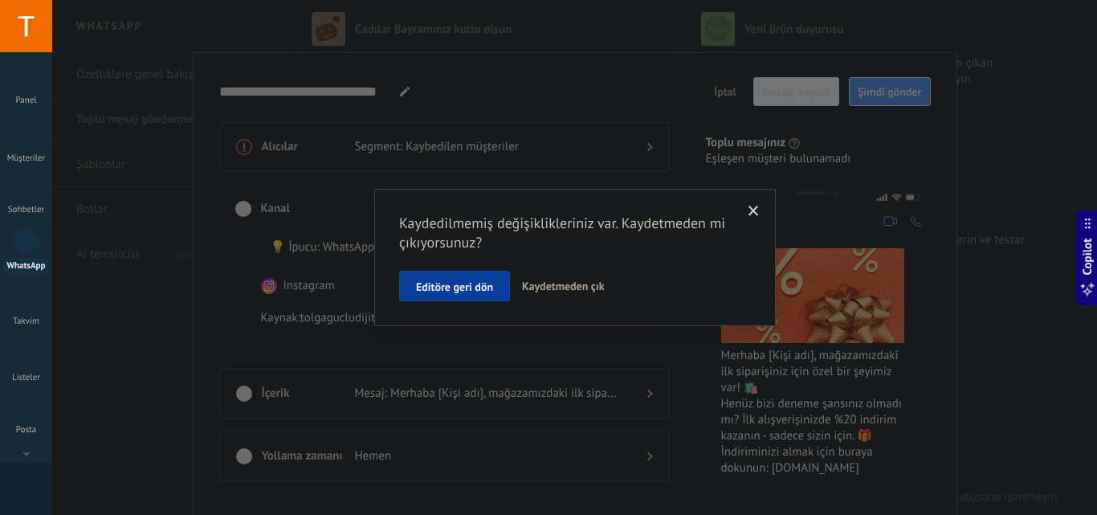
click at [559, 283] on span "Kaydetmeden çık" at bounding box center [563, 286] width 83 height 14
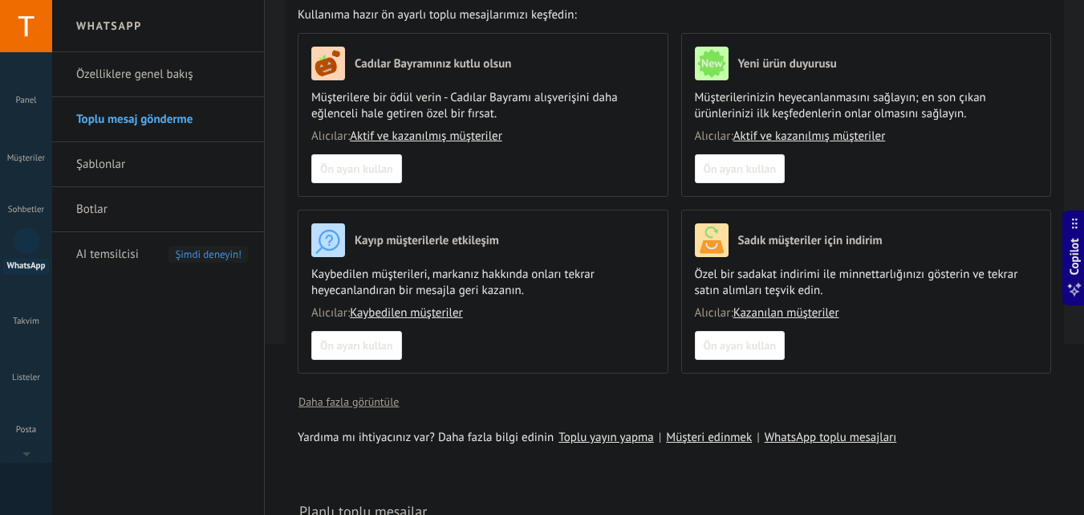
scroll to position [152, 0]
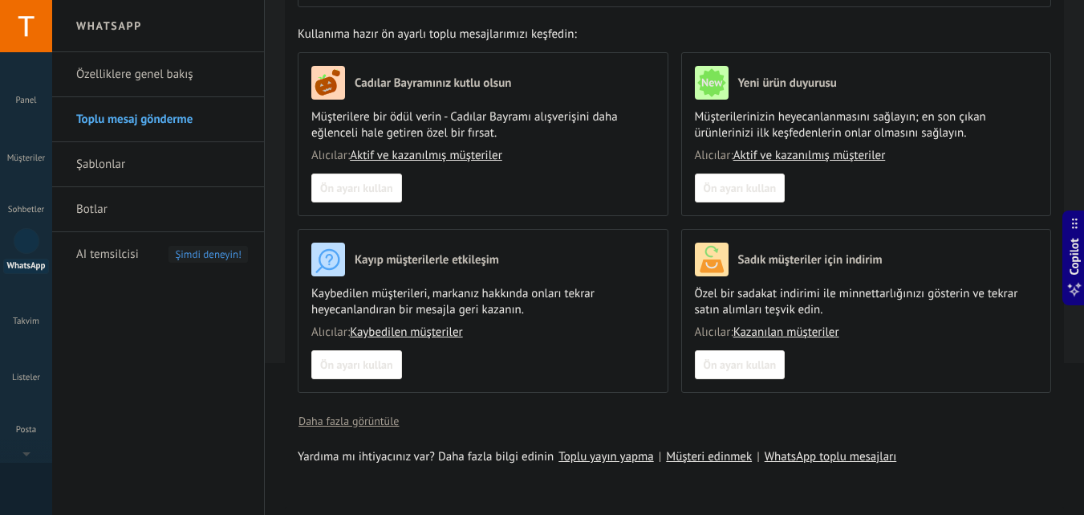
click at [673, 287] on div "Cadılar Bayramınız kutlu olsun Müşterilere bir ödül verin - Cadılar Bayramı alı…" at bounding box center [681, 228] width 767 height 353
click at [672, 287] on div "Cadılar Bayramınız kutlu olsun Müşterilere bir ödül verin - Cadılar Bayramı alı…" at bounding box center [681, 228] width 767 height 353
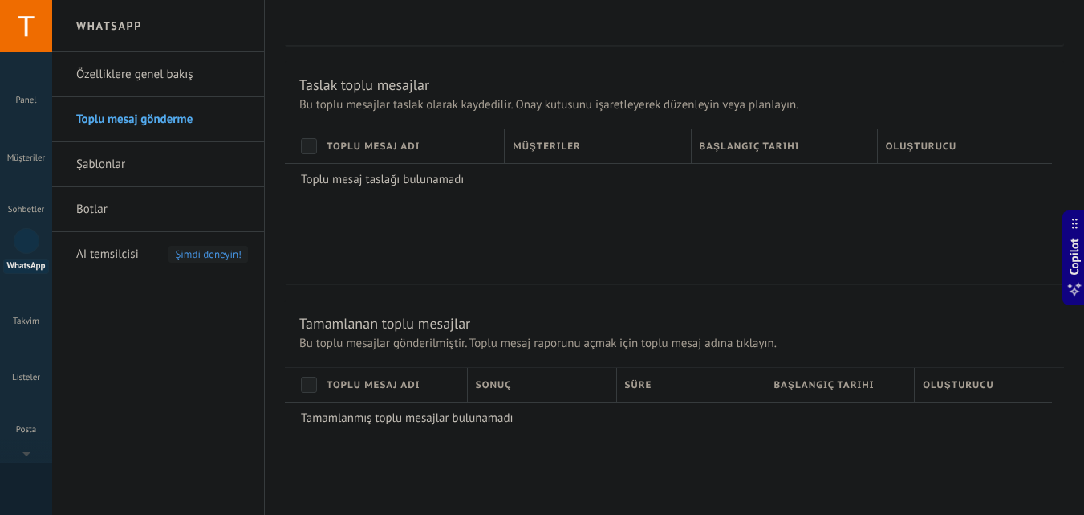
scroll to position [1115, 0]
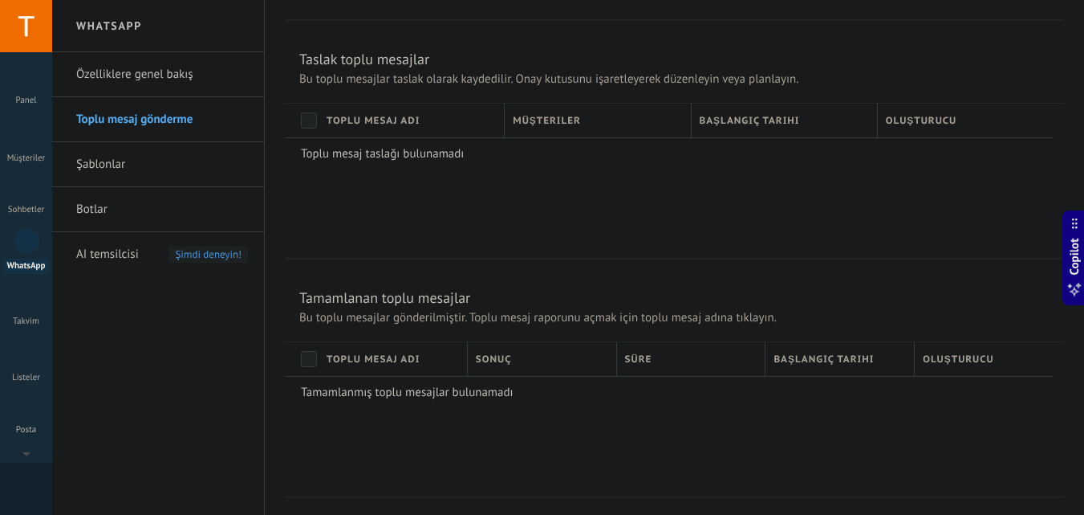
click at [152, 160] on link "Şablonlar" at bounding box center [162, 164] width 172 height 45
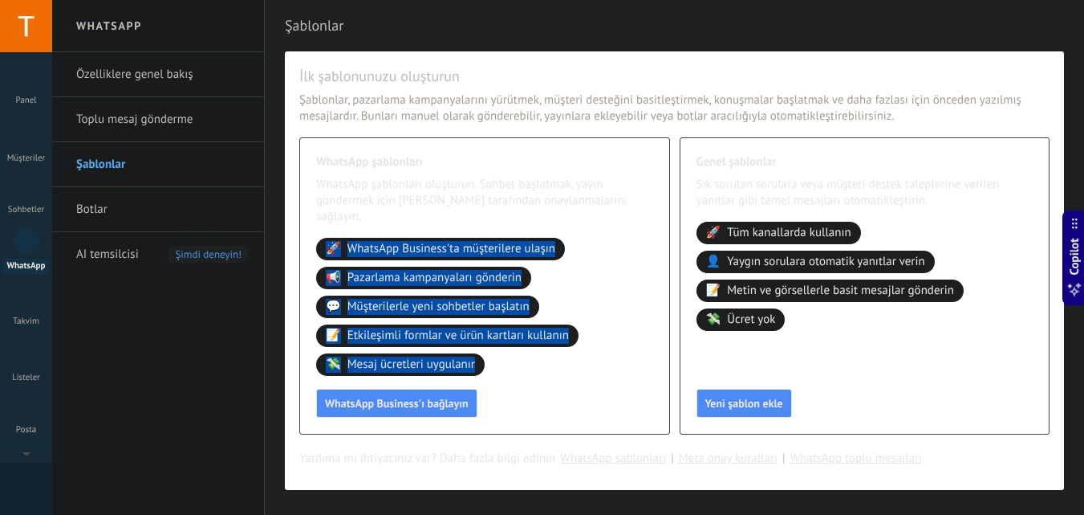
drag, startPoint x: 323, startPoint y: 229, endPoint x: 594, endPoint y: 372, distance: 305.9
click at [594, 372] on div "WhatsApp şablonları WhatsApp şablonları oluşturun. Sohbet başlatmak, yayın gönd…" at bounding box center [484, 285] width 371 height 297
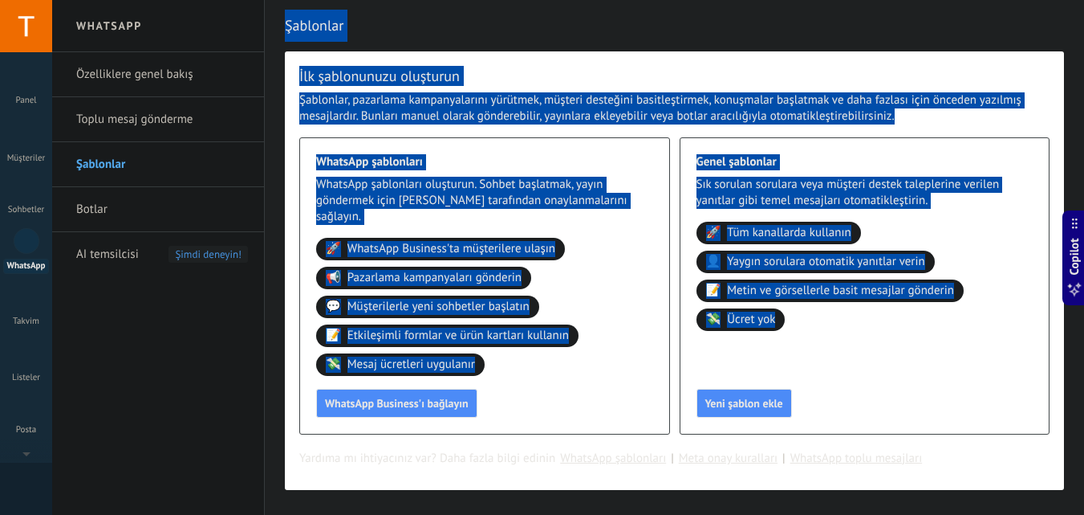
drag, startPoint x: 283, startPoint y: 22, endPoint x: 873, endPoint y: 402, distance: 701.6
click at [873, 402] on div "Şablonlar İlk şablonunuzu oluşturun Şablonlar, pazarlama kampanyalarını yürütme…" at bounding box center [675, 279] width 820 height 558
click at [873, 402] on div "Genel şablonlar Sık sorulan sorulara veya müşteri destek taleplerine verilen ya…" at bounding box center [865, 285] width 371 height 297
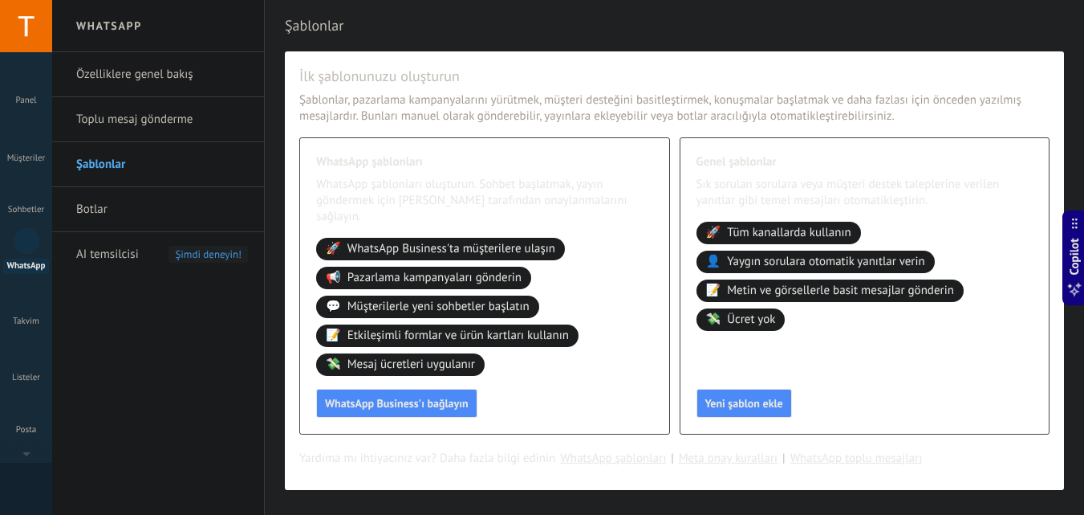
click at [588, 162] on span "WhatsApp şablonları" at bounding box center [484, 162] width 337 height 16
click at [631, 261] on div "🚀 WhatsApp Business'ta müşterilere ulaşın 📢 Pazarlama kampanyaları gönderin 💬 M…" at bounding box center [484, 307] width 337 height 138
click at [632, 262] on div "🚀 WhatsApp Business'ta müşterilere ulaşın 📢 Pazarlama kampanyaları gönderin 💬 M…" at bounding box center [484, 307] width 337 height 138
click at [734, 397] on span "Yeni şablon ekle" at bounding box center [745, 402] width 78 height 11
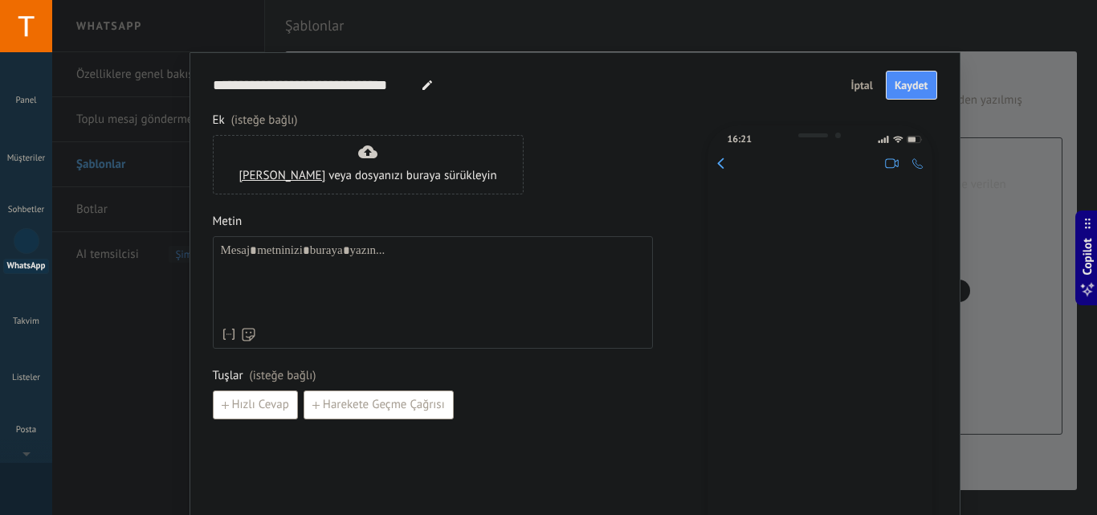
type input "**********"
click at [851, 85] on span "İptal" at bounding box center [861, 84] width 22 height 11
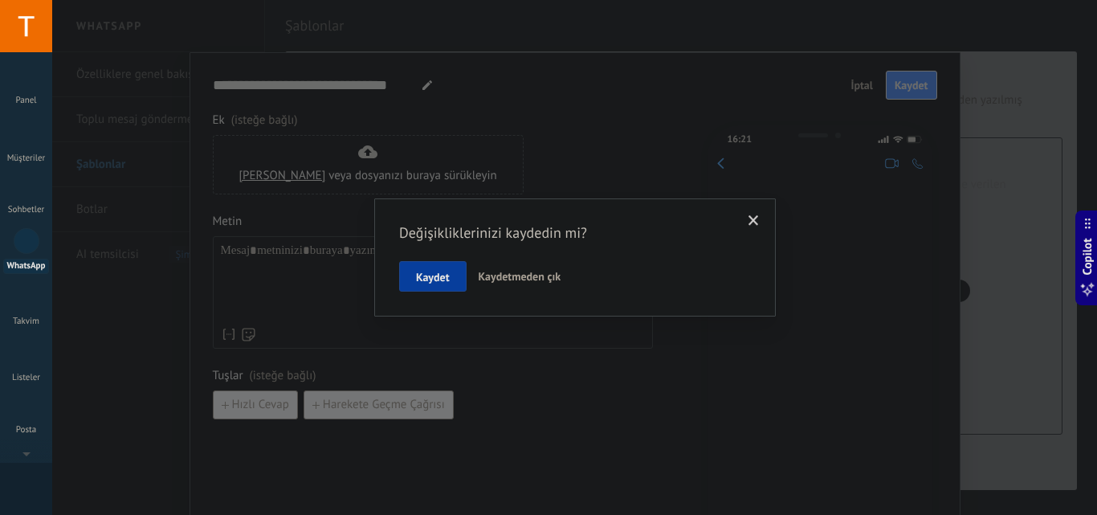
click at [517, 275] on span "Kaydetmeden çık" at bounding box center [519, 276] width 83 height 14
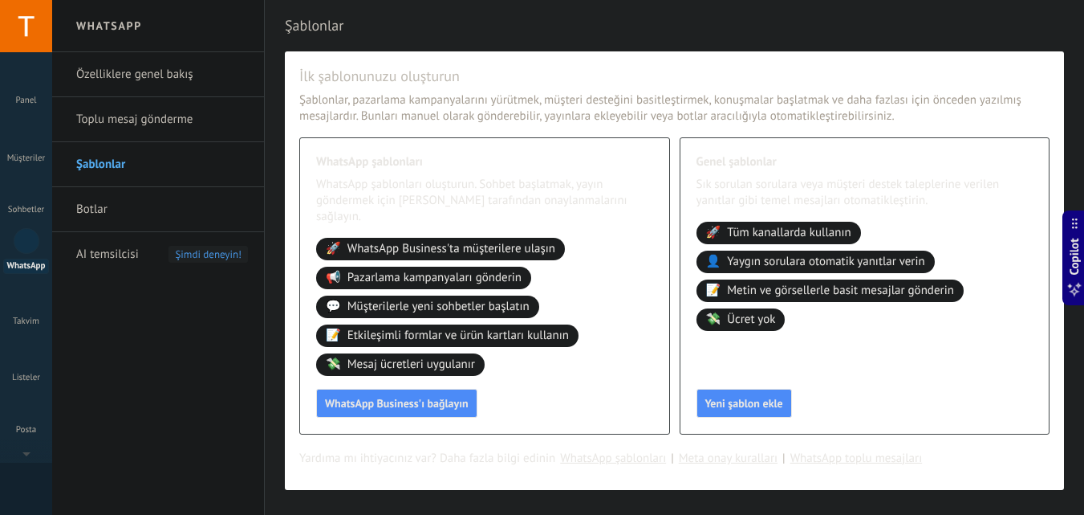
click at [94, 196] on link "Botlar" at bounding box center [162, 209] width 172 height 45
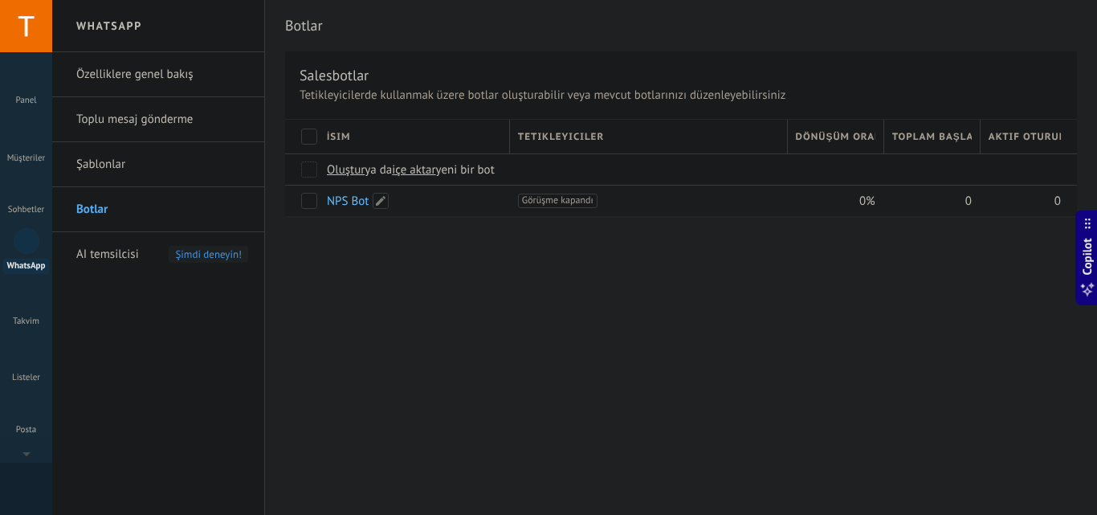
click at [354, 204] on link "NPS Bot" at bounding box center [348, 200] width 42 height 15
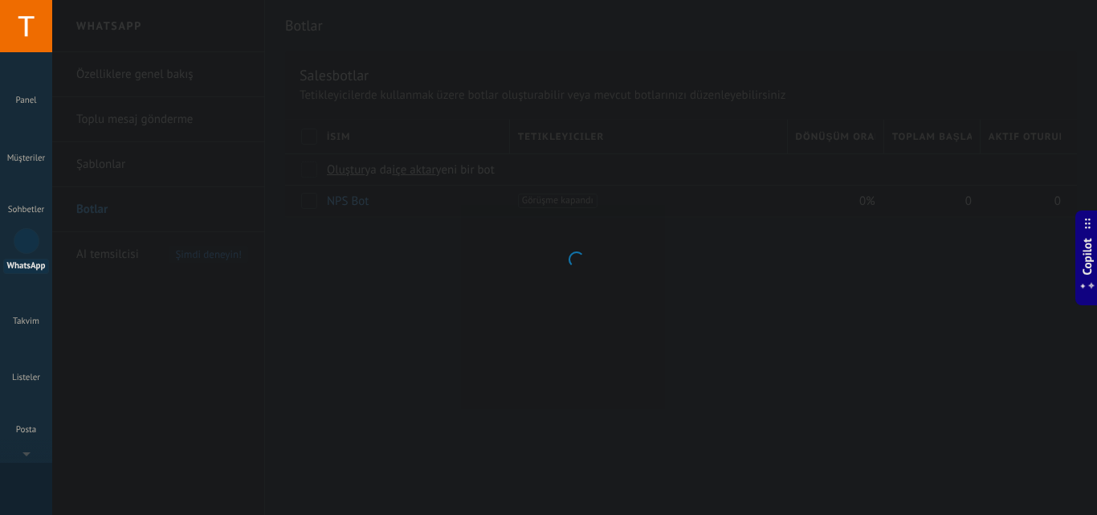
type input "*******"
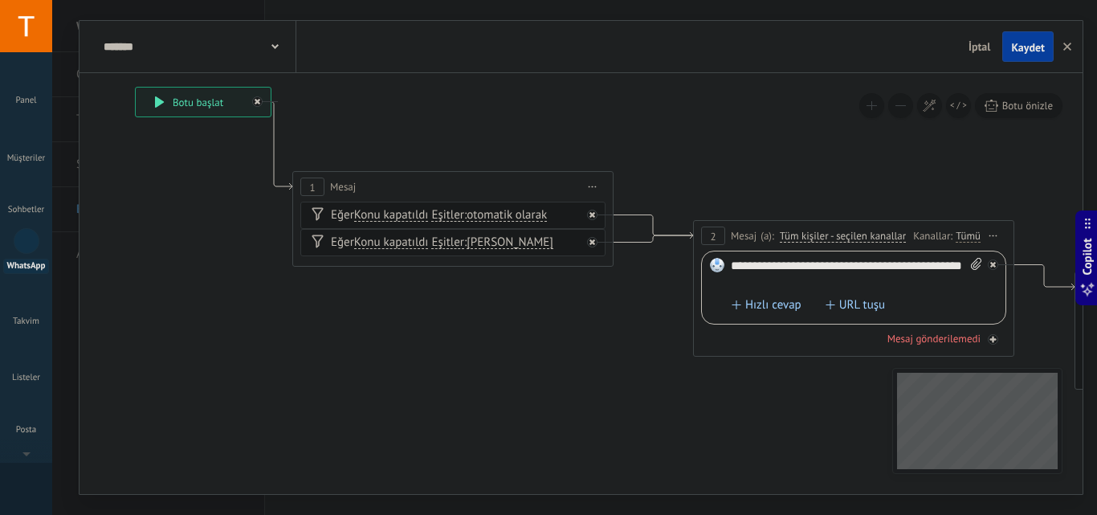
drag, startPoint x: 820, startPoint y: 229, endPoint x: 534, endPoint y: 122, distance: 305.1
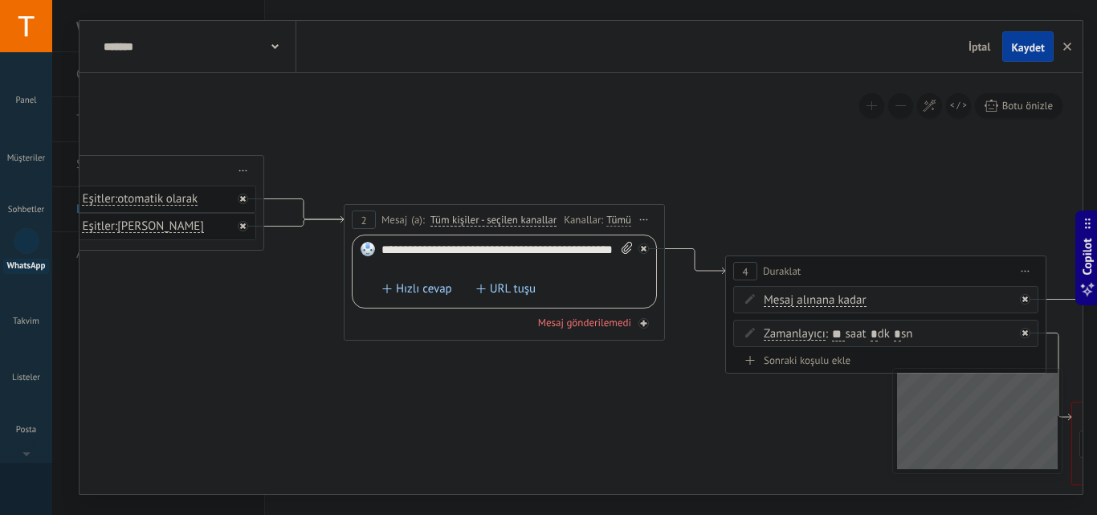
drag, startPoint x: 884, startPoint y: 170, endPoint x: 534, endPoint y: 116, distance: 354.1
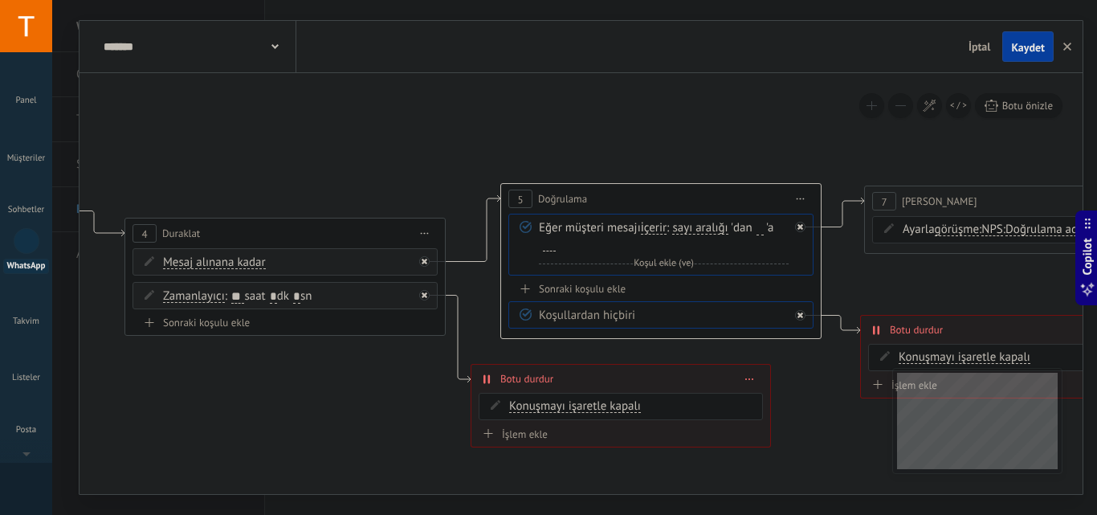
drag, startPoint x: 829, startPoint y: 140, endPoint x: 252, endPoint y: 140, distance: 577.2
click at [252, 140] on icon at bounding box center [909, 248] width 4251 height 1232
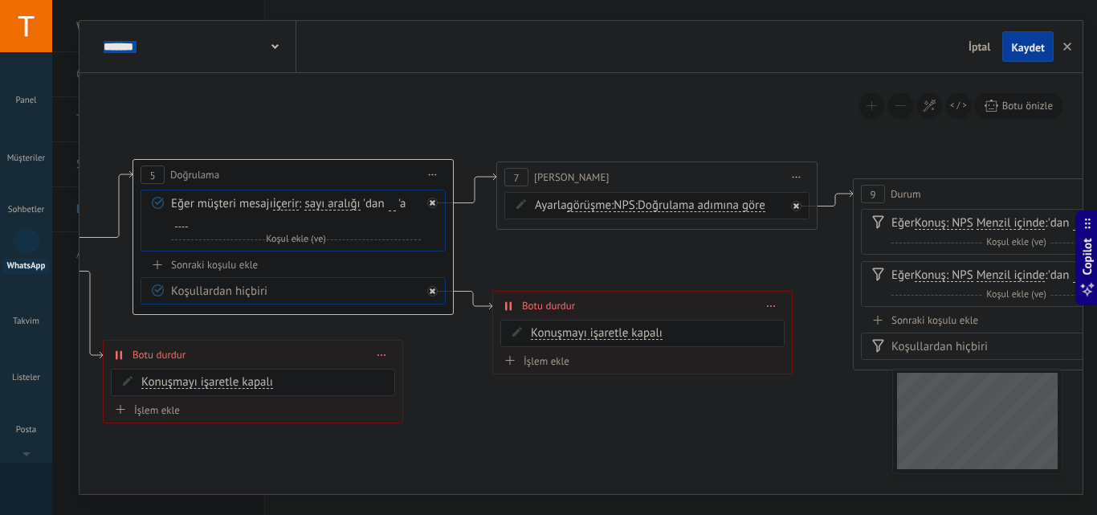
drag, startPoint x: 763, startPoint y: 142, endPoint x: 407, endPoint y: 118, distance: 357.2
click at [407, 118] on icon at bounding box center [541, 265] width 4251 height 1316
click at [488, 108] on icon at bounding box center [541, 263] width 4251 height 1316
click at [279, 55] on div "******* NPS Bot" at bounding box center [198, 46] width 197 height 51
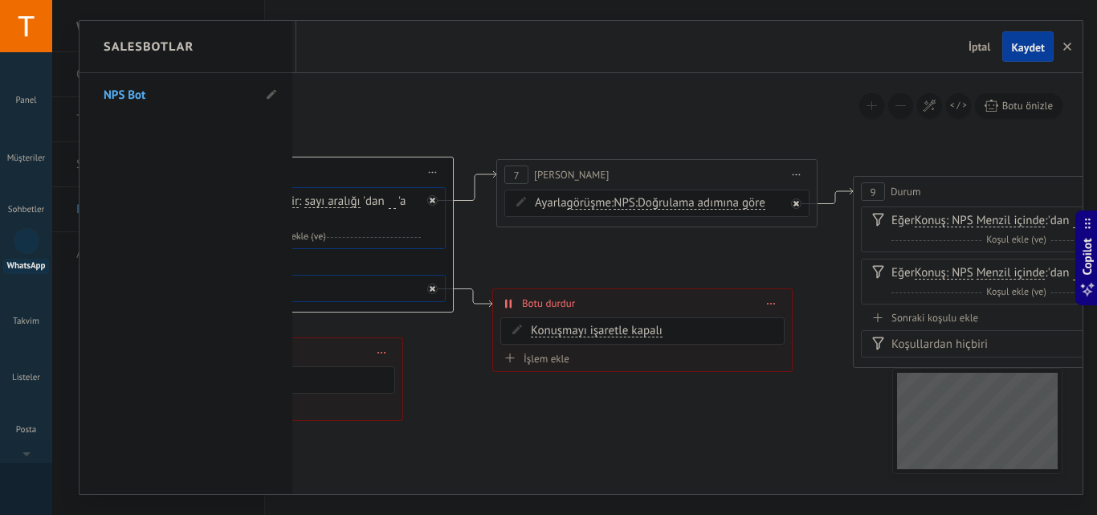
click at [279, 55] on div "Salesbotlar" at bounding box center [185, 47] width 213 height 52
click at [331, 83] on div at bounding box center [580, 257] width 1003 height 473
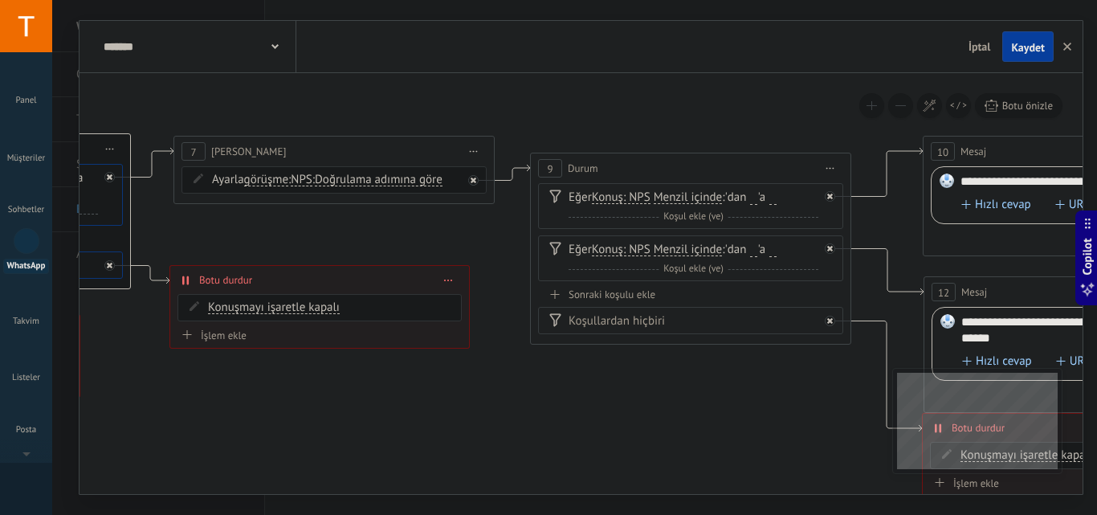
drag, startPoint x: 740, startPoint y: 130, endPoint x: 417, endPoint y: 107, distance: 323.5
click at [417, 107] on icon at bounding box center [219, 240] width 4251 height 1316
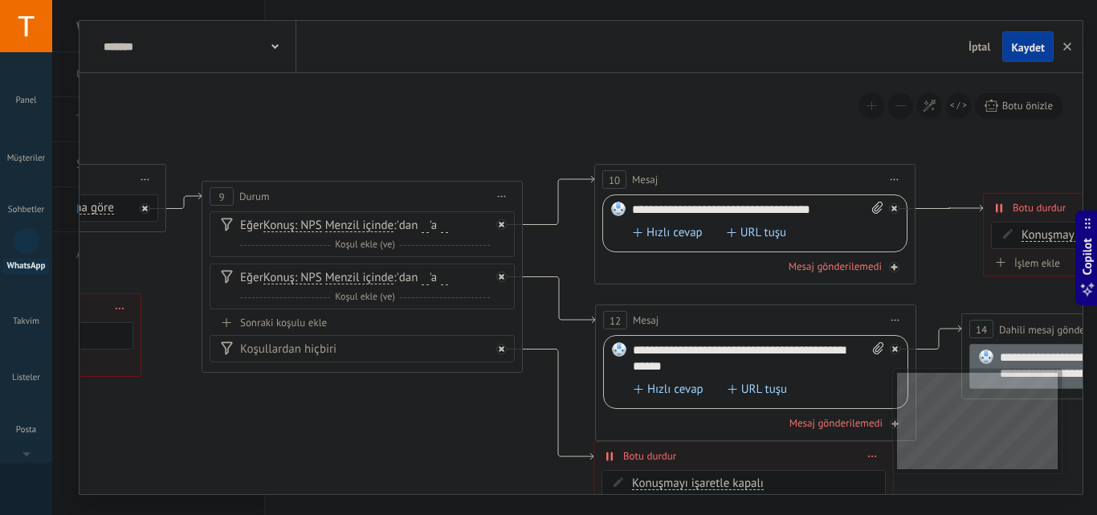
drag, startPoint x: 723, startPoint y: 114, endPoint x: 395, endPoint y: 142, distance: 329.5
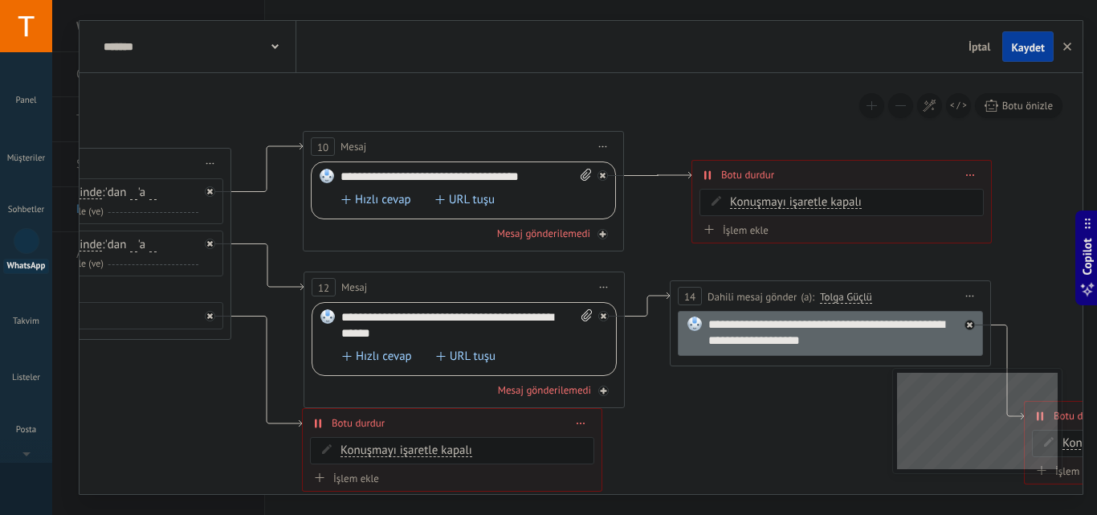
drag, startPoint x: 814, startPoint y: 124, endPoint x: 523, endPoint y: 92, distance: 293.2
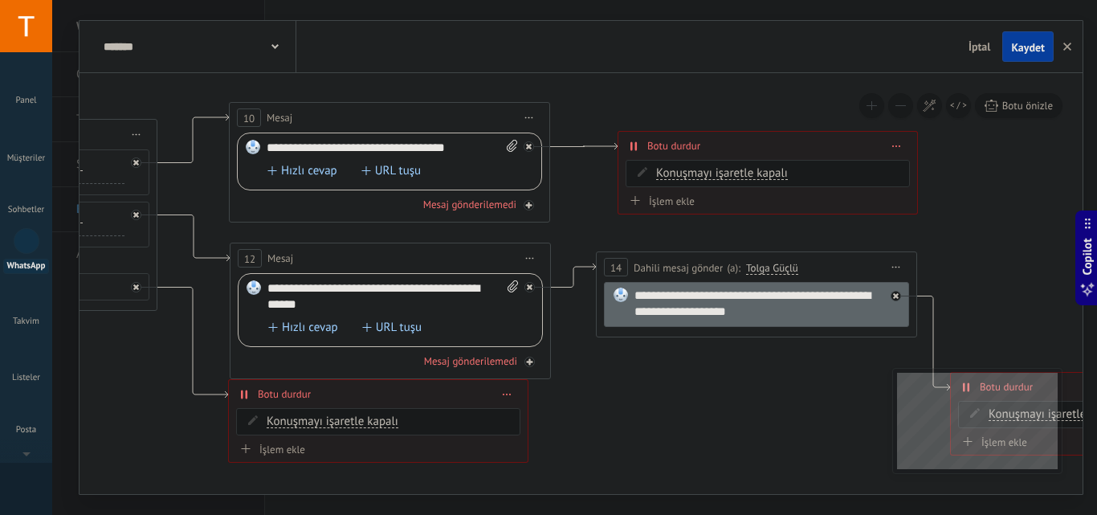
drag, startPoint x: 1026, startPoint y: 279, endPoint x: 952, endPoint y: 250, distance: 79.3
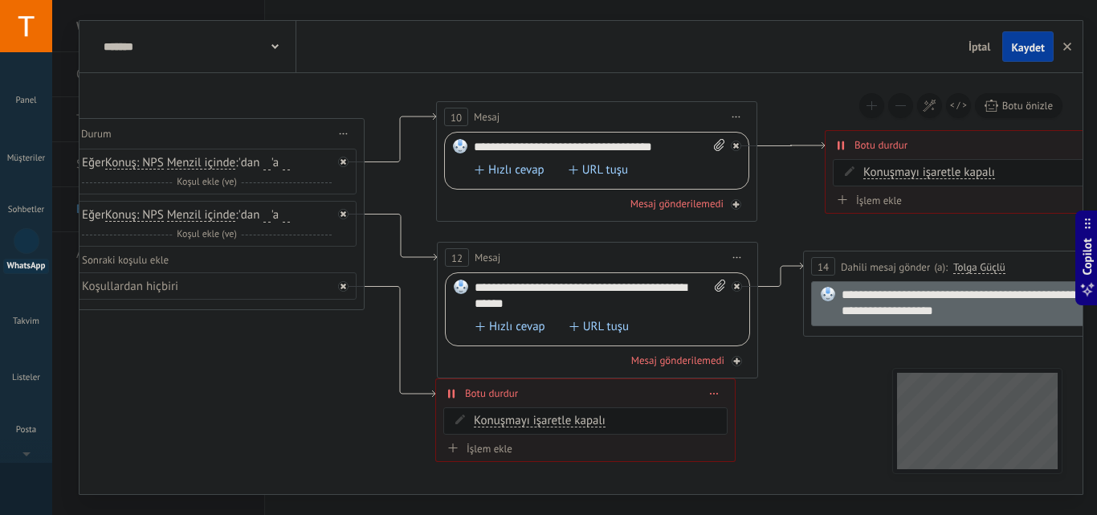
drag, startPoint x: 578, startPoint y: 223, endPoint x: 785, endPoint y: 222, distance: 207.1
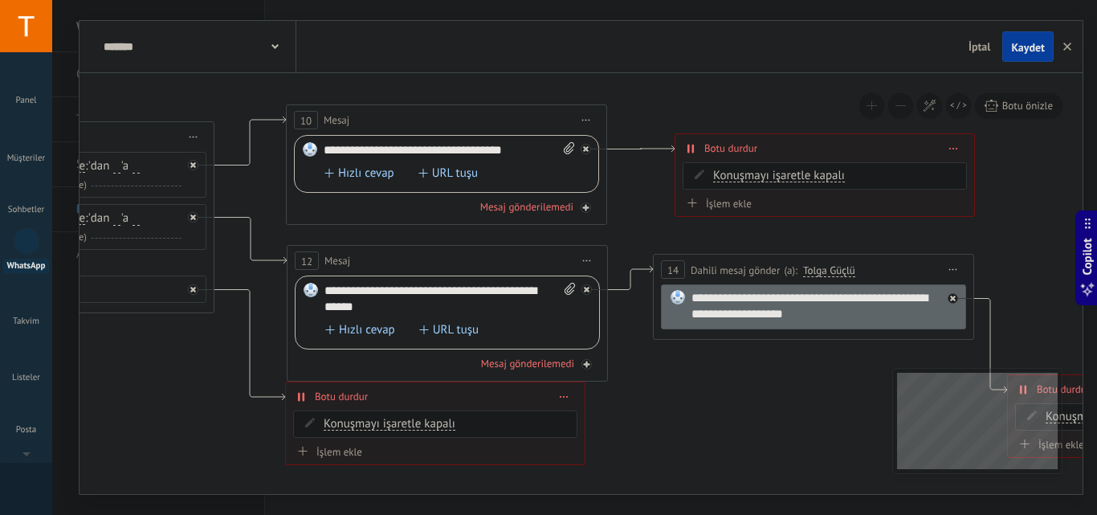
drag, startPoint x: 415, startPoint y: 205, endPoint x: 265, endPoint y: 208, distance: 150.1
click at [1063, 45] on icon "button" at bounding box center [1067, 47] width 8 height 8
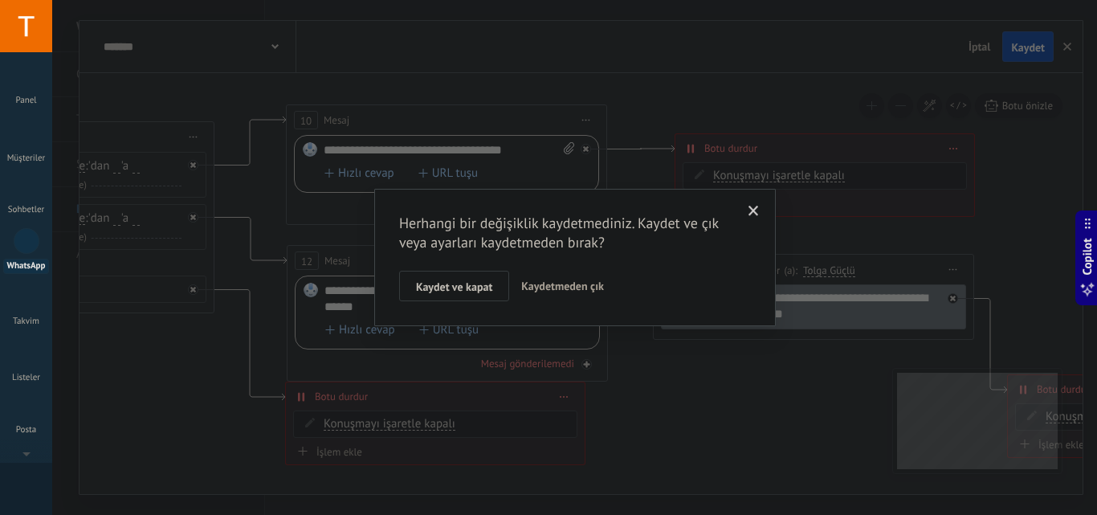
click at [551, 284] on span "Kaydetmeden çık" at bounding box center [562, 286] width 83 height 14
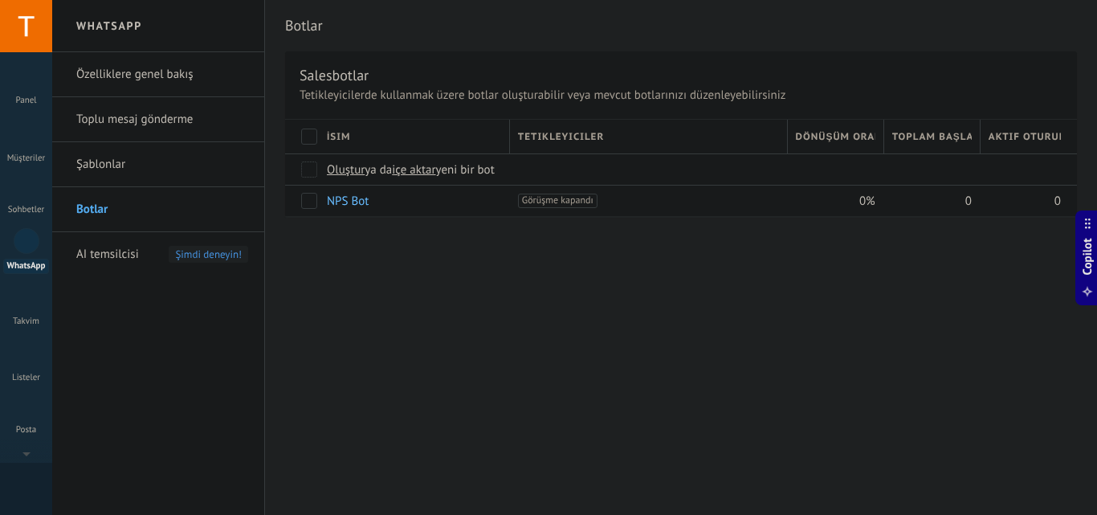
click at [108, 250] on span "AI temsilcisi" at bounding box center [107, 254] width 63 height 45
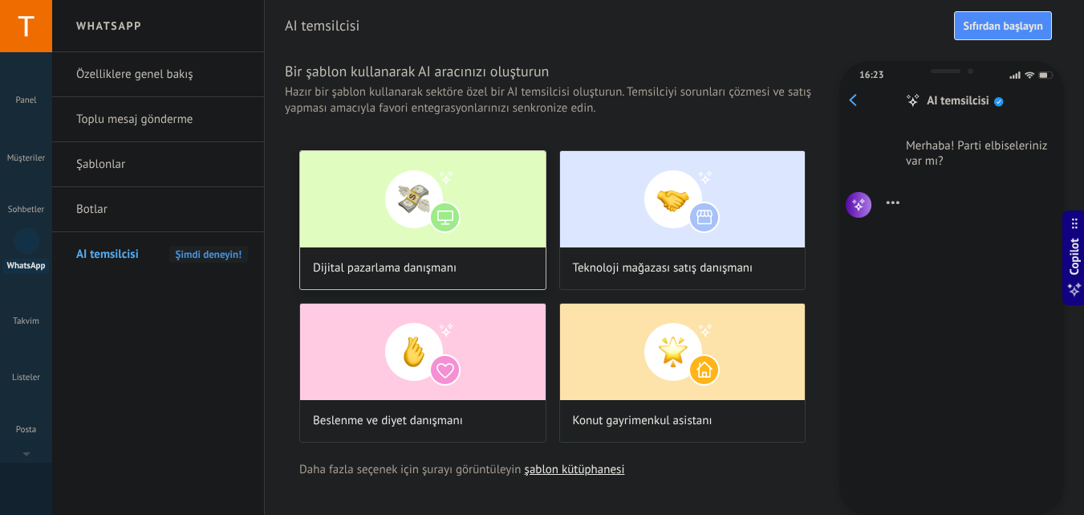
click at [425, 230] on img at bounding box center [423, 199] width 246 height 96
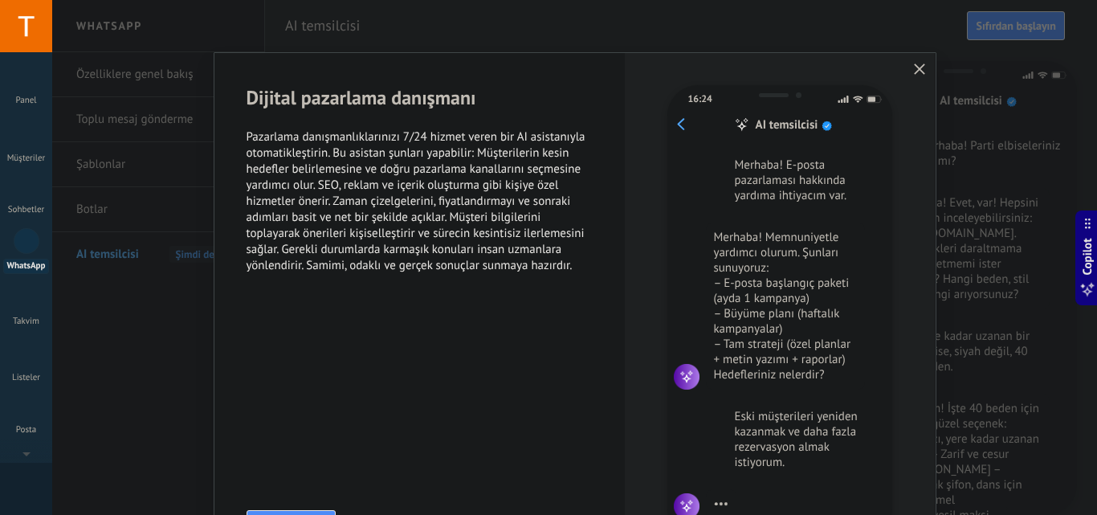
scroll to position [48, 0]
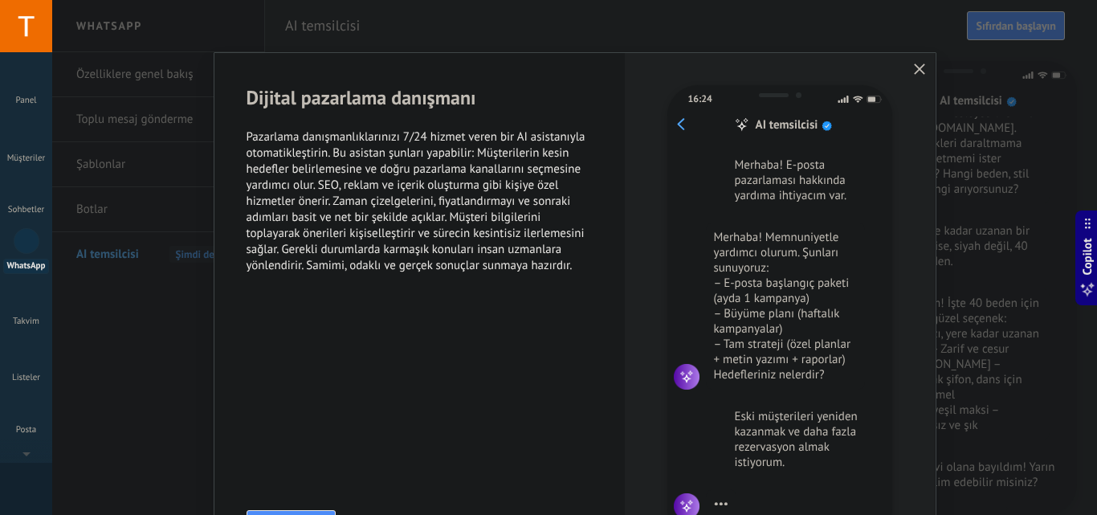
click at [915, 73] on icon "button" at bounding box center [919, 68] width 11 height 11
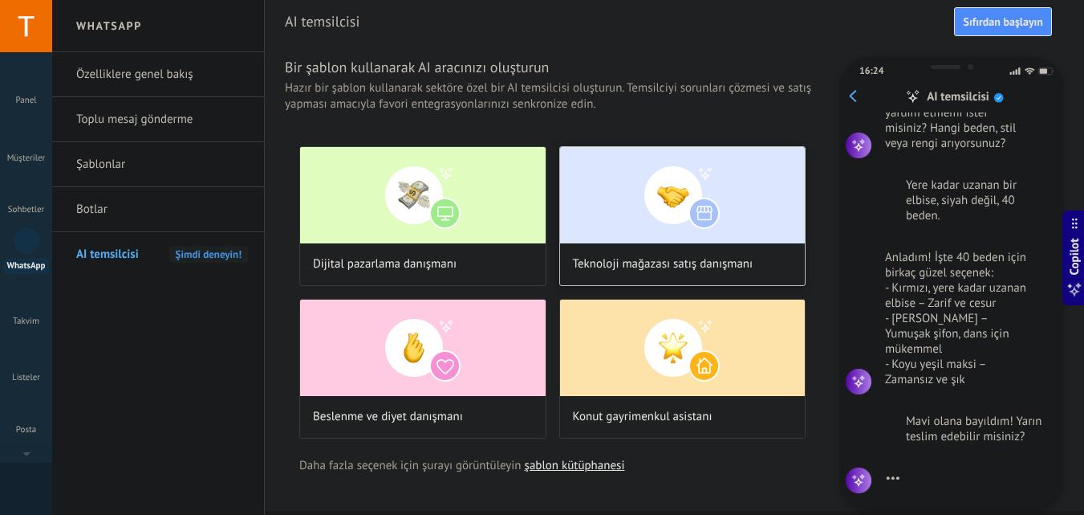
scroll to position [0, 0]
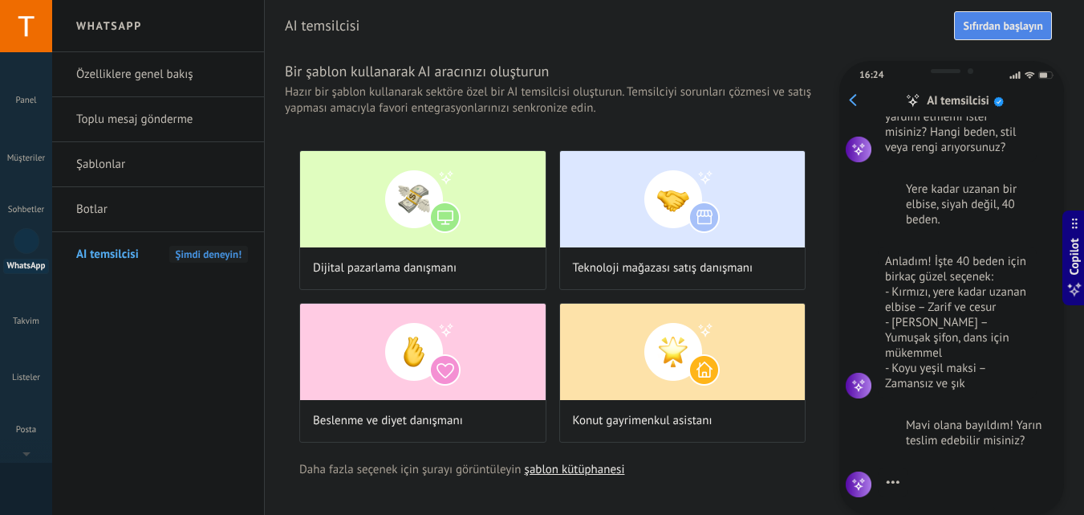
click at [1029, 20] on span "Sıfırdan başlayın" at bounding box center [1003, 25] width 80 height 11
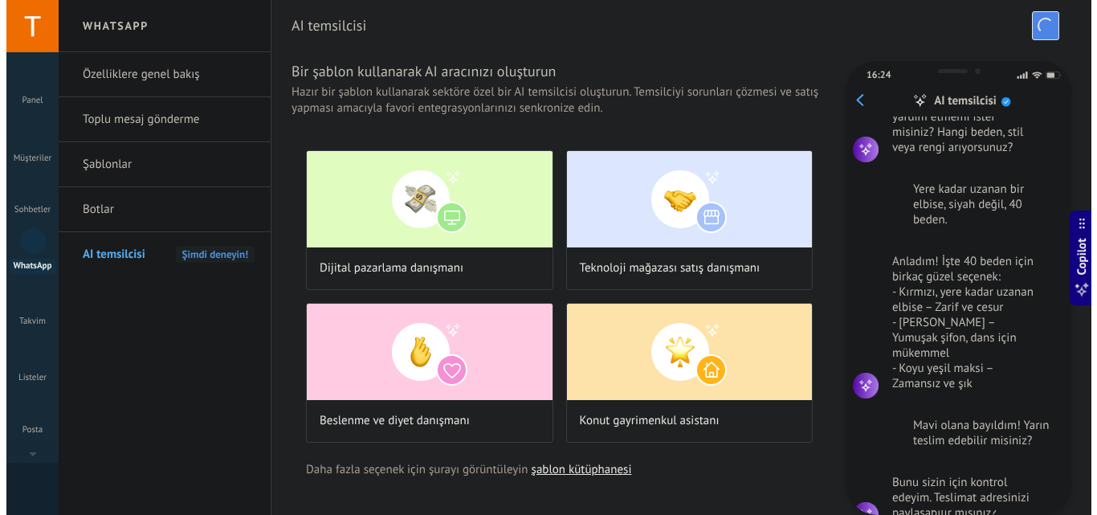
scroll to position [177, 0]
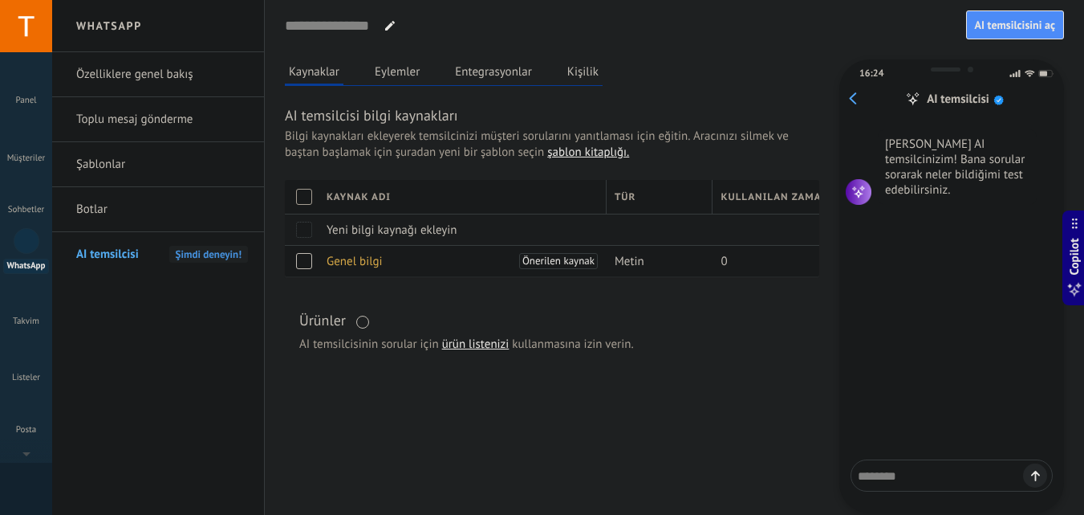
click at [374, 234] on span "Yeni bilgi kaynağı ekleyin" at bounding box center [392, 229] width 131 height 15
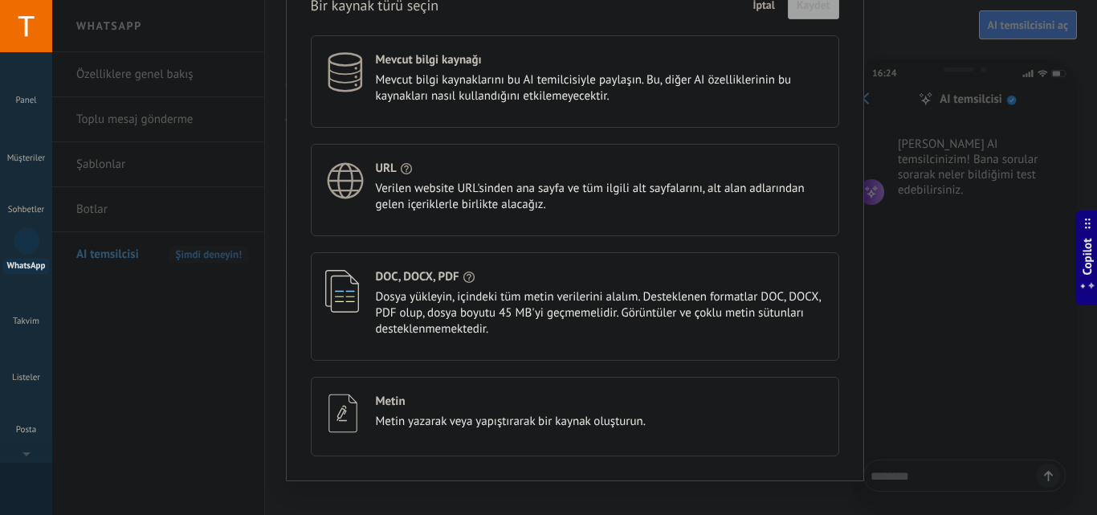
scroll to position [105, 0]
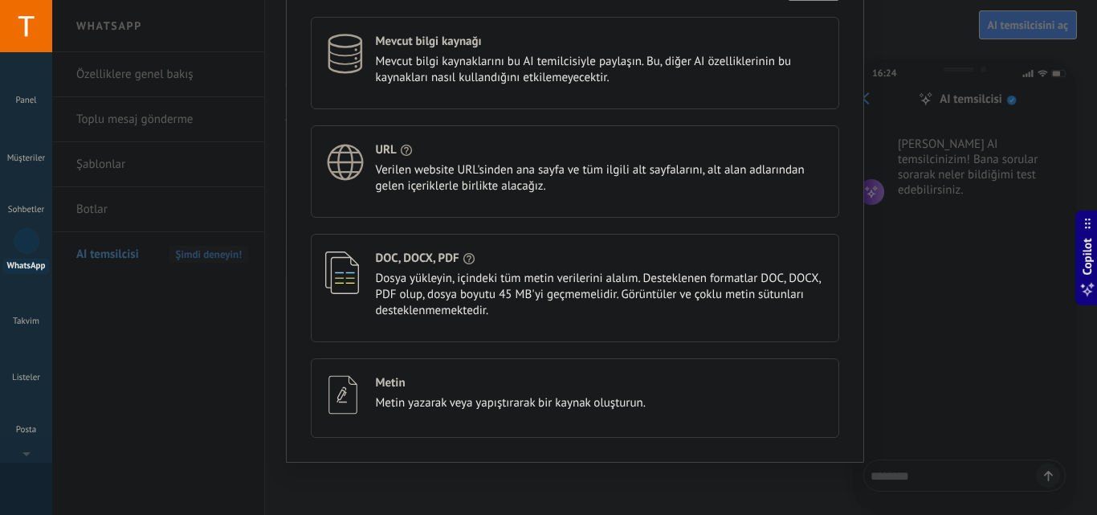
click at [562, 65] on span "Mevcut bilgi kaynaklarını bu AI temilcisiyle paylaşın. Bu, diğer AI özellikleri…" at bounding box center [600, 70] width 449 height 32
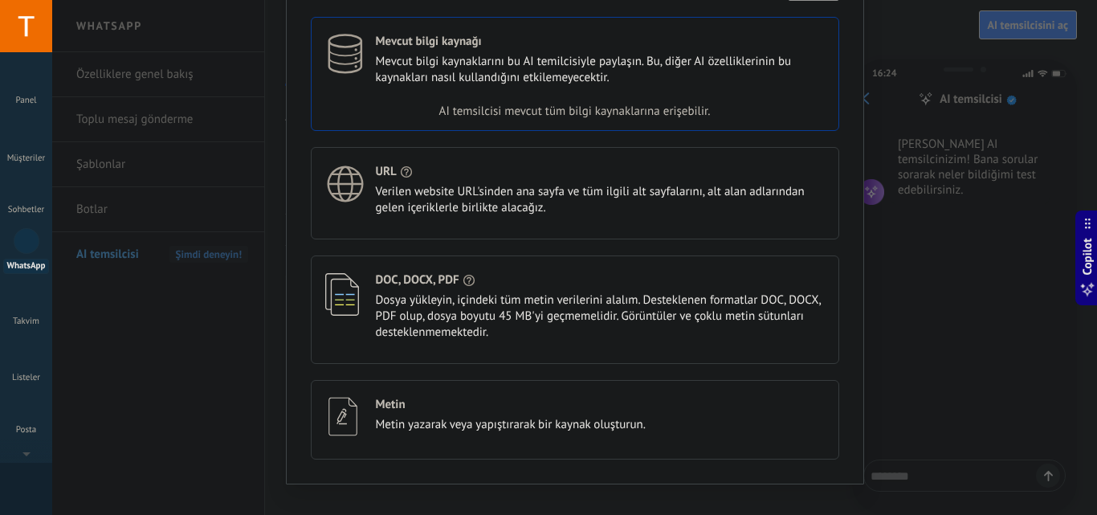
click at [563, 115] on div "AI temsilcisi mevcut tüm bilgi kaynaklarına erişebilir." at bounding box center [574, 112] width 527 height 32
click at [574, 319] on span "Dosya yükleyin, içindeki tüm metin verilerini alalım. Desteklenen formatlar DOC…" at bounding box center [600, 316] width 449 height 48
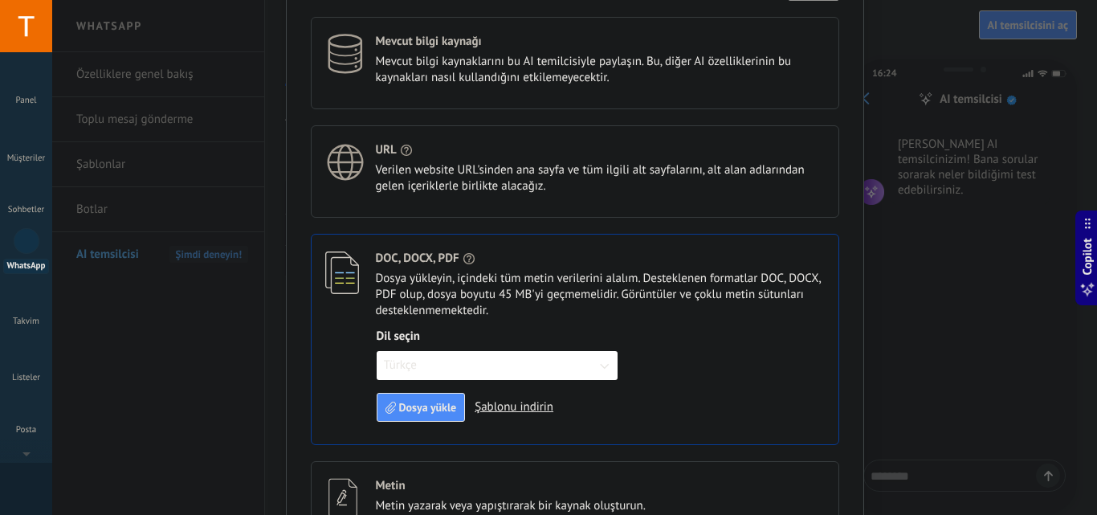
click at [615, 228] on div "Mevcut bilgi kaynağı Mevcut bilgi kaynaklarını bu AI temilcisiyle paylaşın. Bu,…" at bounding box center [575, 278] width 528 height 523
click at [614, 227] on div "Mevcut bilgi kaynağı Mevcut bilgi kaynaklarını bu AI temilcisiyle paylaşın. Bu,…" at bounding box center [575, 278] width 528 height 523
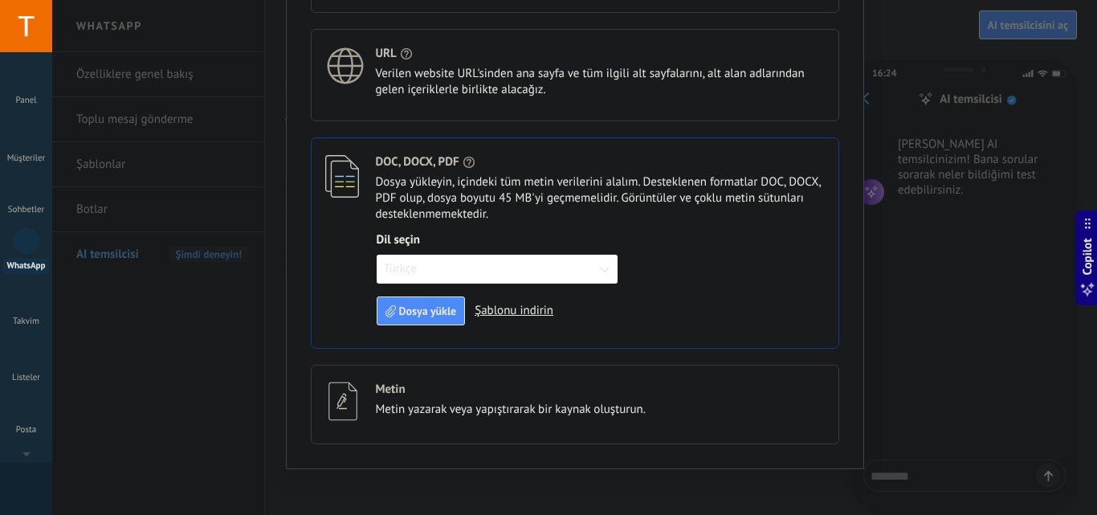
scroll to position [208, 0]
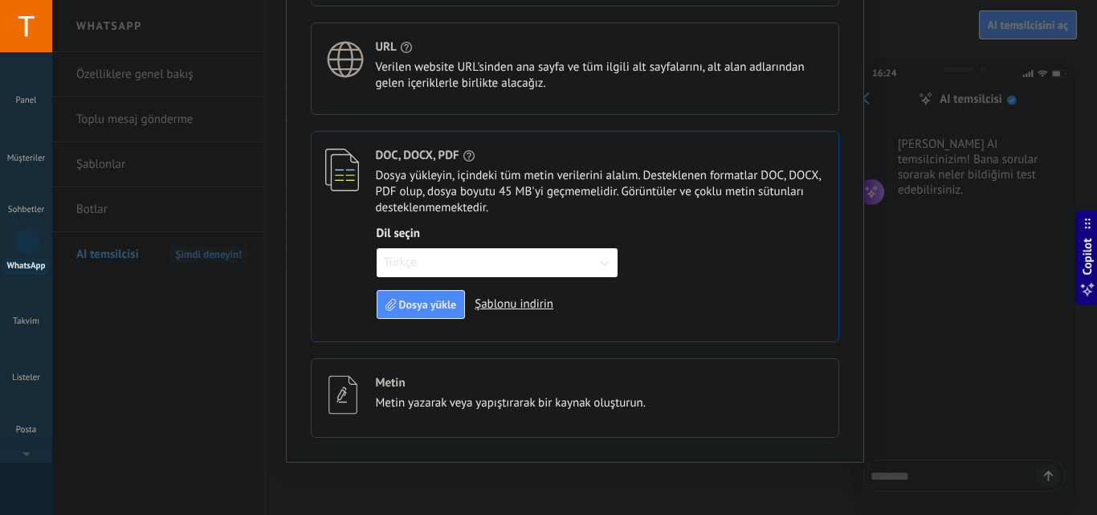
click at [601, 405] on span "Metin yazarak veya yapıştırarak bir kaynak oluşturun." at bounding box center [511, 403] width 270 height 16
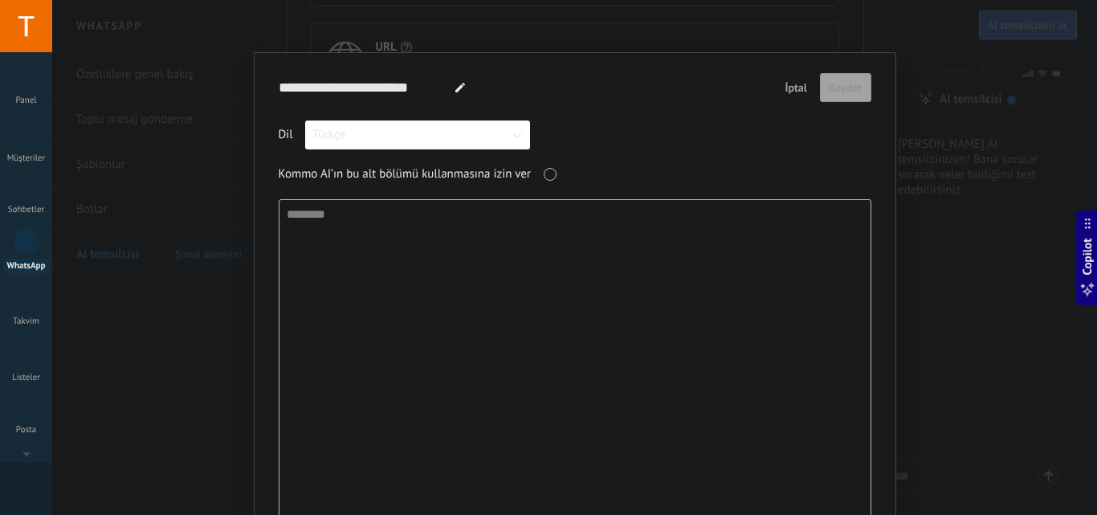
click at [789, 87] on span "İptal" at bounding box center [795, 87] width 22 height 11
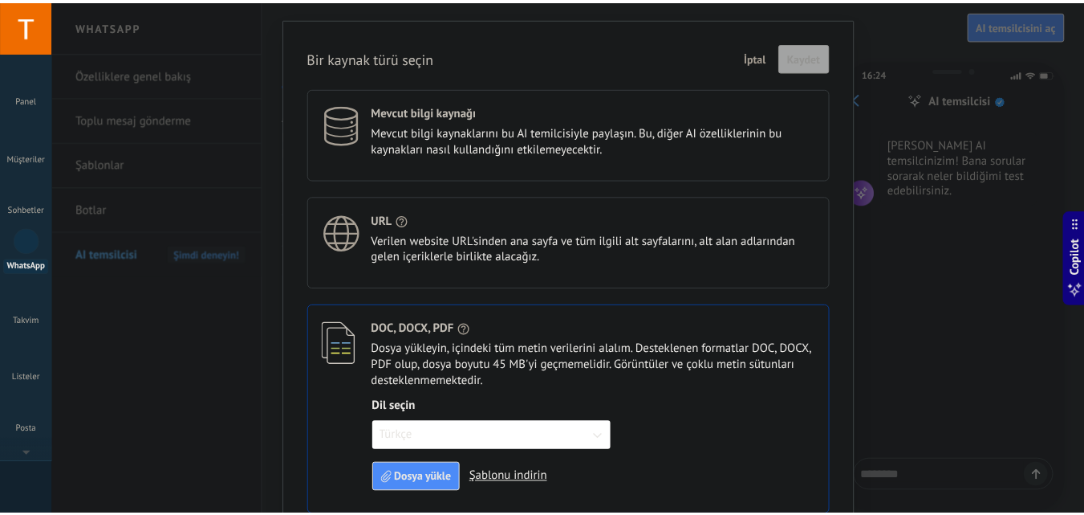
scroll to position [0, 0]
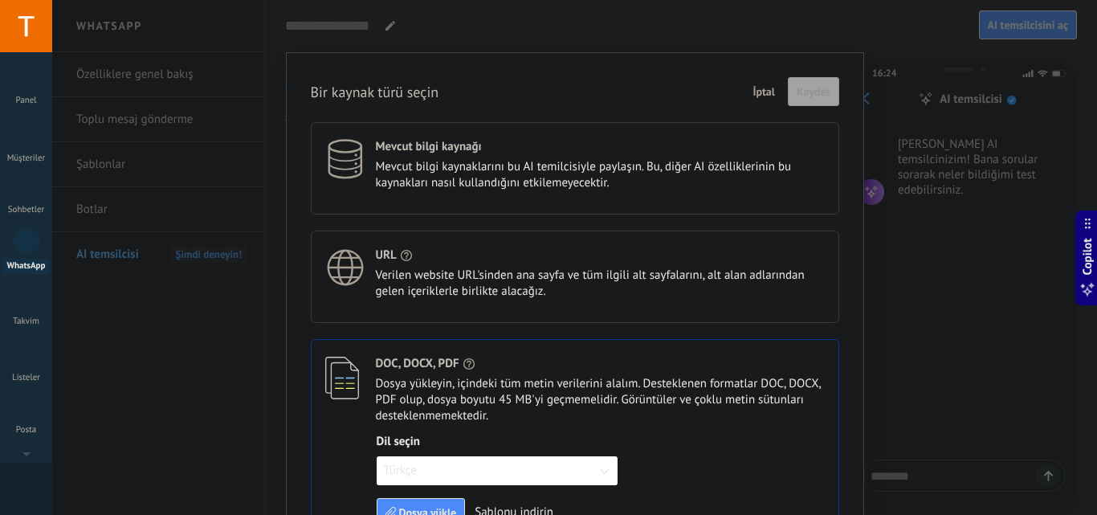
click at [542, 275] on span "Verilen website URL'sinden ana sayfa ve tüm ilgili alt sayfalarını, alt alan ad…" at bounding box center [600, 283] width 449 height 32
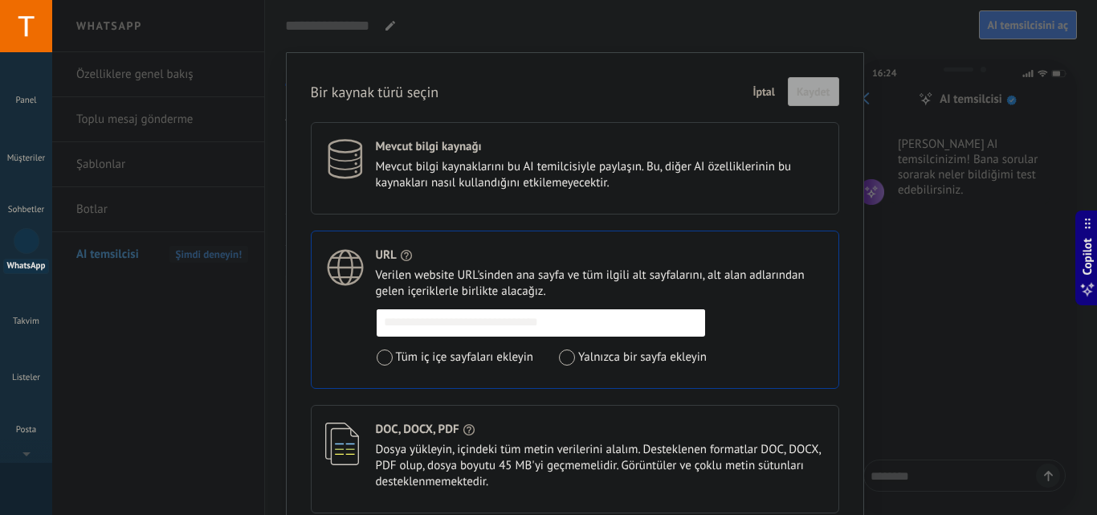
click at [759, 96] on span "İptal" at bounding box center [763, 91] width 22 height 11
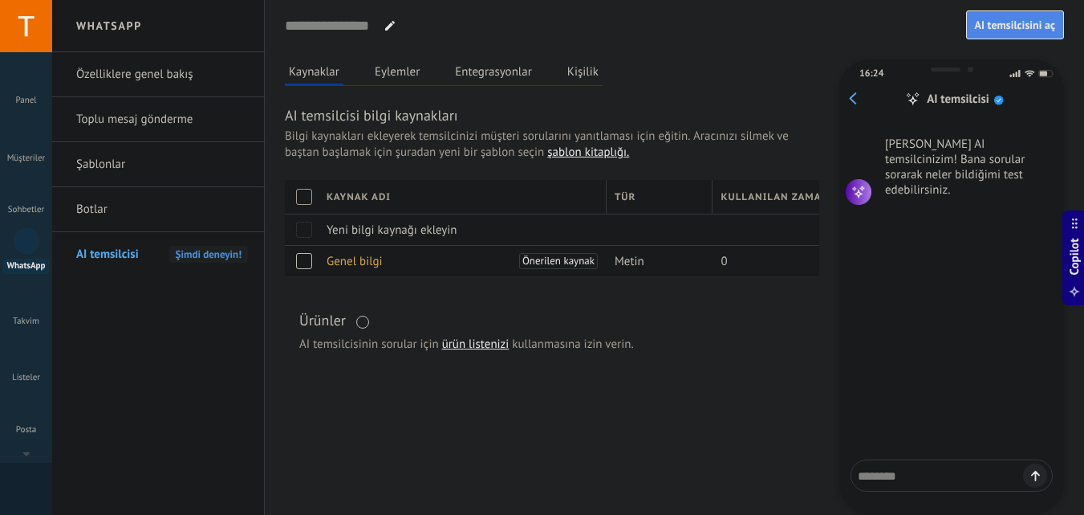
click at [1006, 24] on span "AI temsilcisini aç" at bounding box center [1015, 24] width 80 height 11
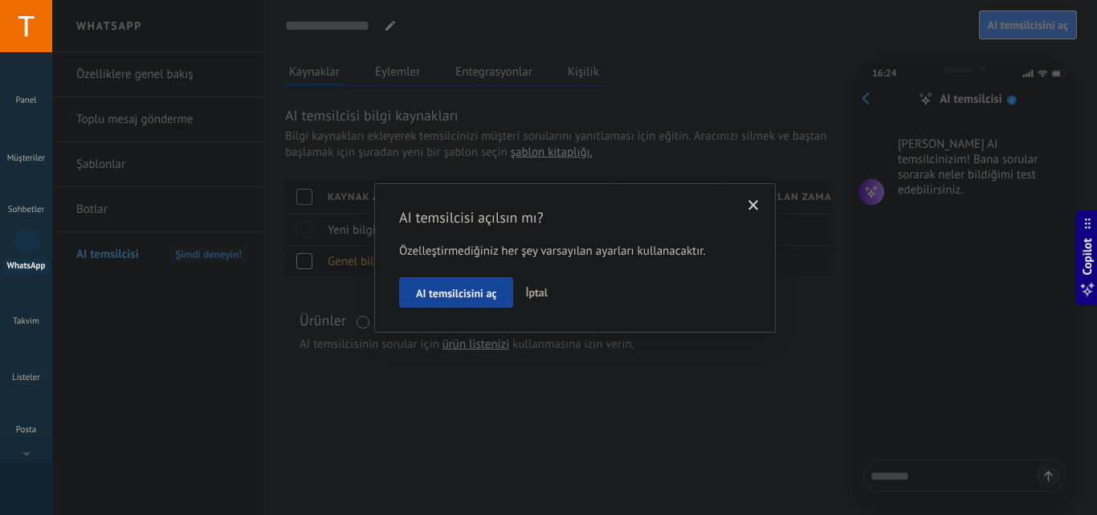
click at [455, 299] on span "AI temsilcisini aç" at bounding box center [456, 292] width 80 height 11
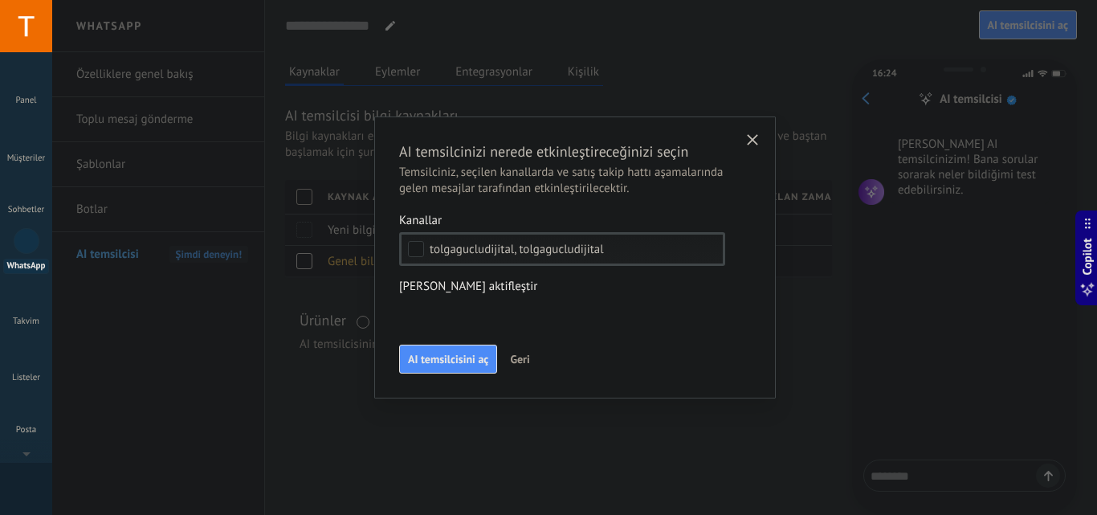
click at [0, 0] on div "Gelen müşteriler Yorum veya DM Ücretsiz ürün veya DM gönderildi Nitelikli Tekli…" at bounding box center [0, 0] width 0 height 0
click at [453, 310] on span at bounding box center [458, 310] width 72 height 14
click at [752, 300] on div at bounding box center [574, 257] width 1044 height 515
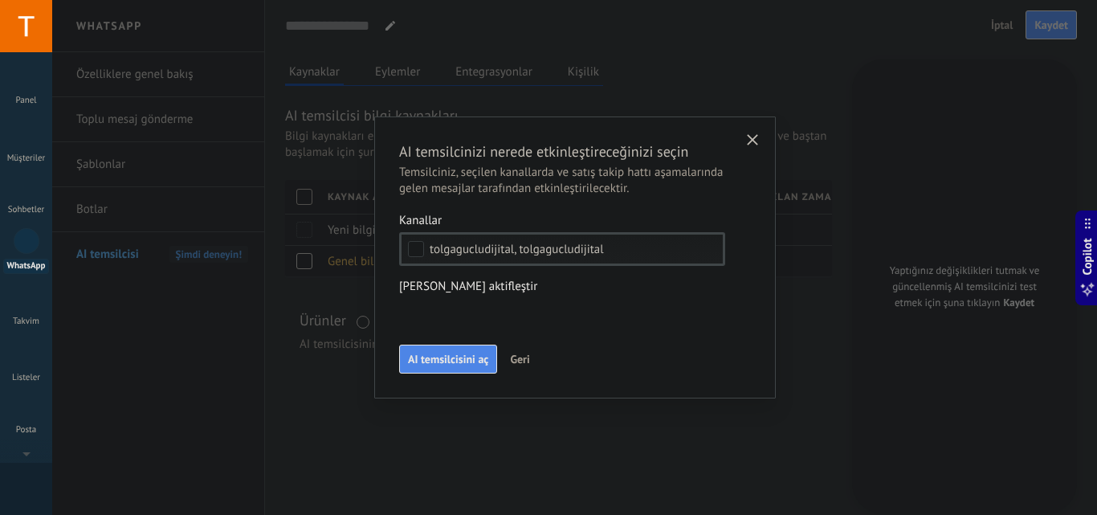
click at [447, 362] on span "AI temsilcisini aç" at bounding box center [448, 358] width 80 height 11
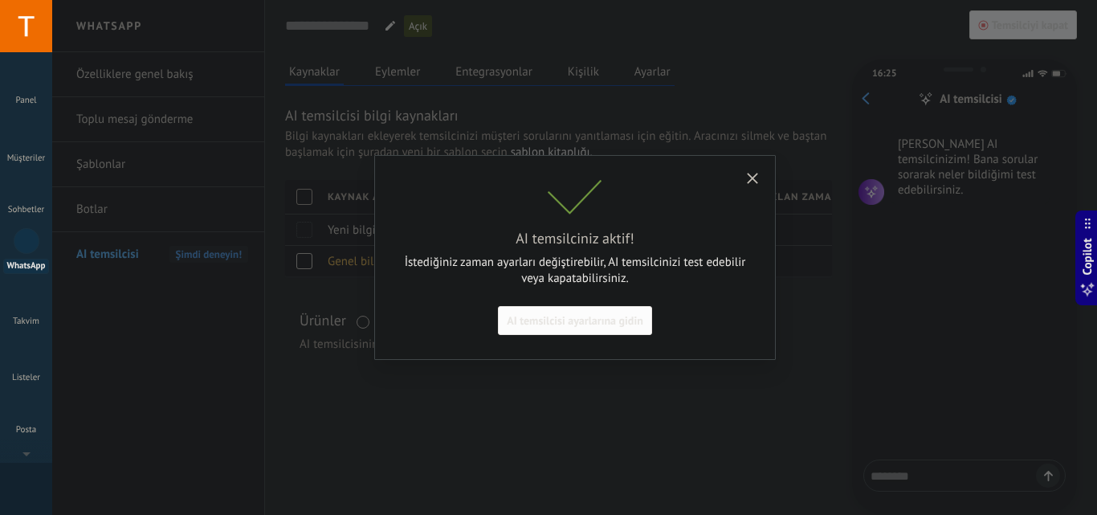
click at [586, 322] on span "AI temsilcisi ayarlarına gidin" at bounding box center [575, 320] width 136 height 11
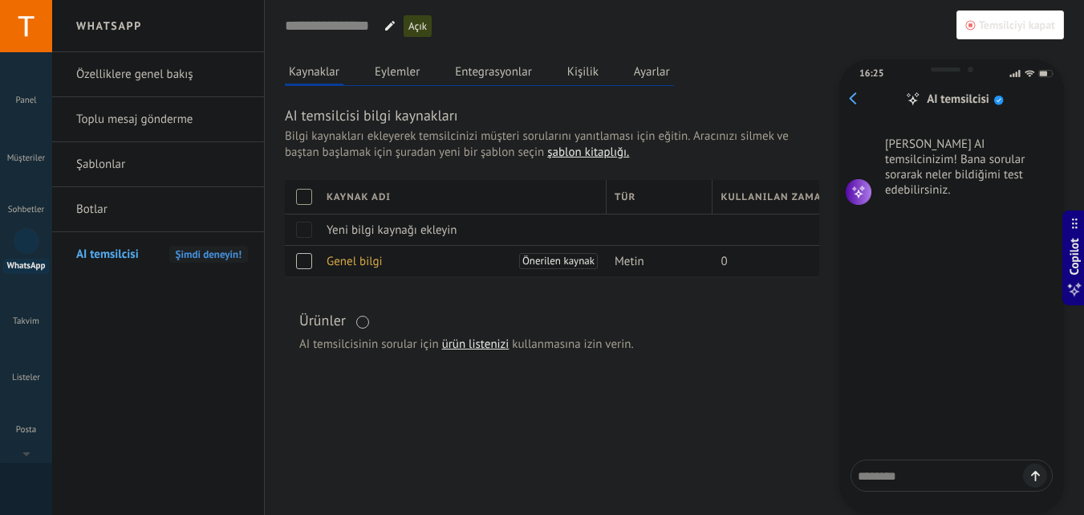
click at [927, 468] on textarea at bounding box center [940, 473] width 165 height 20
type textarea "**********"
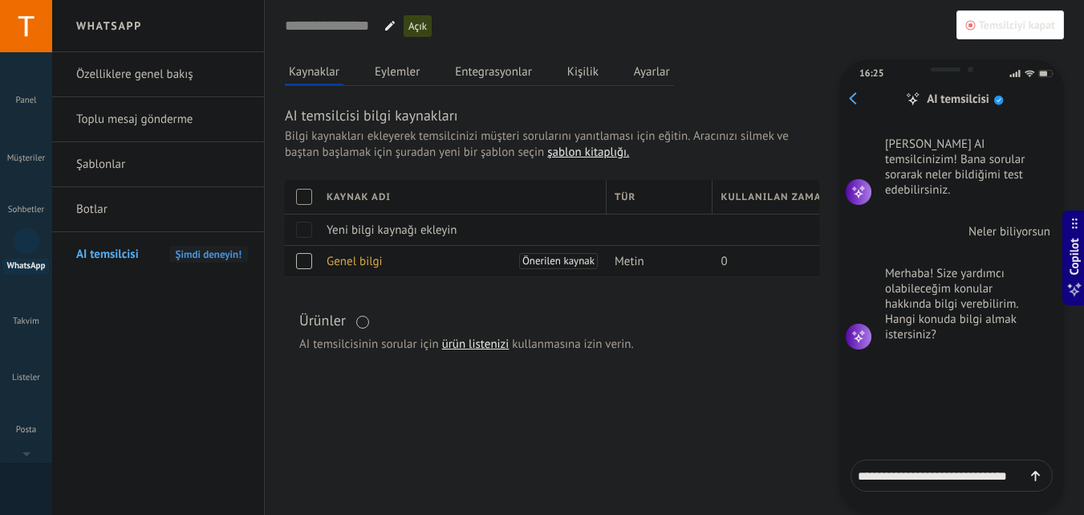
type textarea "**********"
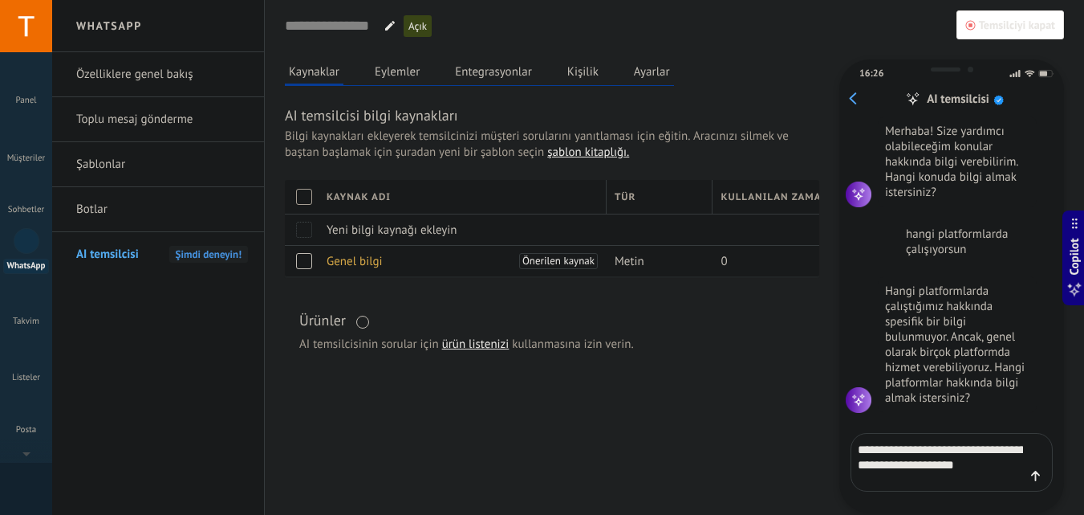
scroll to position [157, 0]
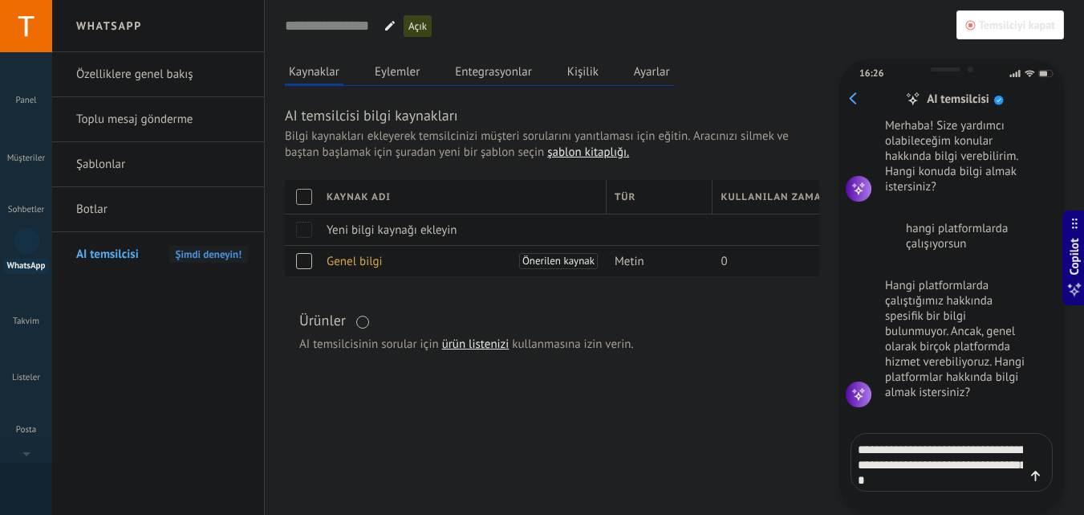
type textarea "**********"
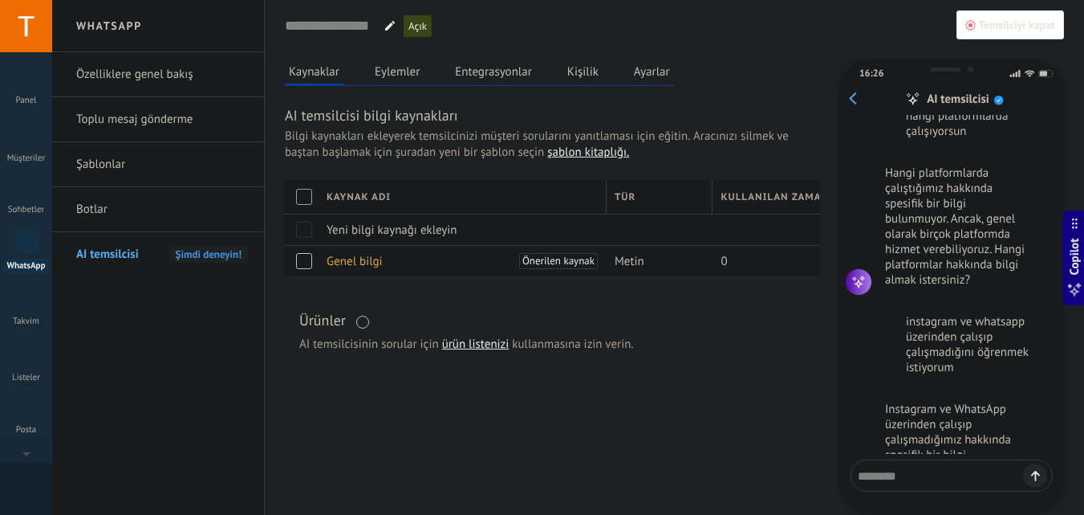
scroll to position [382, 0]
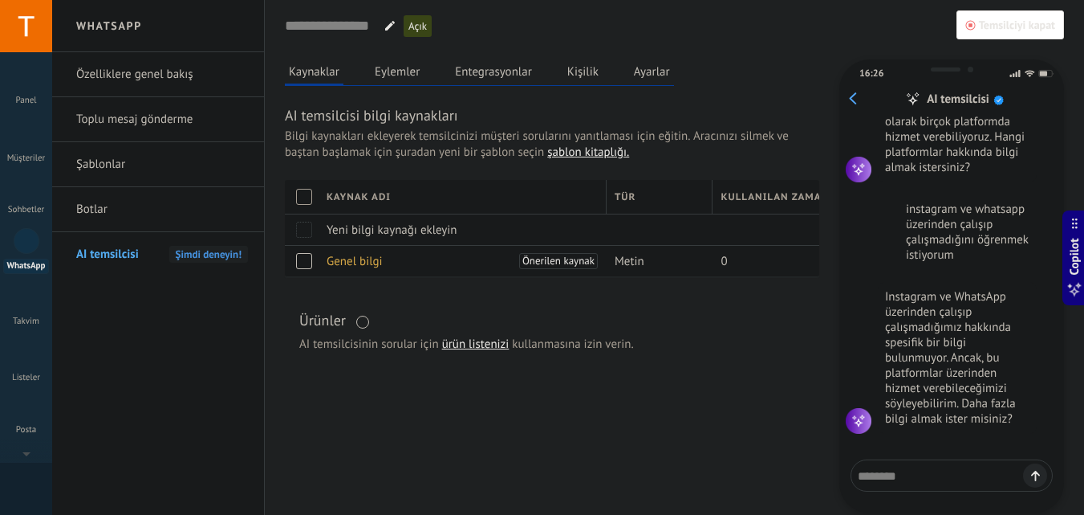
click at [747, 375] on div "Ürünler AI temsilcisinin sorular için ürün listenizi kullanmasına izin verin." at bounding box center [552, 335] width 535 height 80
click at [391, 66] on button "Eylemler" at bounding box center [397, 71] width 53 height 24
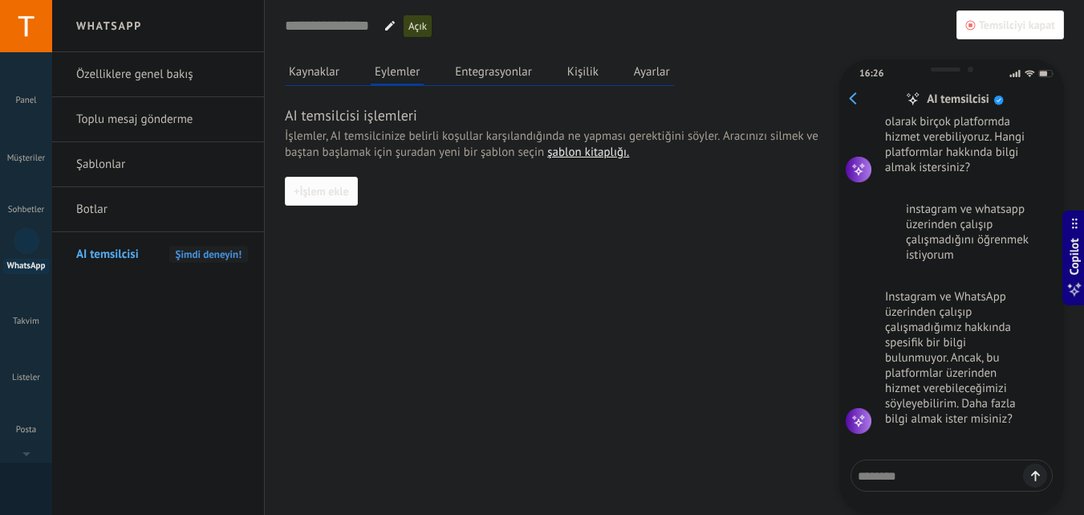
click at [334, 198] on button "+ İşlem ekle" at bounding box center [321, 191] width 73 height 29
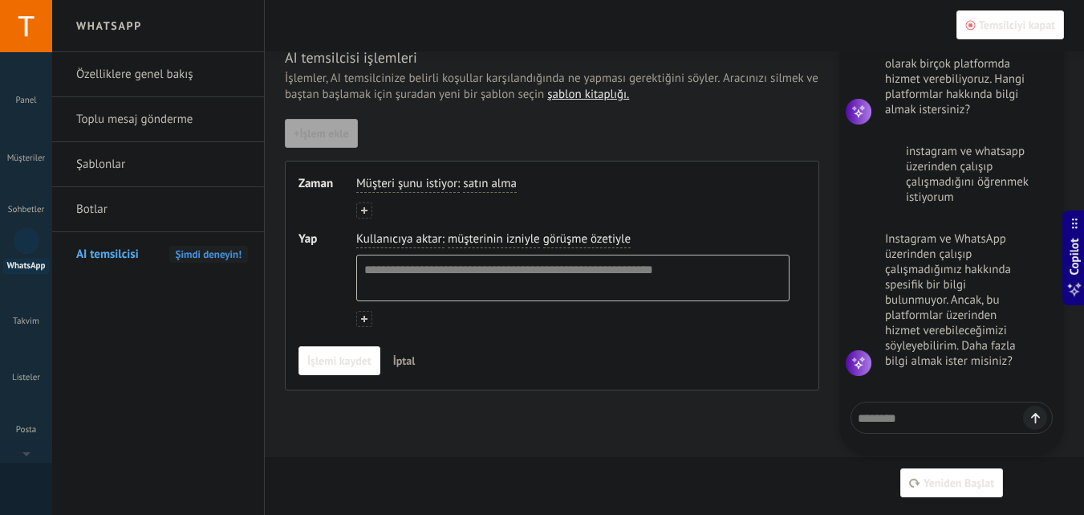
scroll to position [59, 0]
click at [472, 181] on span "satın alma" at bounding box center [490, 183] width 54 height 16
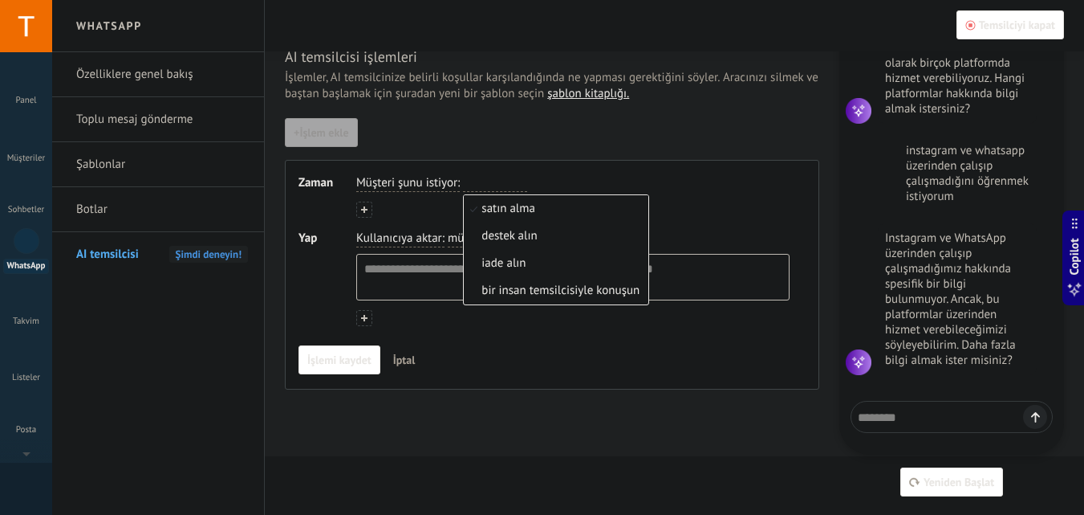
click at [561, 150] on div "+ İşlem ekle Zaman Müşteri şunu istiyor : satın alma satın alma destek alın iad…" at bounding box center [552, 253] width 535 height 271
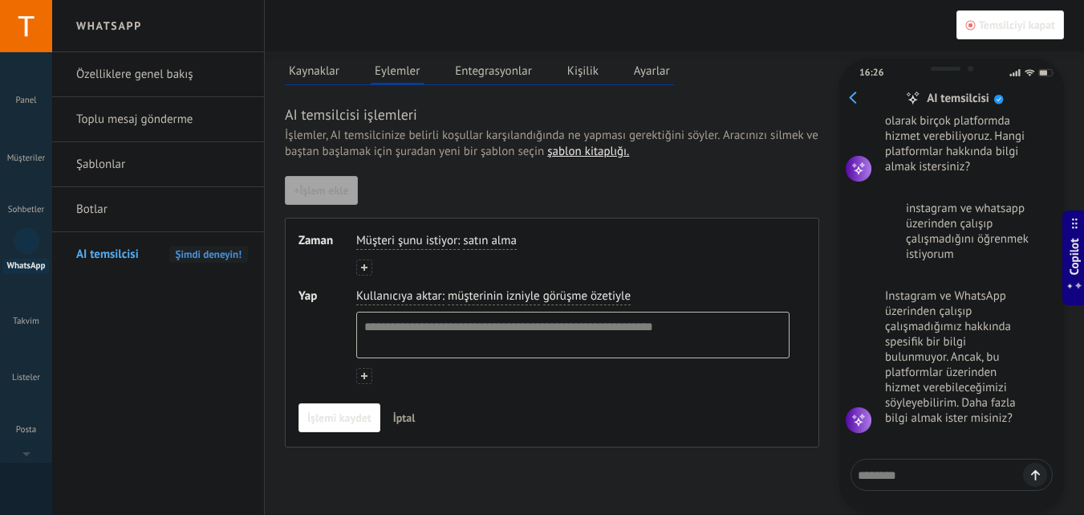
scroll to position [0, 0]
click at [481, 67] on button "Entegrasyonlar" at bounding box center [493, 71] width 85 height 24
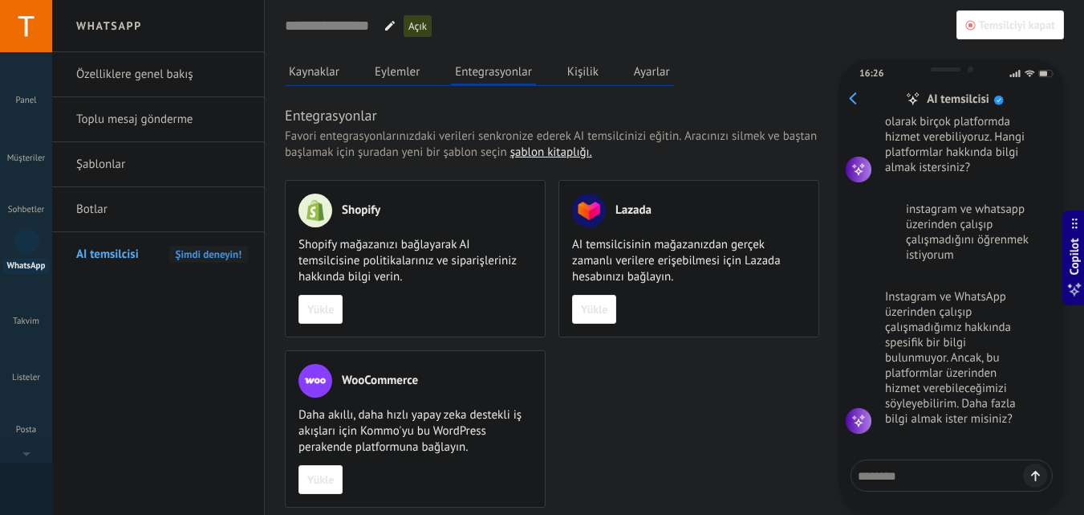
click at [595, 71] on button "Kişilik" at bounding box center [583, 71] width 39 height 24
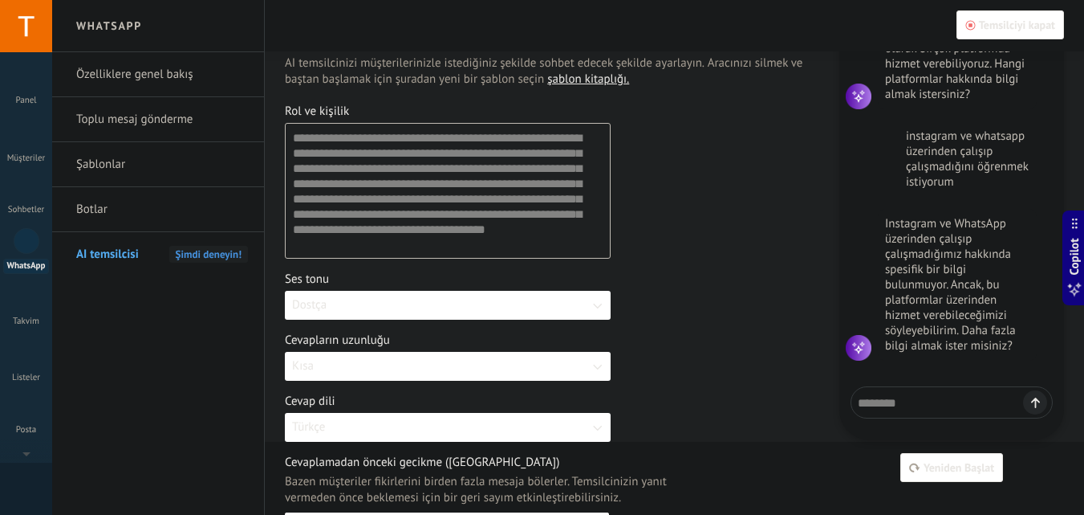
scroll to position [107, 0]
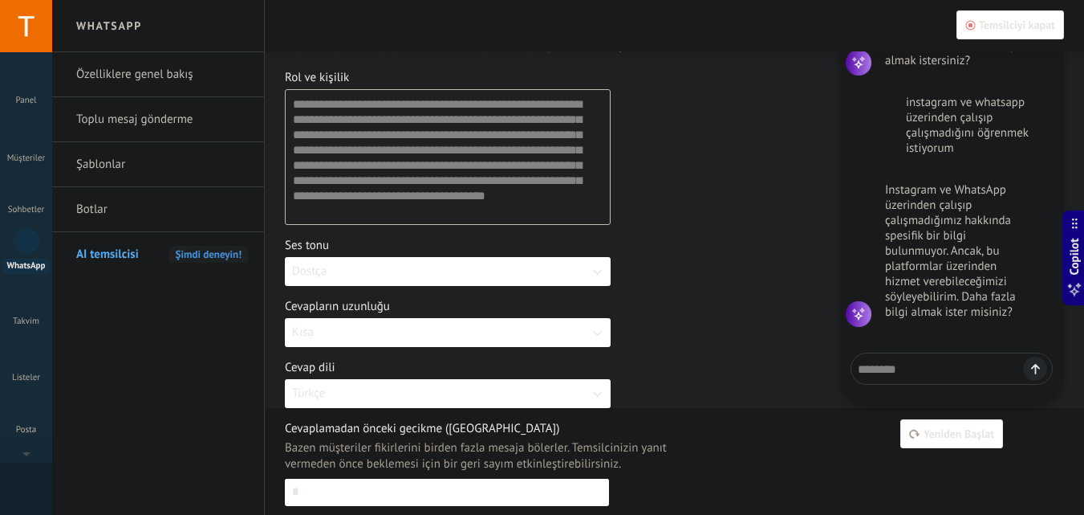
click at [578, 270] on button "Dostça" at bounding box center [448, 271] width 326 height 29
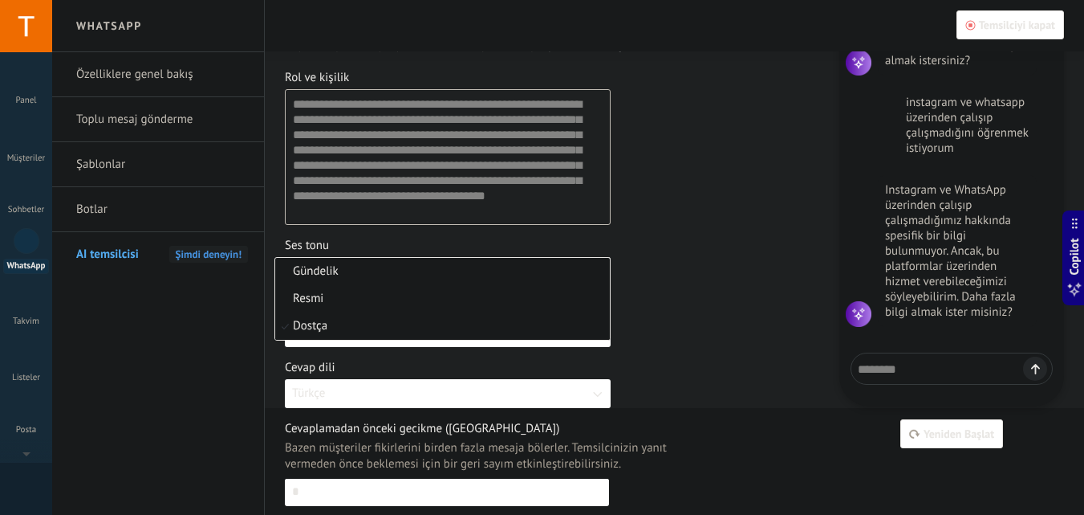
click at [578, 270] on li "Gündelik" at bounding box center [442, 271] width 335 height 27
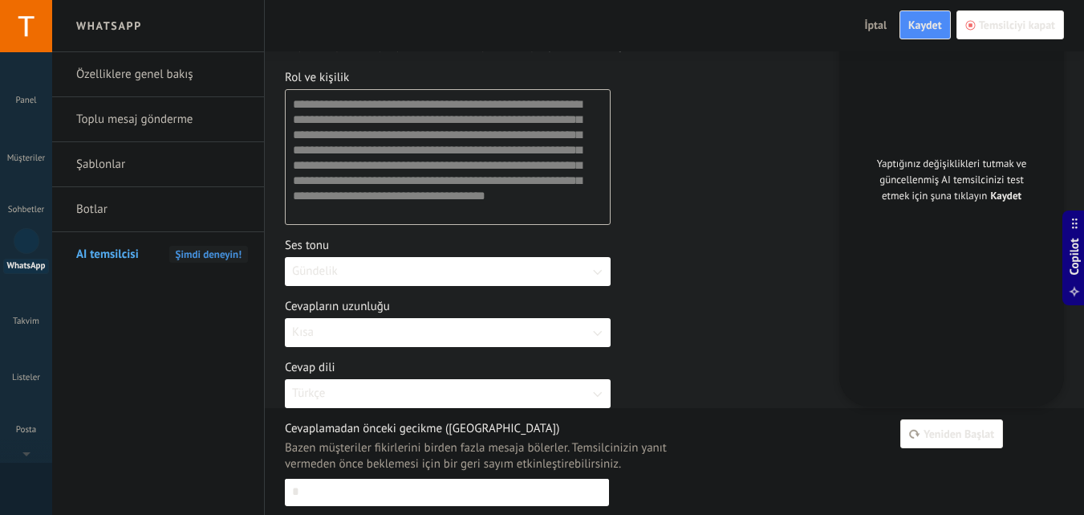
click at [578, 270] on button "Gündelik" at bounding box center [448, 271] width 326 height 29
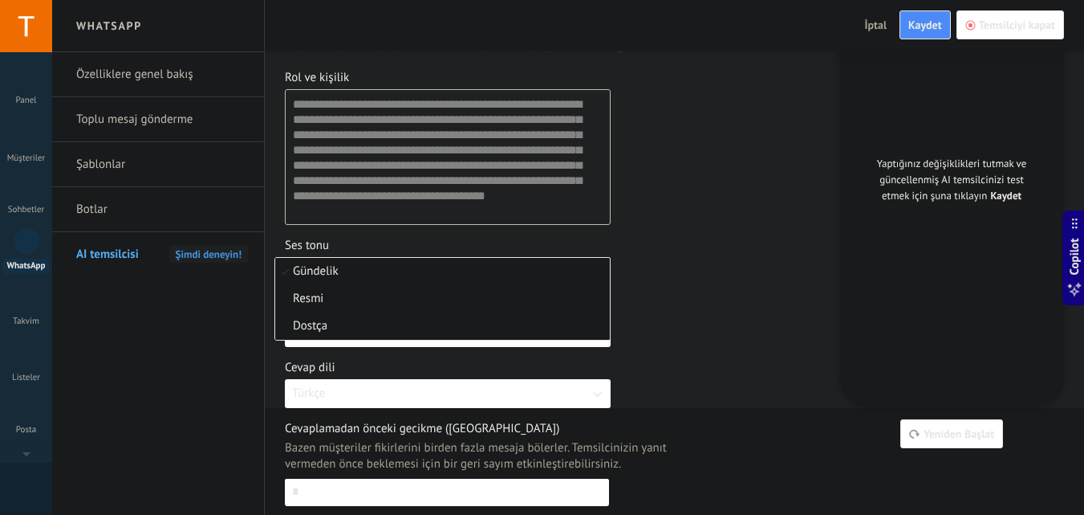
click at [461, 318] on li "Dostça" at bounding box center [442, 325] width 335 height 27
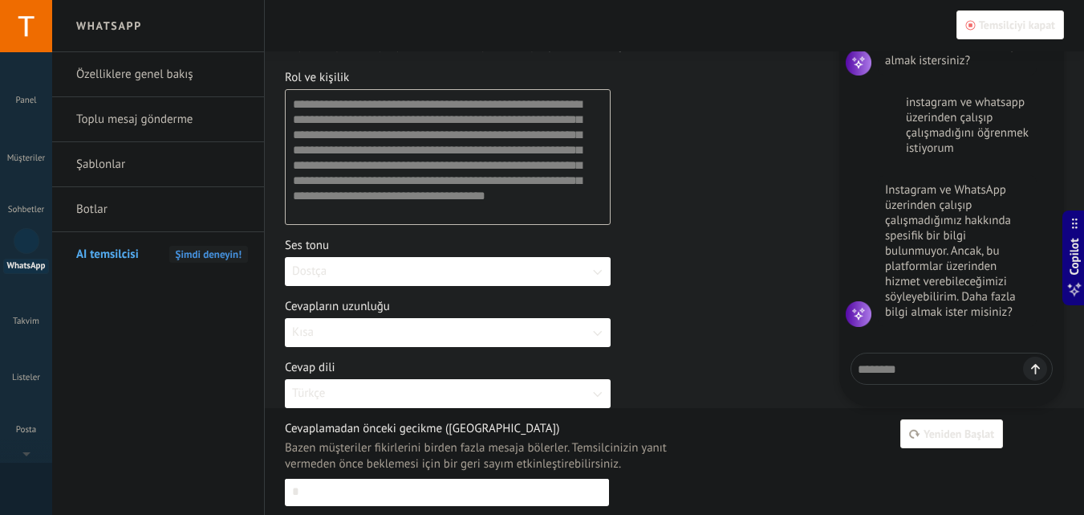
click at [737, 315] on div "Cevapların uzunluğu Kısa" at bounding box center [552, 323] width 535 height 48
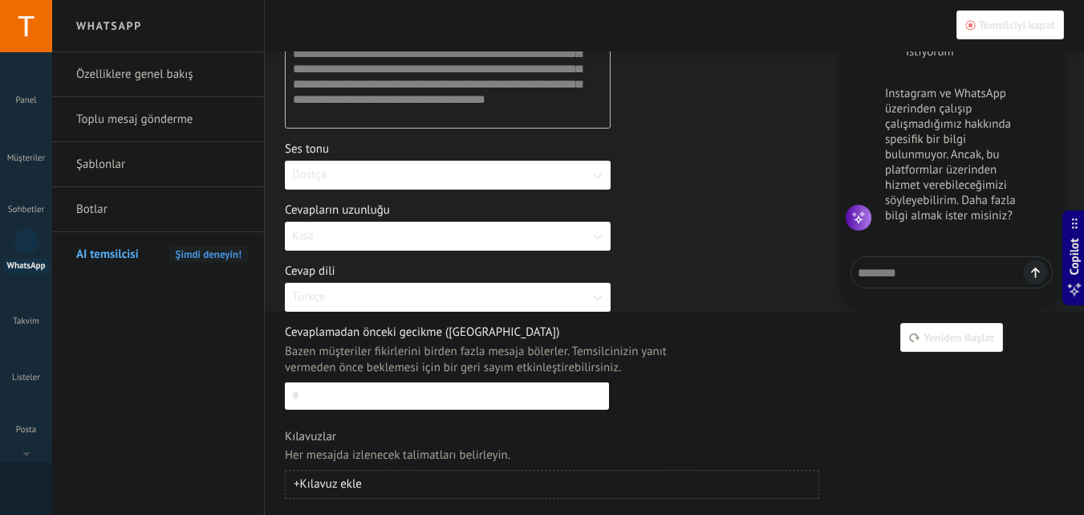
scroll to position [207, 0]
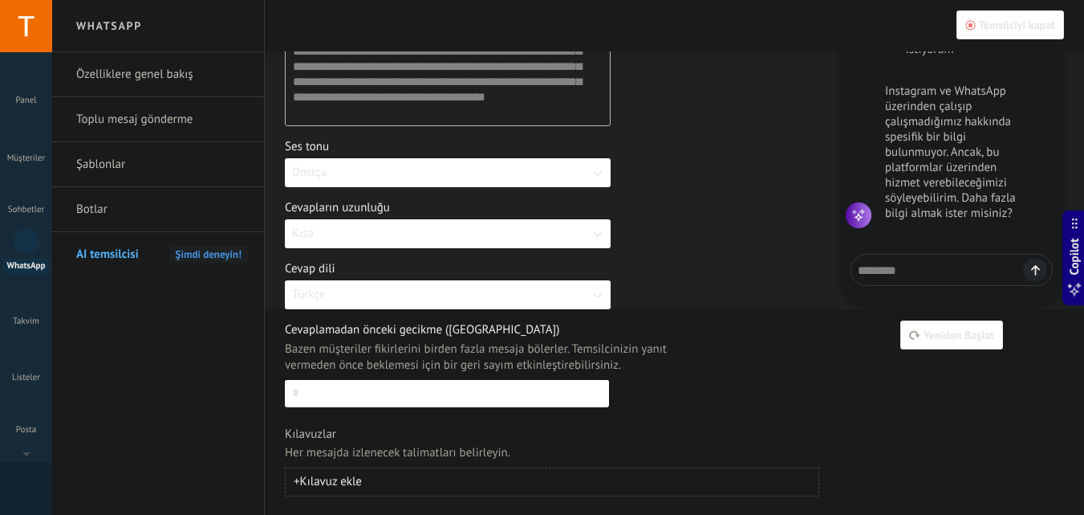
click at [591, 236] on icon "button" at bounding box center [597, 234] width 16 height 16
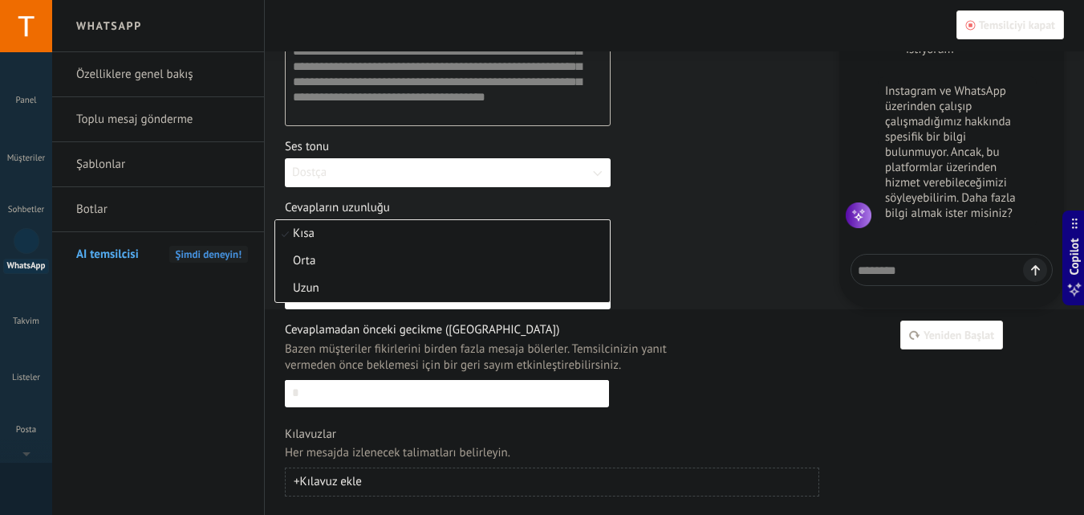
click at [700, 231] on div "Cevapların uzunluğu Kısa Kısa Orta Uzun" at bounding box center [552, 224] width 535 height 48
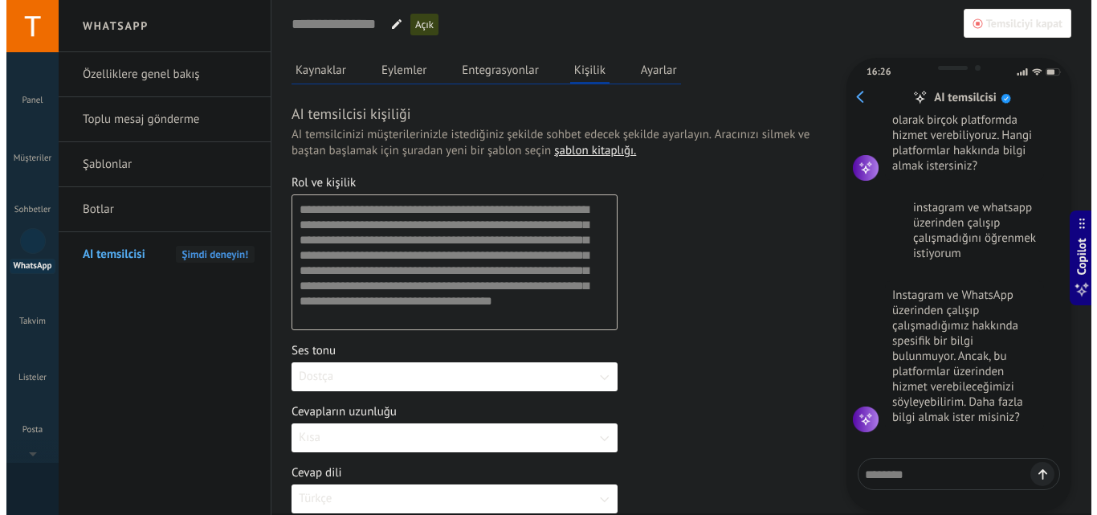
scroll to position [0, 0]
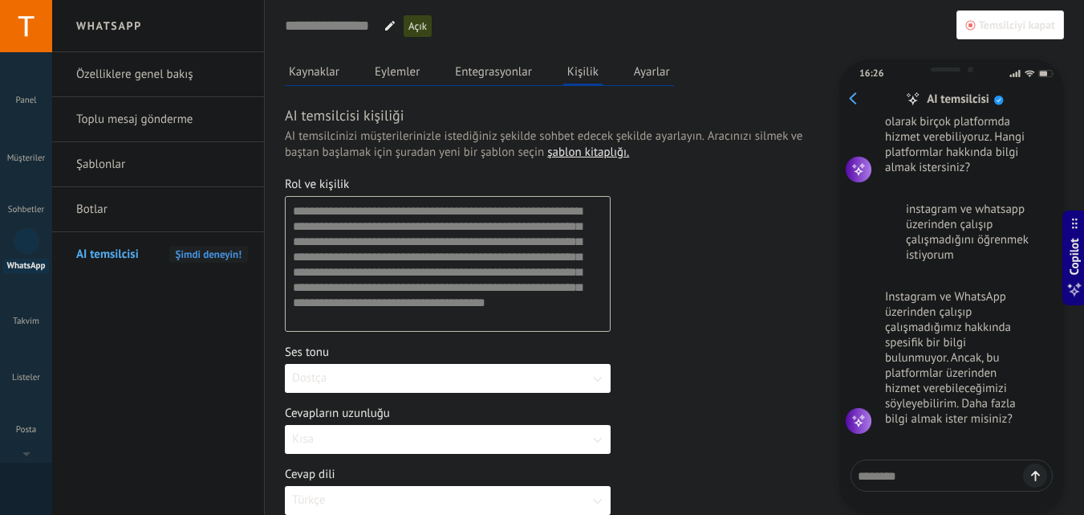
click at [584, 70] on button "Kişilik" at bounding box center [583, 72] width 39 height 26
click at [657, 66] on button "Ayarlar" at bounding box center [652, 71] width 44 height 24
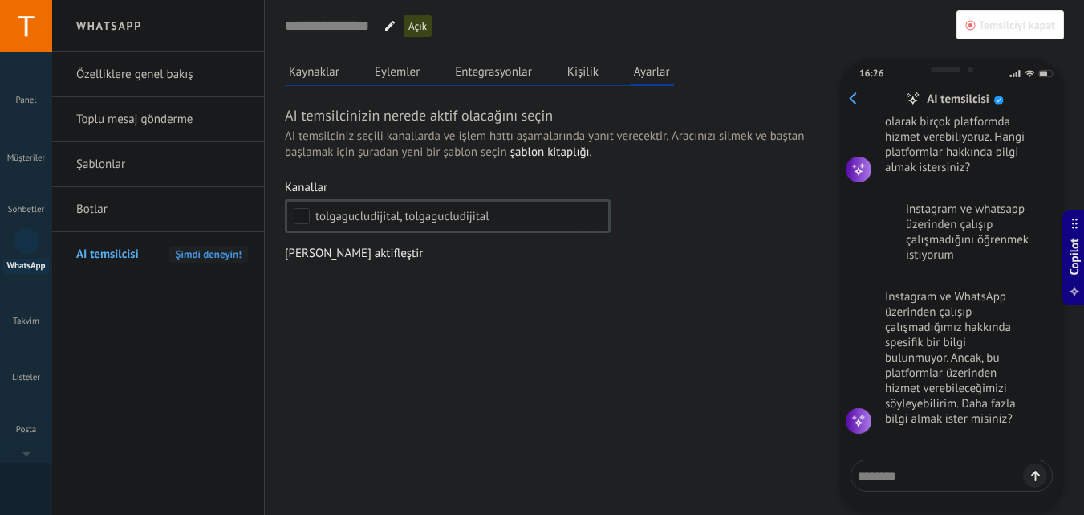
click at [0, 0] on div "Gelen müşteriler Yorum veya DM Ücretsiz ürün veya DM gönderildi Nitelikli Tekli…" at bounding box center [0, 0] width 0 height 0
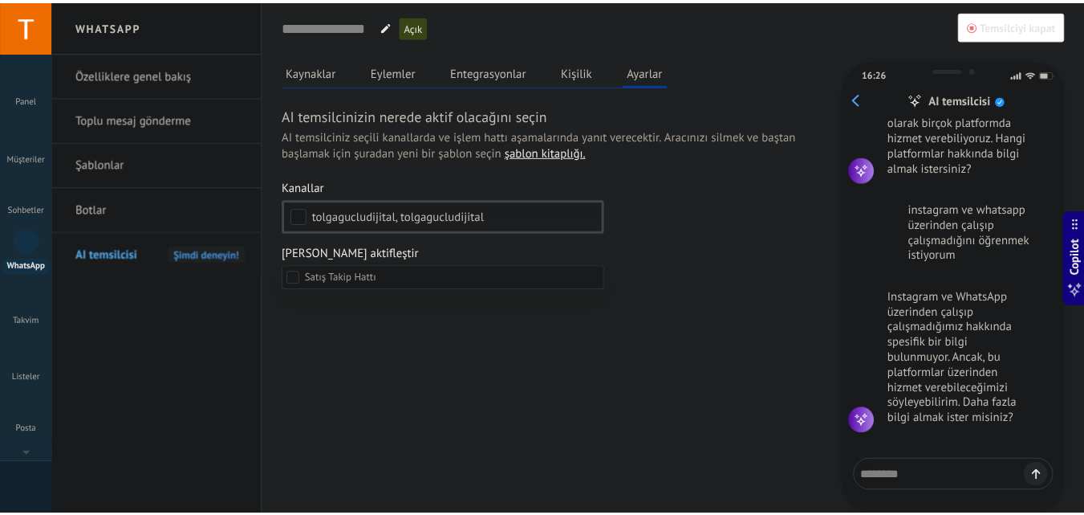
scroll to position [54, 0]
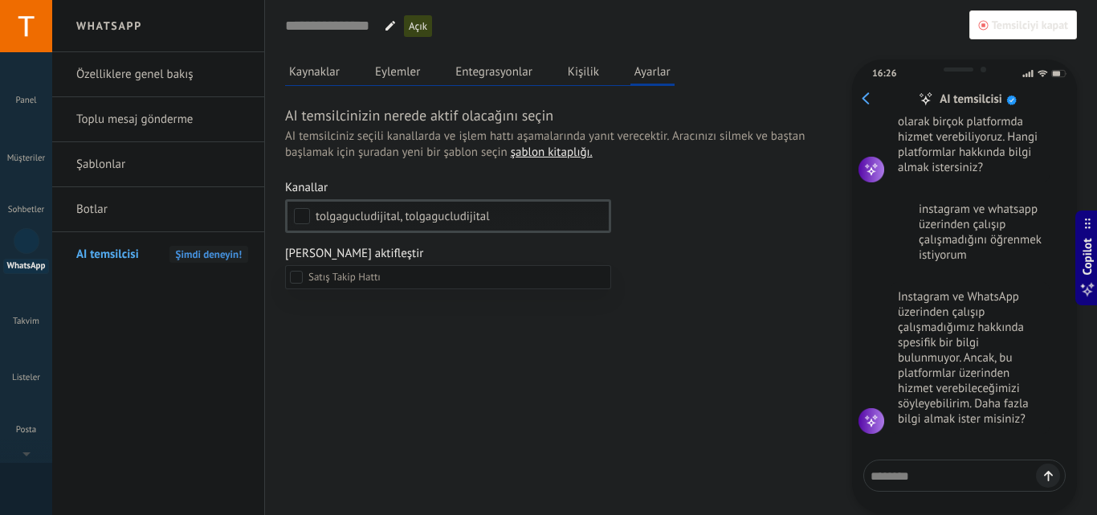
click at [704, 341] on div at bounding box center [574, 257] width 1044 height 515
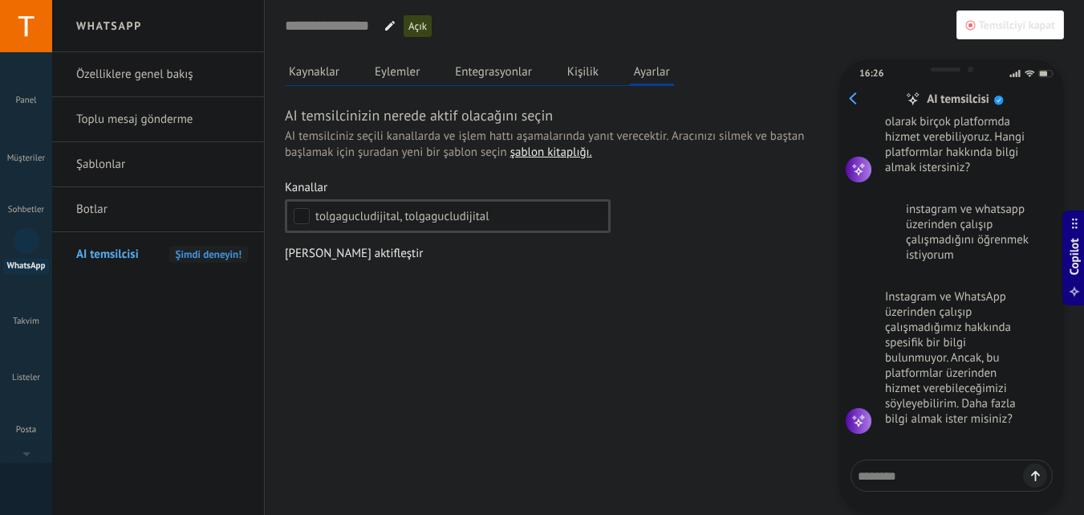
click at [315, 75] on button "Kaynaklar" at bounding box center [314, 71] width 59 height 24
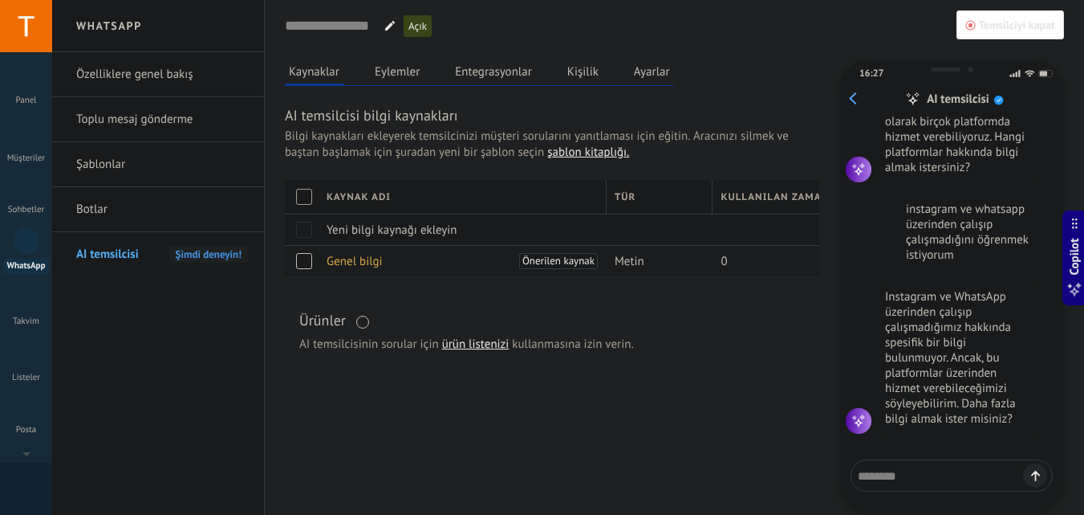
click at [380, 262] on span "Genel bilgi" at bounding box center [355, 261] width 56 height 15
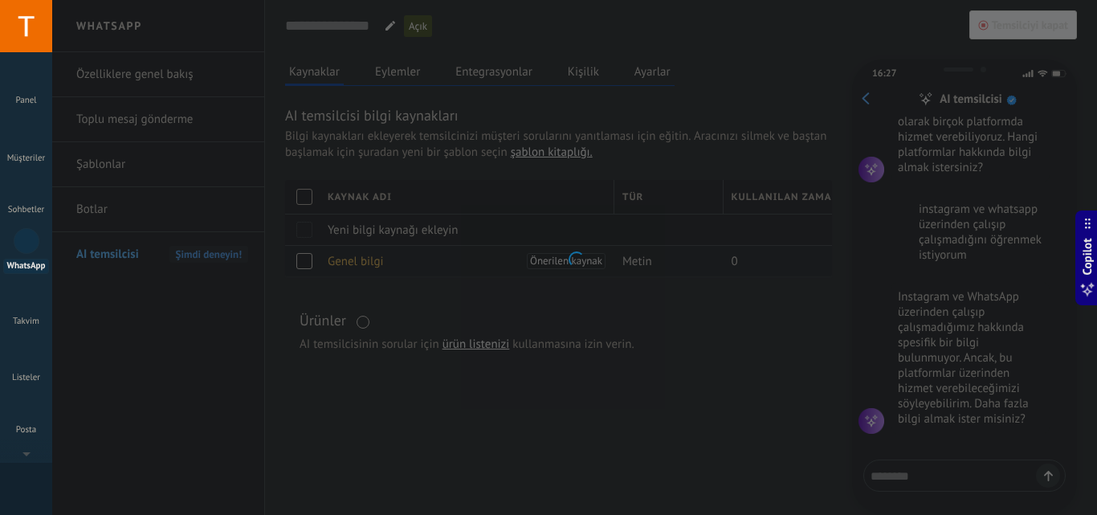
type input "**********"
type textarea "**********"
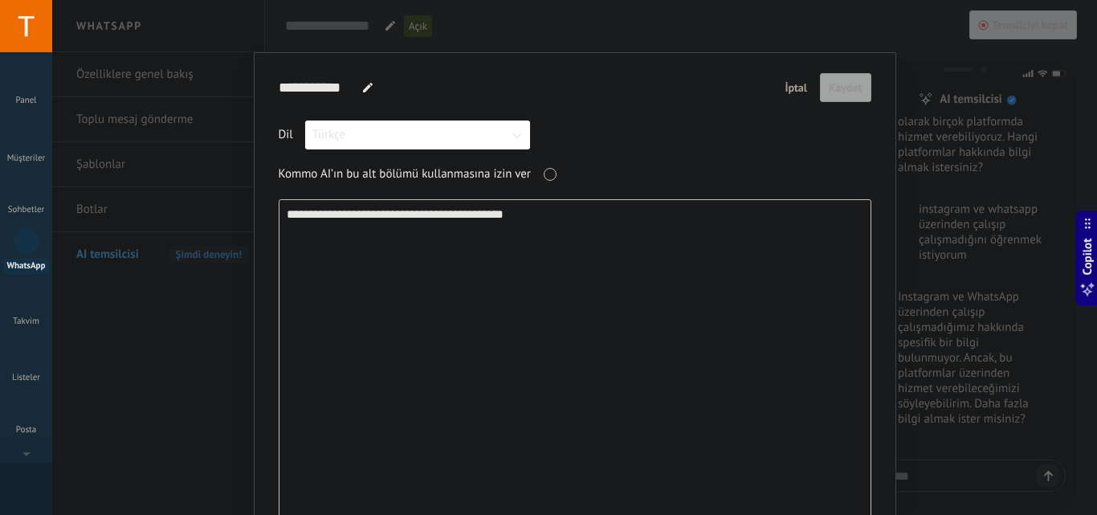
click at [785, 93] on span "İptal" at bounding box center [795, 87] width 22 height 11
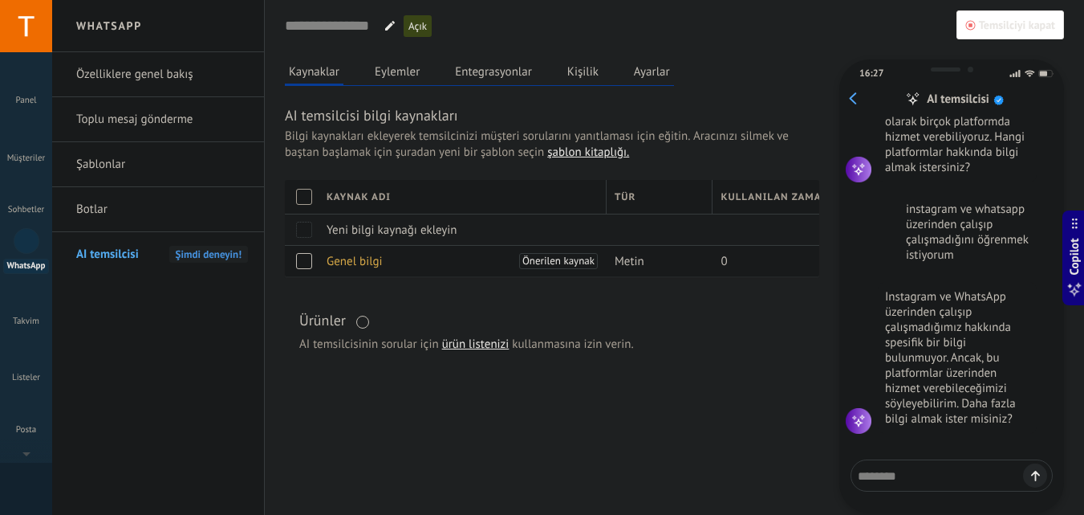
click at [469, 234] on div "Yeni bilgi kaynağı ekleyin" at bounding box center [459, 229] width 280 height 31
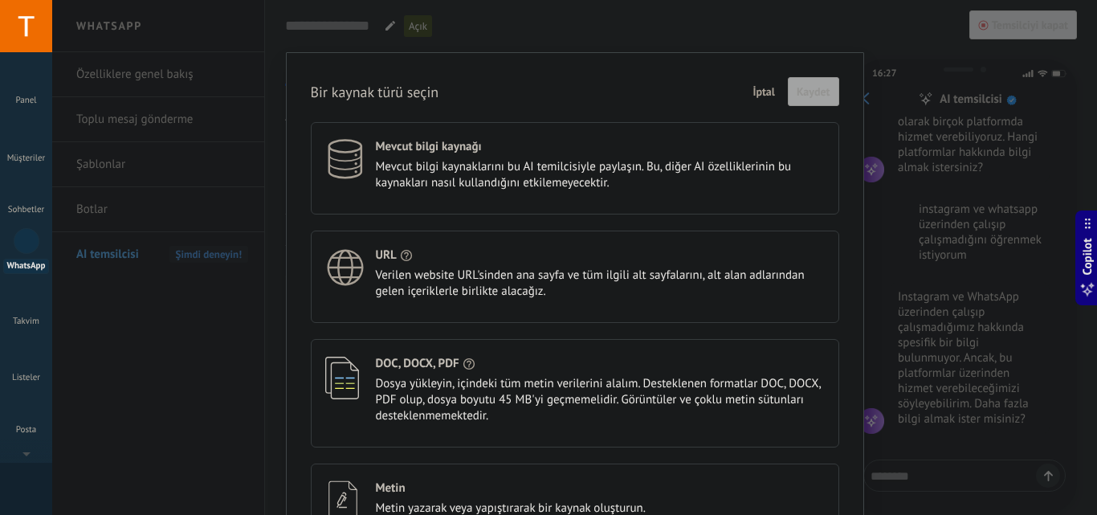
click at [755, 88] on span "İptal" at bounding box center [763, 91] width 22 height 11
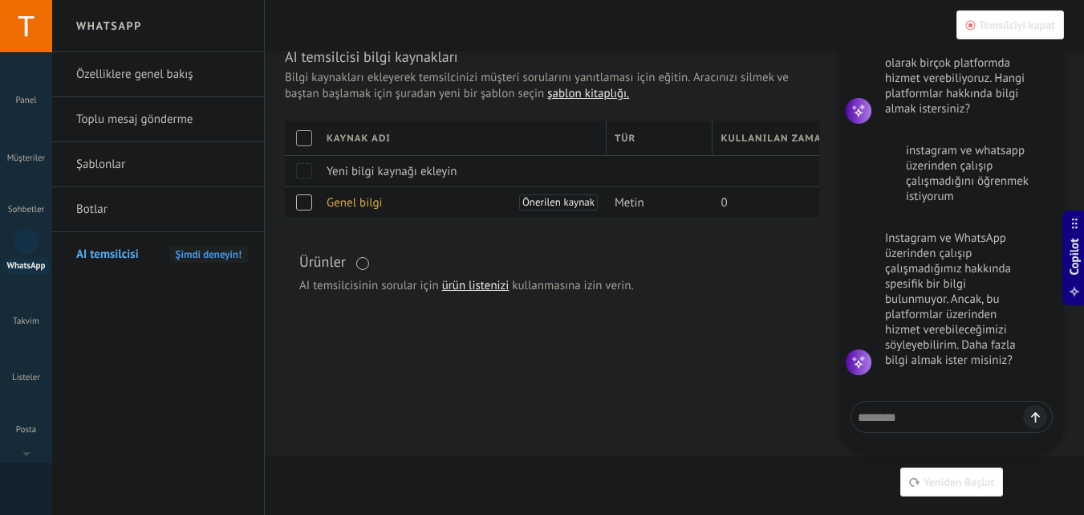
scroll to position [0, 0]
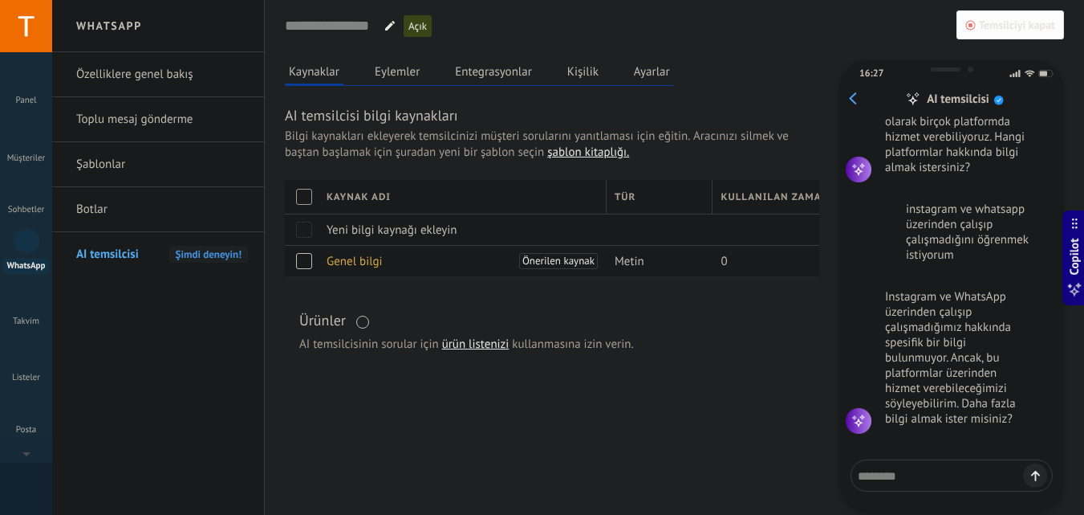
click at [989, 27] on span "Temsilciyi kapat" at bounding box center [1017, 24] width 76 height 11
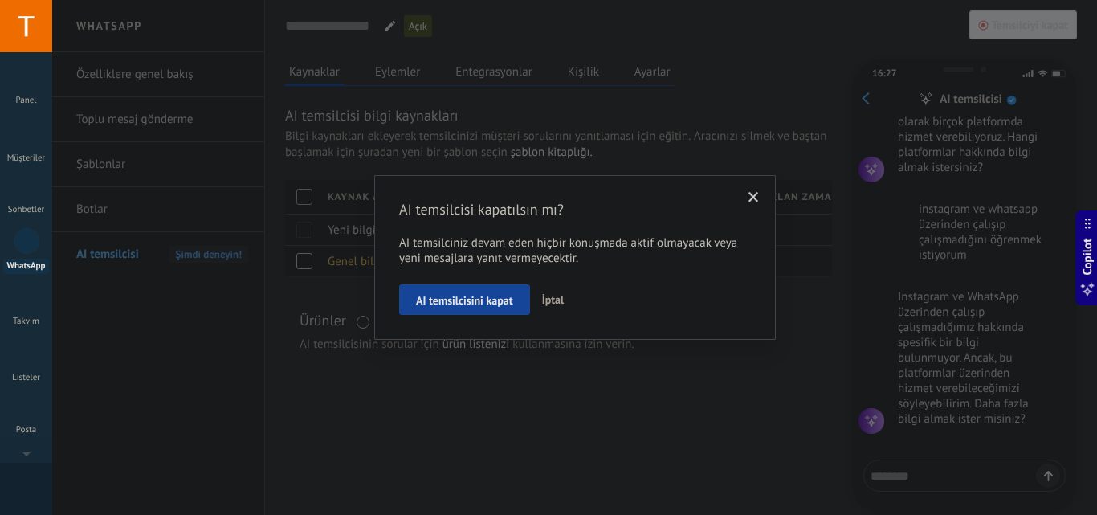
click at [473, 306] on span "AI temsilcisini kapat" at bounding box center [464, 300] width 97 height 11
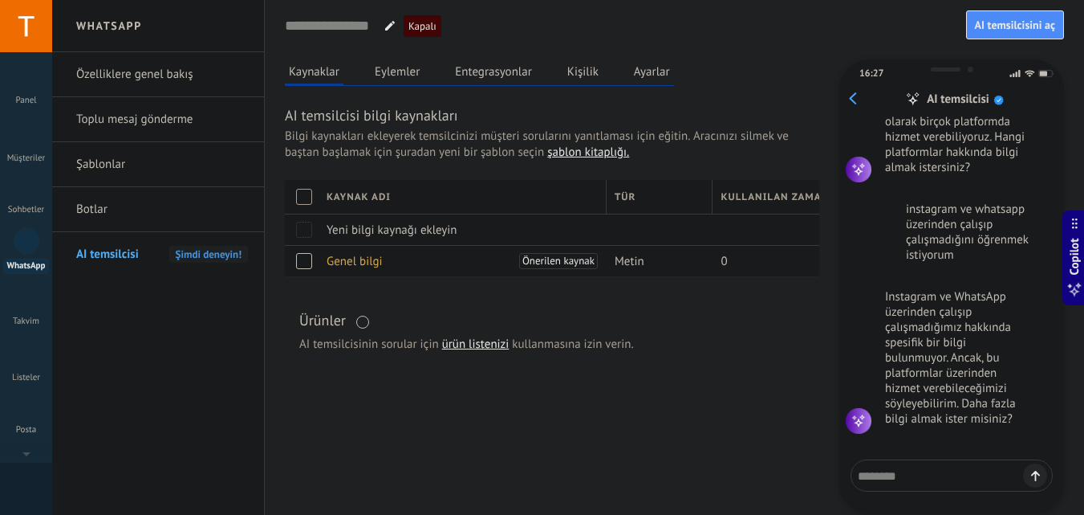
click at [124, 23] on h2 "WhatsApp" at bounding box center [158, 26] width 172 height 52
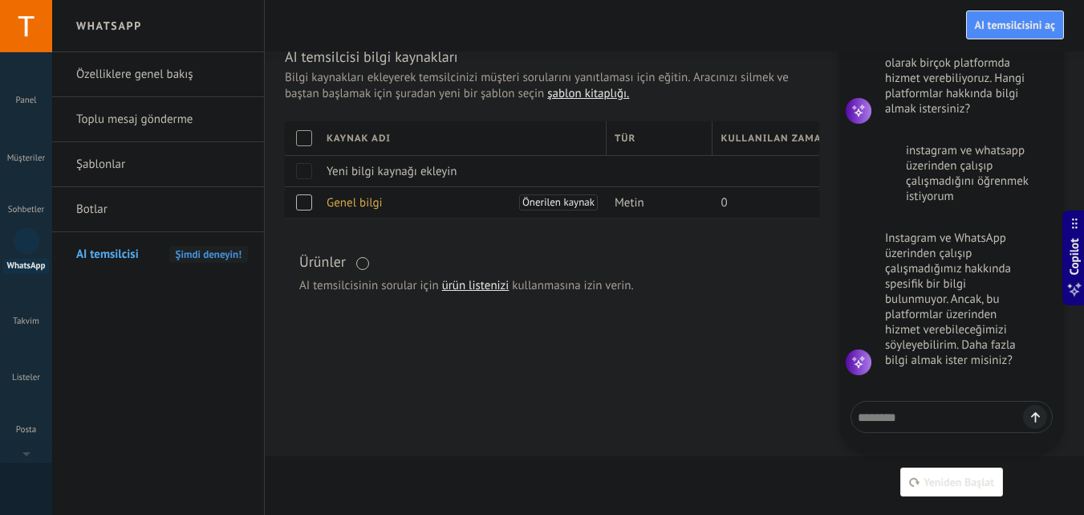
click at [25, 246] on div at bounding box center [27, 241] width 26 height 26
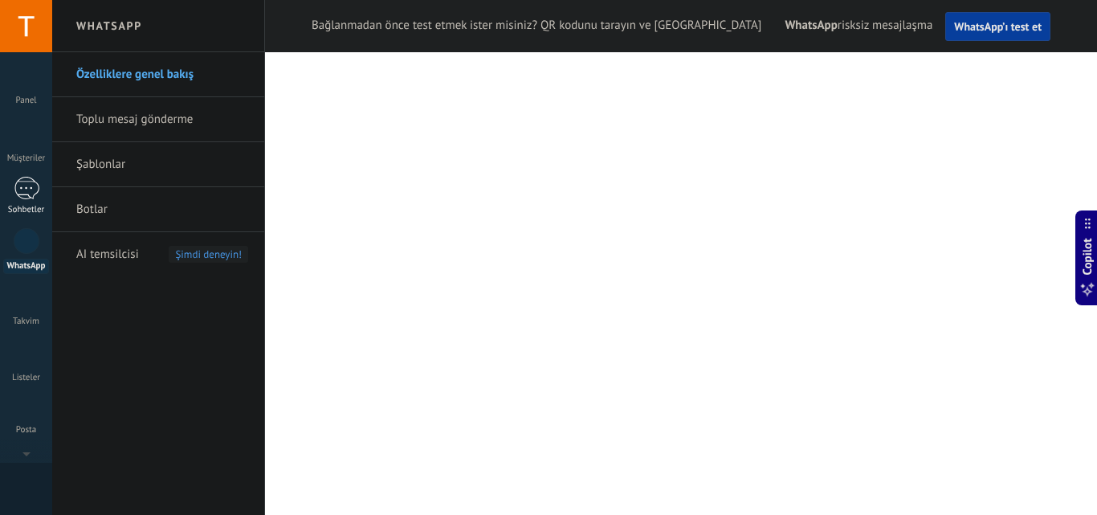
click at [31, 192] on div at bounding box center [27, 188] width 26 height 23
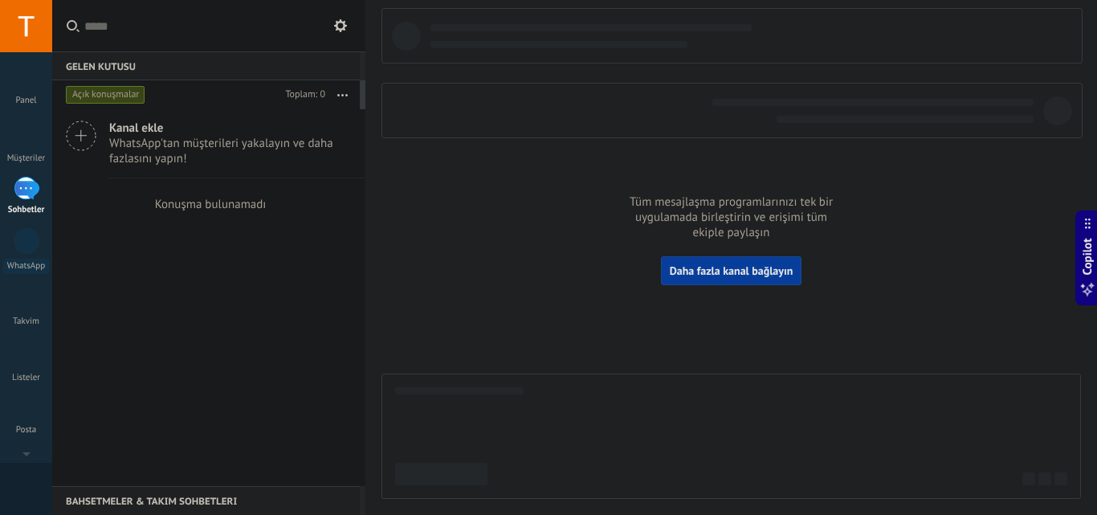
click at [226, 151] on span "WhatsApp'tan müşterileri yakalayın ve daha fazlasını yapın!" at bounding box center [230, 151] width 242 height 31
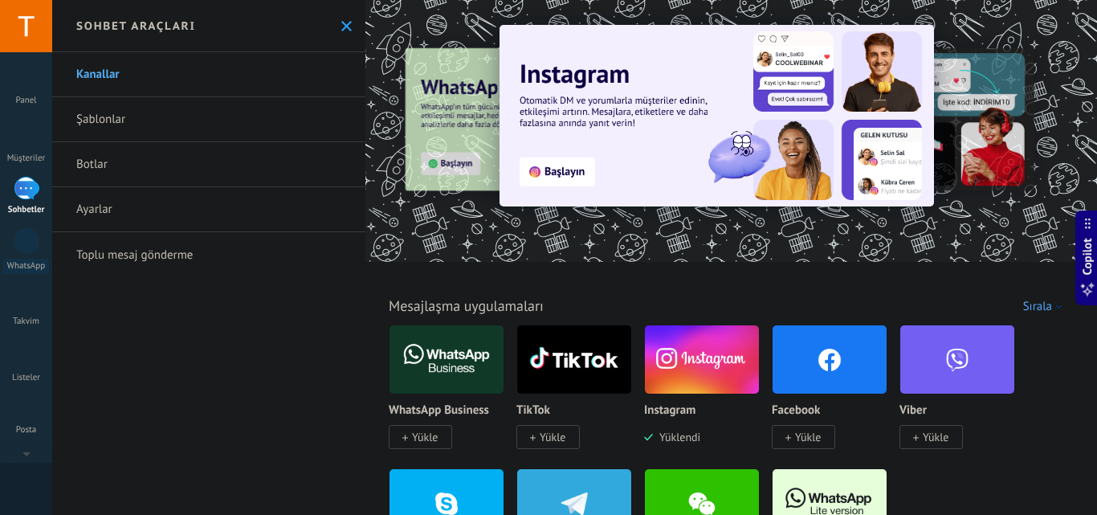
click at [687, 376] on img at bounding box center [702, 359] width 114 height 78
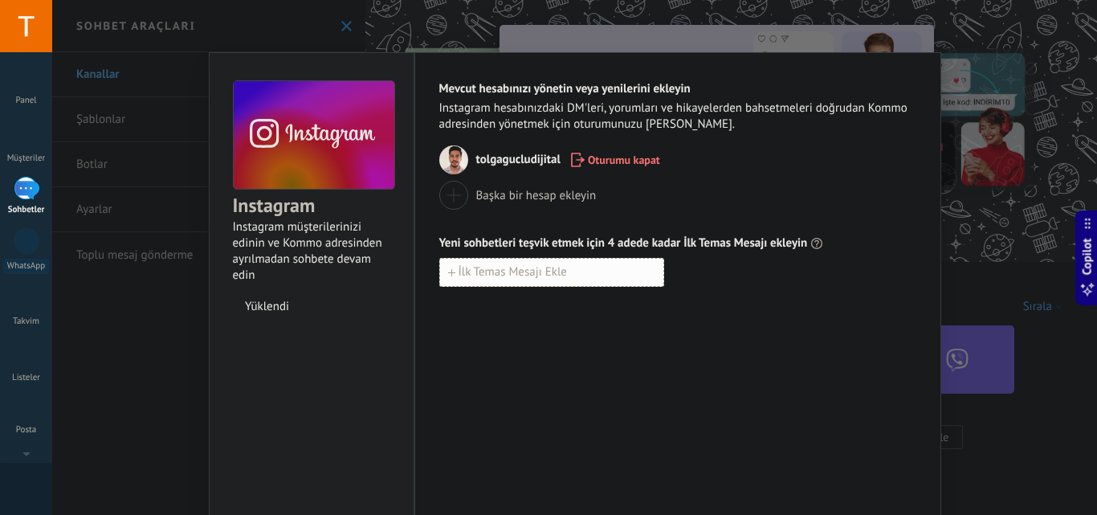
click at [587, 263] on button "İlk Temas Mesajı Ekle" at bounding box center [551, 272] width 225 height 29
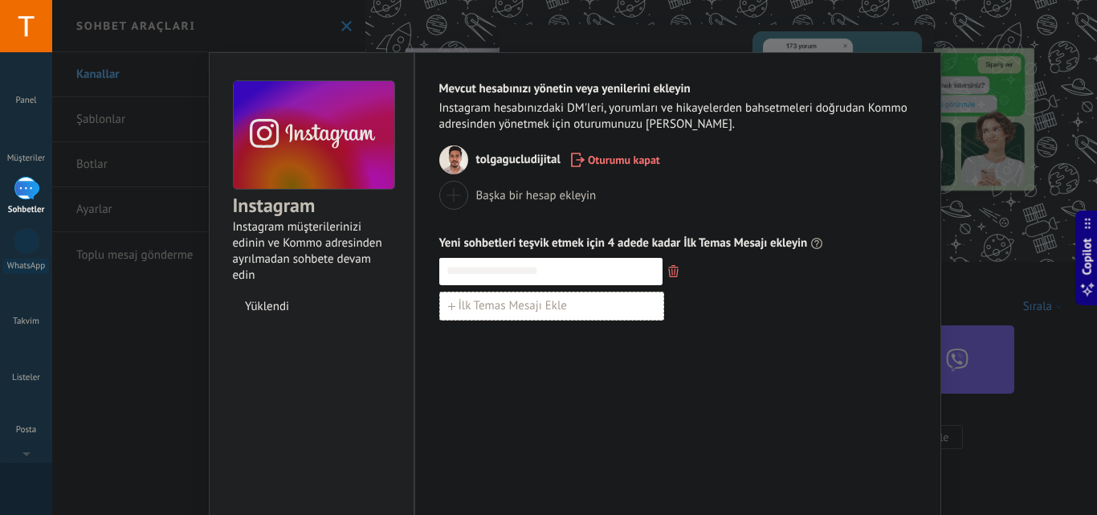
click at [763, 310] on div "İlk Temas Mesajı Ekle" at bounding box center [677, 305] width 477 height 29
click at [1030, 275] on div "Instagram Instagram müşterilerinizi edinin ve Kommo adresinden ayrılmadan sohbe…" at bounding box center [574, 257] width 1044 height 515
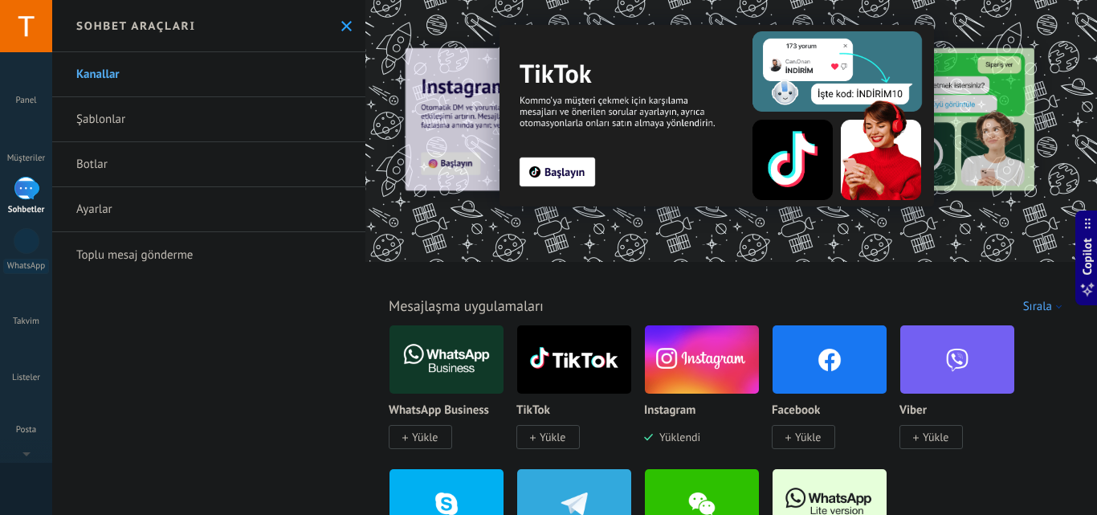
click at [195, 111] on link "Şablonlar" at bounding box center [208, 119] width 313 height 45
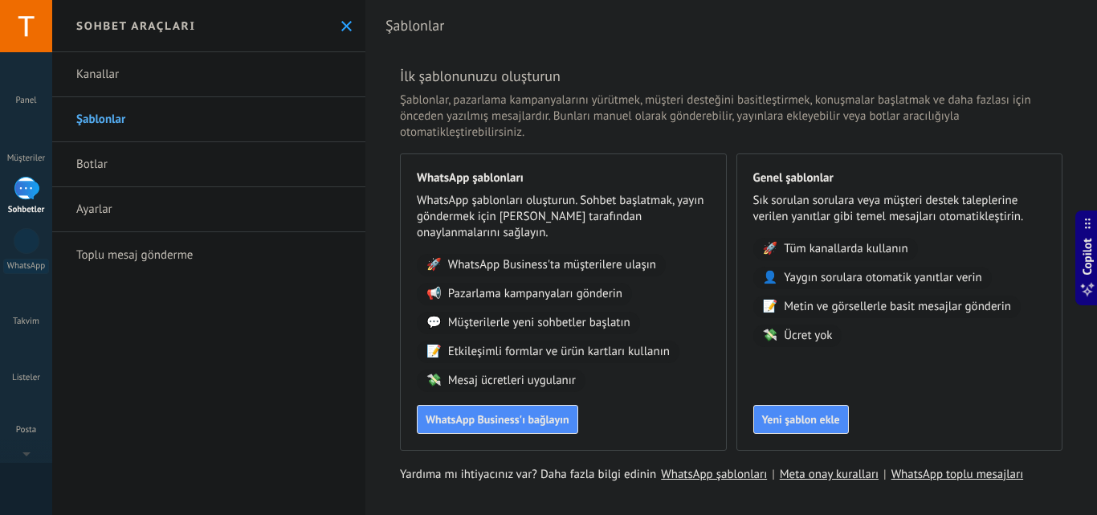
click at [185, 162] on link "Botlar" at bounding box center [208, 164] width 313 height 45
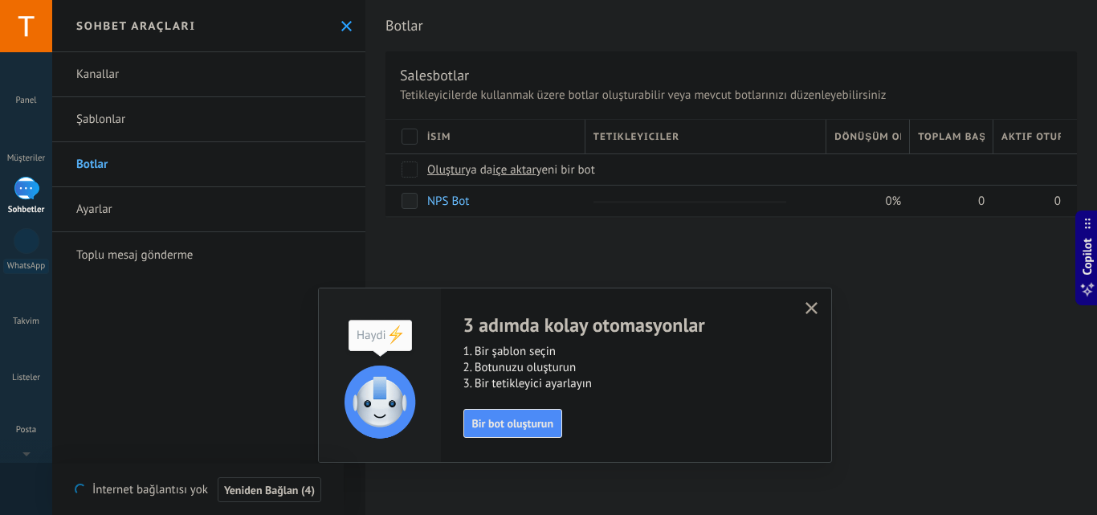
click at [808, 303] on icon "button" at bounding box center [811, 308] width 12 height 12
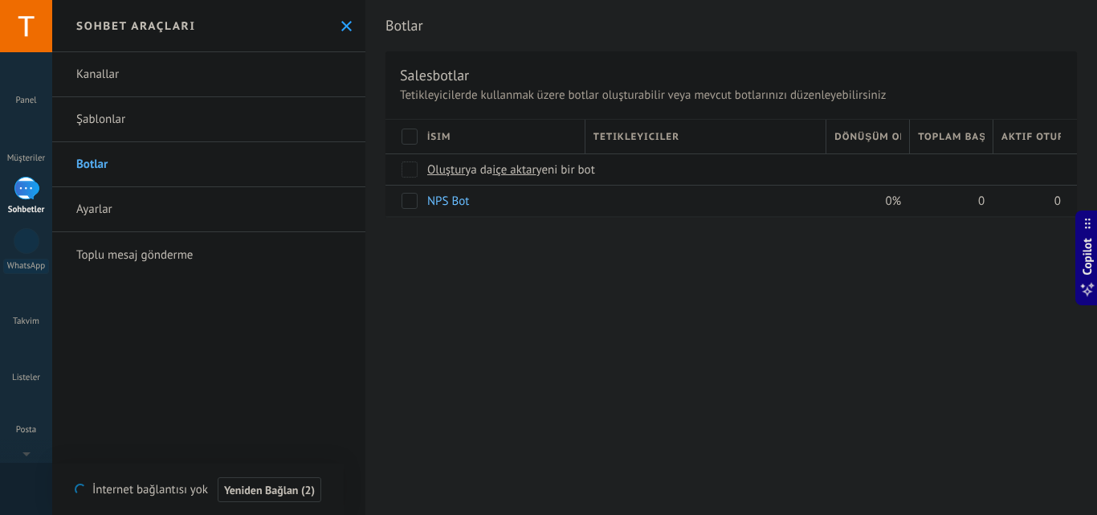
click at [455, 200] on link "NPS Bot" at bounding box center [448, 200] width 42 height 15
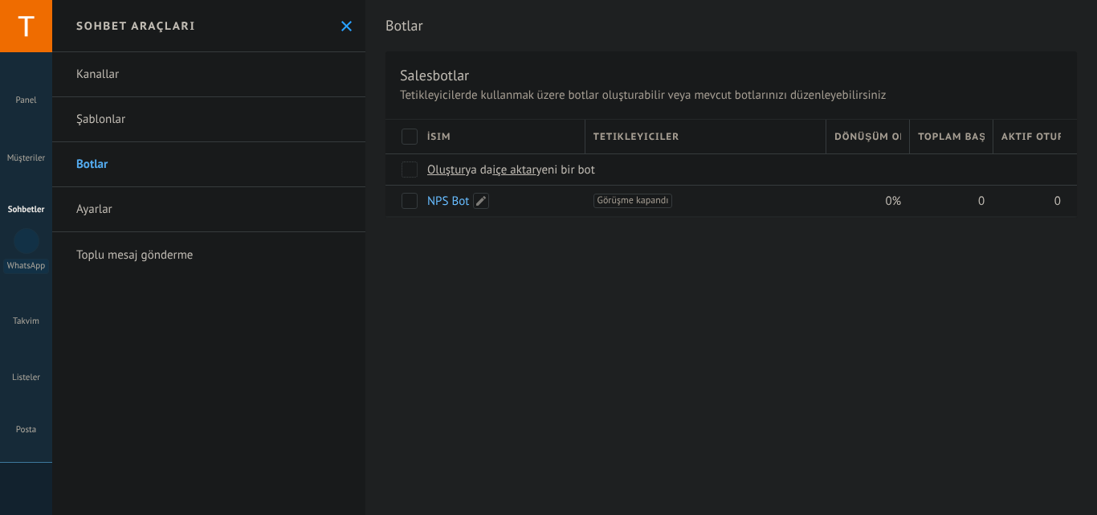
click at [449, 195] on link "NPS Bot" at bounding box center [448, 200] width 42 height 15
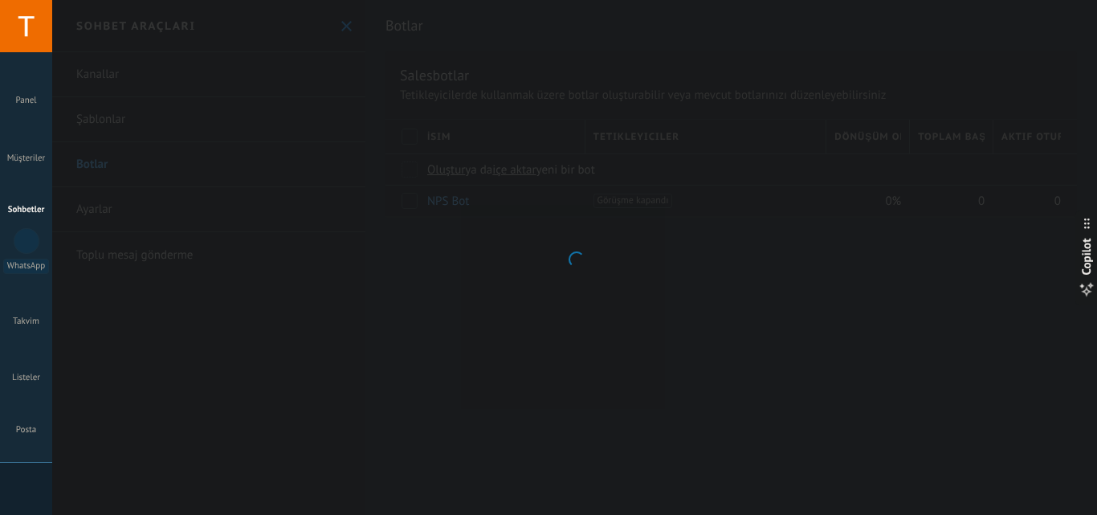
type input "*******"
